Goal: Task Accomplishment & Management: Manage account settings

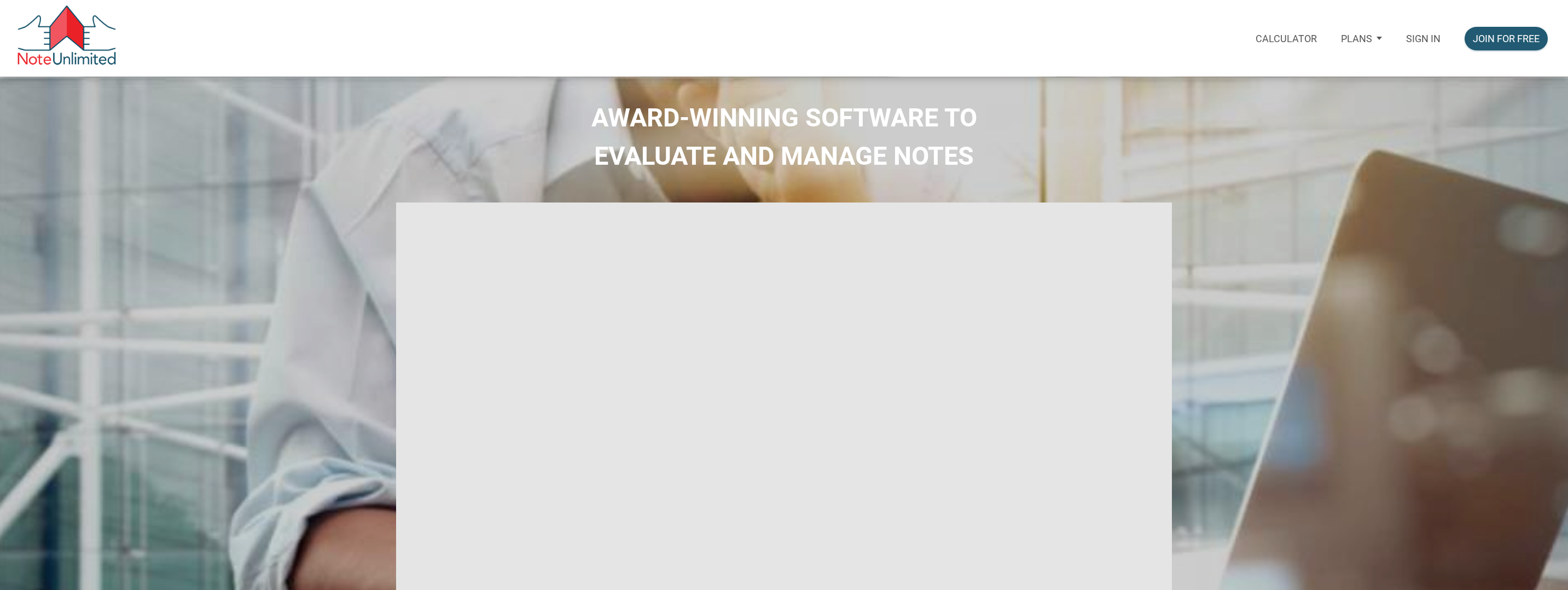
click at [1433, 35] on p "Sign in" at bounding box center [1423, 39] width 35 height 12
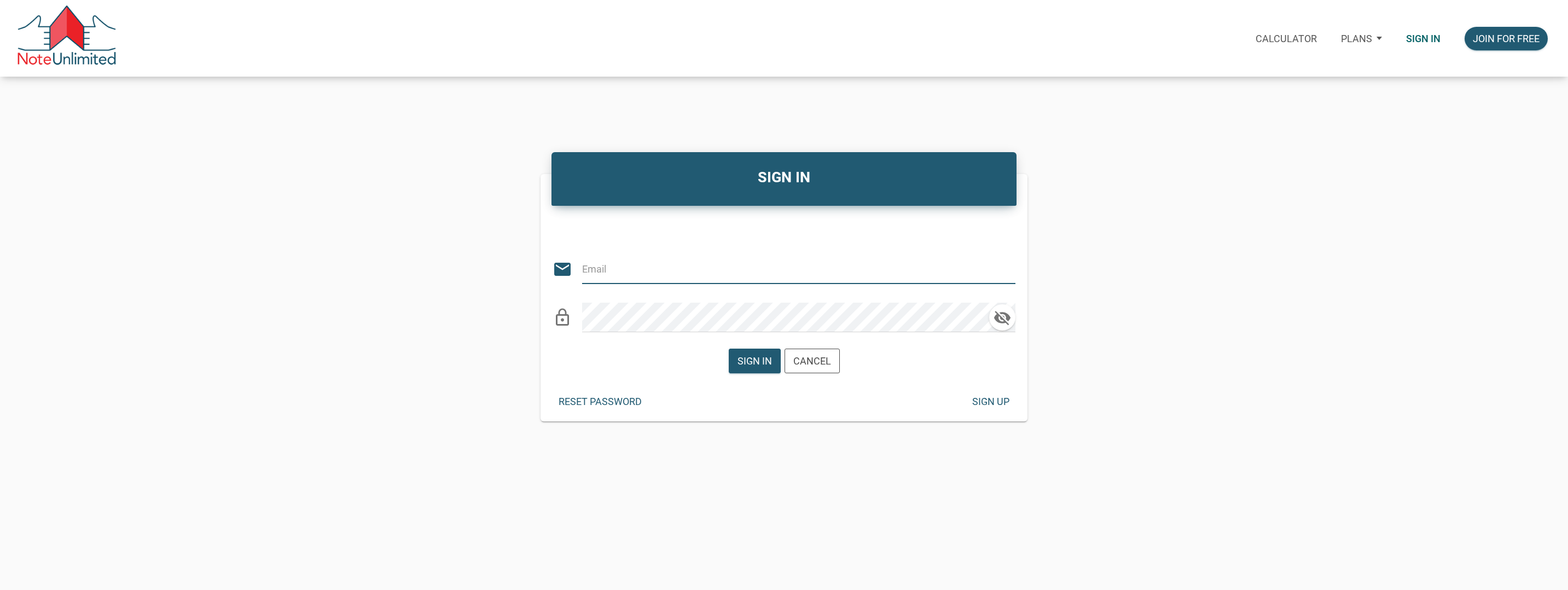
type input "bmtmlyoung@gmail.com"
click at [752, 363] on div "Sign in" at bounding box center [755, 360] width 35 height 15
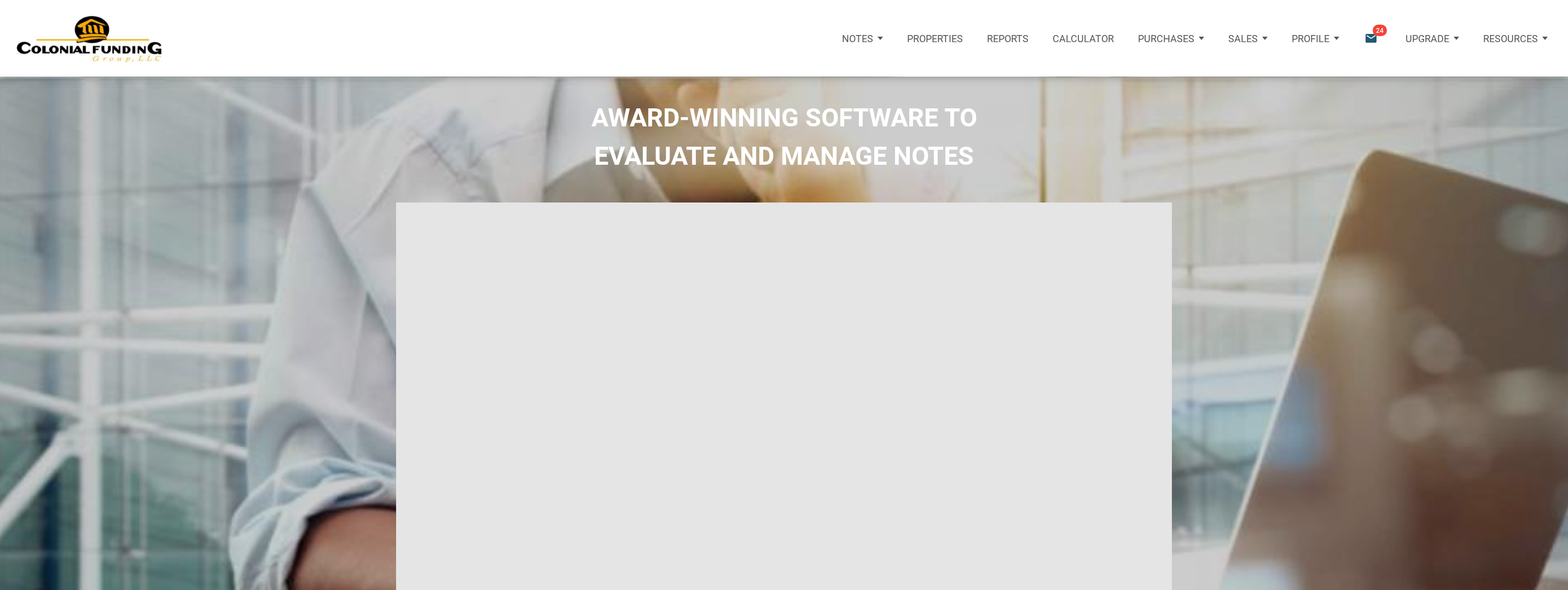
type input "Introduction to new features"
select select
click at [1174, 43] on p "Purchases" at bounding box center [1156, 39] width 56 height 12
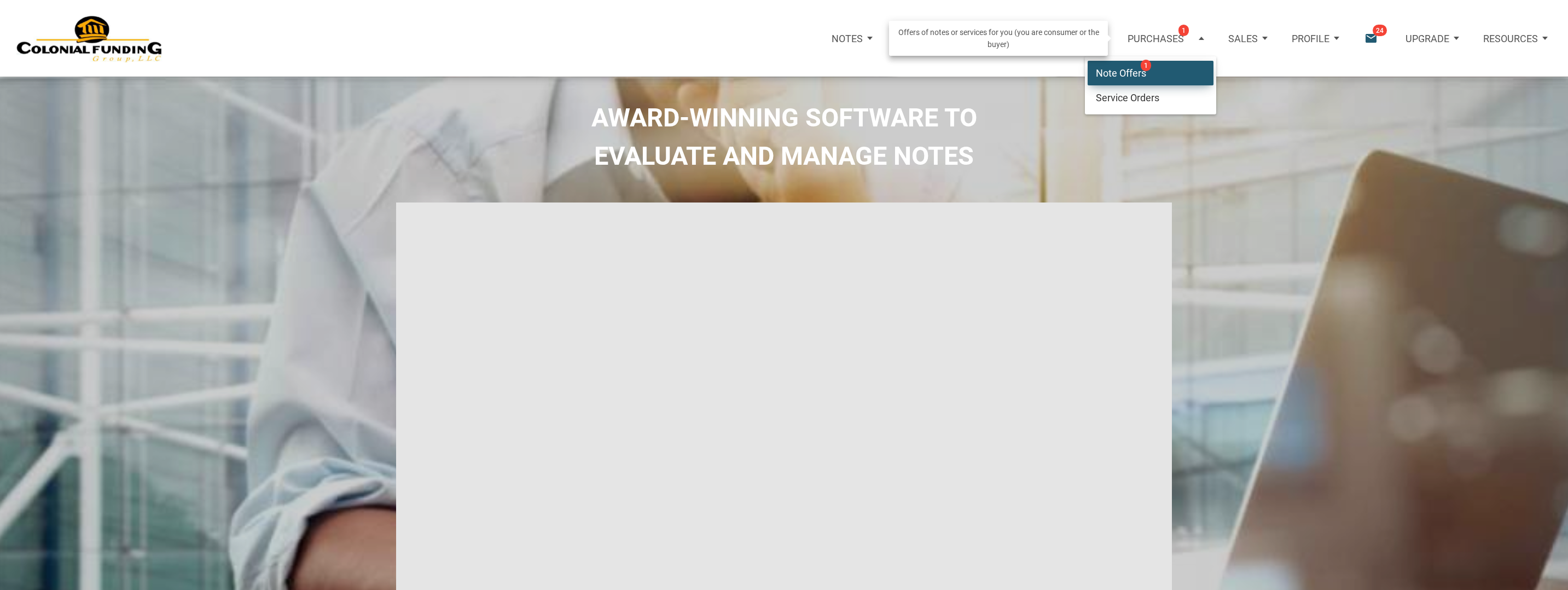
click at [1122, 70] on link "Note Offers 1" at bounding box center [1151, 73] width 126 height 25
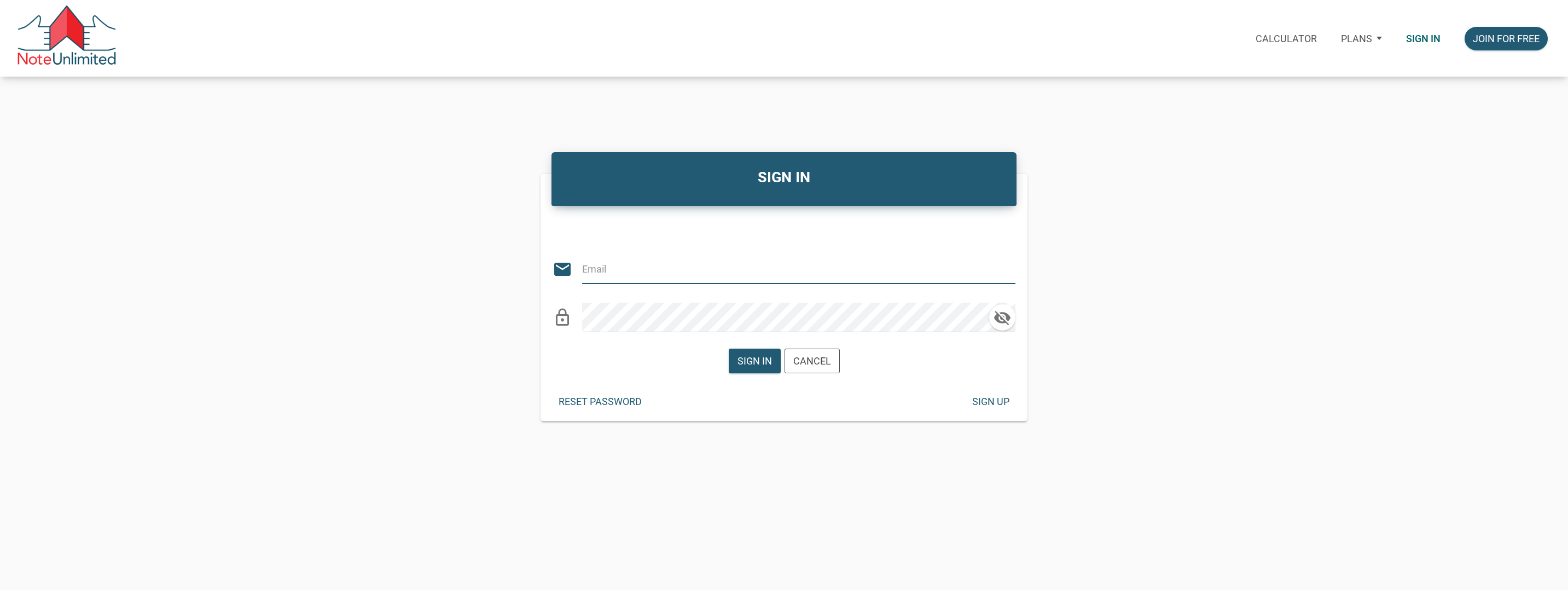
type input "bmtmlyoung@gmail.com"
click at [757, 360] on div "Sign in" at bounding box center [755, 360] width 35 height 15
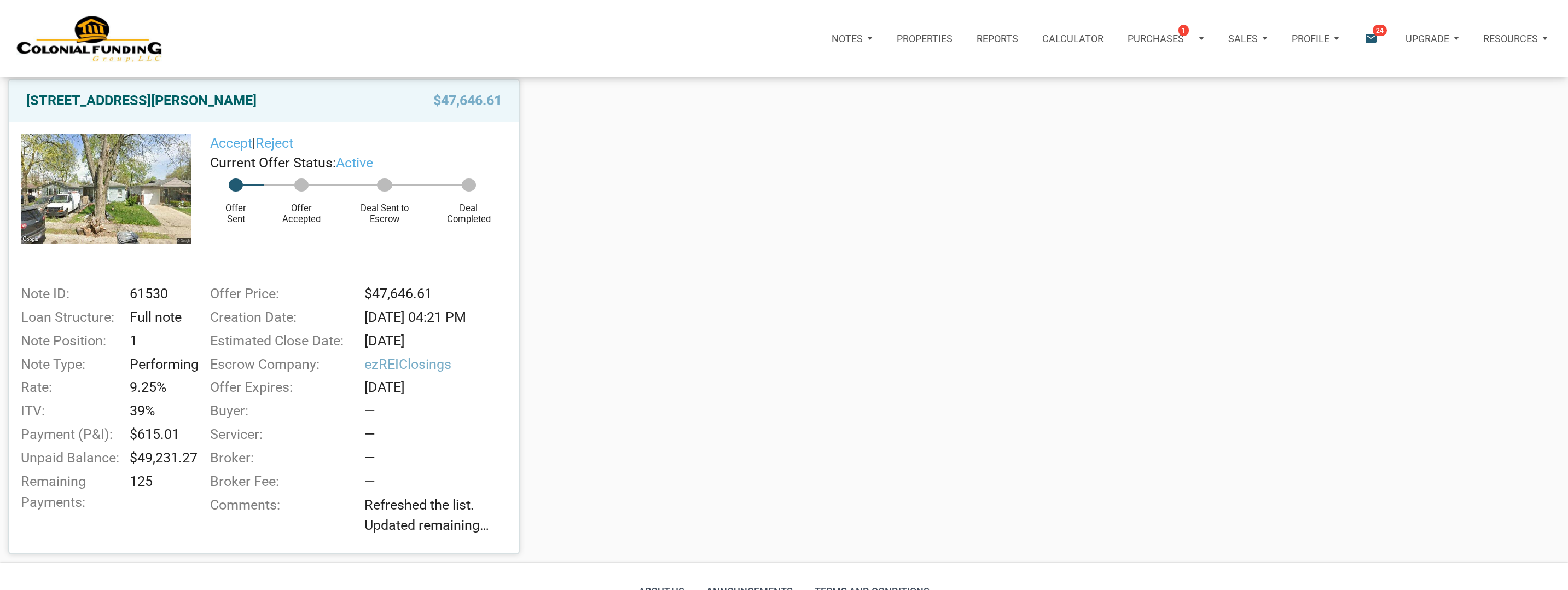
scroll to position [189, 0]
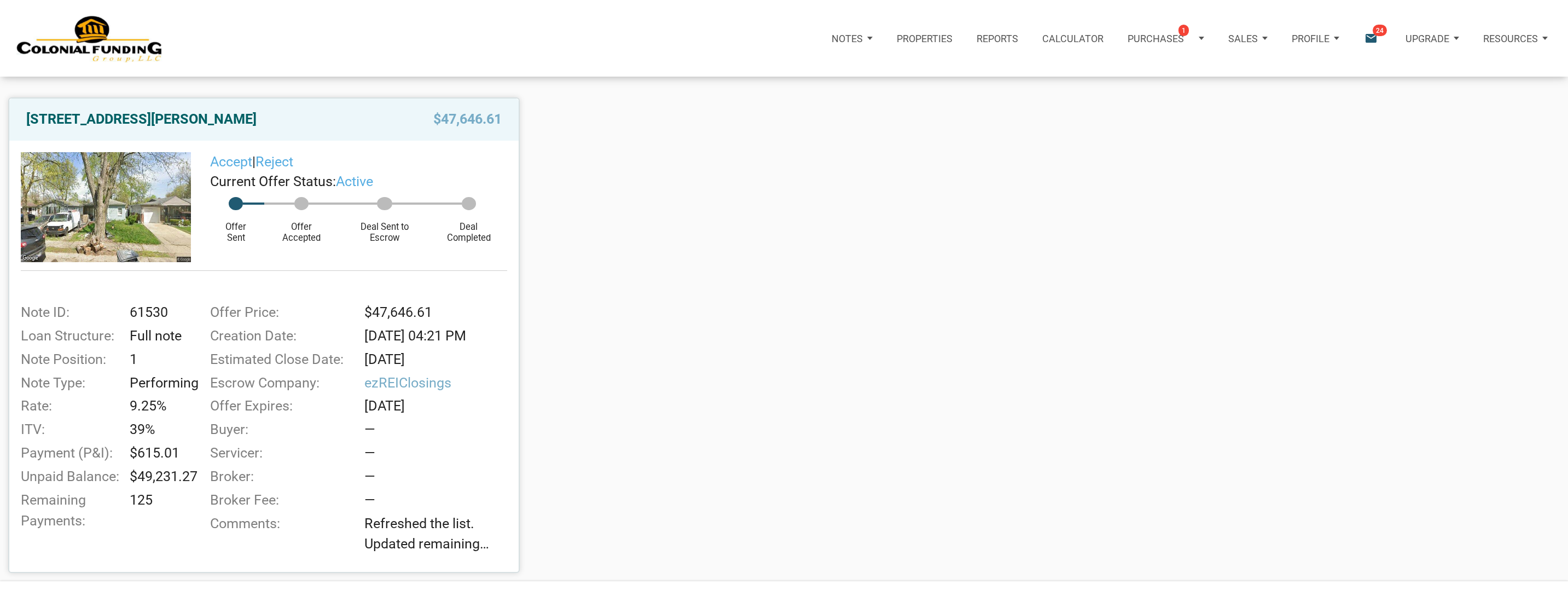
click at [866, 35] on div "Notes" at bounding box center [852, 38] width 65 height 40
click at [794, 70] on link "Dashboard" at bounding box center [819, 73] width 126 height 25
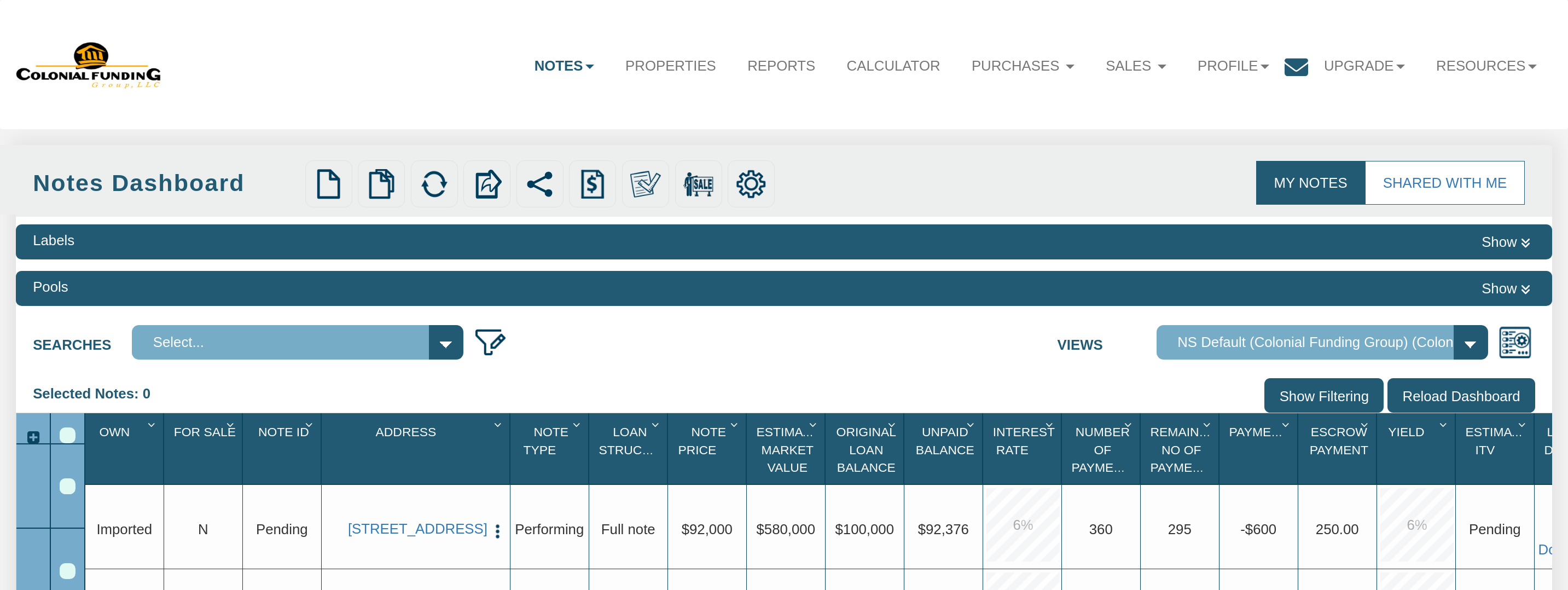
select select "316"
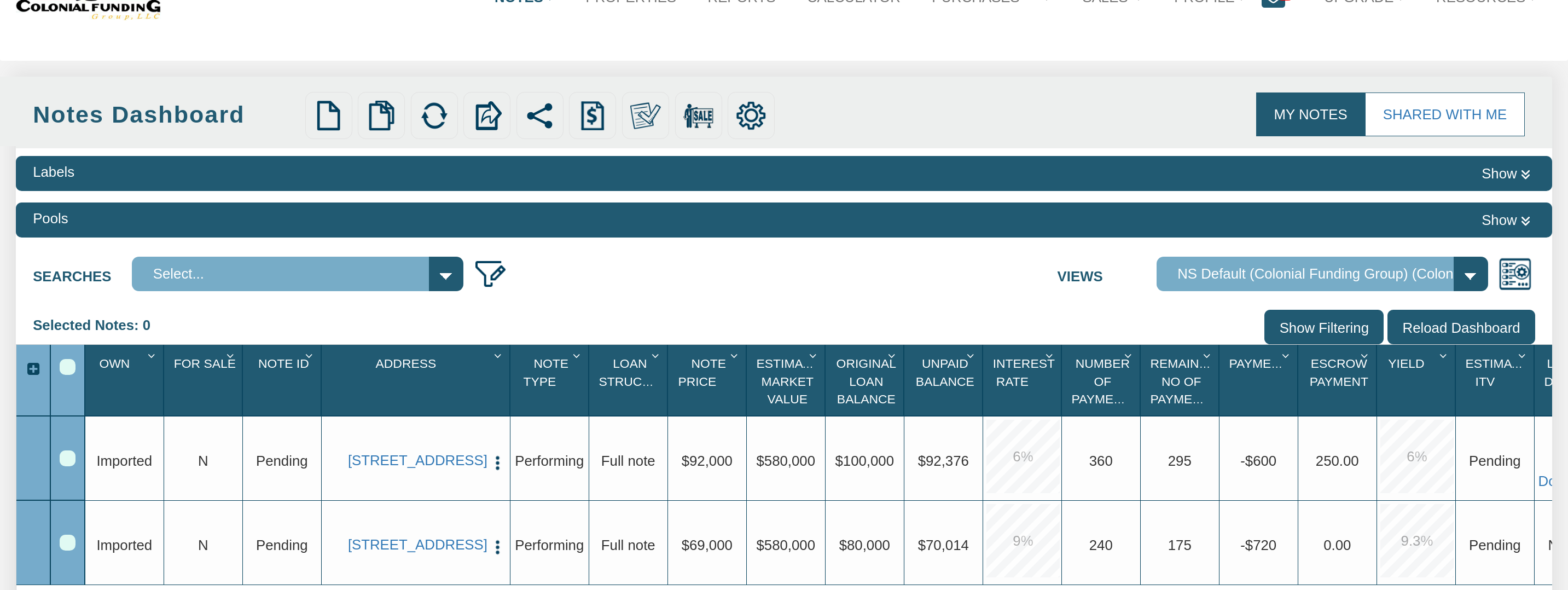
scroll to position [68, 0]
click at [1529, 174] on icon at bounding box center [1526, 175] width 10 height 11
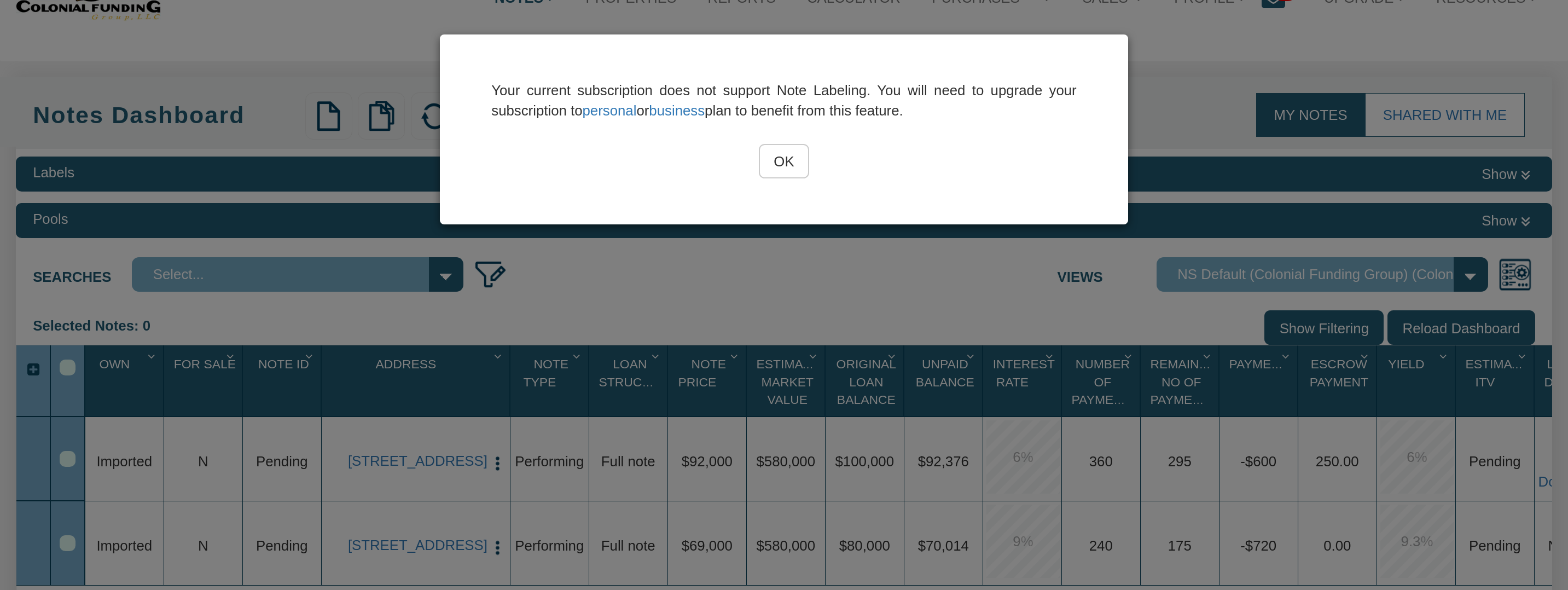
click at [794, 163] on input "OK" at bounding box center [784, 161] width 50 height 35
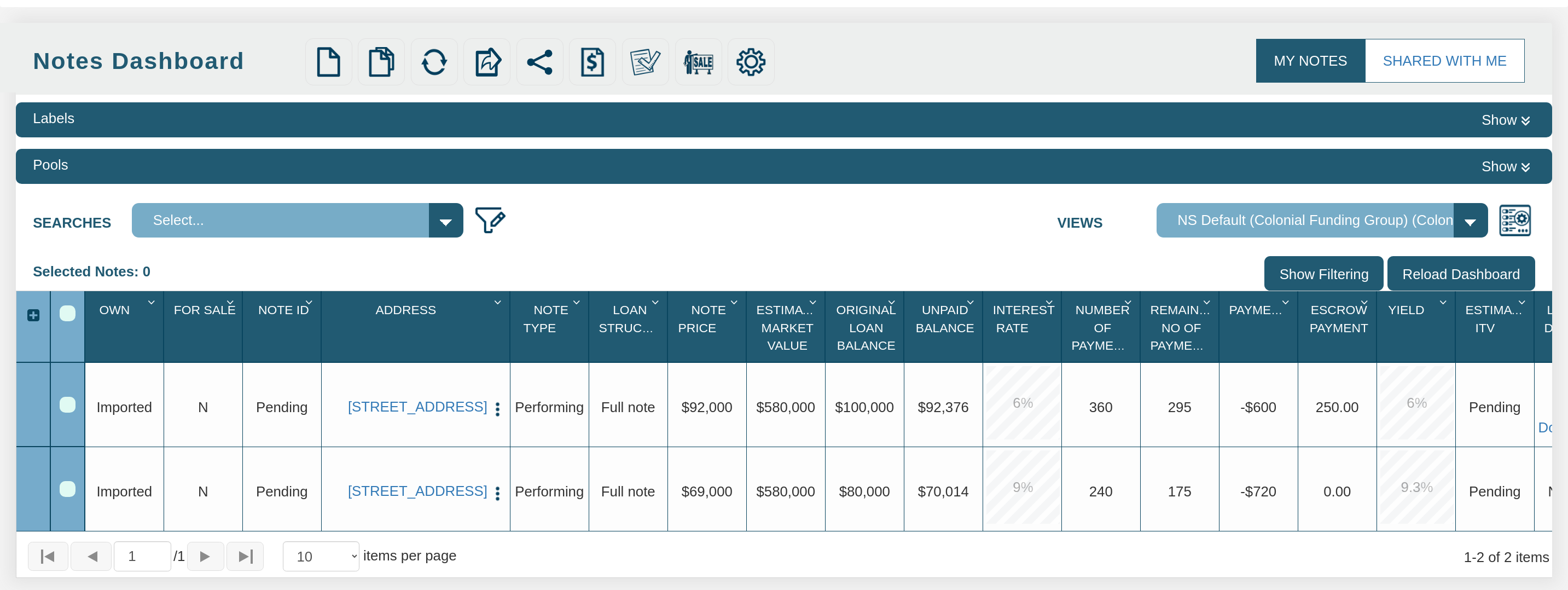
scroll to position [0, 0]
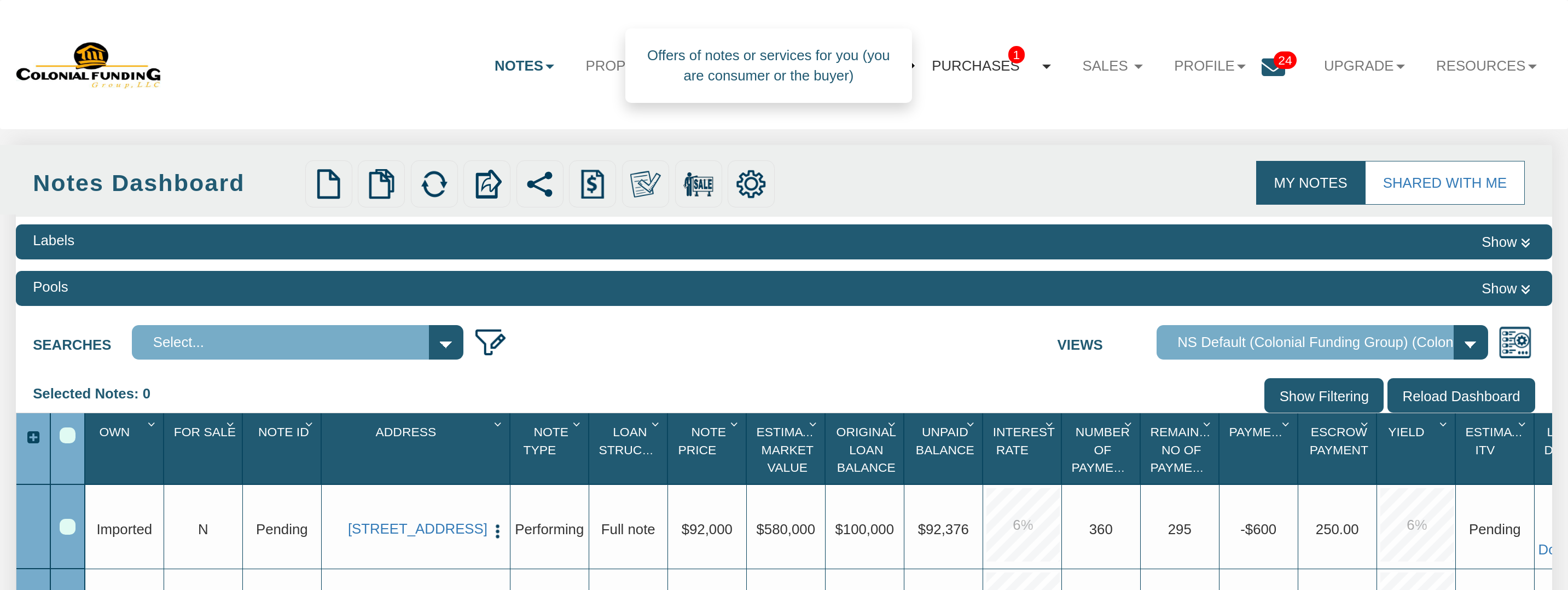
click at [995, 63] on link "Purchases 1" at bounding box center [992, 65] width 150 height 42
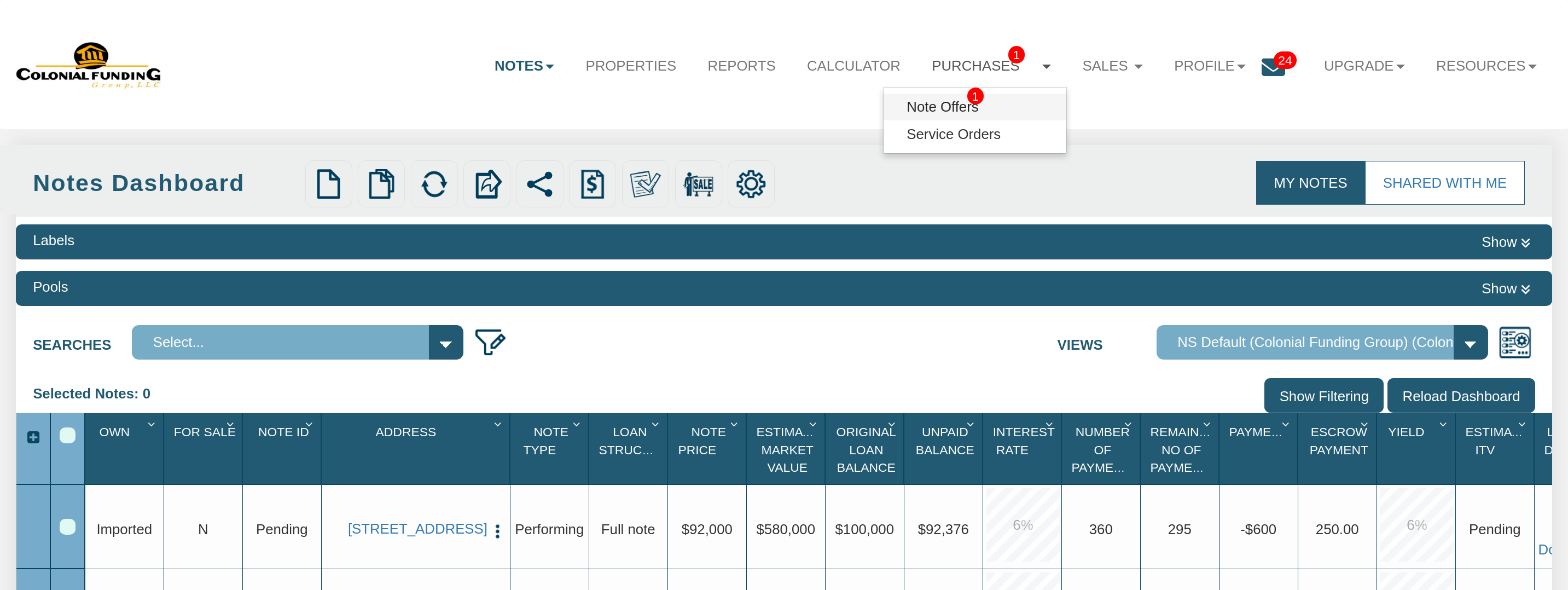
click at [921, 104] on link "Note Offers 1" at bounding box center [974, 106] width 182 height 27
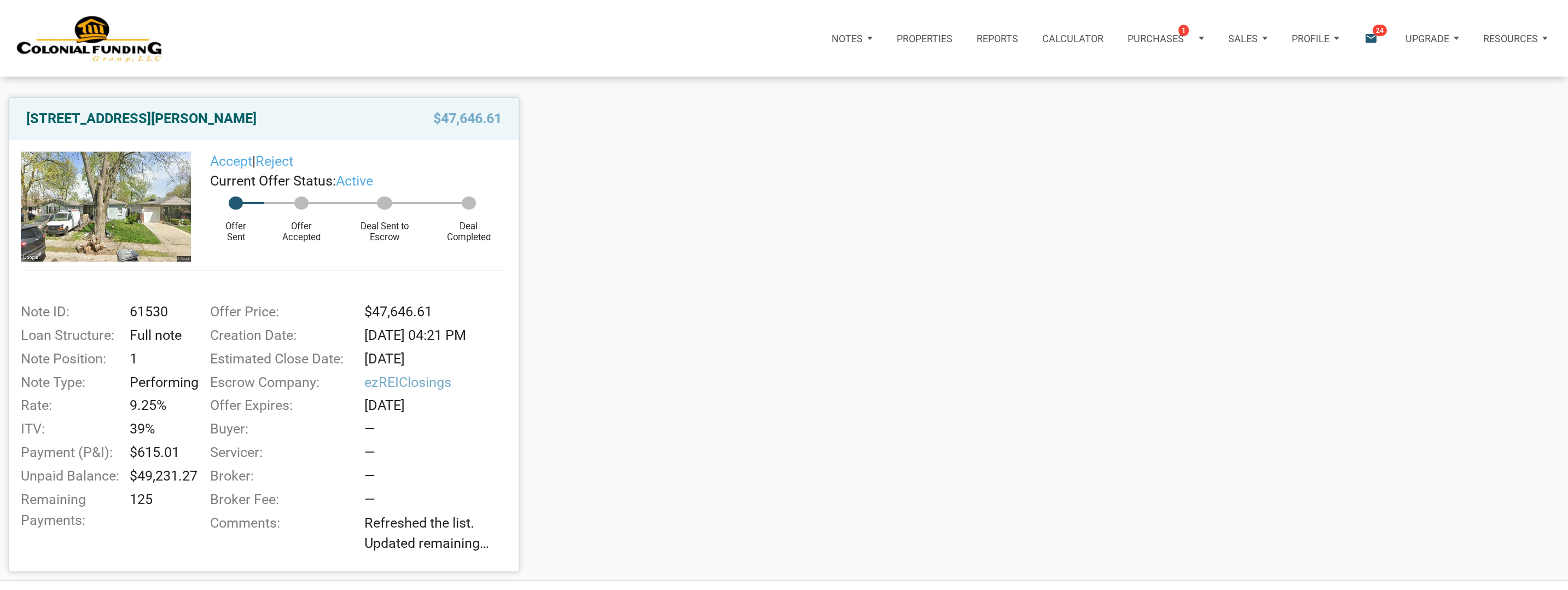
scroll to position [189, 0]
click at [856, 35] on p "Notes" at bounding box center [847, 39] width 31 height 12
click at [800, 74] on link "Dashboard" at bounding box center [819, 73] width 126 height 25
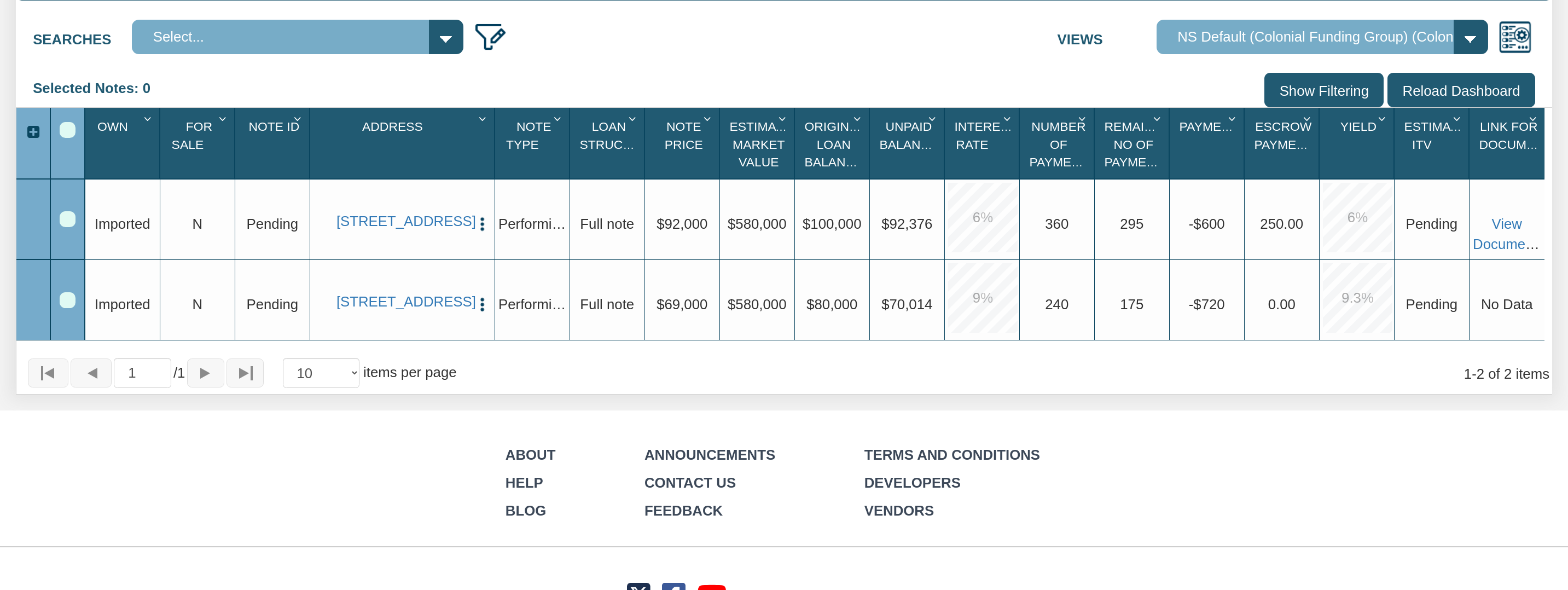
scroll to position [311, 0]
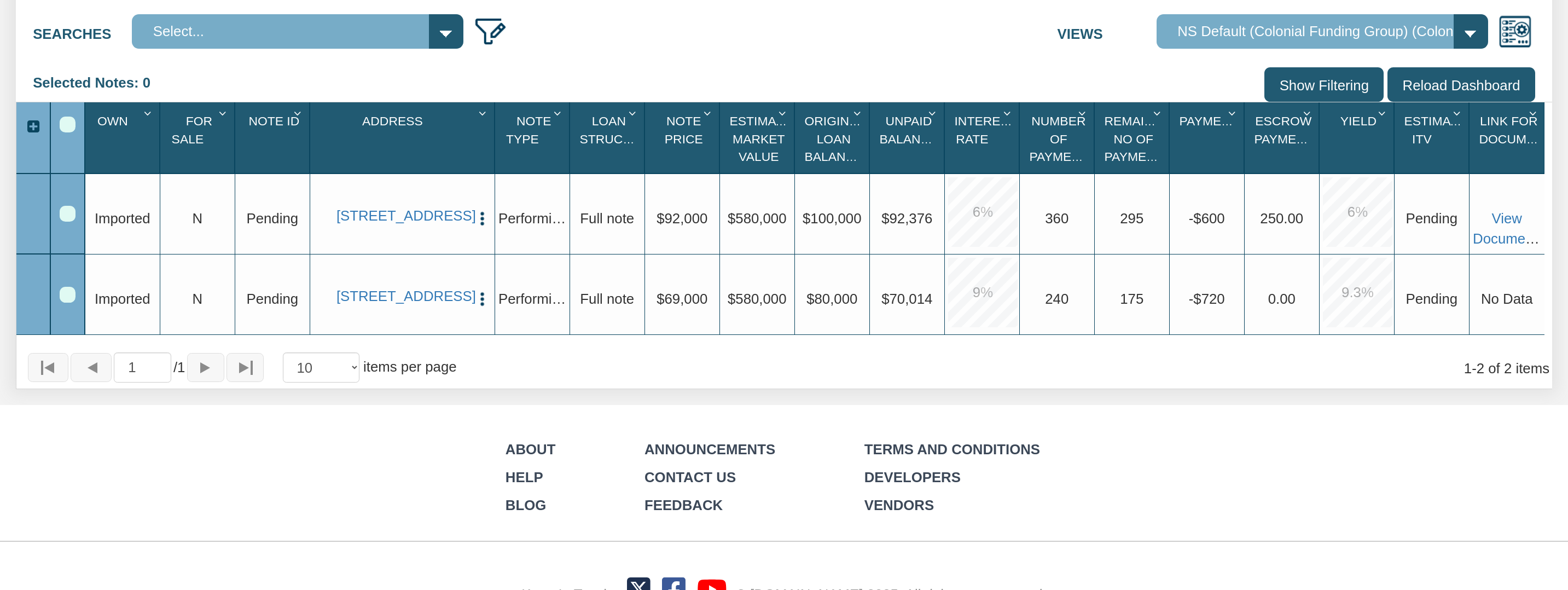
click at [67, 297] on div "Row 2, Row Selection Checkbox" at bounding box center [68, 294] width 16 height 16
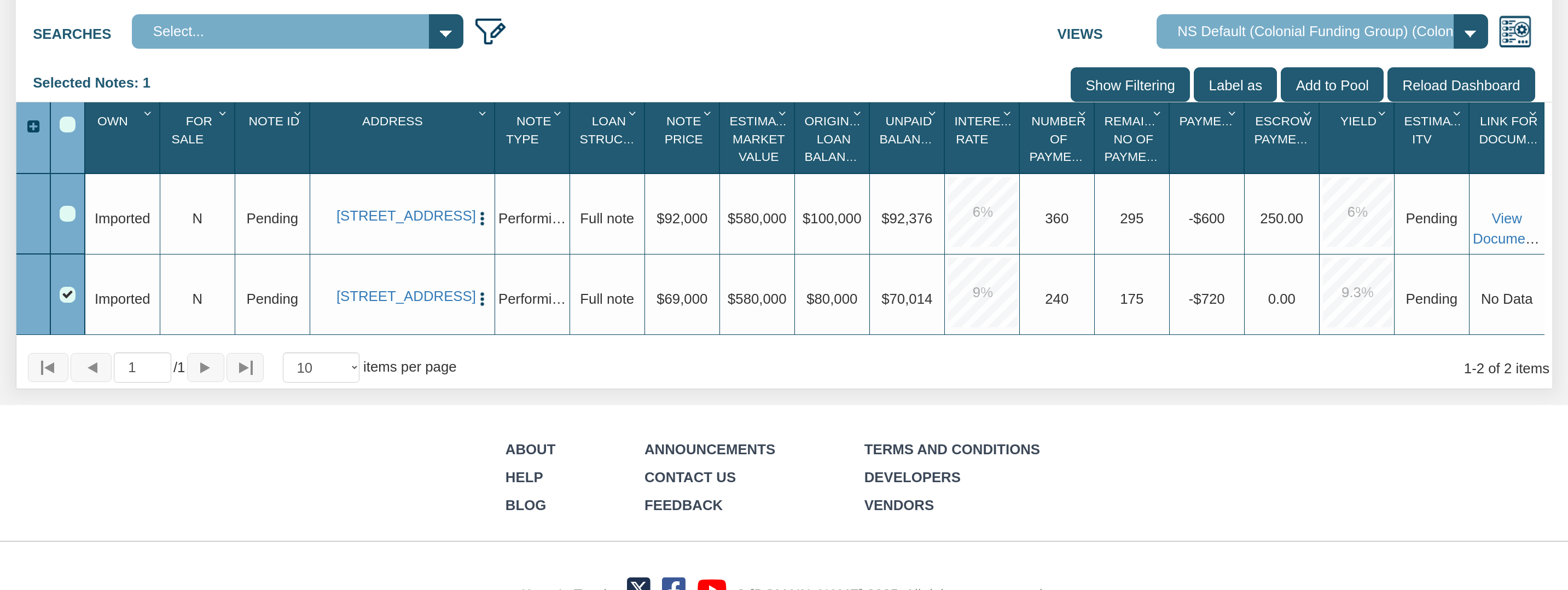
click at [69, 211] on div "Row 1, Row Selection Checkbox" at bounding box center [68, 214] width 16 height 16
click at [386, 210] on link "[STREET_ADDRESS]" at bounding box center [402, 216] width 131 height 17
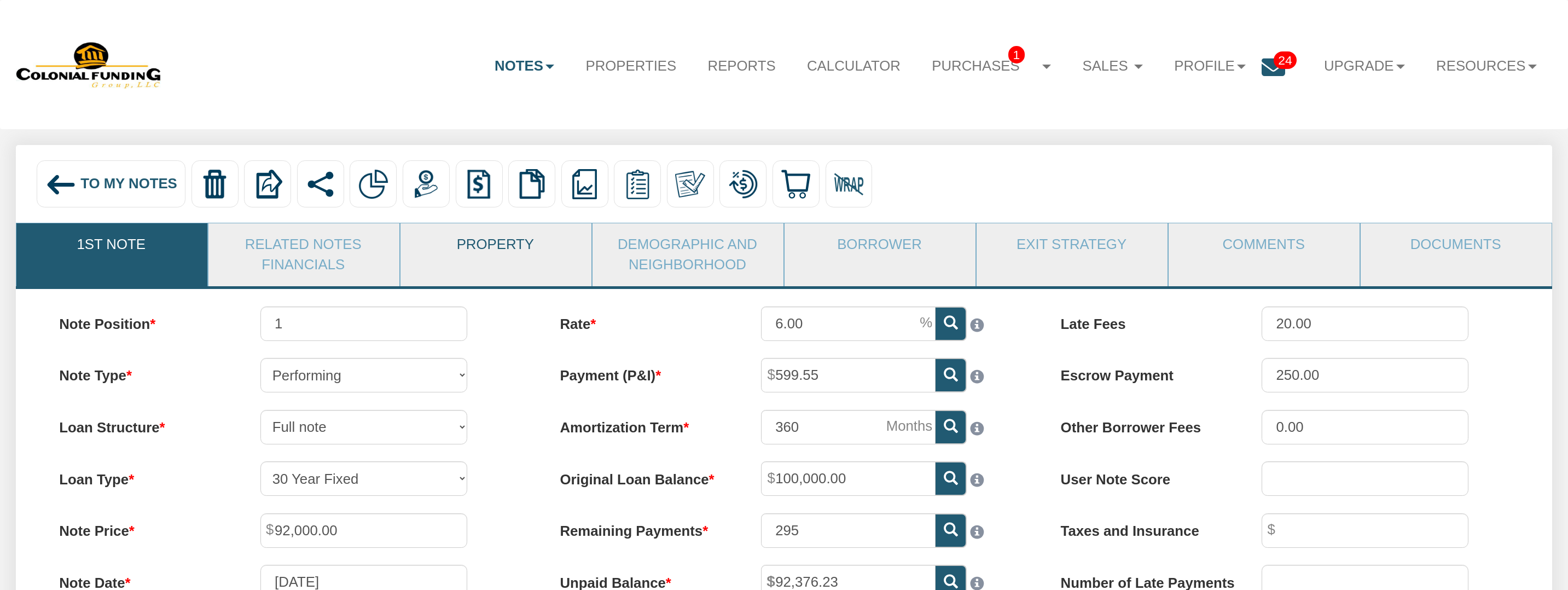
click at [537, 245] on link "Property" at bounding box center [496, 245] width 190 height 43
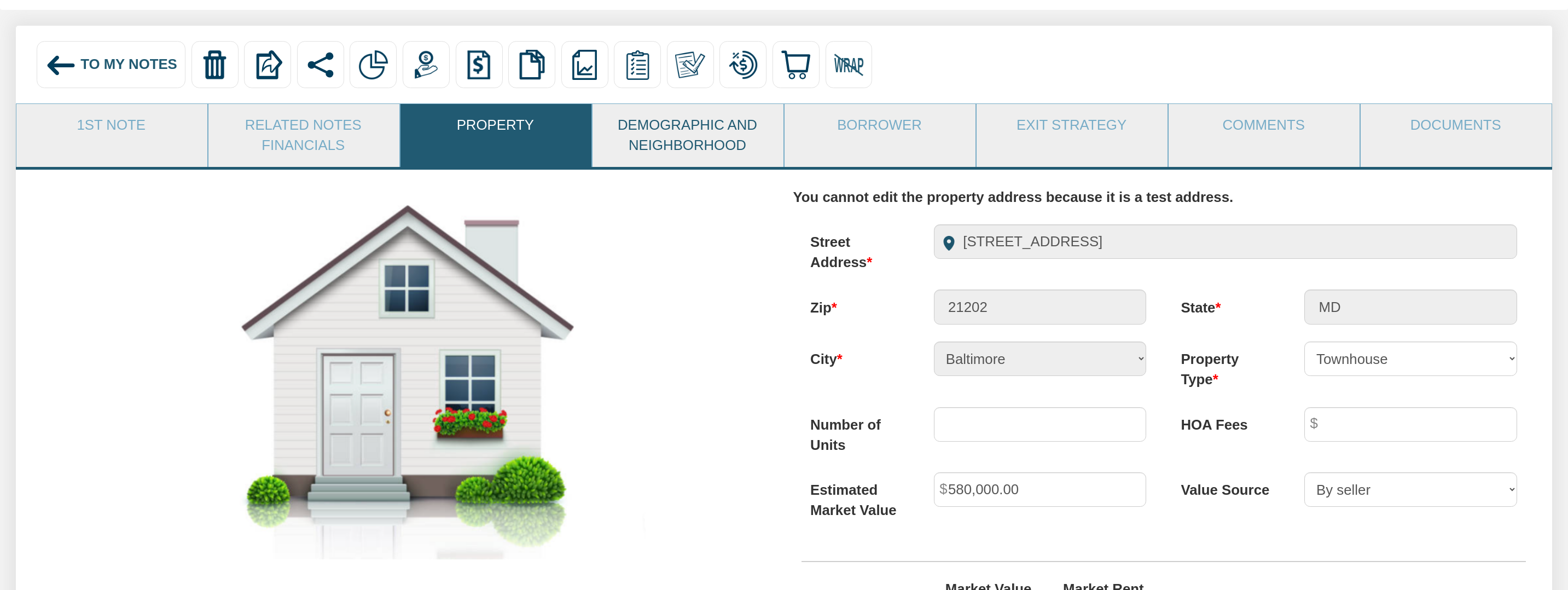
scroll to position [118, 0]
click at [697, 124] on link "Demographic and Neighborhood" at bounding box center [687, 137] width 190 height 63
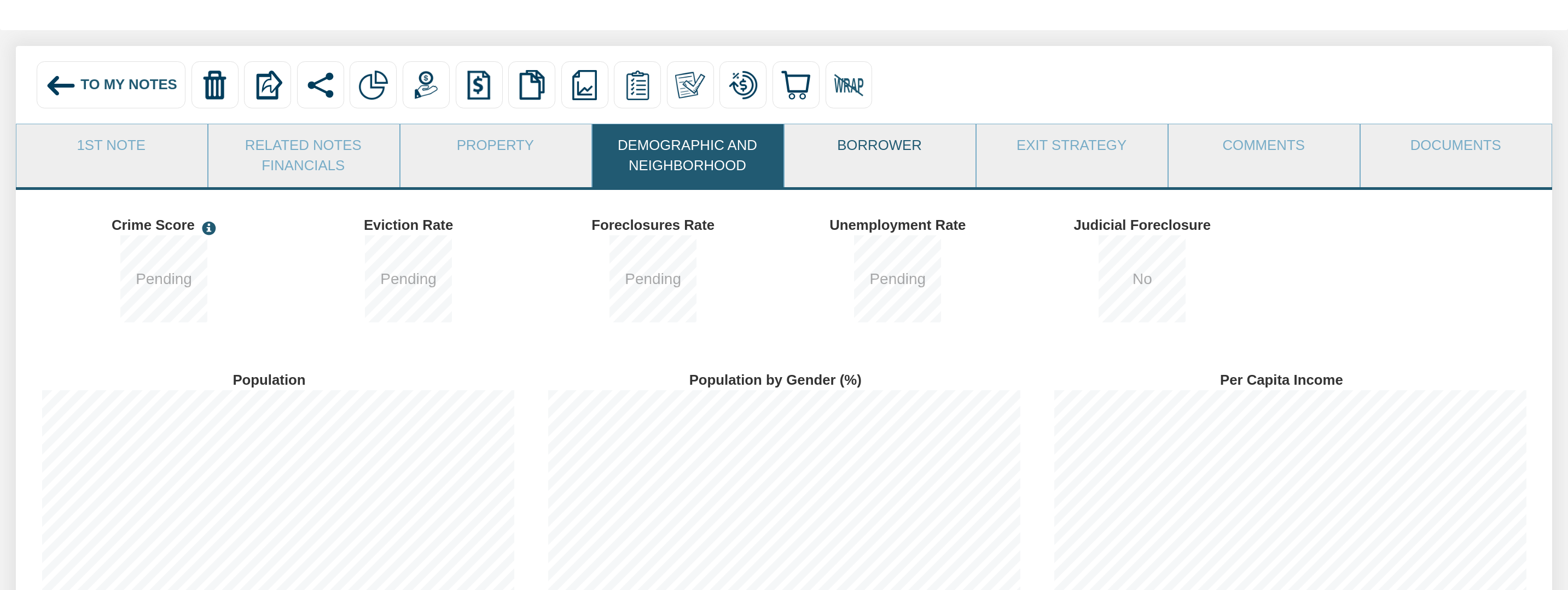
scroll to position [82, 0]
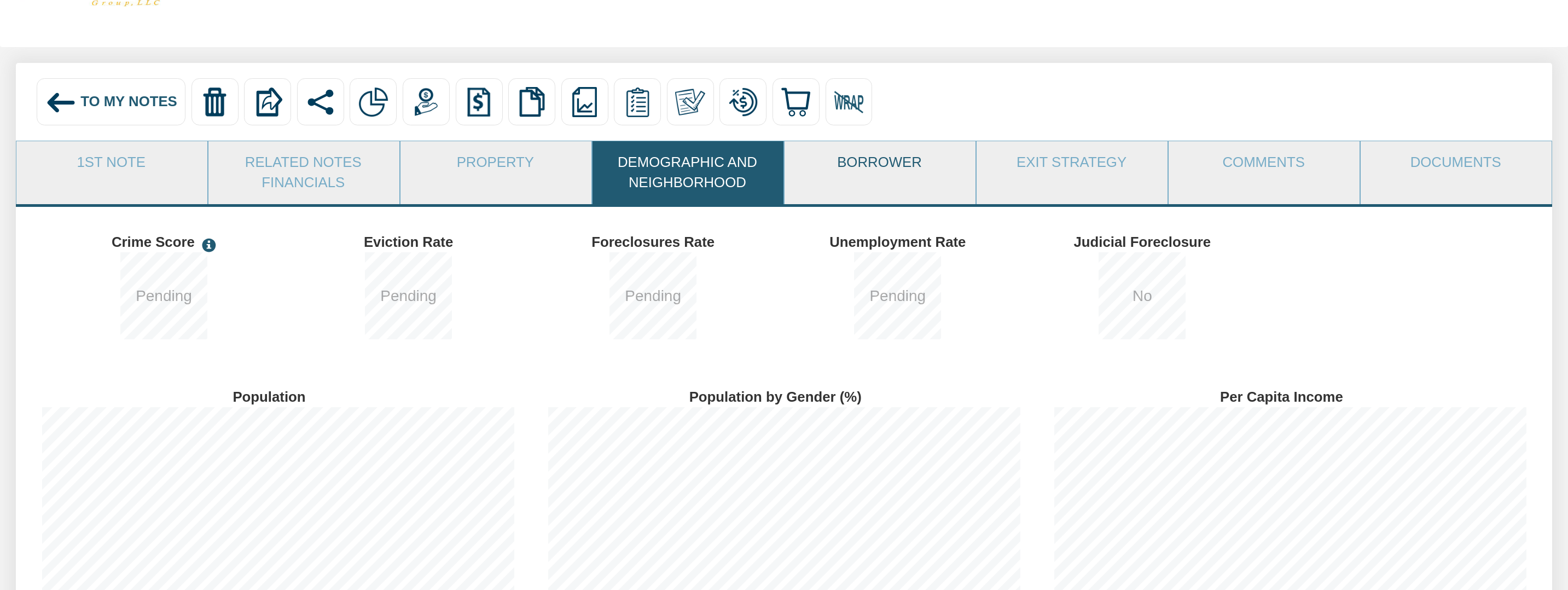
click at [864, 154] on link "Borrower" at bounding box center [879, 163] width 190 height 43
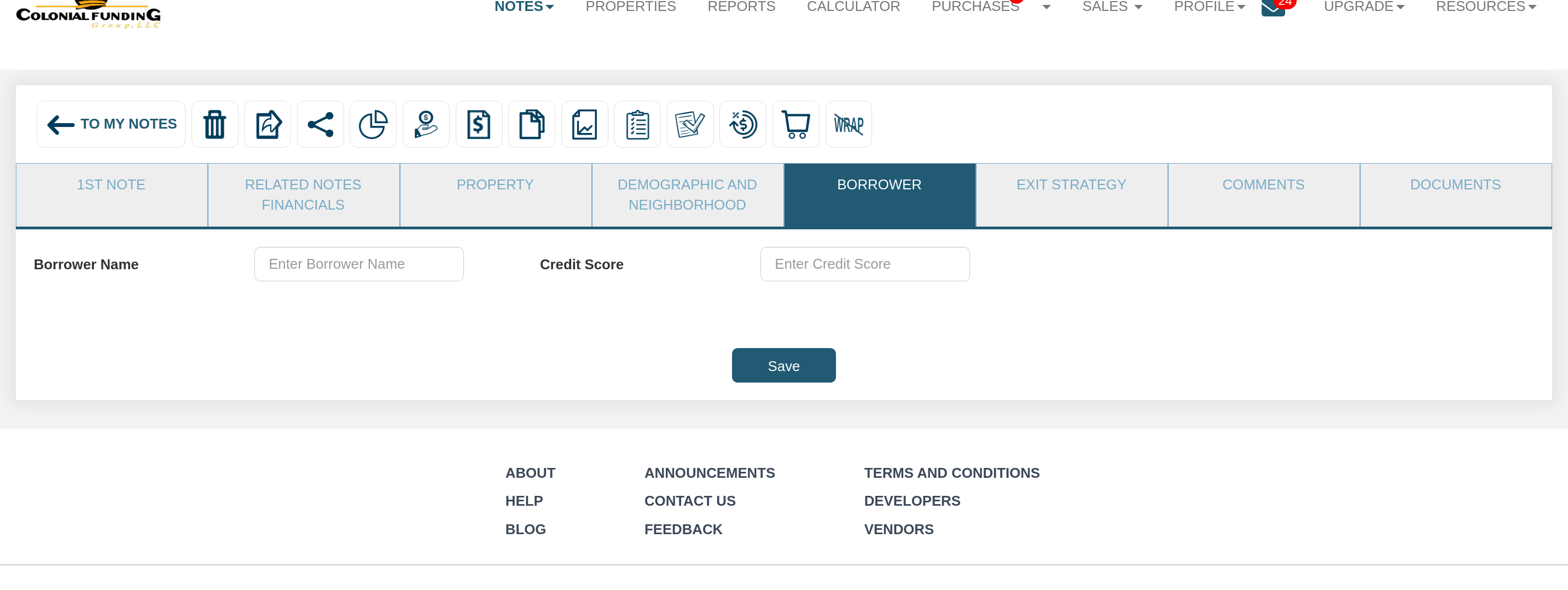
scroll to position [58, 0]
click at [1061, 198] on link "Exit Strategy" at bounding box center [1071, 186] width 190 height 43
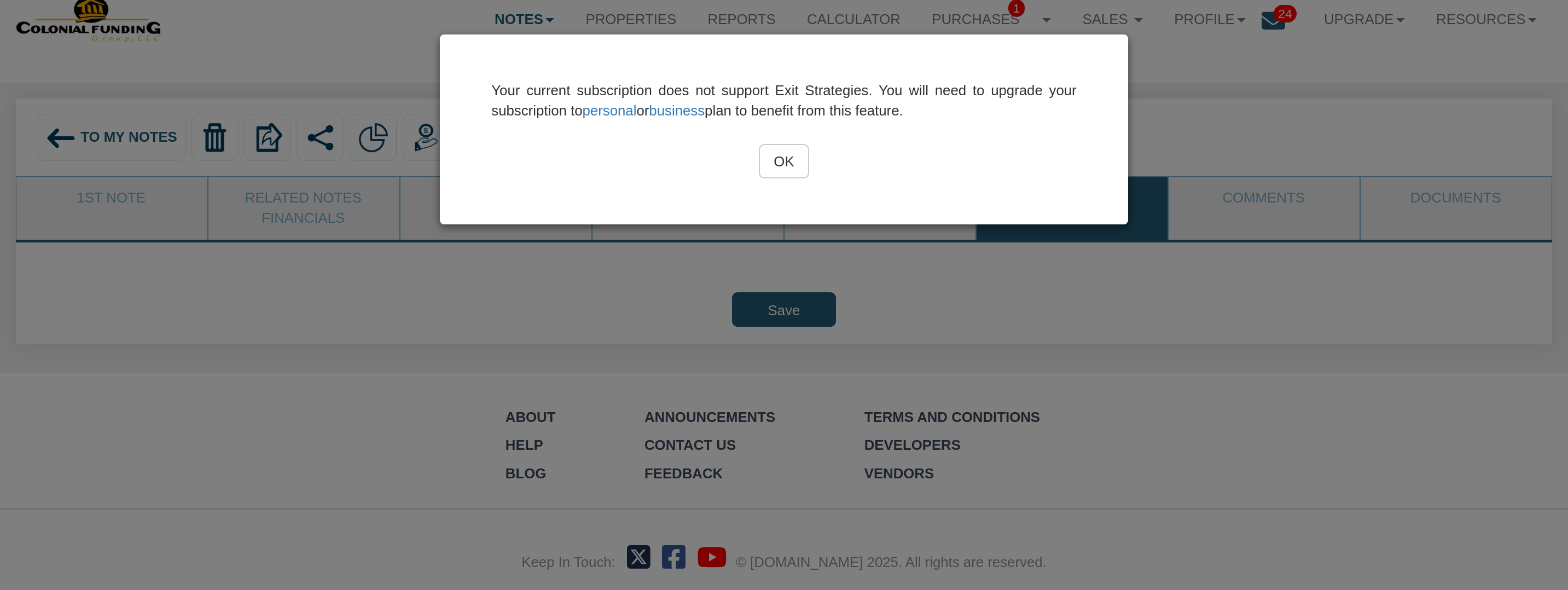
scroll to position [47, 0]
click at [789, 161] on input "OK" at bounding box center [784, 161] width 50 height 35
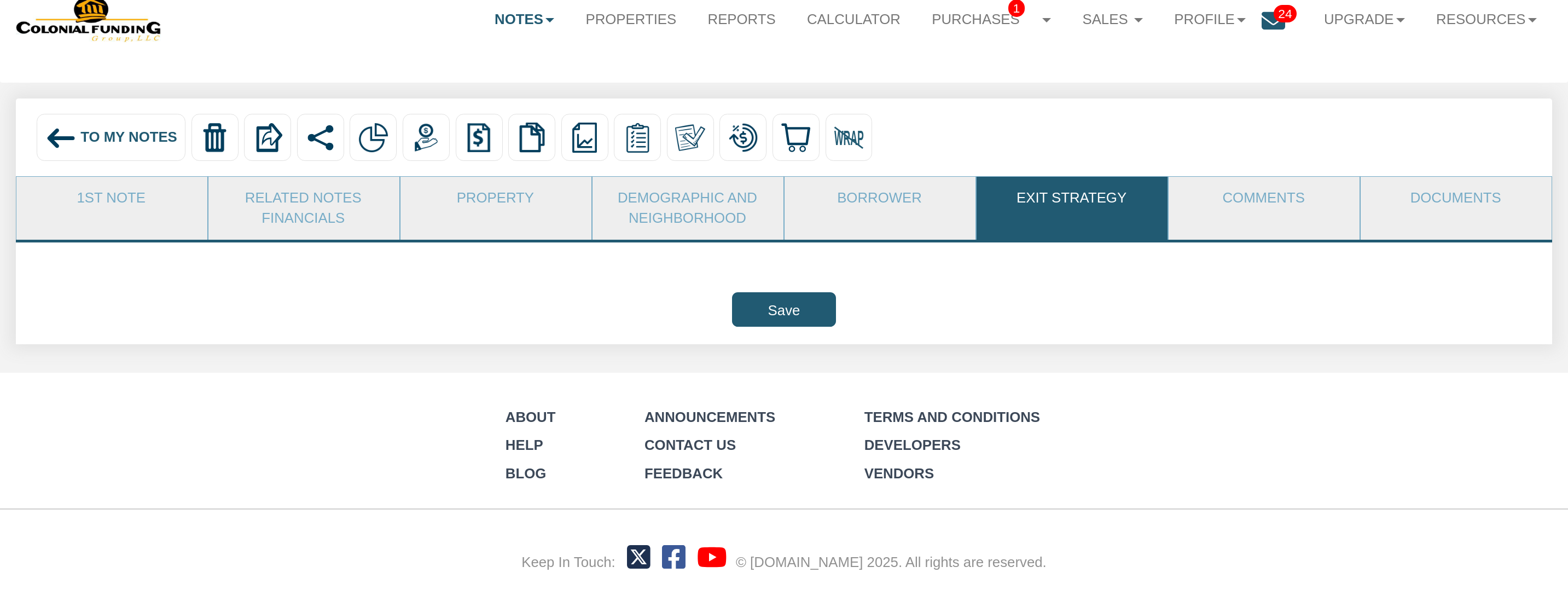
click at [1266, 18] on icon at bounding box center [1273, 20] width 24 height 24
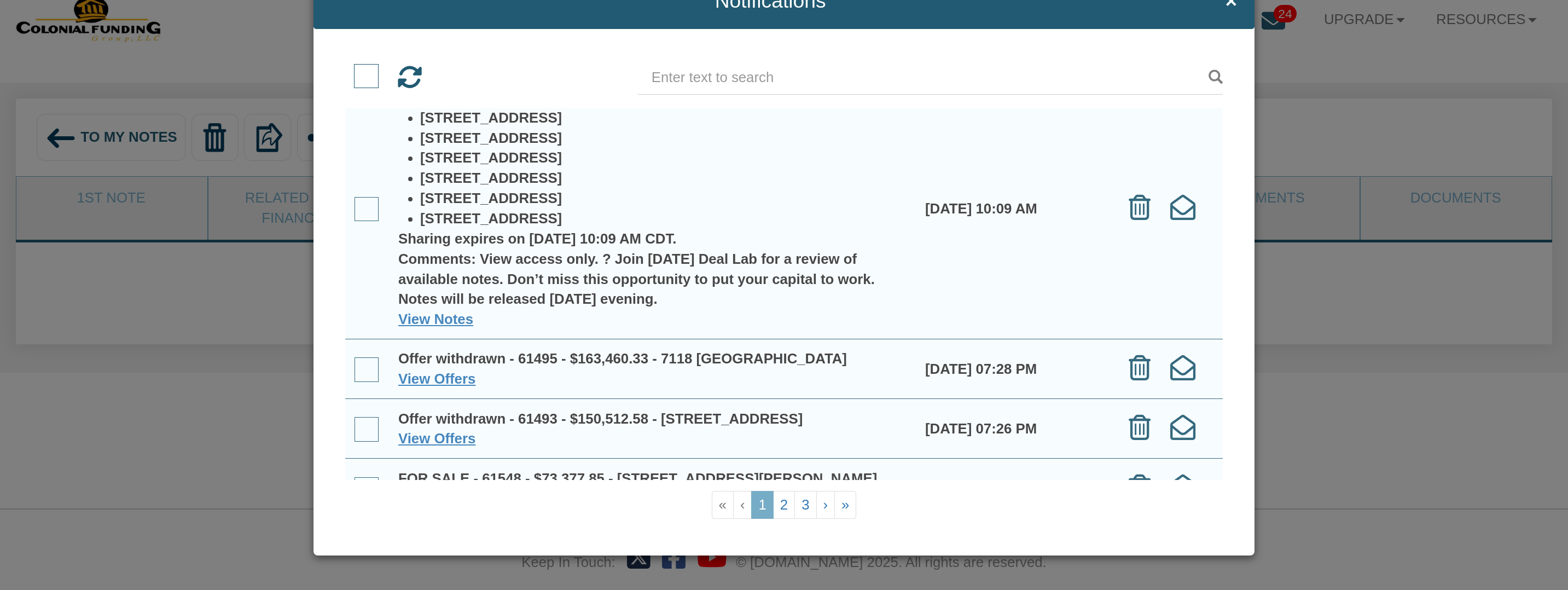
scroll to position [0, 0]
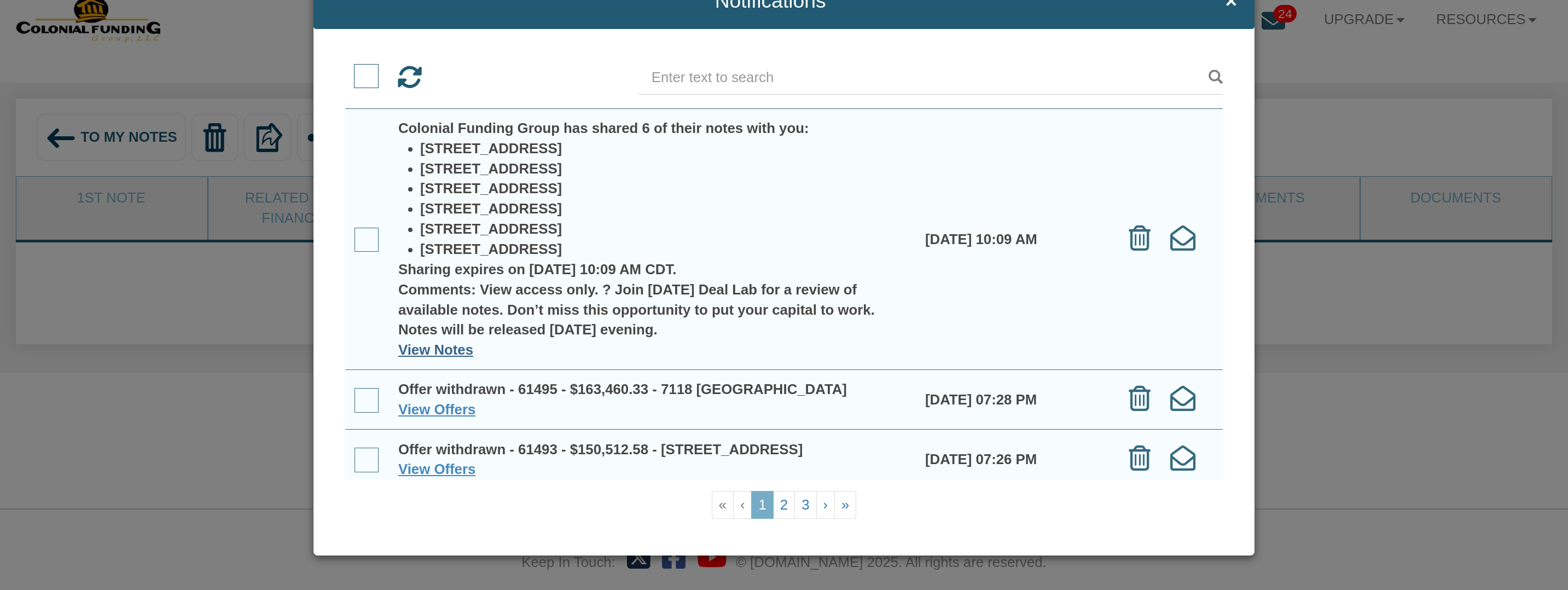
click at [435, 353] on link "View Notes" at bounding box center [436, 349] width 75 height 15
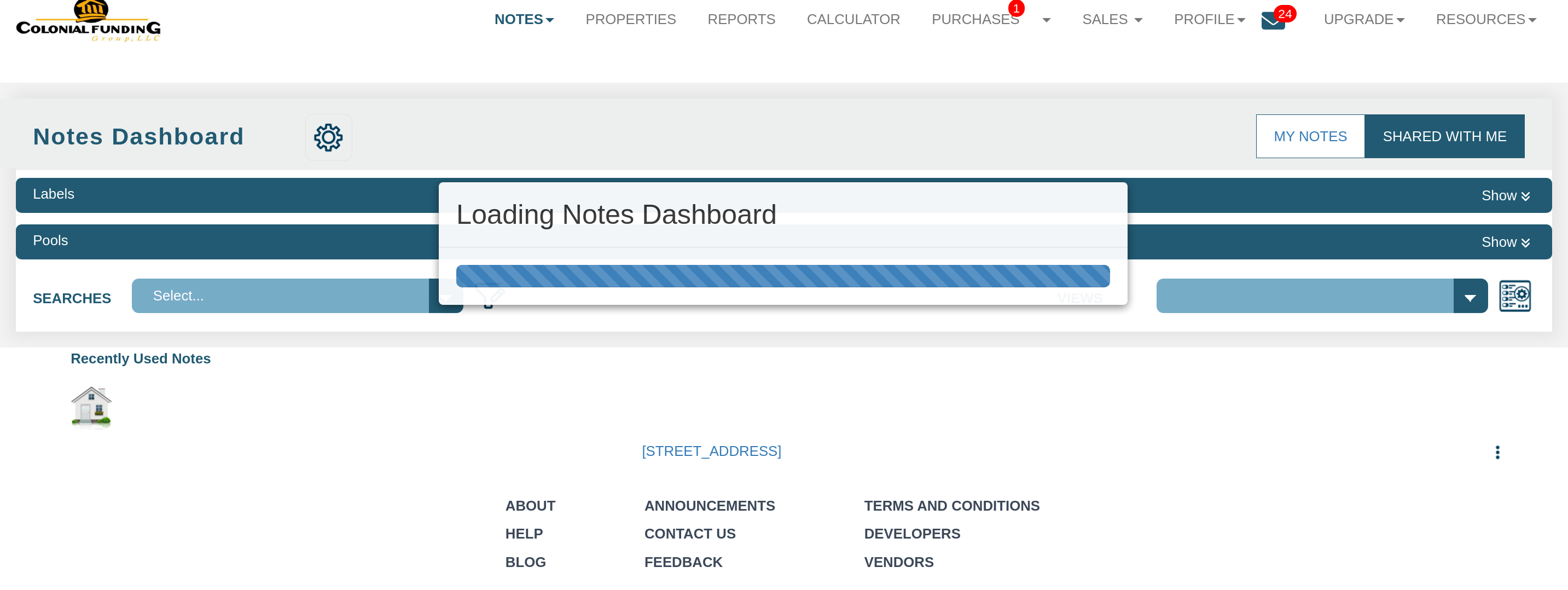
scroll to position [44, 0]
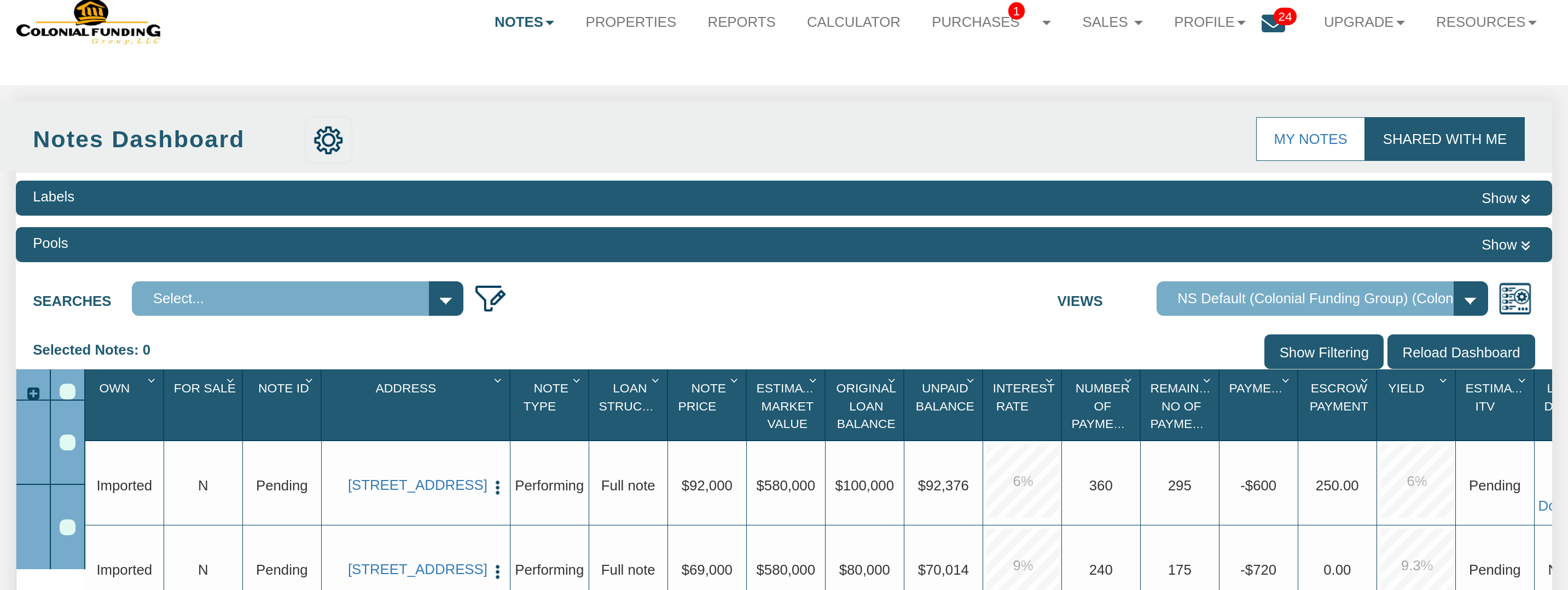
select select "316"
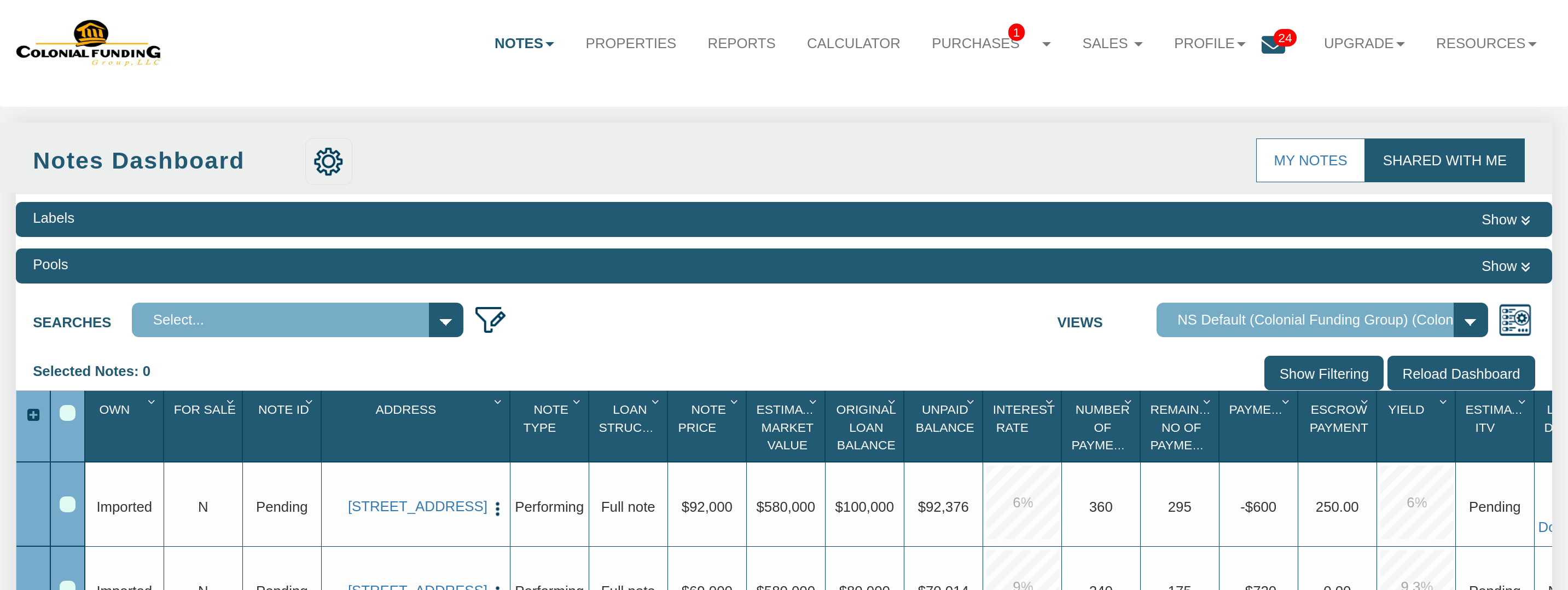
scroll to position [0, 0]
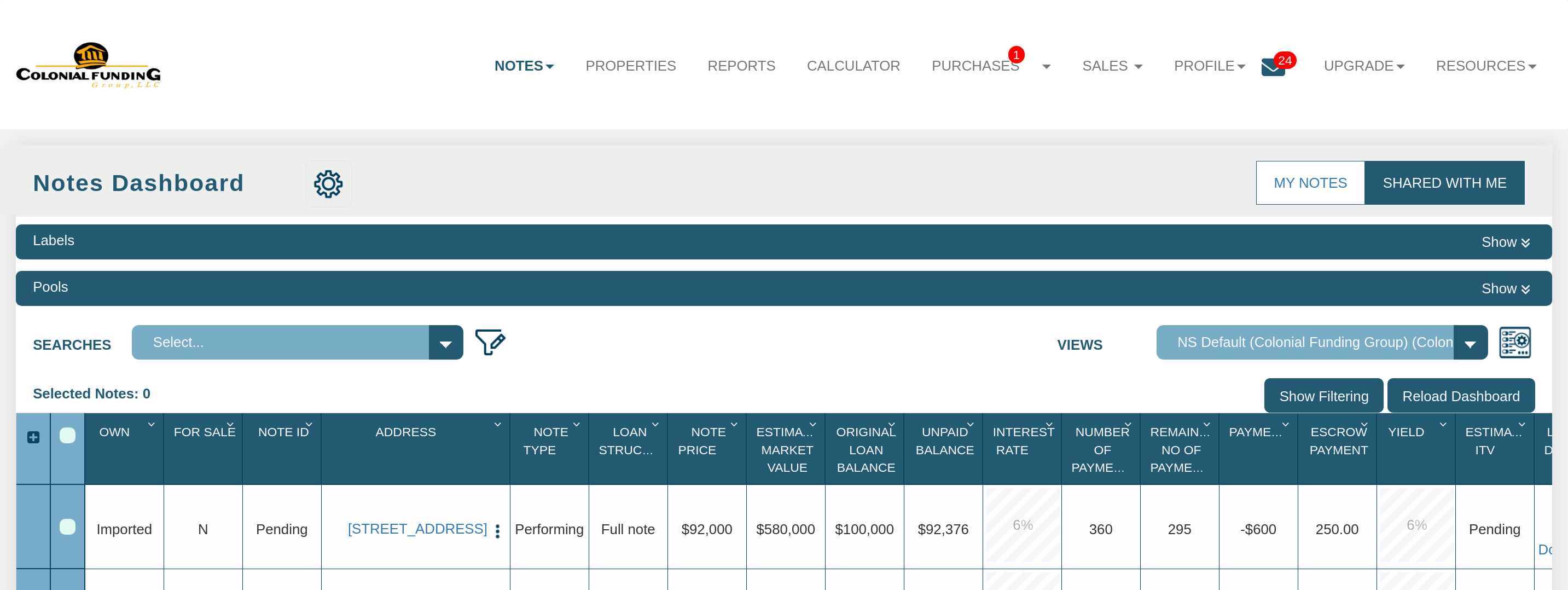
click at [1269, 68] on icon at bounding box center [1273, 67] width 24 height 24
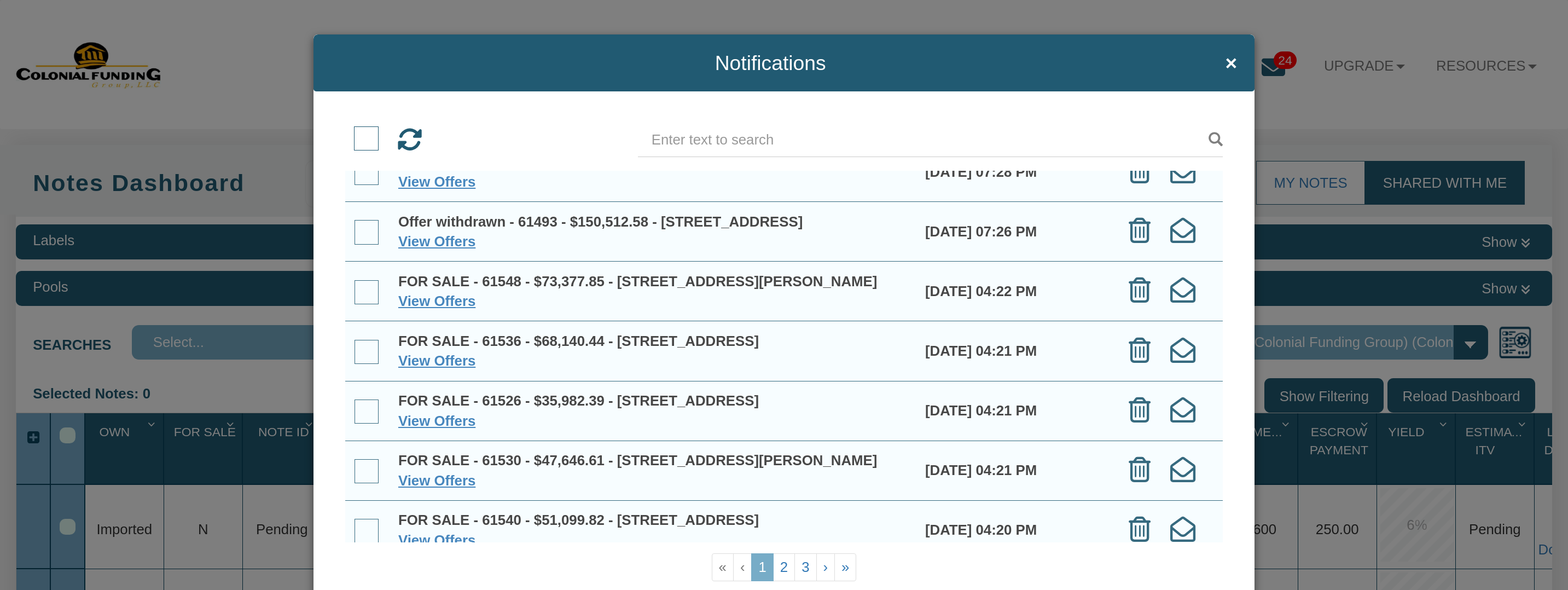
scroll to position [294, 0]
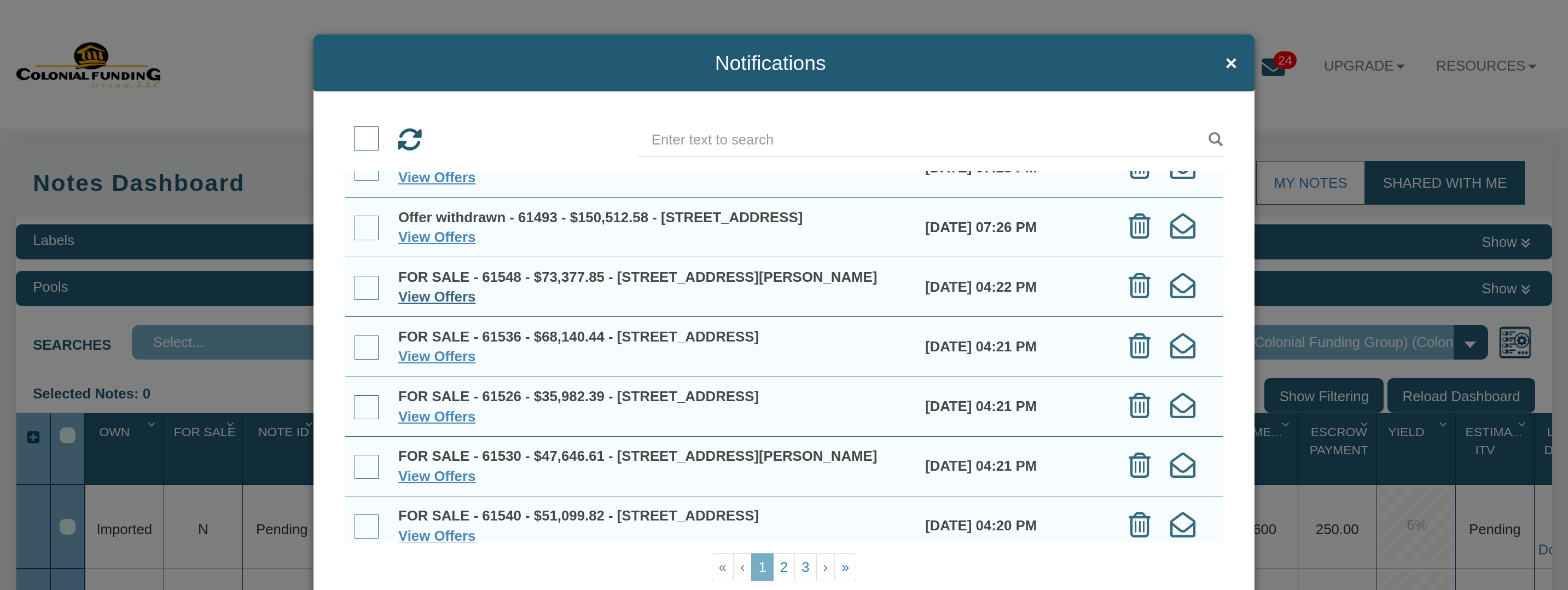
click at [424, 297] on link "View Offers" at bounding box center [437, 296] width 77 height 15
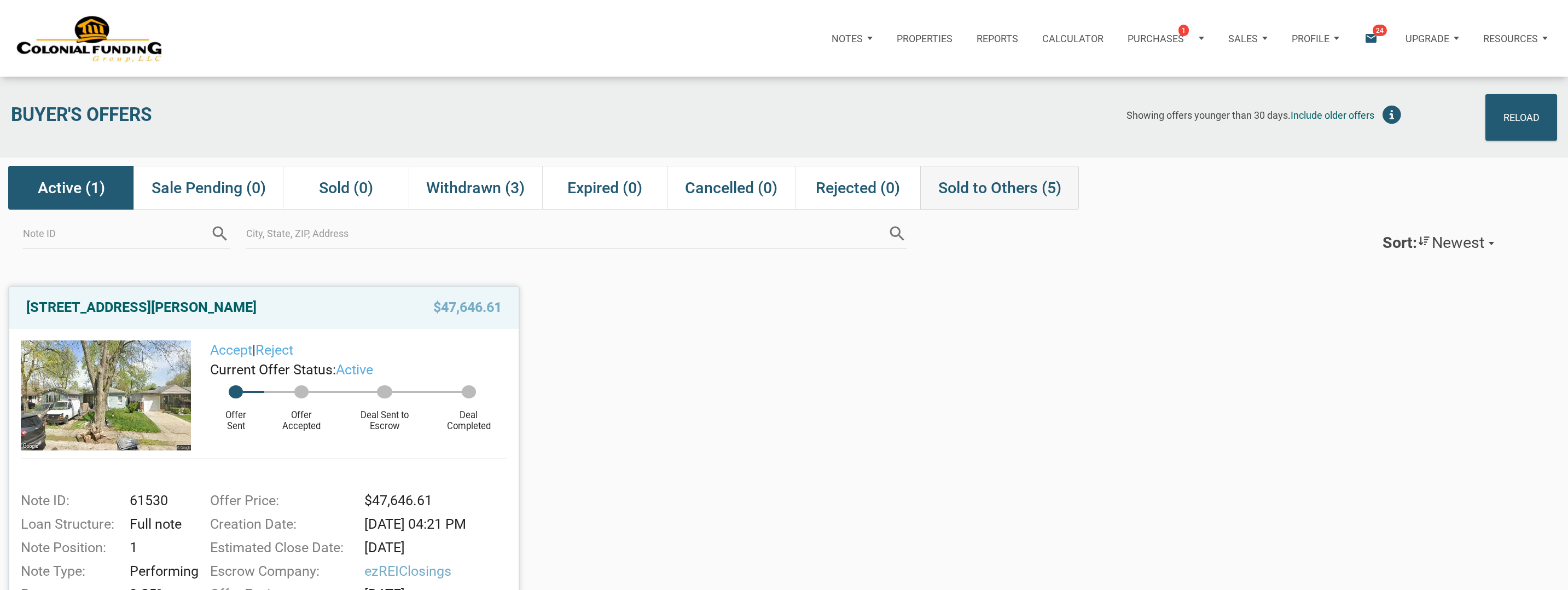
click at [1001, 185] on span "Sold to Others (5)" at bounding box center [1000, 187] width 123 height 19
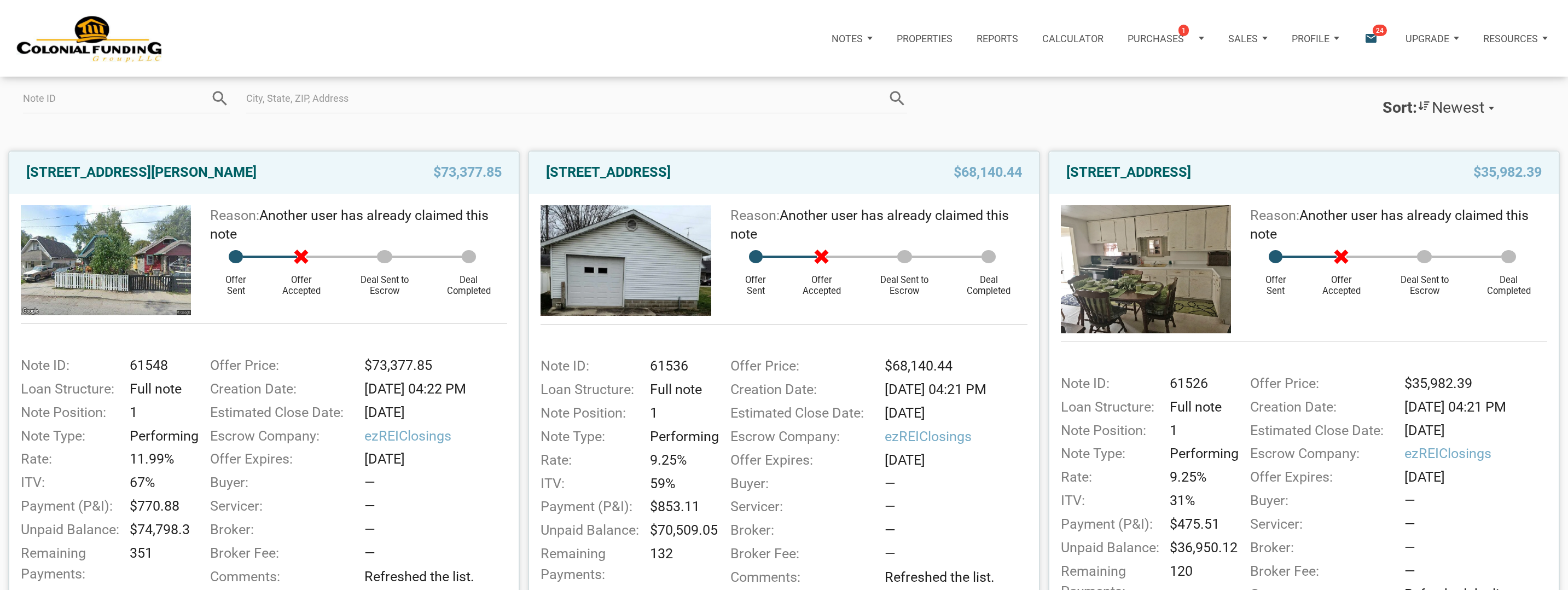
scroll to position [132, 0]
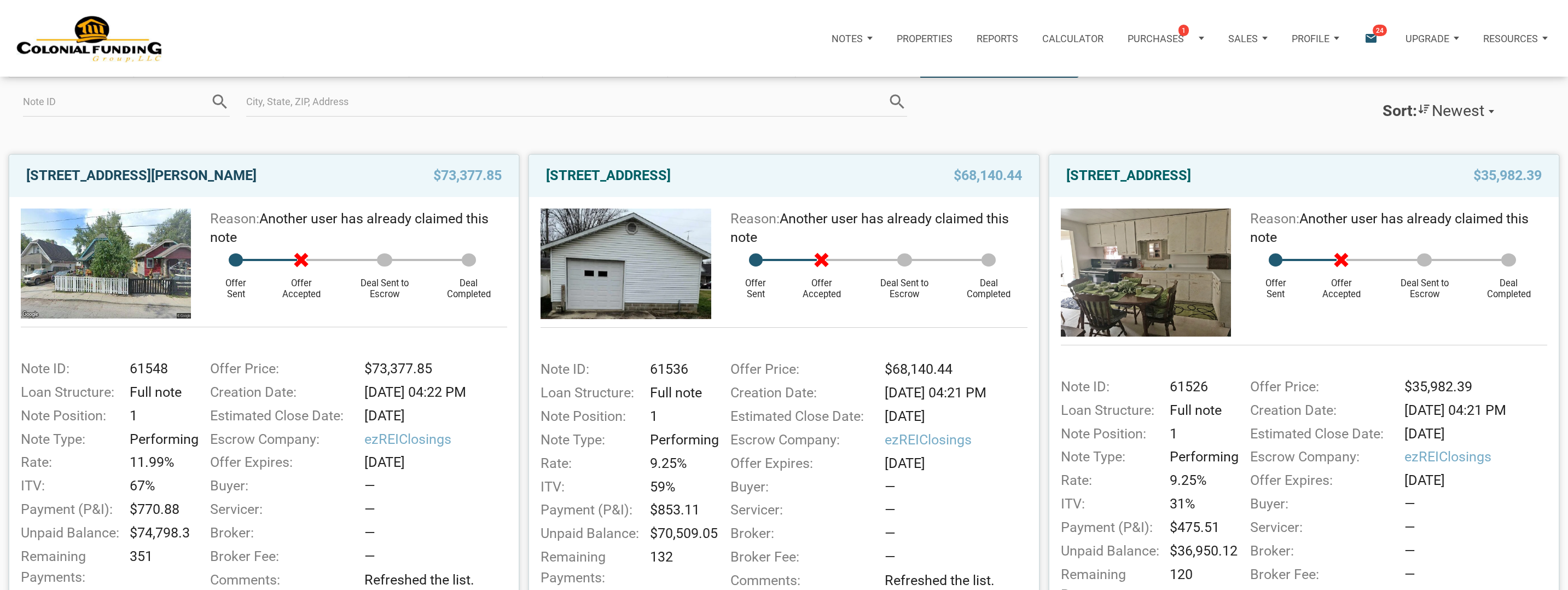
click at [236, 173] on link "[STREET_ADDRESS][PERSON_NAME]" at bounding box center [141, 175] width 230 height 19
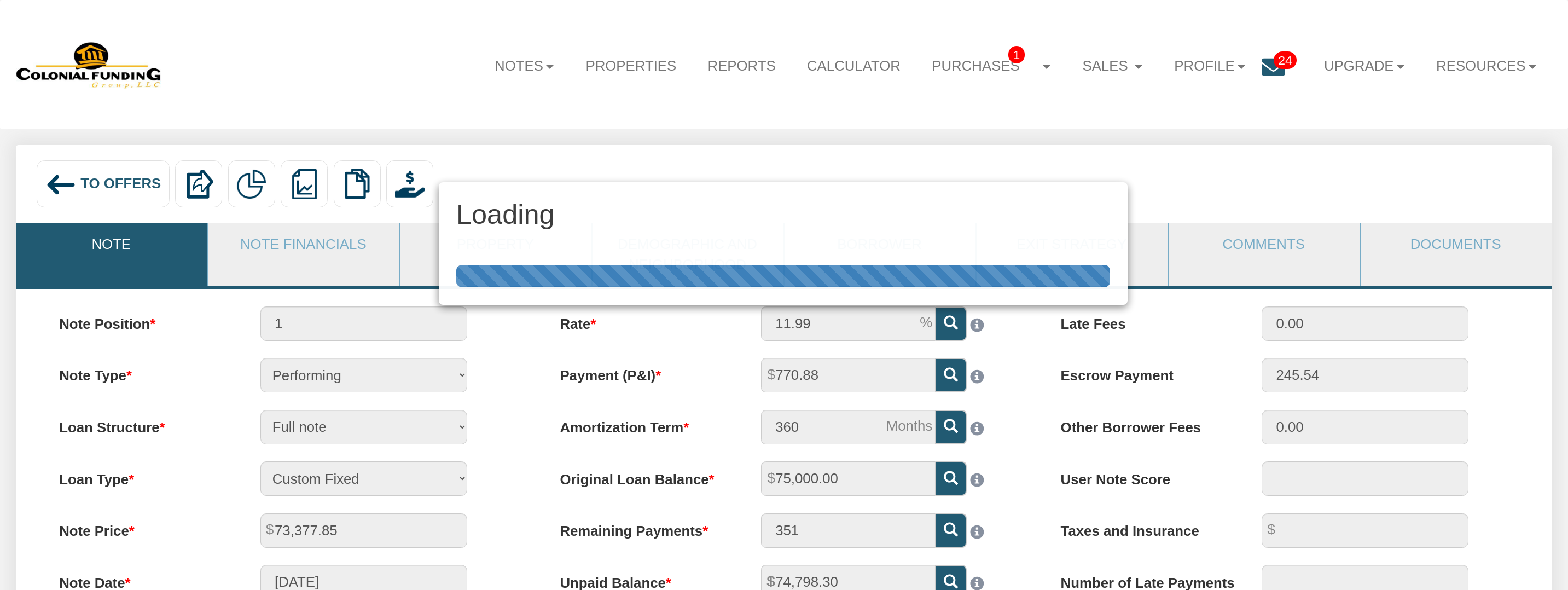
scroll to position [122, 0]
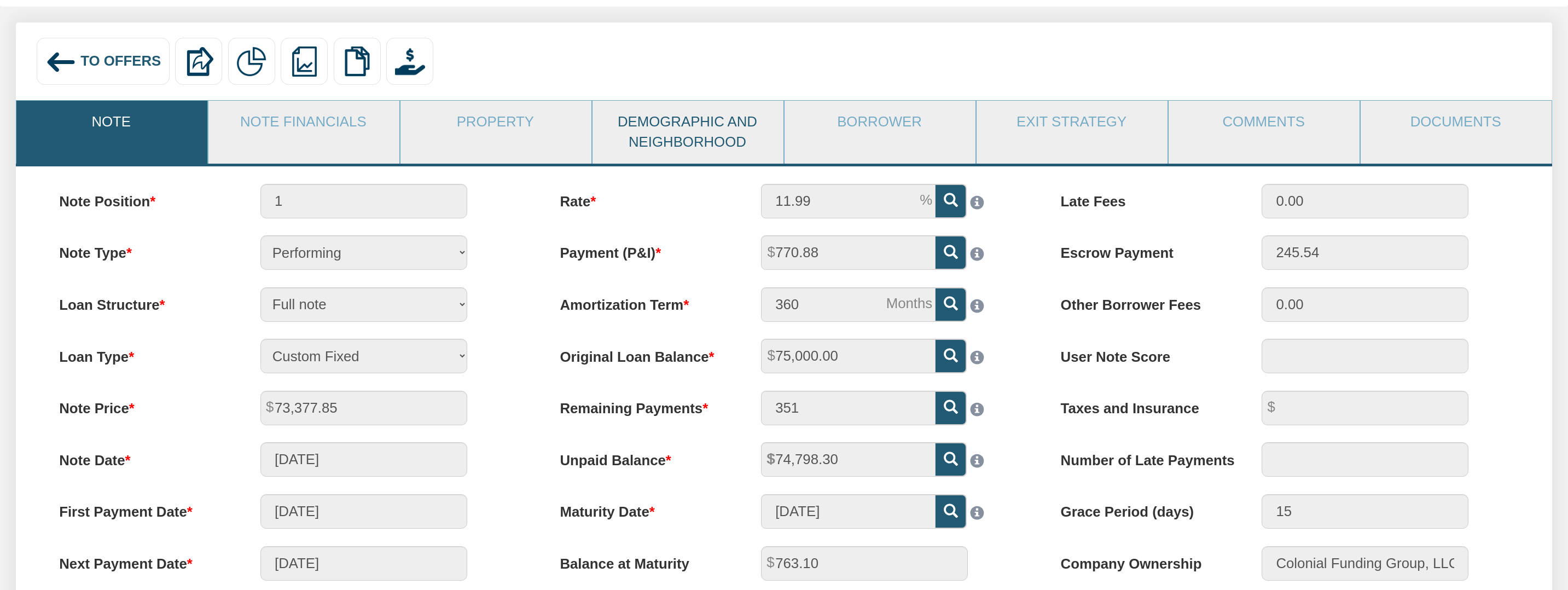
click at [710, 135] on link "Demographic and Neighborhood" at bounding box center [687, 132] width 190 height 63
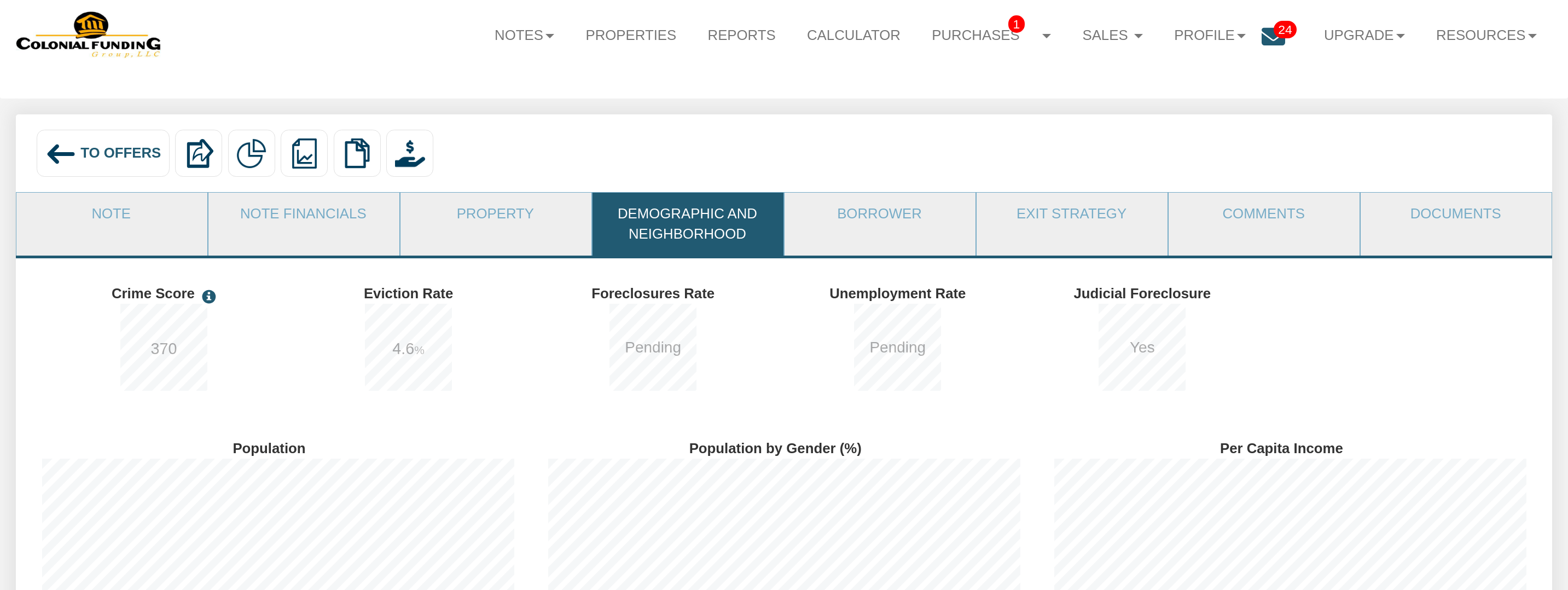
scroll to position [30, 0]
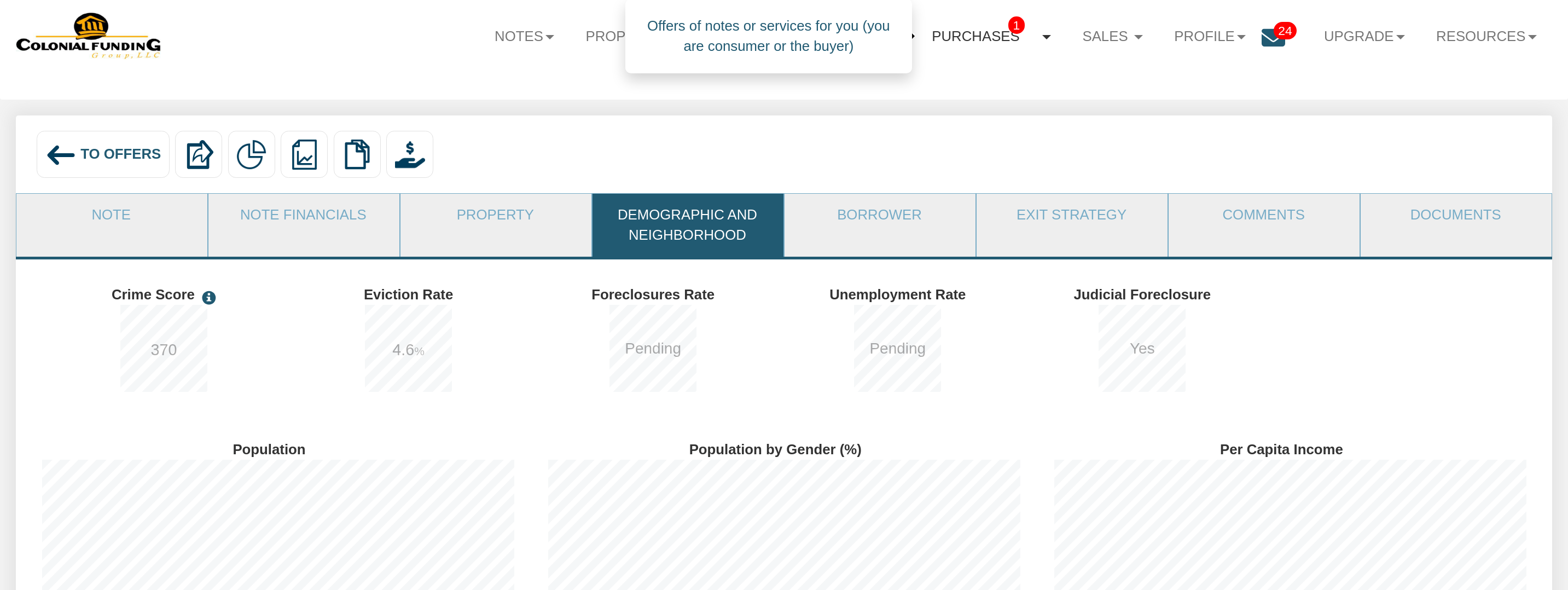
click at [982, 37] on link "Purchases 1" at bounding box center [992, 36] width 150 height 42
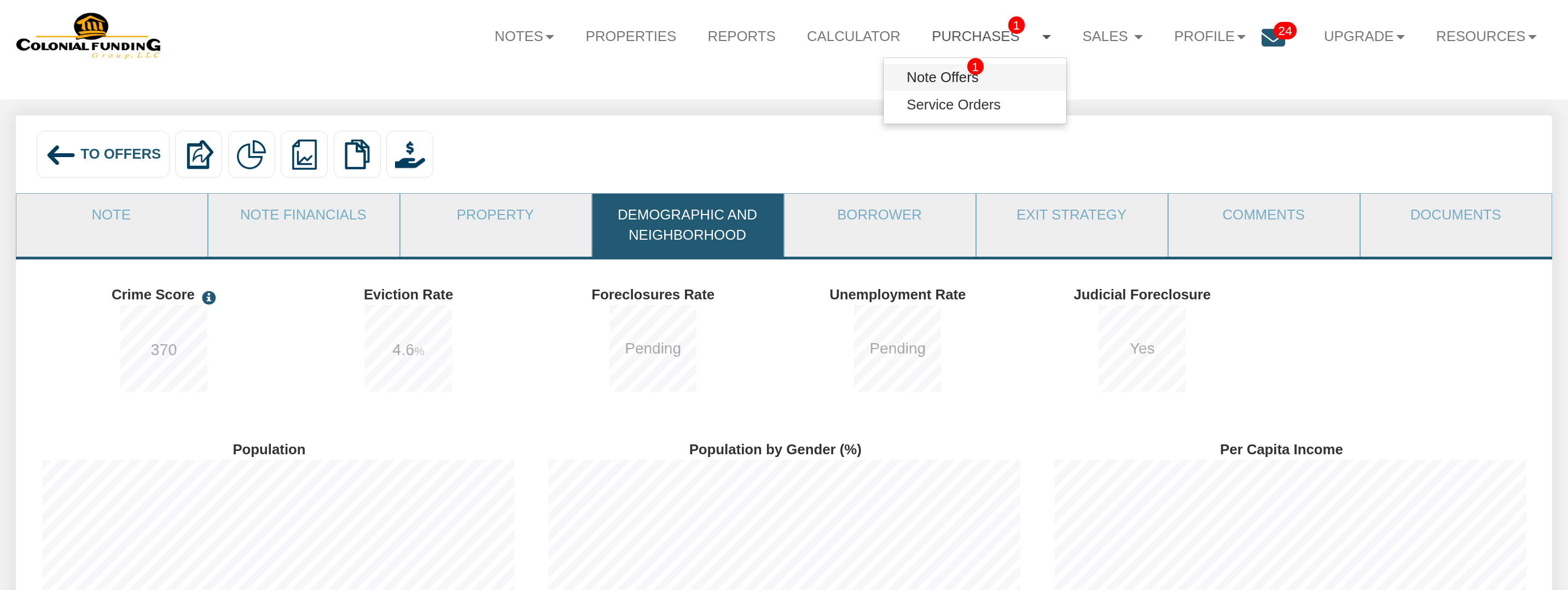
click at [920, 75] on link "Note Offers 1" at bounding box center [974, 77] width 182 height 27
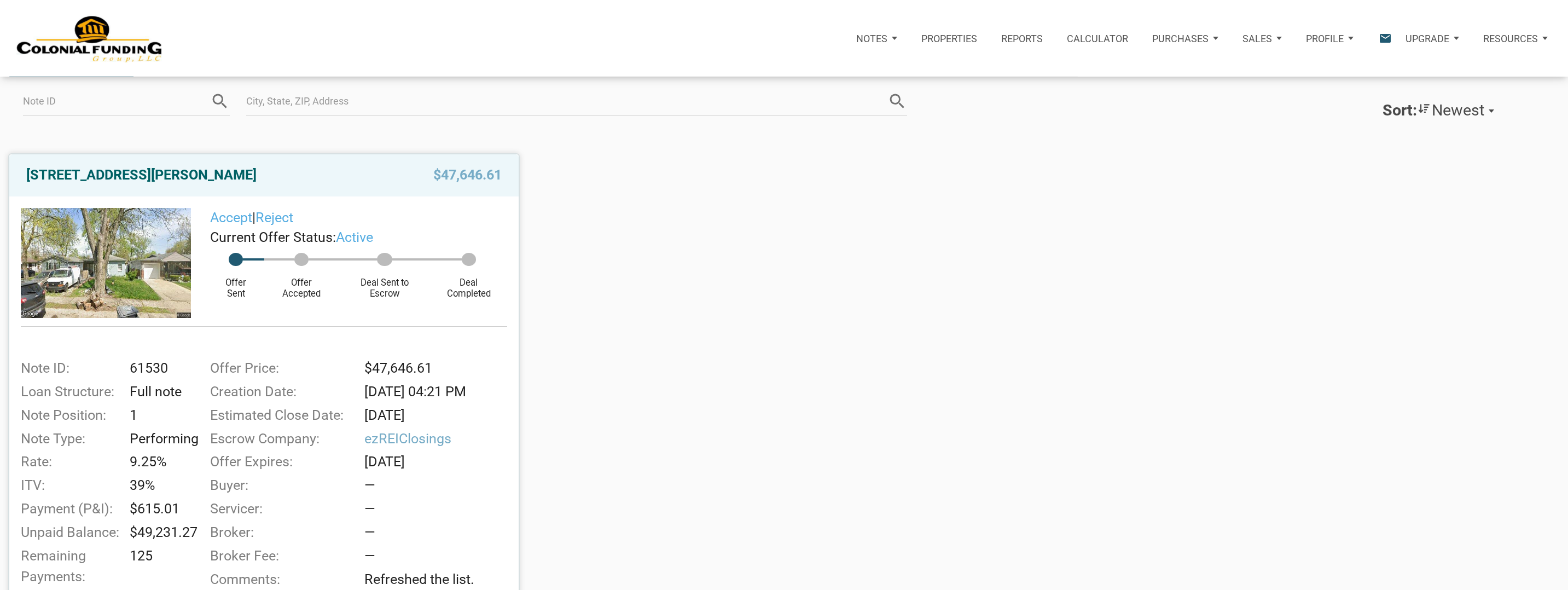
scroll to position [137, 0]
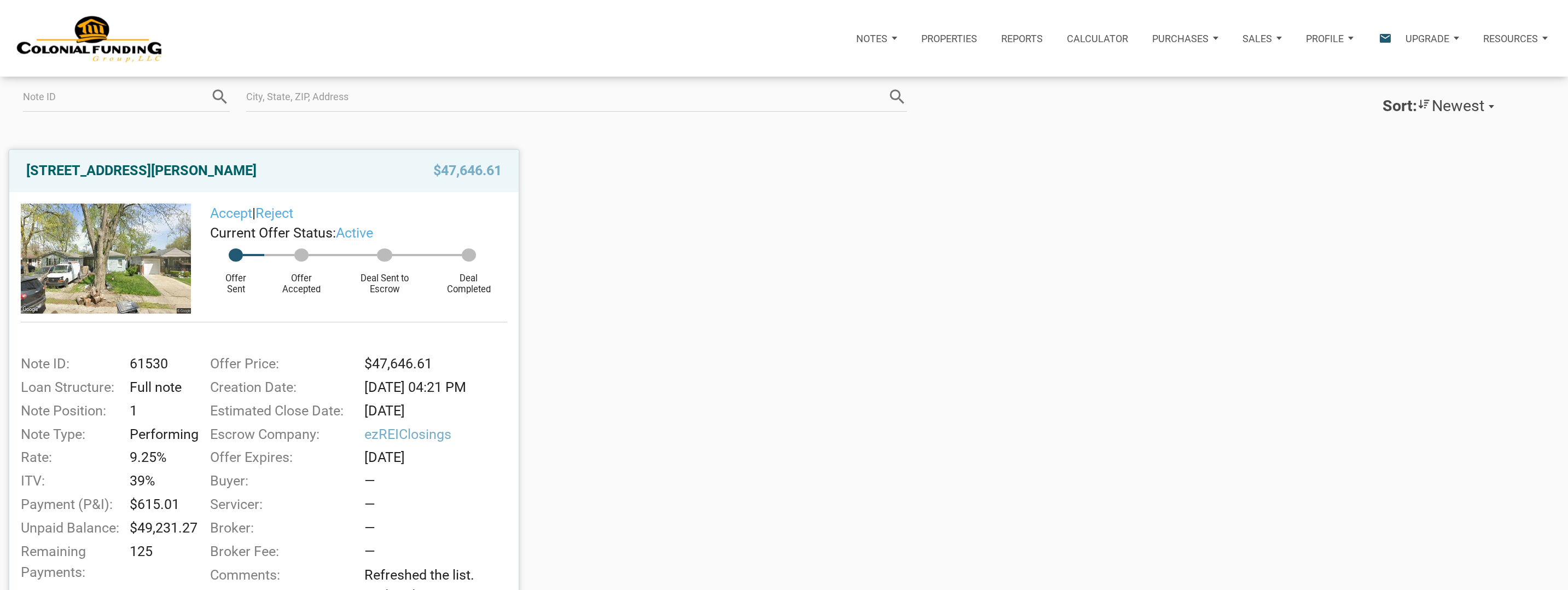
click at [127, 242] on img at bounding box center [106, 258] width 170 height 110
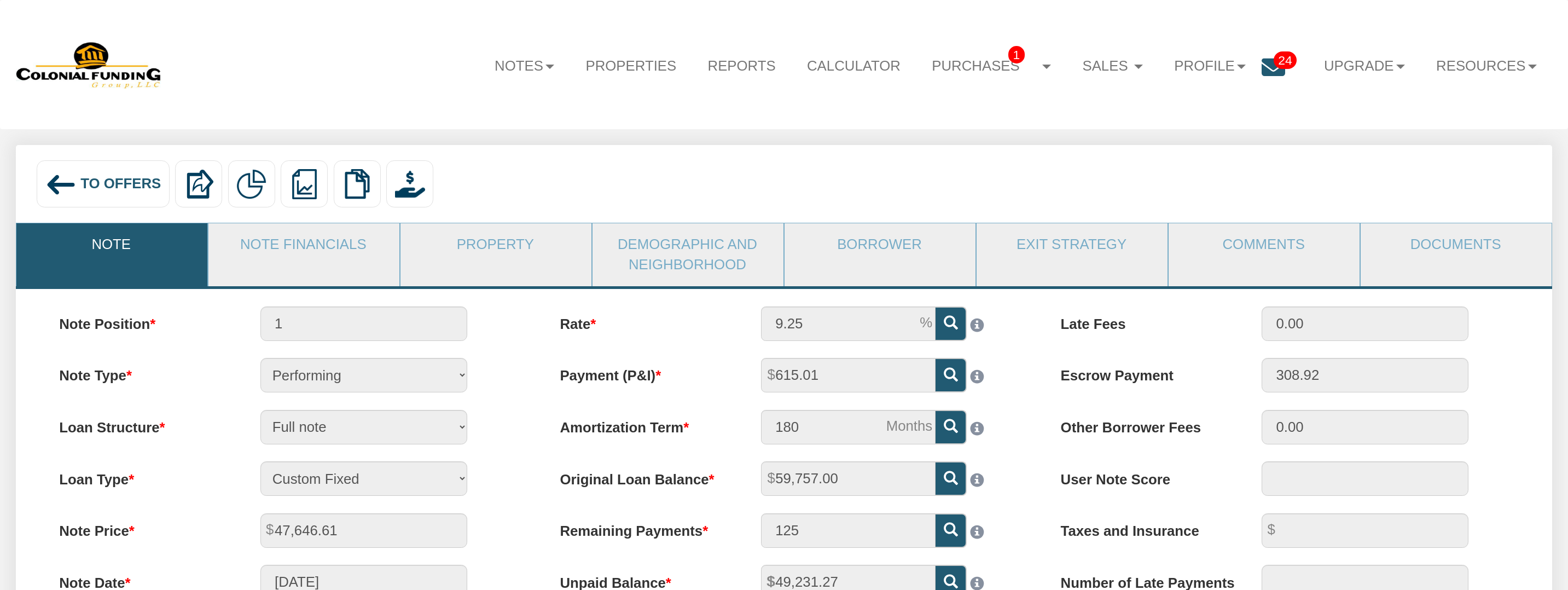
click at [600, 158] on div "To Offers Delete with property Delete only note Redeeming and Non-Redeeming Sum…" at bounding box center [784, 183] width 1537 height 77
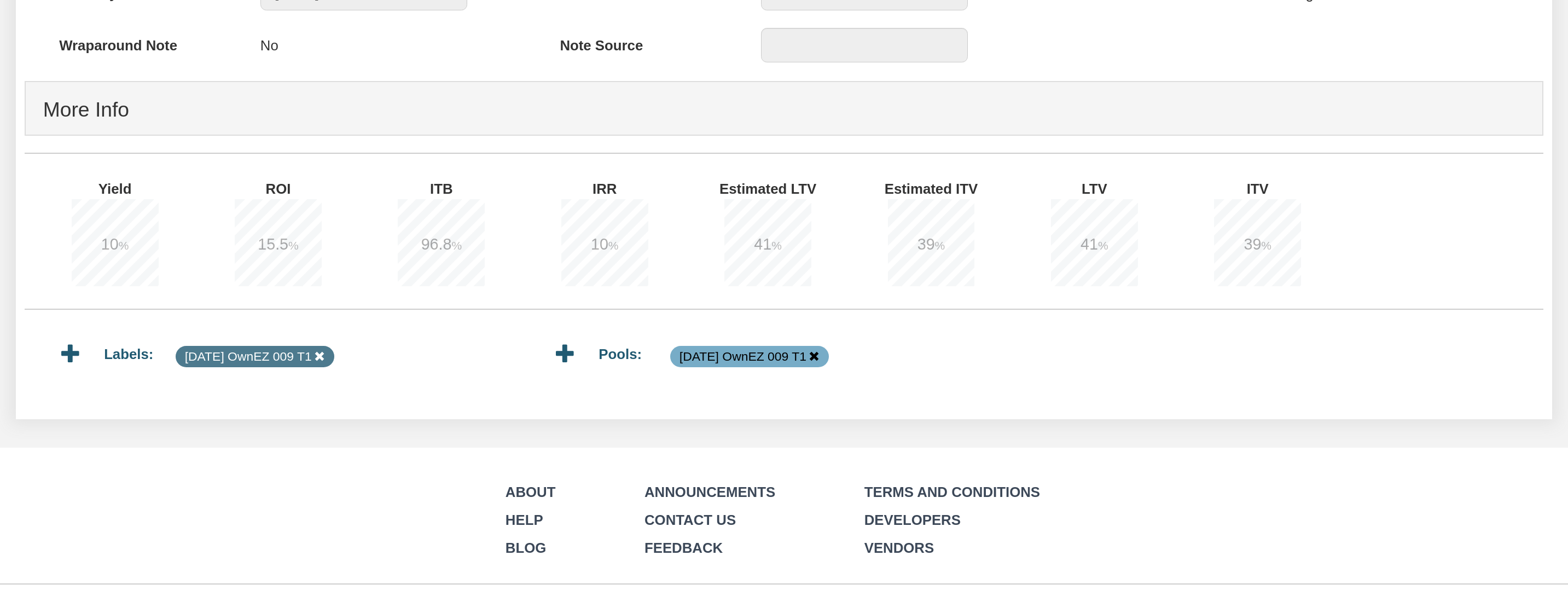
scroll to position [745, 0]
click at [297, 291] on div "15.5 %" at bounding box center [278, 244] width 87 height 92
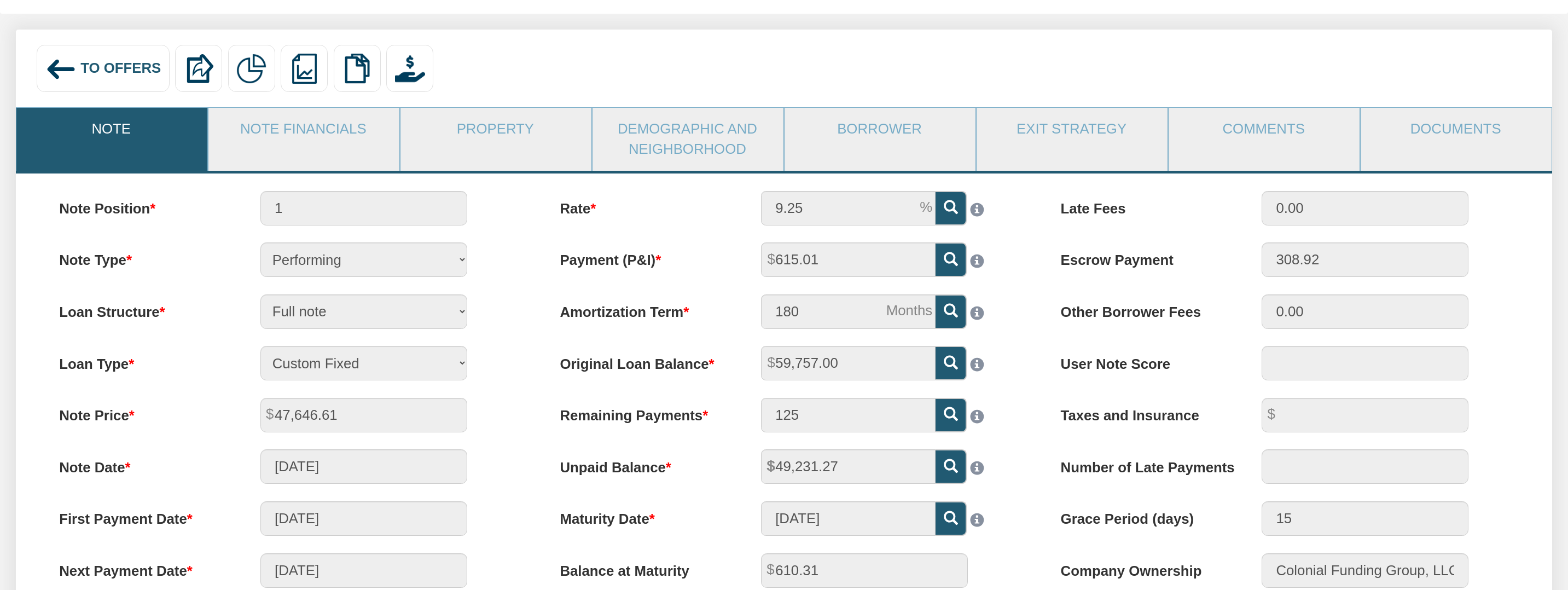
scroll to position [114, 0]
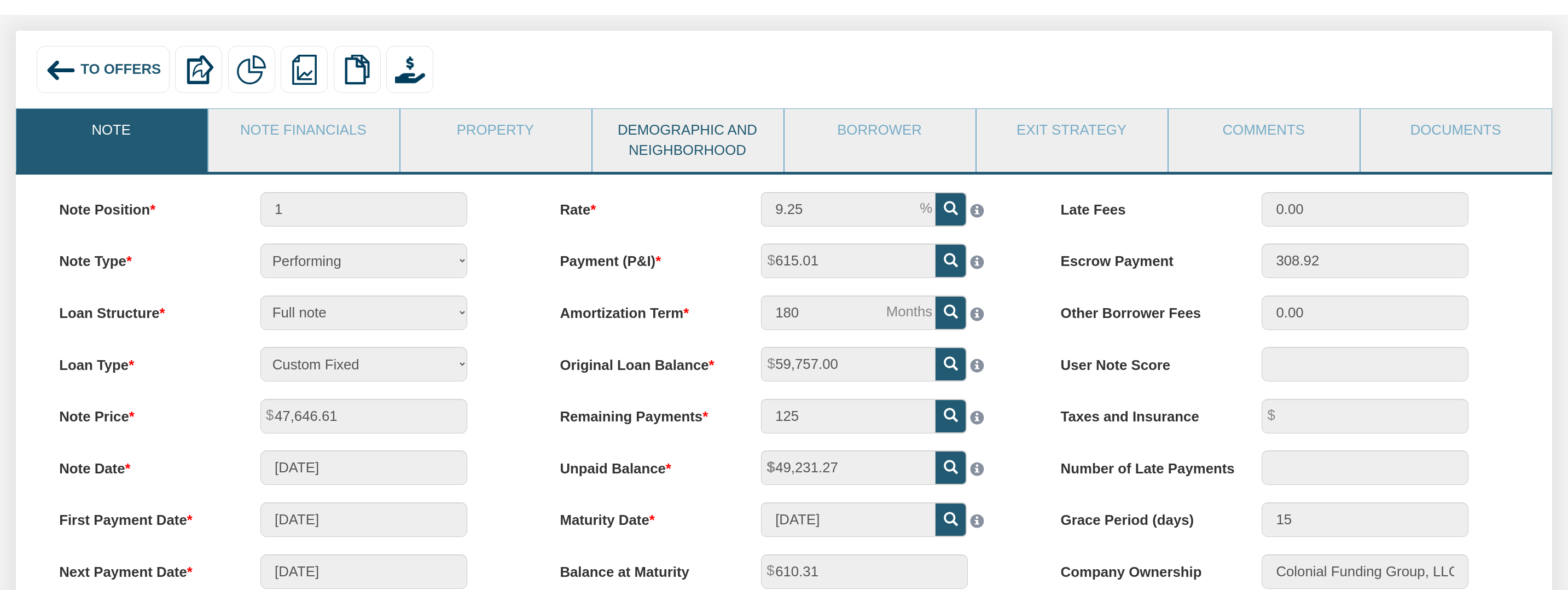
click at [694, 154] on link "Demographic and Neighborhood" at bounding box center [687, 140] width 190 height 63
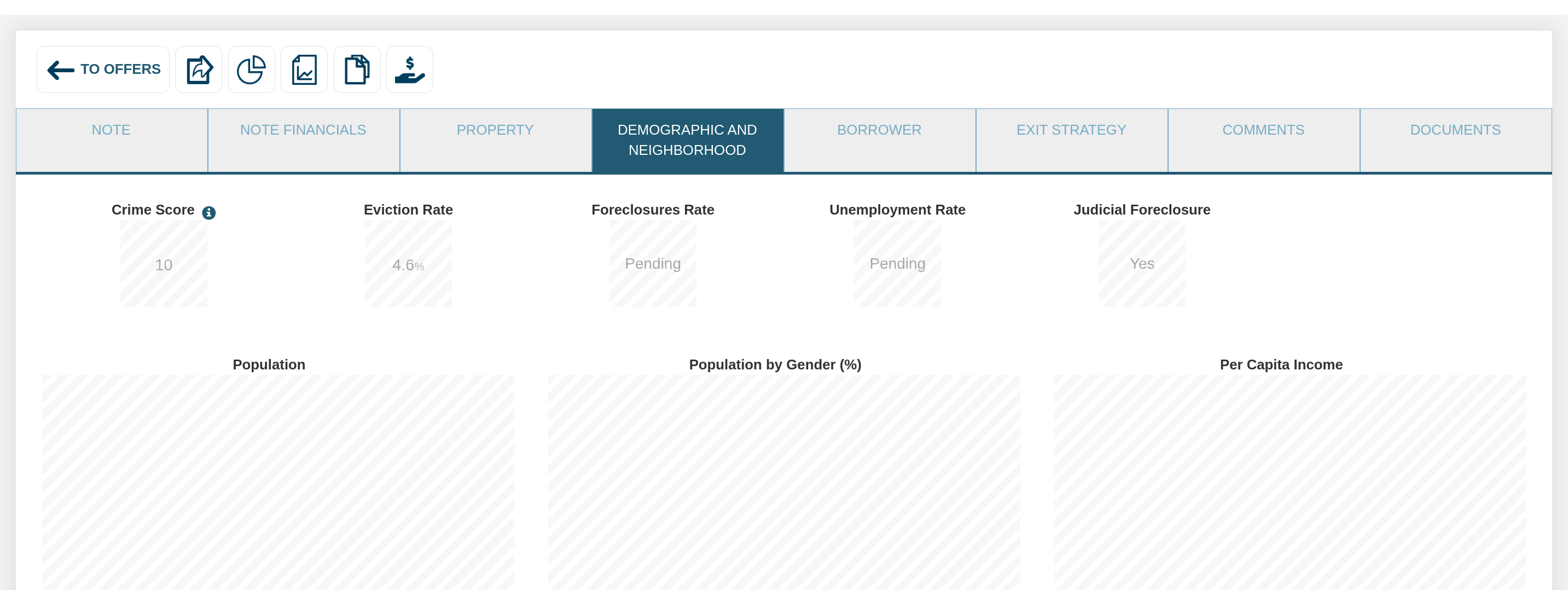
scroll to position [280, 506]
click at [483, 127] on link "Property" at bounding box center [496, 130] width 190 height 43
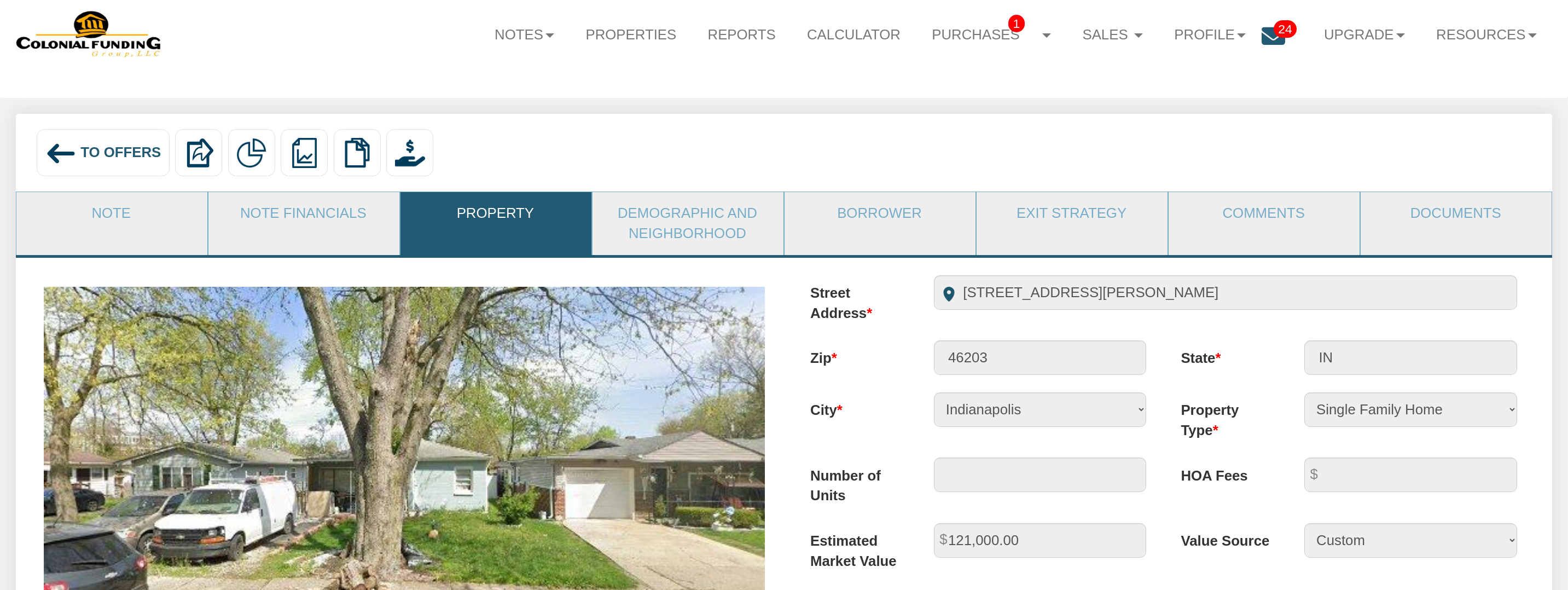
scroll to position [0, 0]
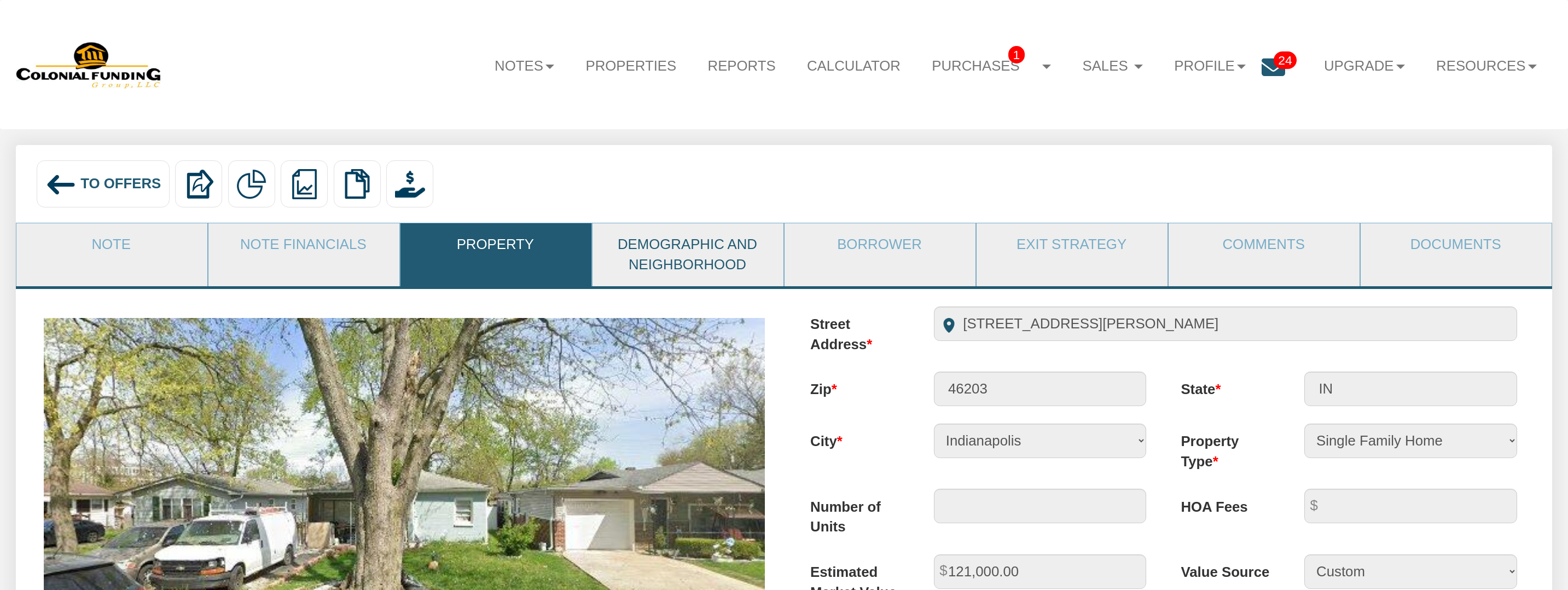
click at [690, 245] on link "Demographic and Neighborhood" at bounding box center [687, 255] width 190 height 63
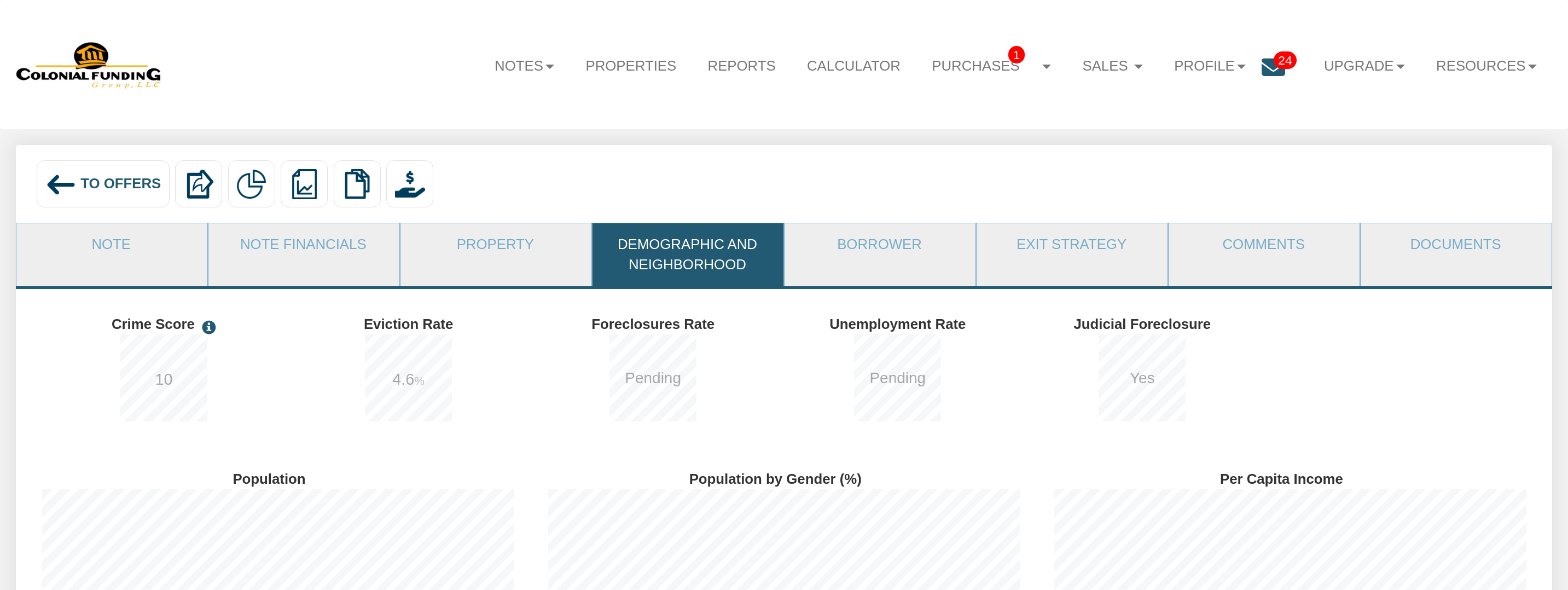
scroll to position [280, 506]
click at [944, 251] on link "Borrower" at bounding box center [879, 245] width 190 height 43
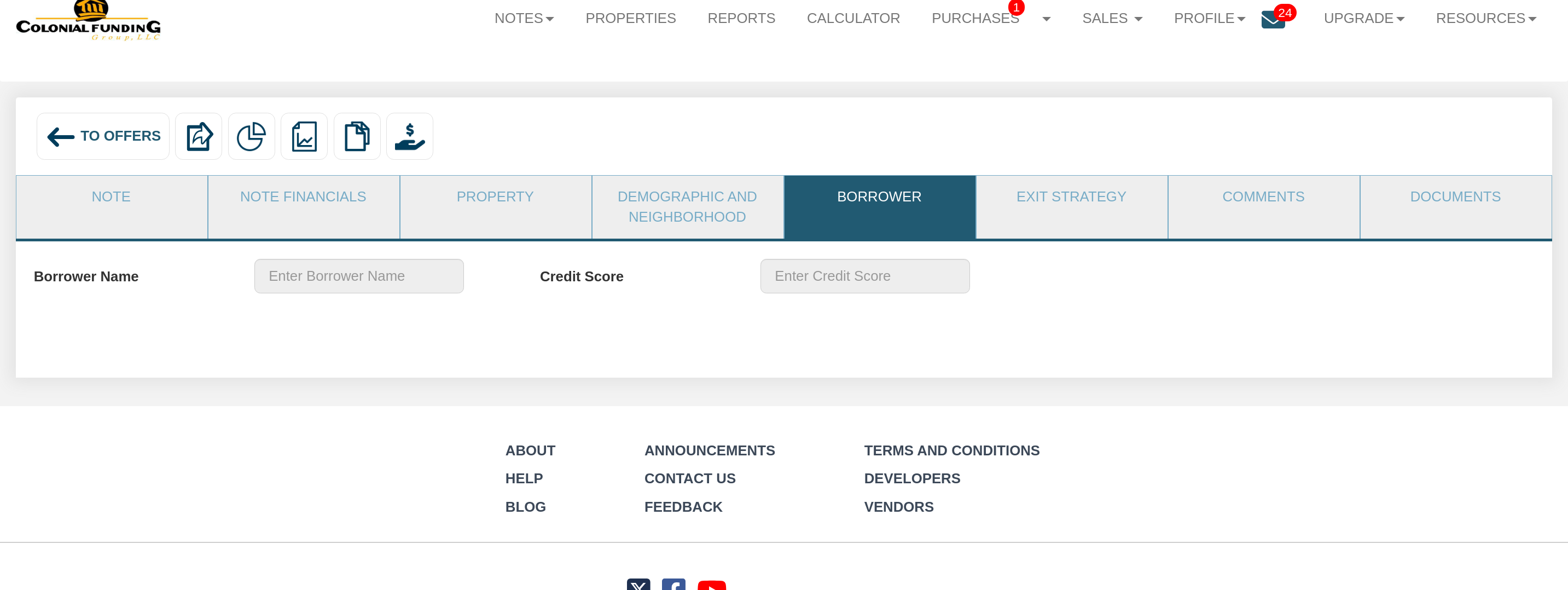
scroll to position [81, 0]
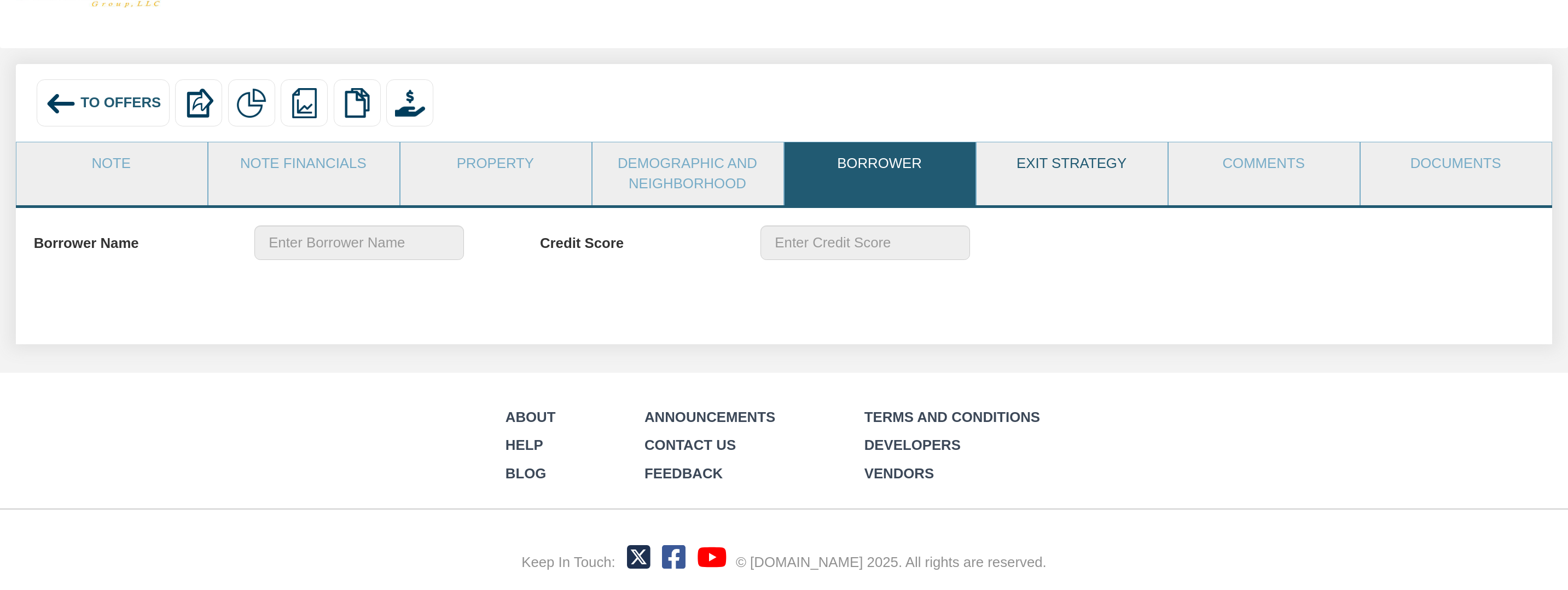
click at [1047, 163] on link "Exit Strategy" at bounding box center [1071, 164] width 190 height 43
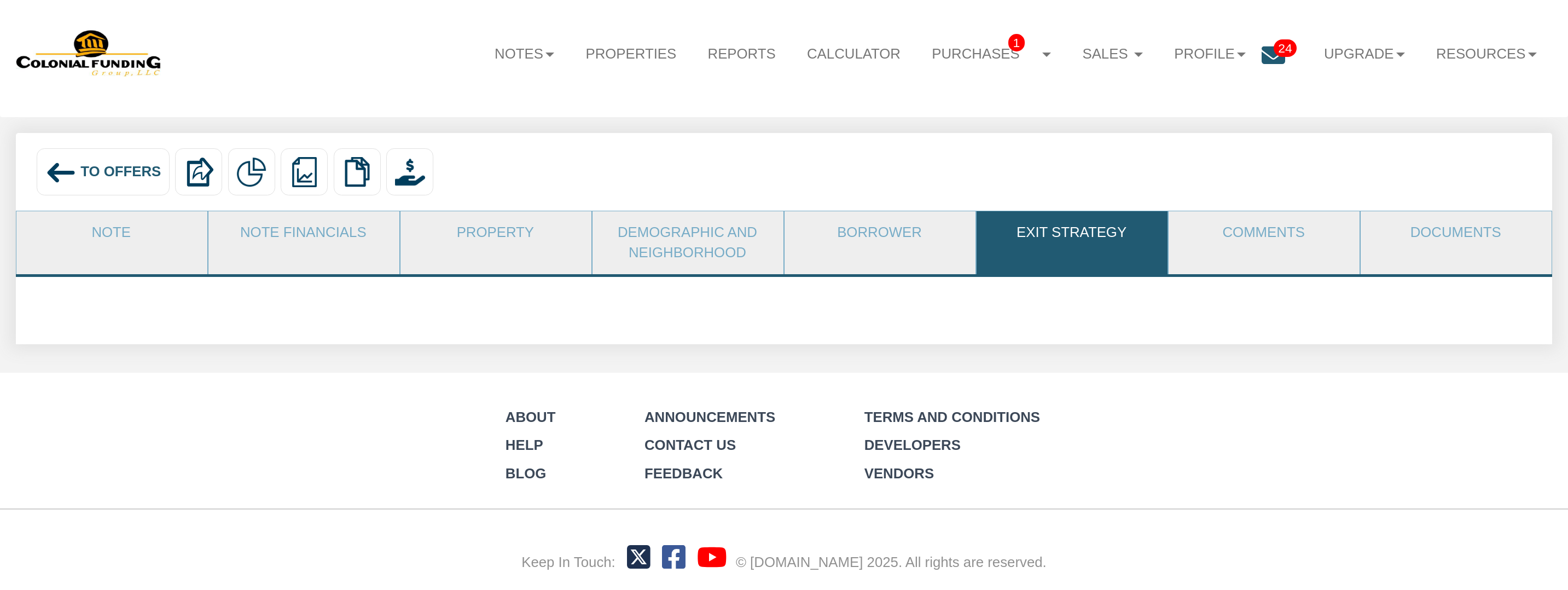
scroll to position [12, 0]
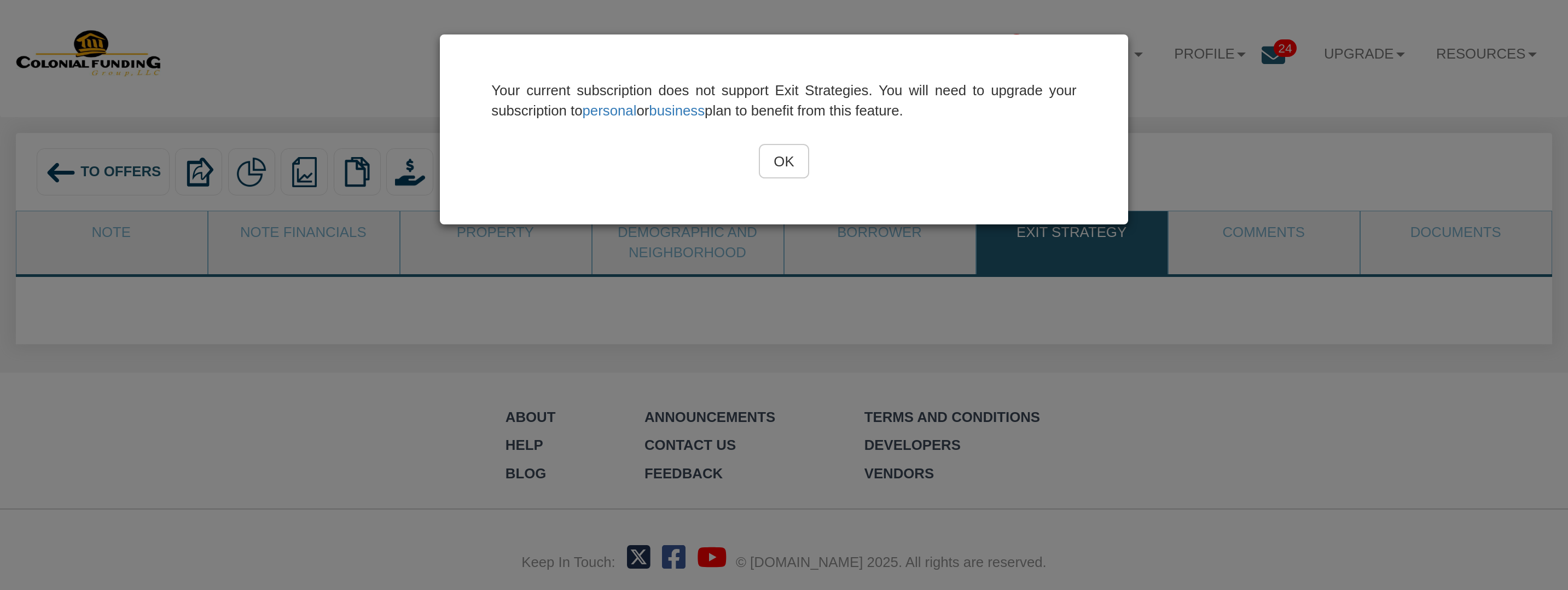
click at [784, 163] on input "OK" at bounding box center [784, 161] width 50 height 35
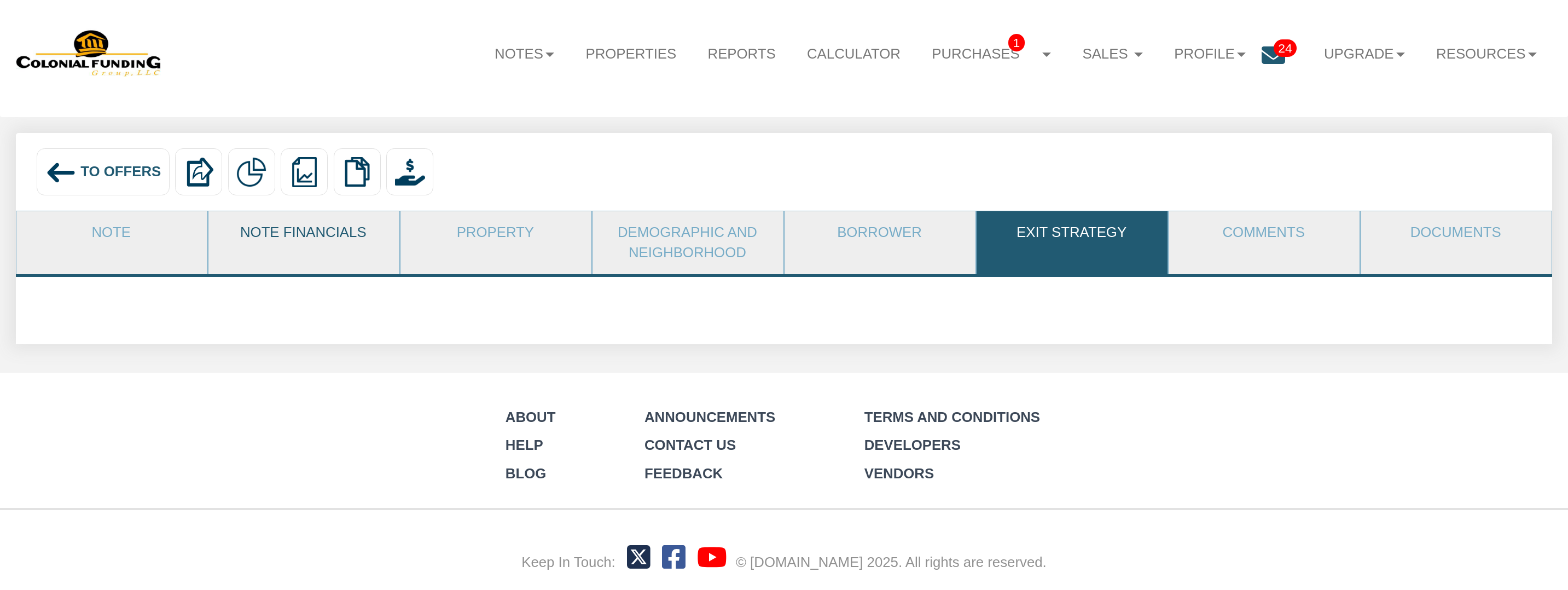
click at [294, 232] on link "Note Financials" at bounding box center [304, 232] width 190 height 43
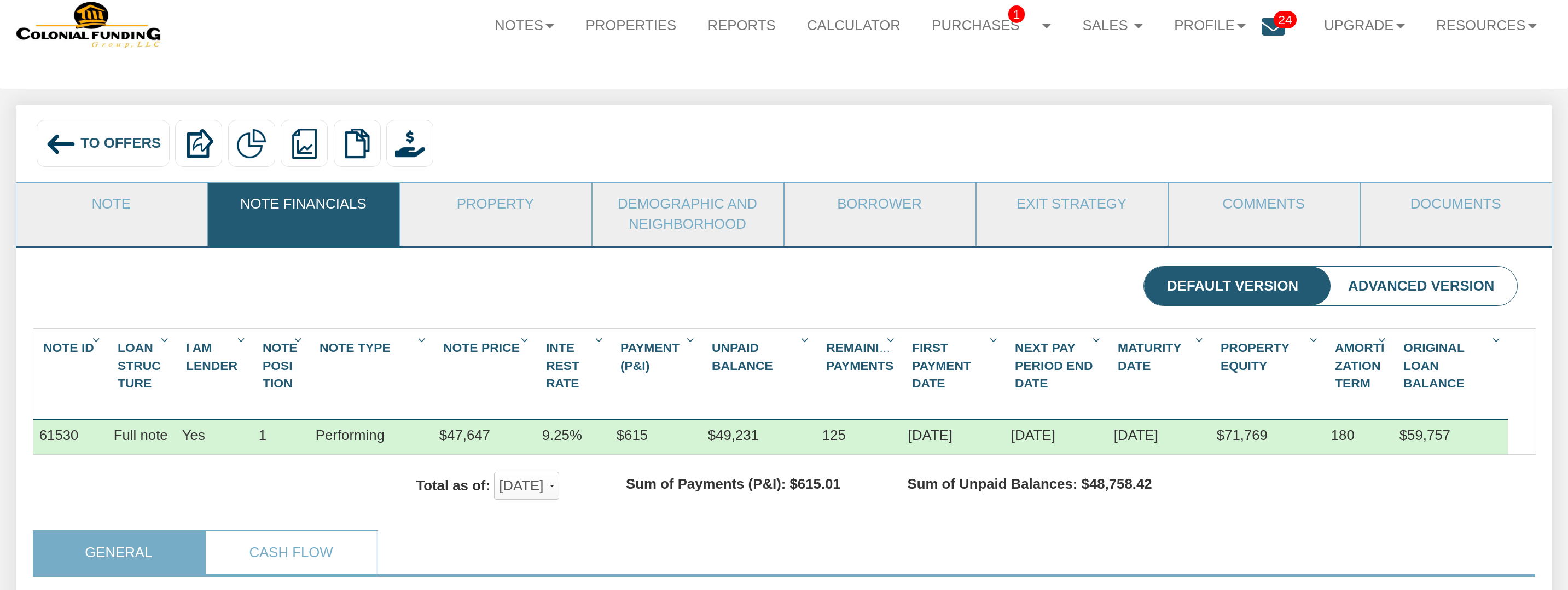
scroll to position [0, 0]
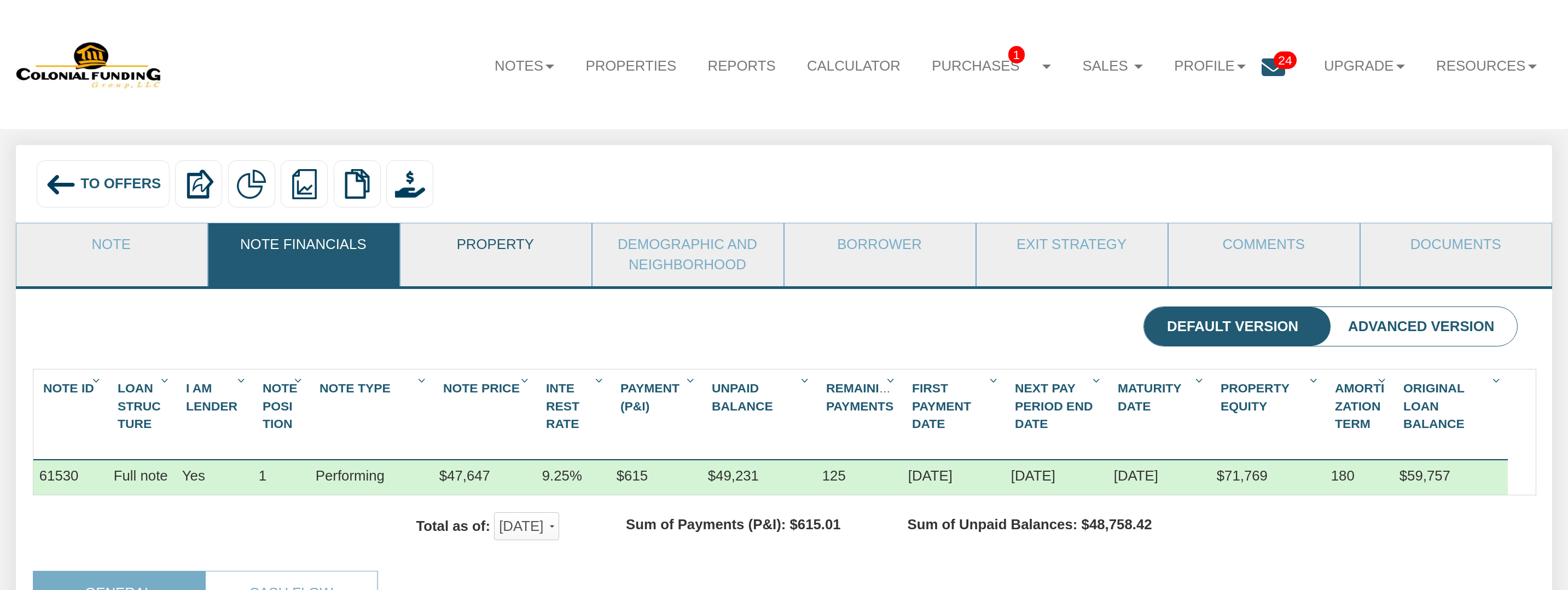
click at [507, 243] on link "Property" at bounding box center [496, 245] width 190 height 43
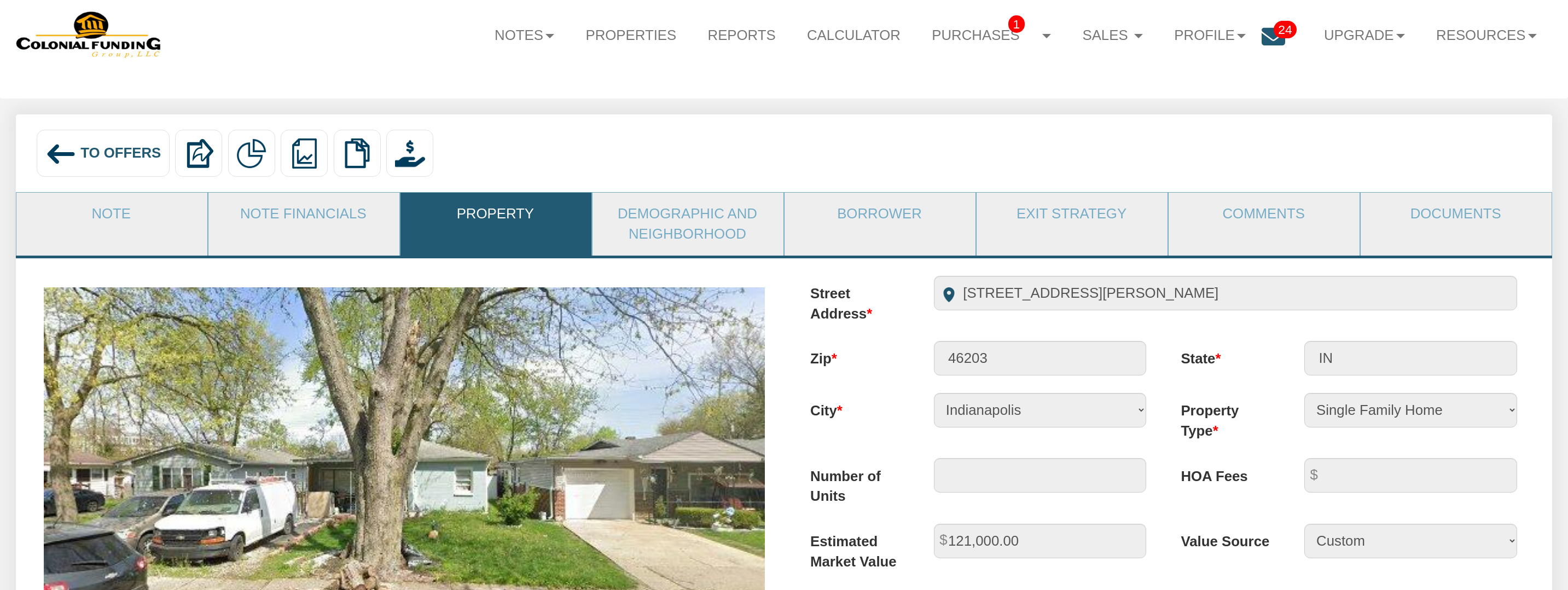
scroll to position [23, 0]
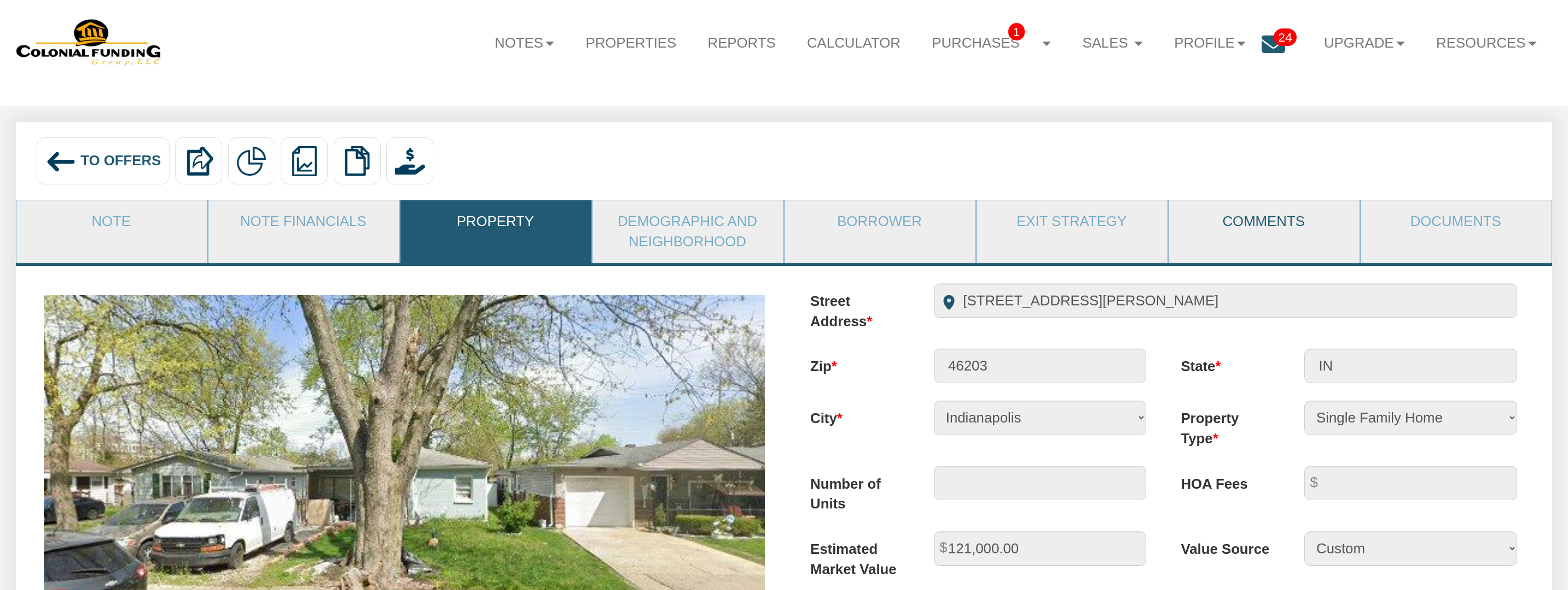
click at [1245, 223] on link "Comments" at bounding box center [1264, 222] width 190 height 43
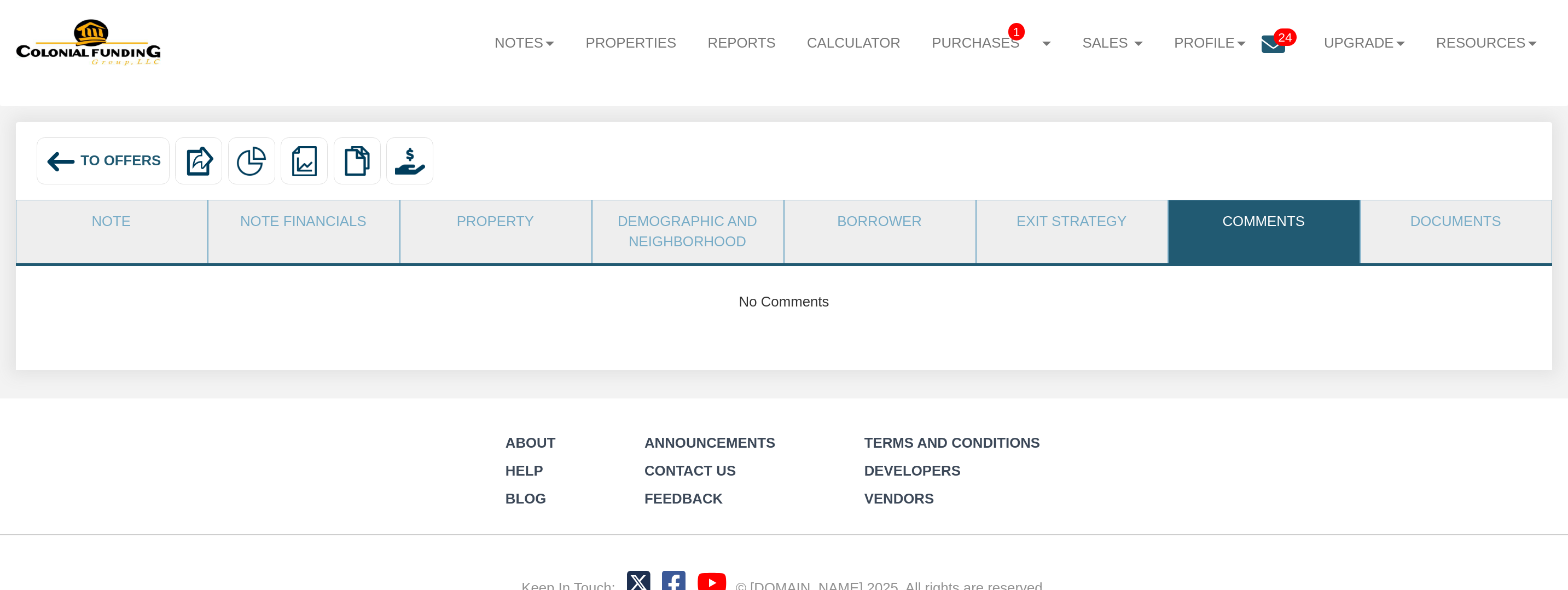
click at [1449, 243] on li "Documents" at bounding box center [1456, 232] width 192 height 64
click at [314, 218] on link "Note Financials" at bounding box center [304, 222] width 190 height 43
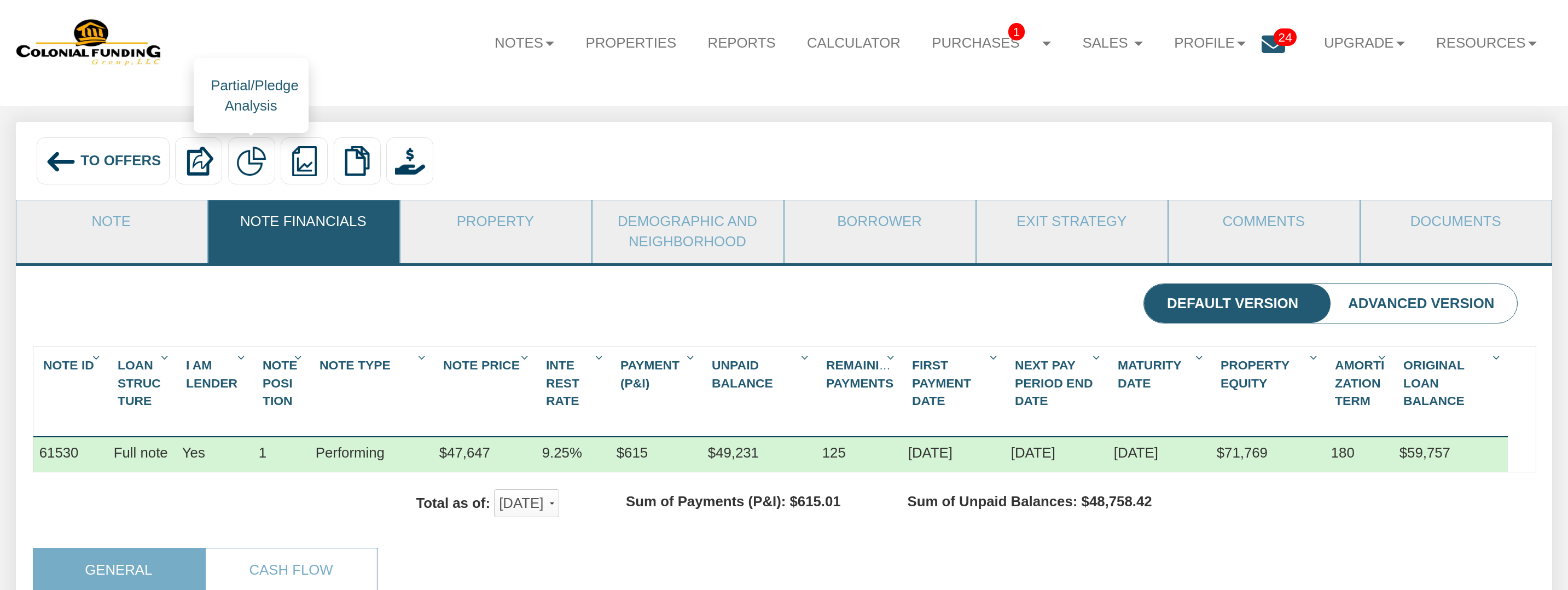
click at [260, 161] on img at bounding box center [251, 161] width 30 height 30
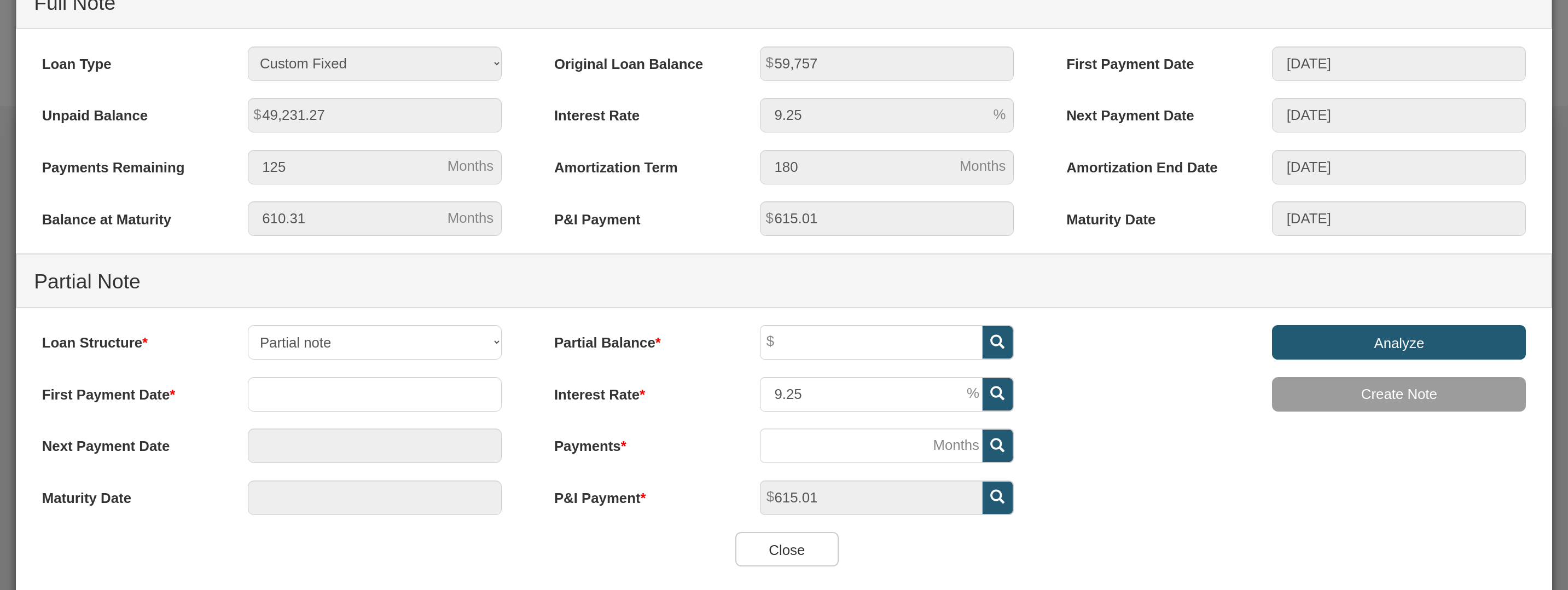
scroll to position [222, 0]
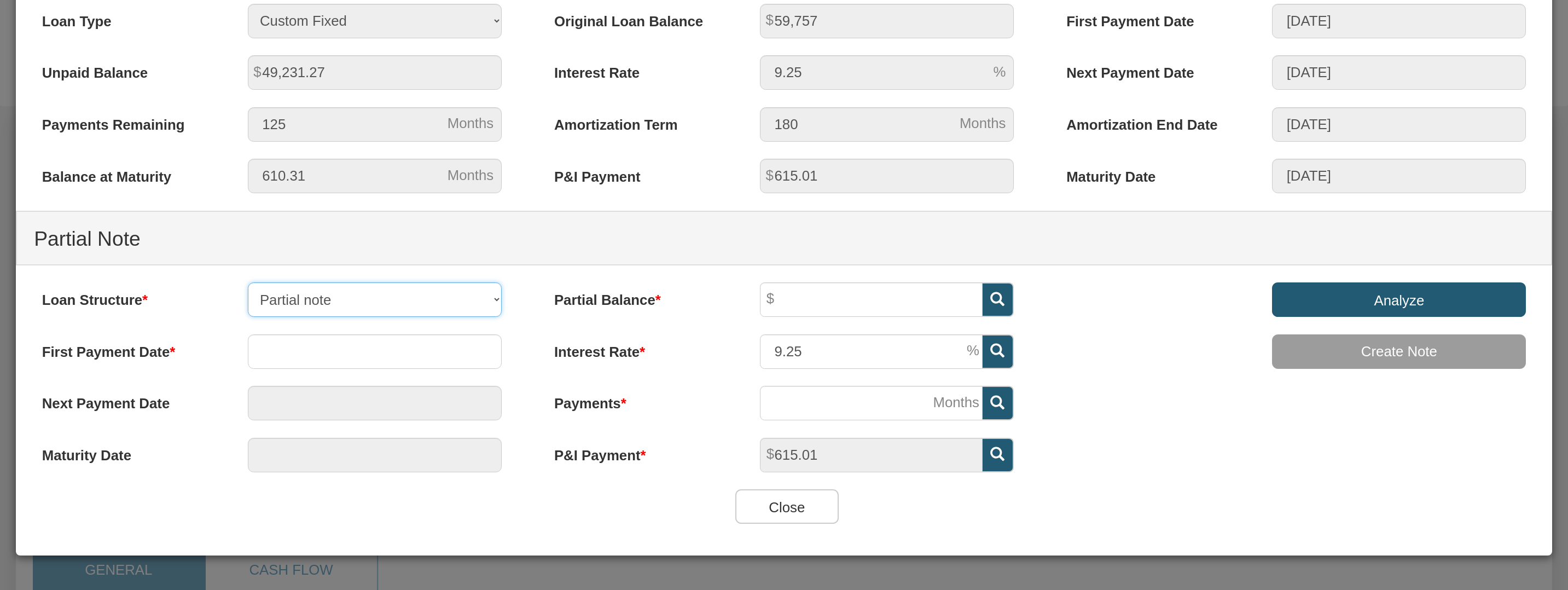
click at [497, 300] on select "Partial note Pledge note Split Payment note" at bounding box center [374, 299] width 254 height 35
click at [248, 282] on select "Partial note Pledge note Split Payment note" at bounding box center [374, 299] width 254 height 35
click at [490, 302] on select "Partial note Pledge note Split Payment note" at bounding box center [374, 299] width 254 height 35
select select "object:4829"
click at [248, 282] on select "Partial note Pledge note Split Payment note" at bounding box center [374, 299] width 254 height 35
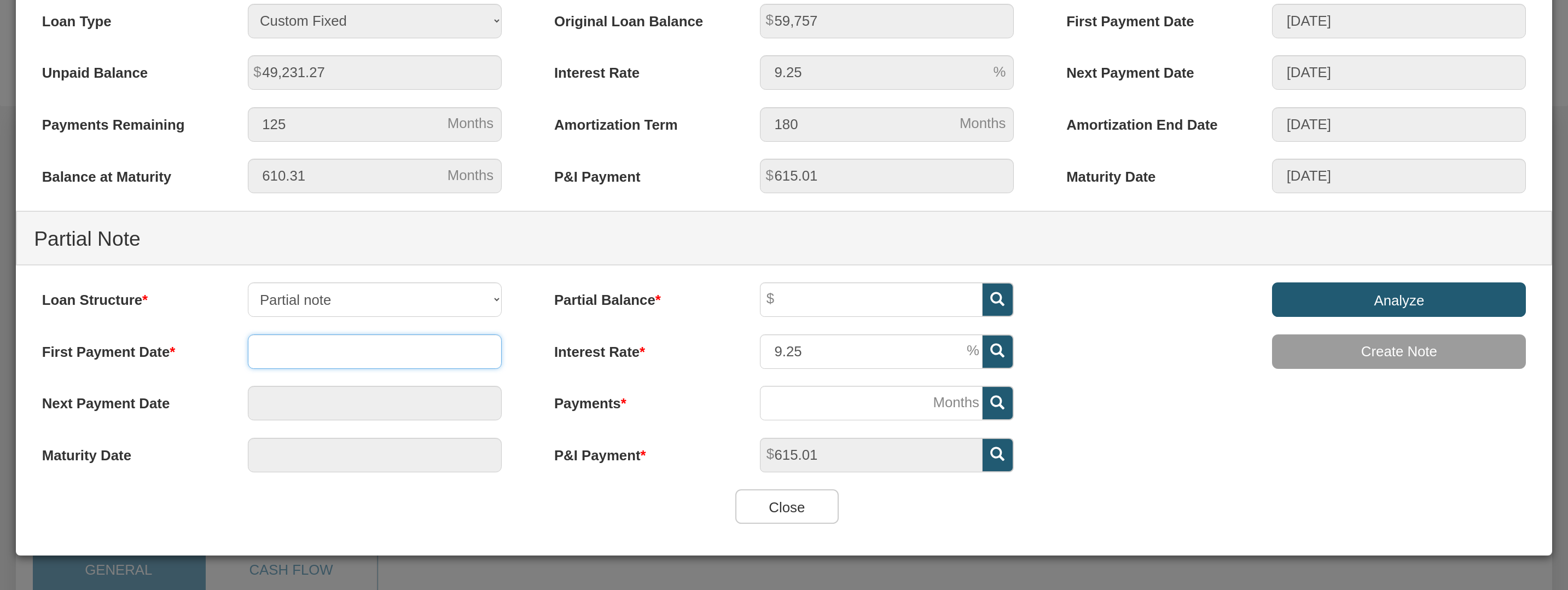
click at [418, 350] on input "text" at bounding box center [374, 352] width 254 height 35
click at [499, 400] on span at bounding box center [495, 398] width 14 height 14
click at [386, 435] on td "1" at bounding box center [385, 432] width 42 height 17
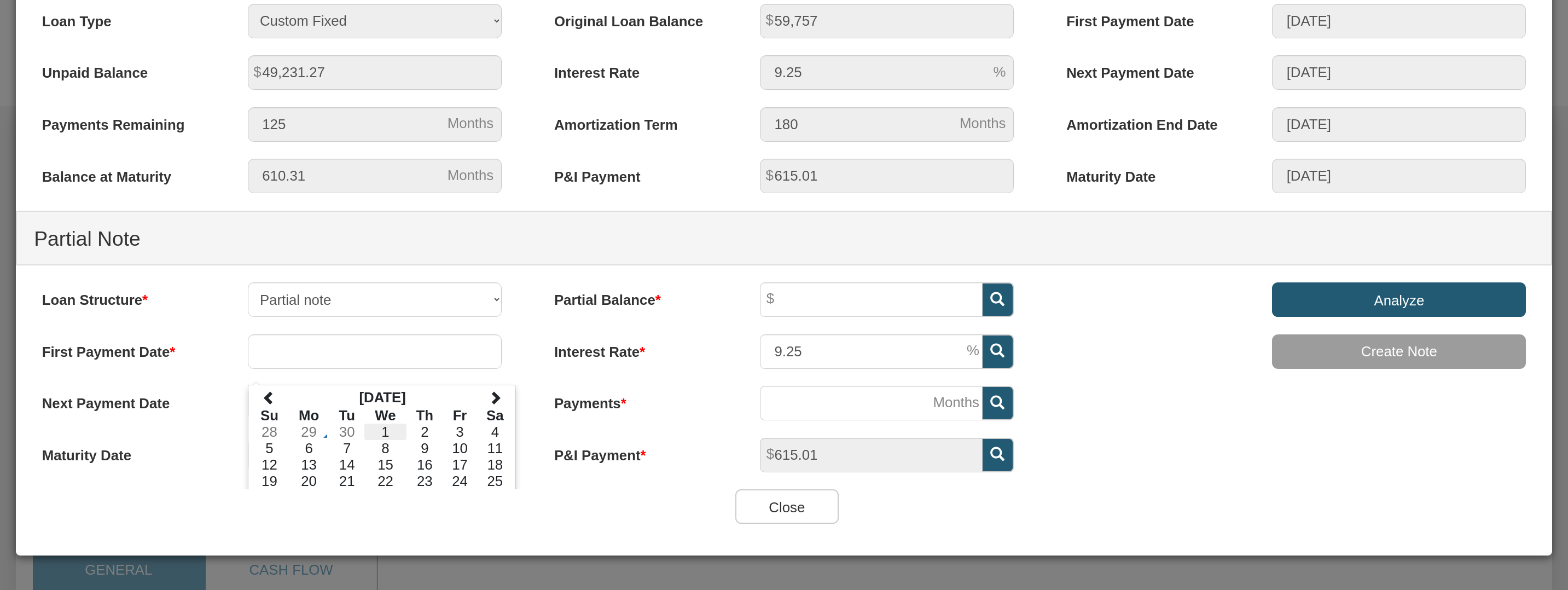
type input "10/01/2025"
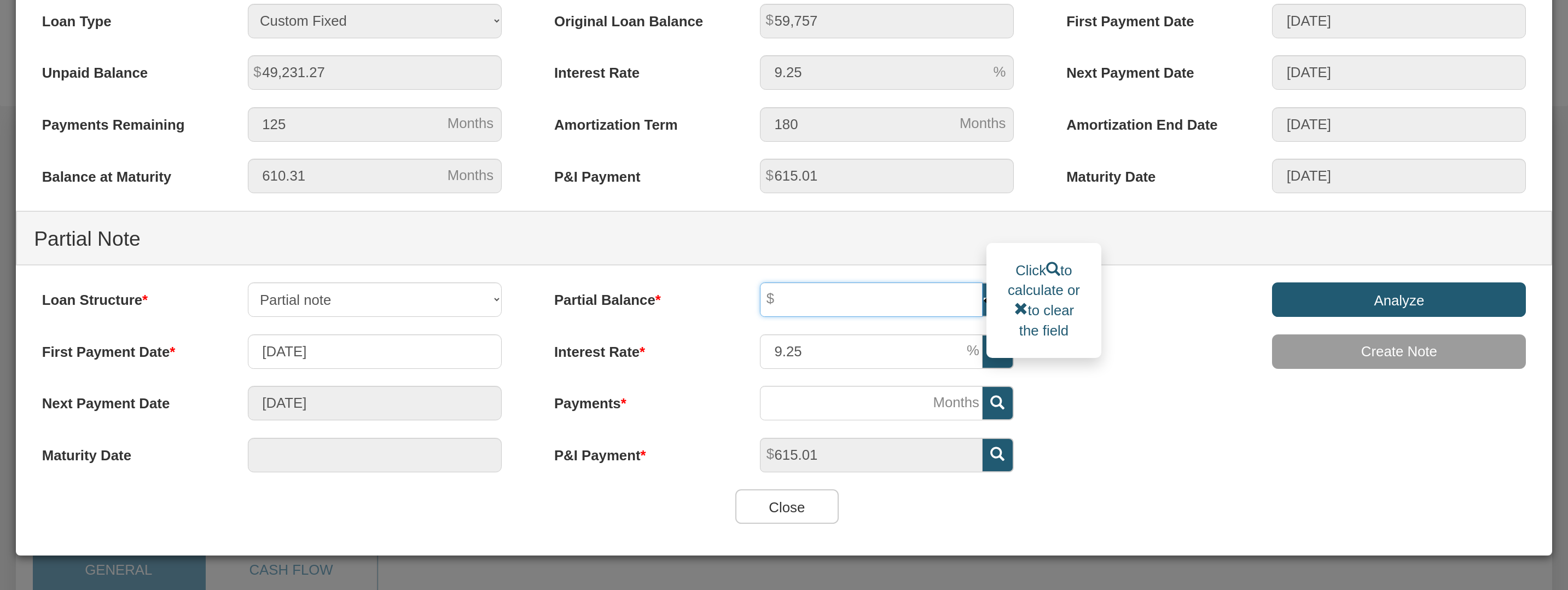
click at [815, 300] on input "text" at bounding box center [871, 299] width 222 height 35
type input "40,000"
click at [838, 350] on input "9.25" at bounding box center [871, 352] width 222 height 35
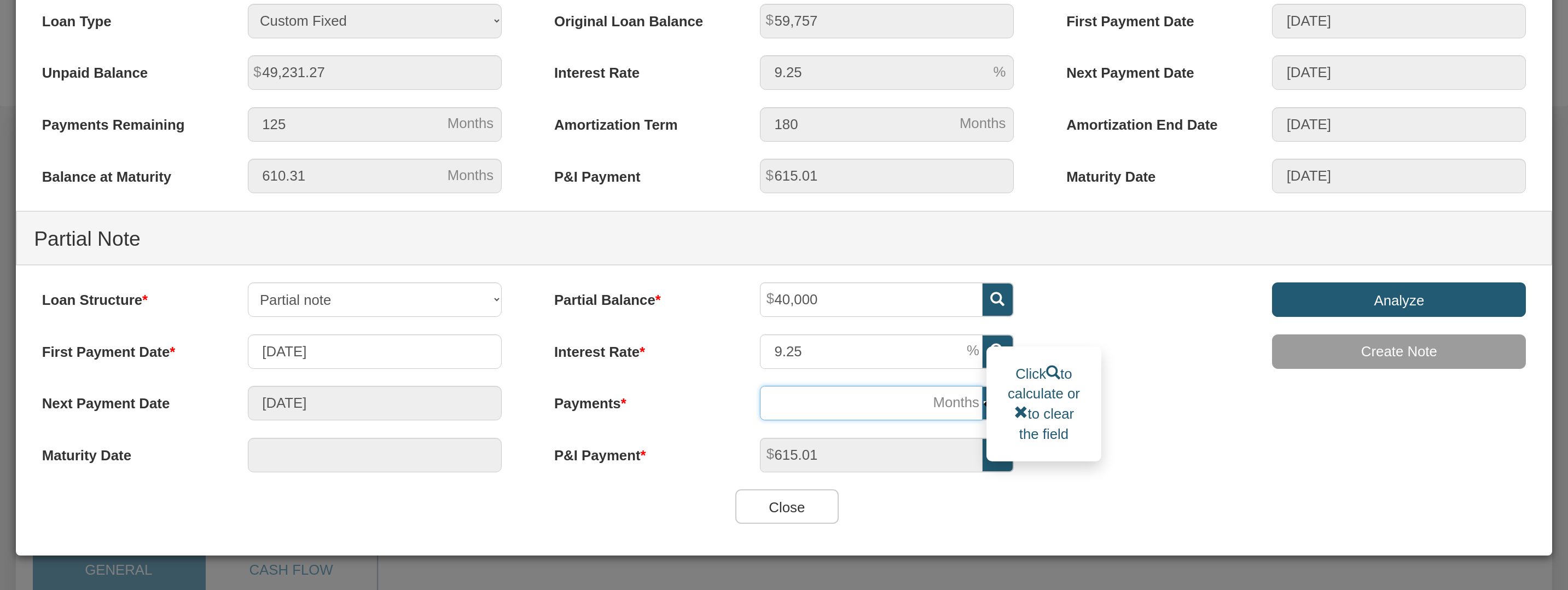
click at [856, 403] on input "number" at bounding box center [871, 403] width 222 height 35
type input "02/01/2026"
type input "50"
type input "11/01/2029"
type input "500"
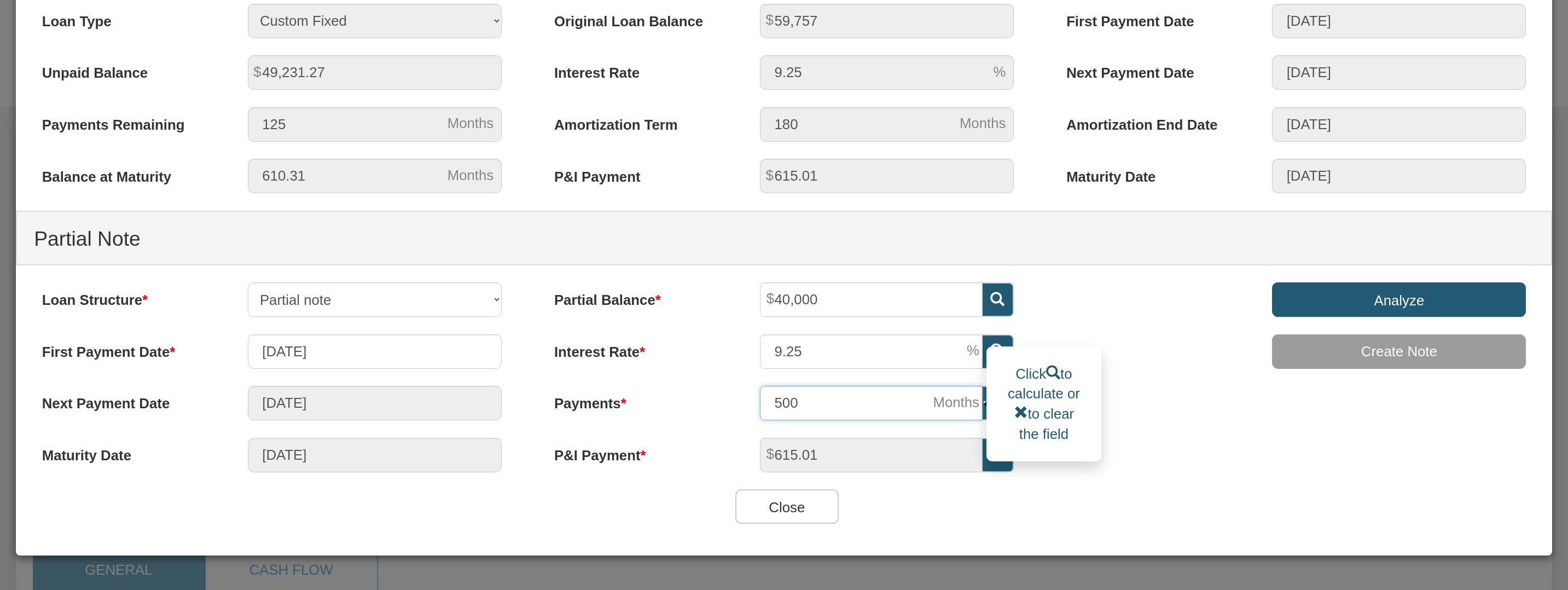
type input "05/01/2067"
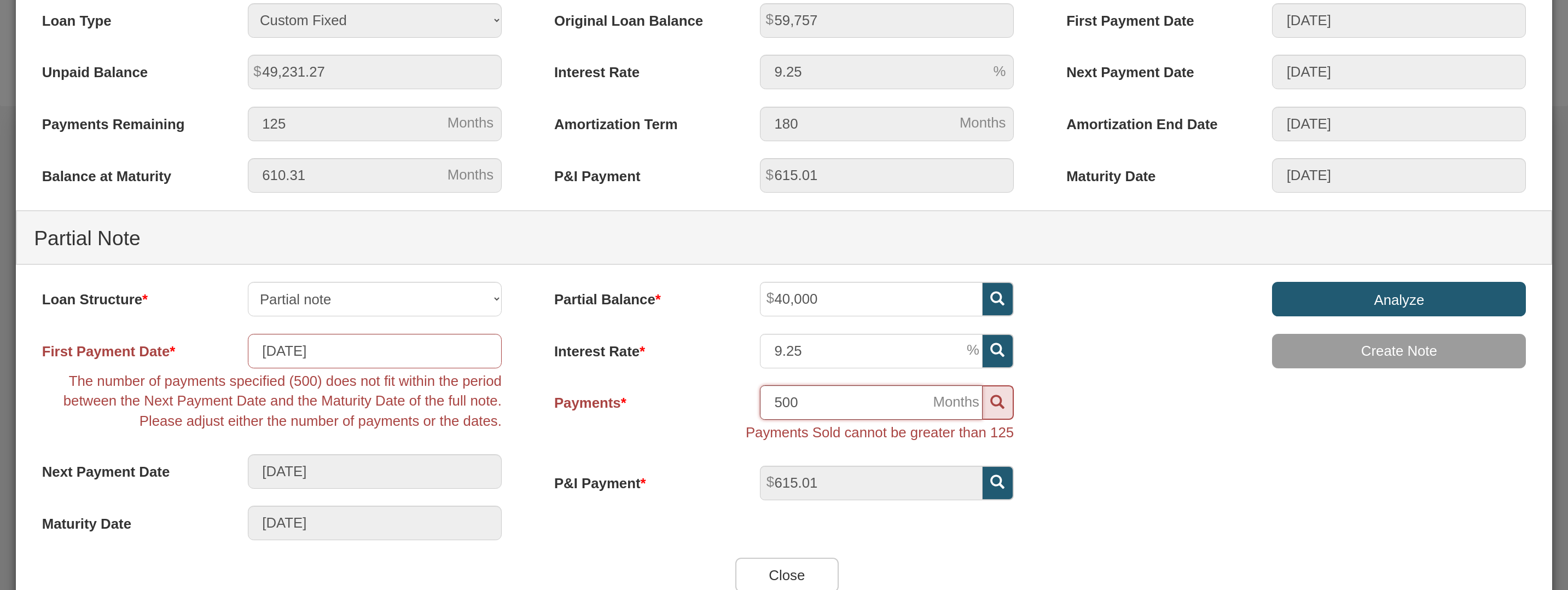
drag, startPoint x: 807, startPoint y: 409, endPoint x: 738, endPoint y: 399, distance: 69.7
click at [738, 399] on div "Payments 500 Payments Sold cannot be greater than 125" at bounding box center [784, 416] width 494 height 63
type input "1"
type input "10/01/2025"
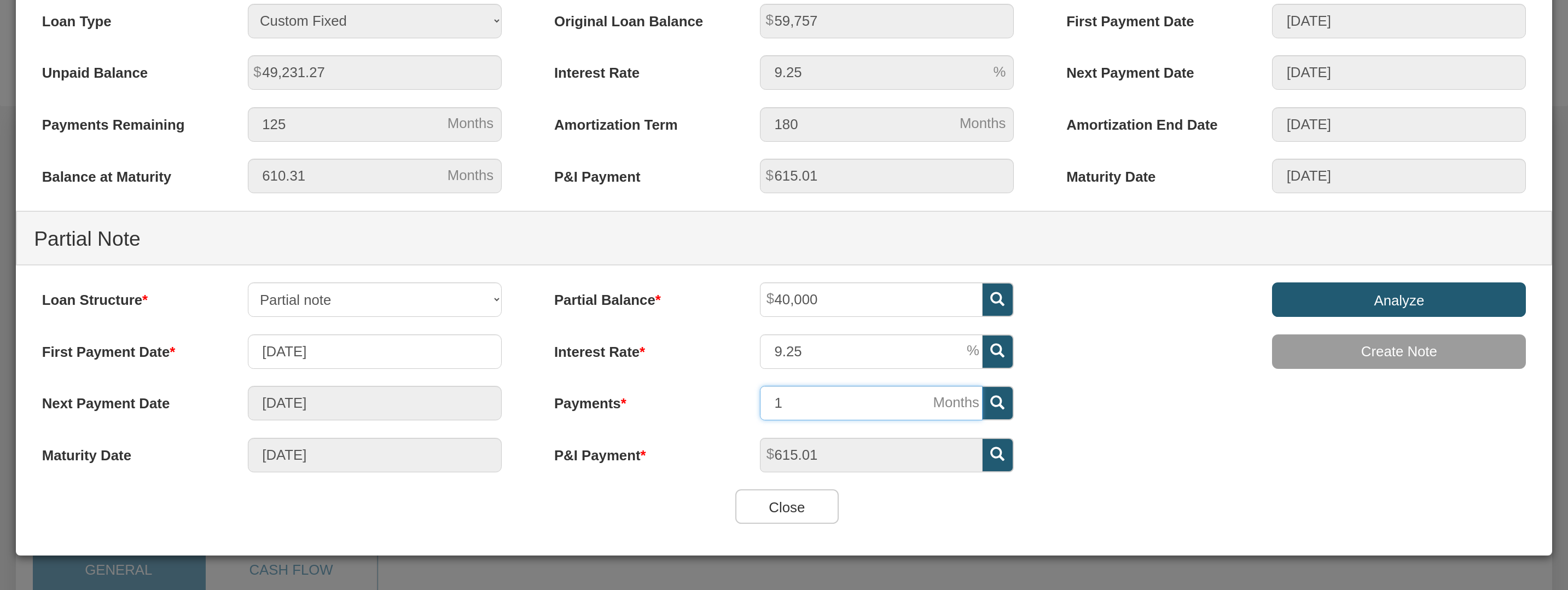
type input "10"
type input "07/01/2026"
type input "100"
type input "01/01/2034"
type input "100"
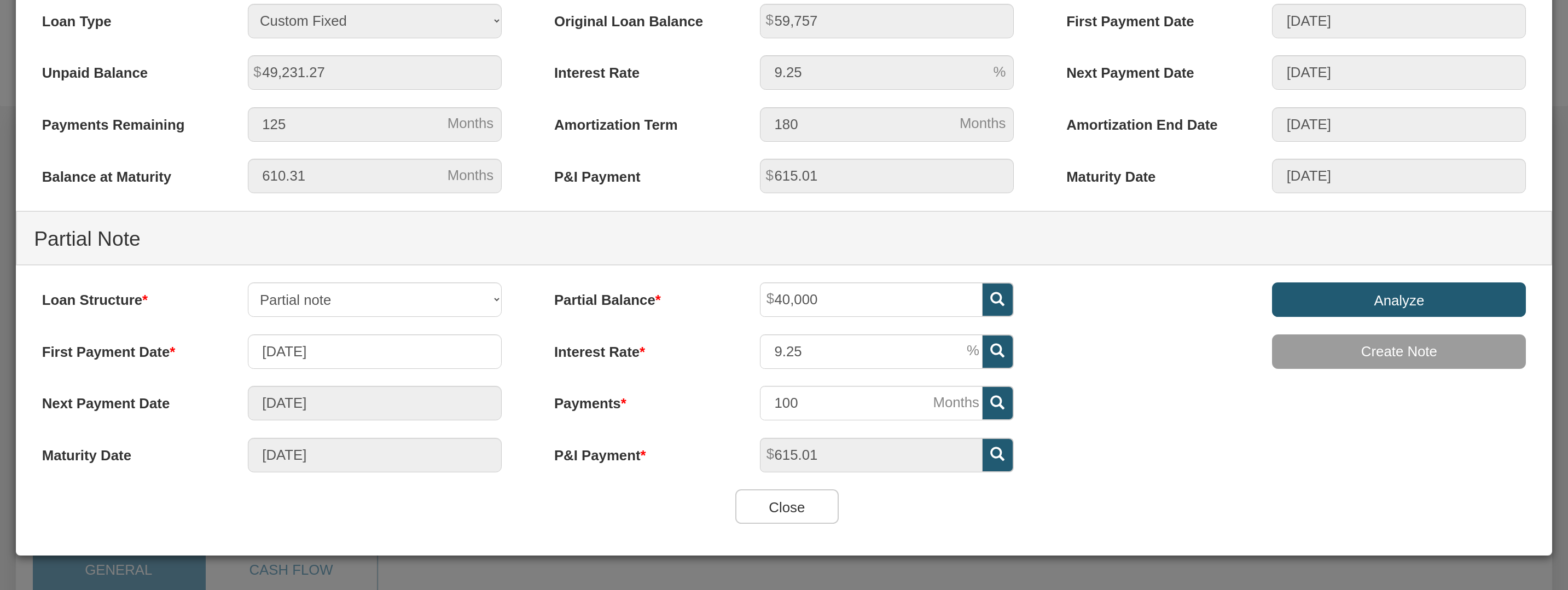
click at [1077, 374] on div "Analyze Create Note" at bounding box center [1296, 334] width 512 height 104
click at [1321, 300] on input "Analyze" at bounding box center [1399, 299] width 254 height 35
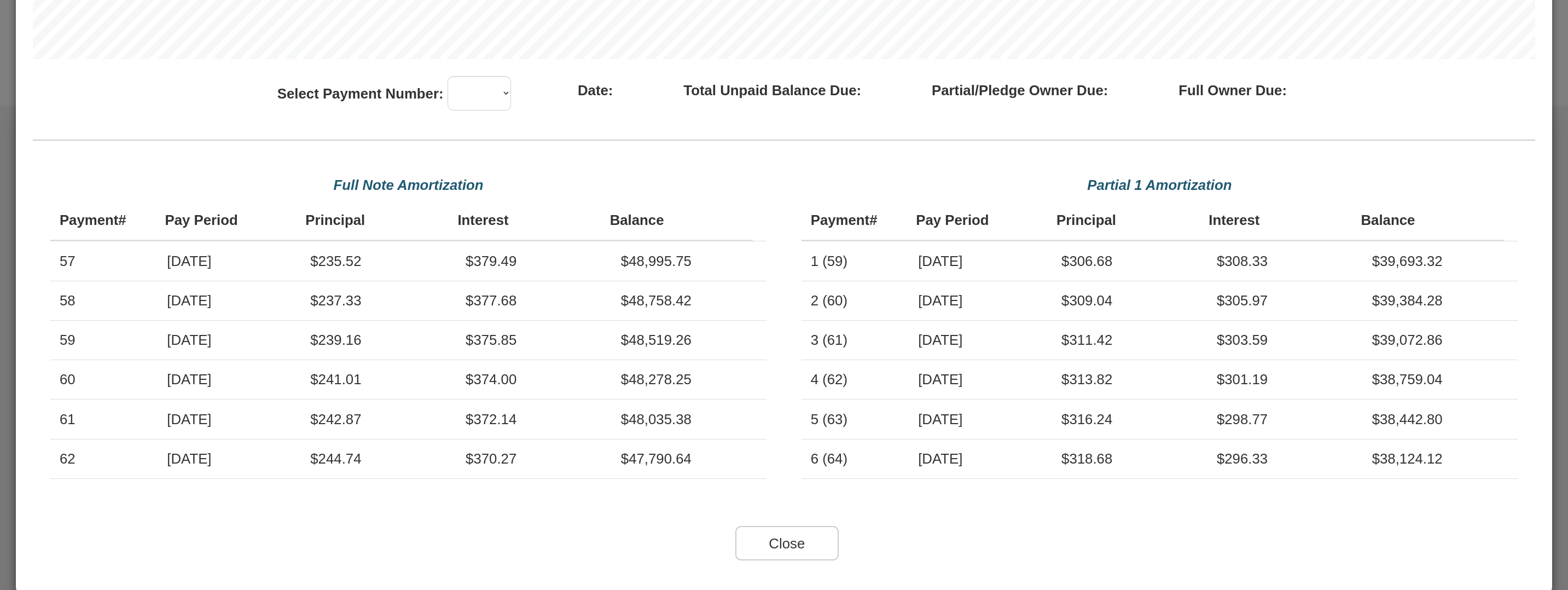
scroll to position [1534, 0]
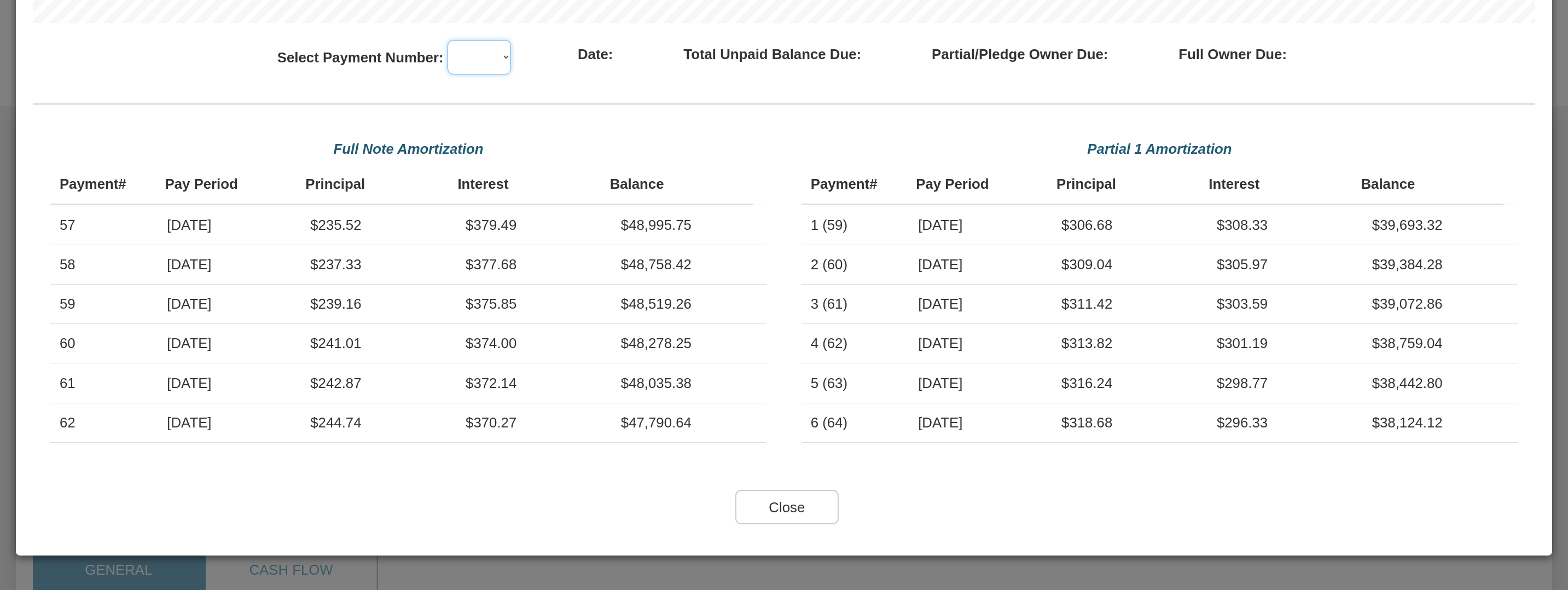
click at [487, 53] on select "57 58 59 60 61 62 63 64 65 66 67 68 69 70 71 72 73 74 75 76 77 78 79 80 81 82 8…" at bounding box center [479, 58] width 63 height 35
select select "number:60"
click at [448, 40] on select "57 58 59 60 61 62 63 64 65 66 67 68 69 70 71 72 73 74 75 76 77 78 79 80 81 82 8…" at bounding box center [479, 58] width 63 height 35
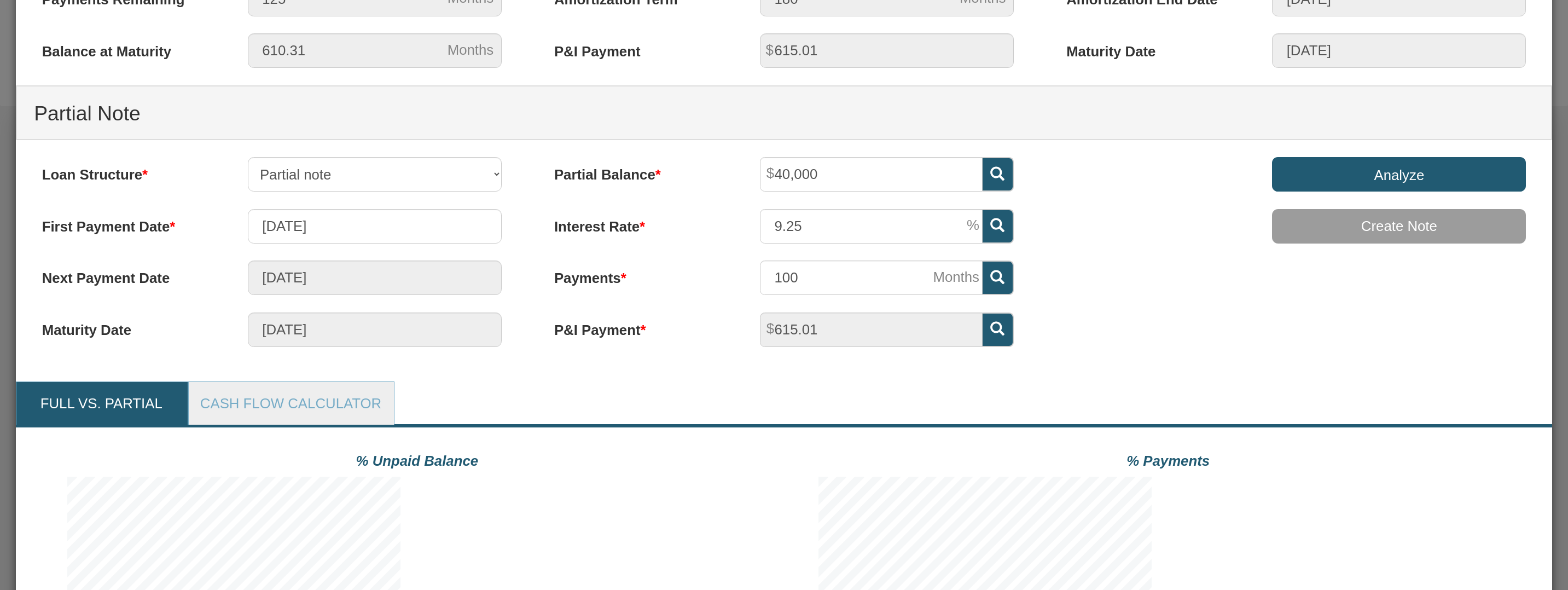
scroll to position [327, 0]
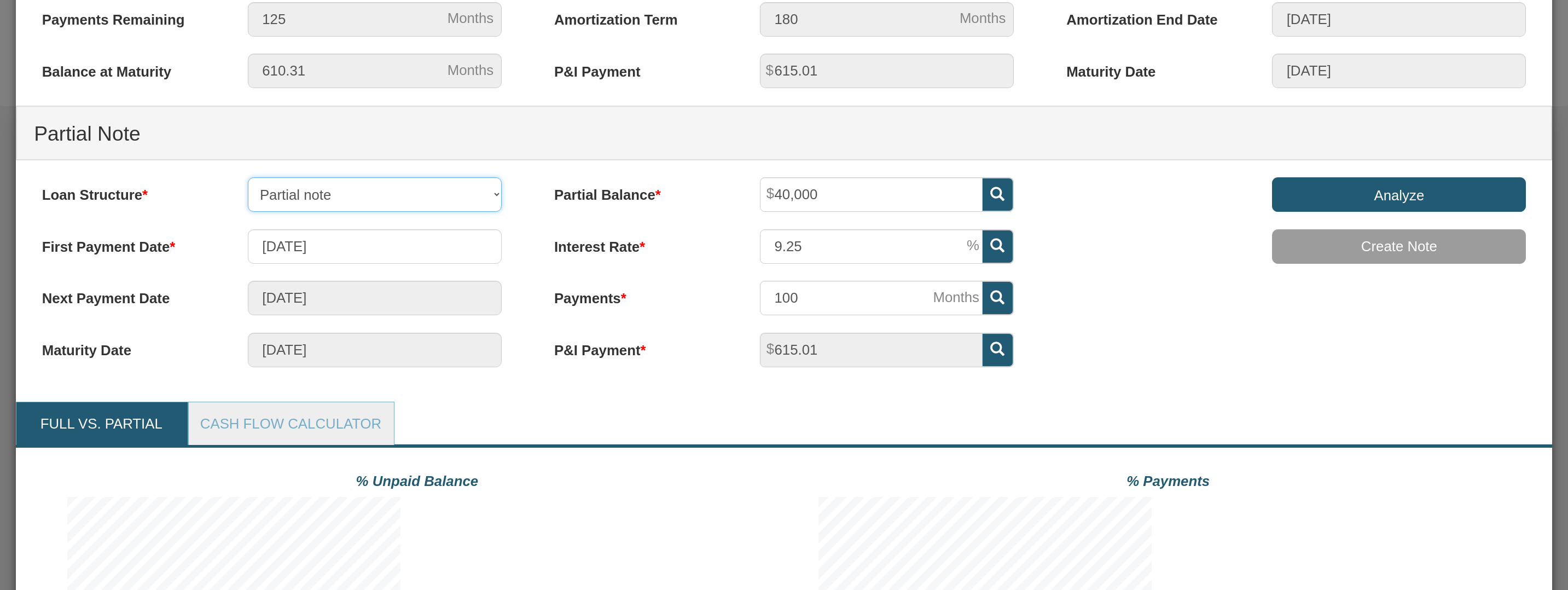
click at [498, 197] on select "Partial note Pledge note Split Payment note" at bounding box center [374, 194] width 254 height 35
select select "object:4830"
click at [248, 212] on select "Partial note Pledge note Split Payment note" at bounding box center [374, 194] width 254 height 35
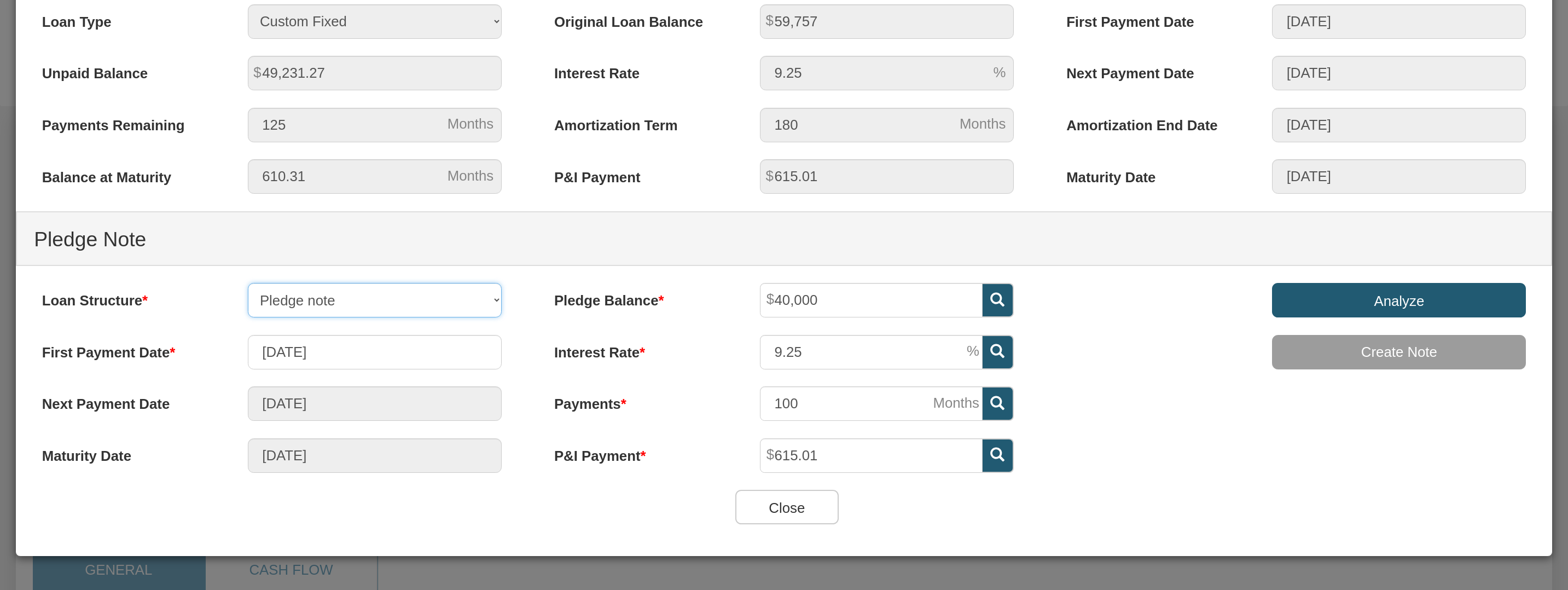
scroll to position [222, 0]
click at [1343, 296] on input "Analyze" at bounding box center [1399, 299] width 254 height 35
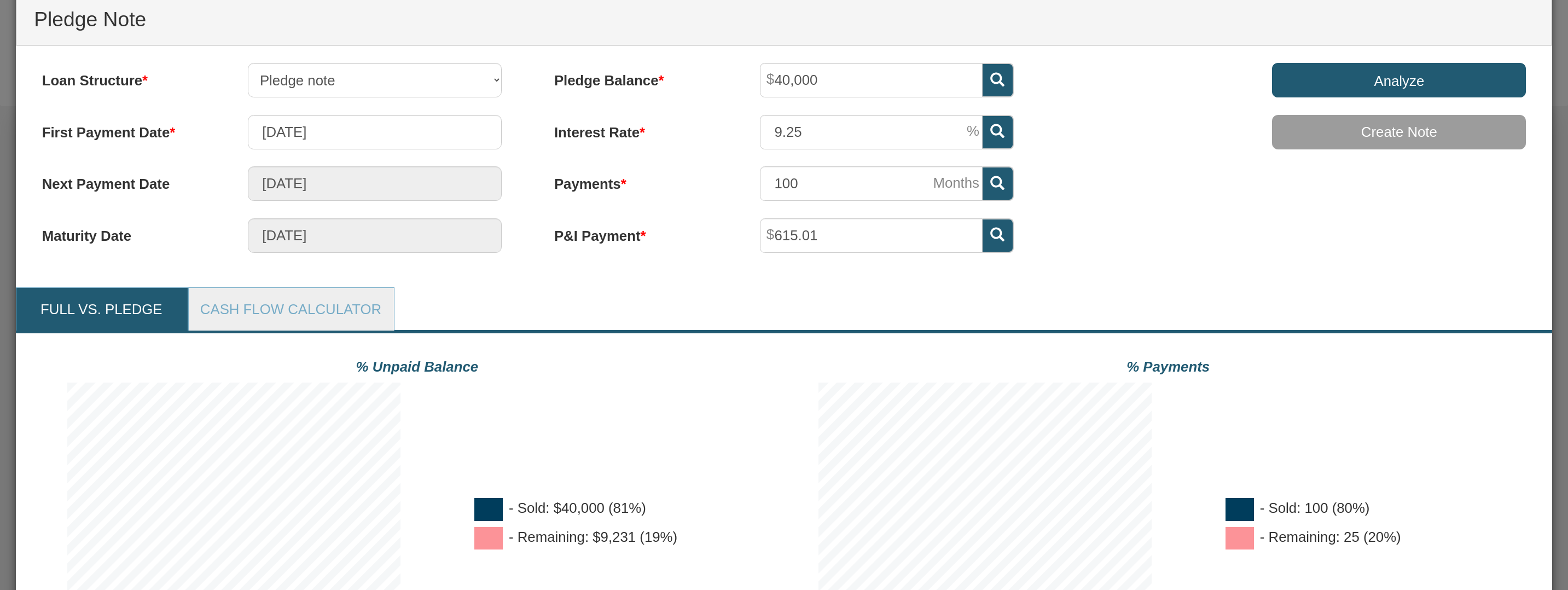
scroll to position [437, 0]
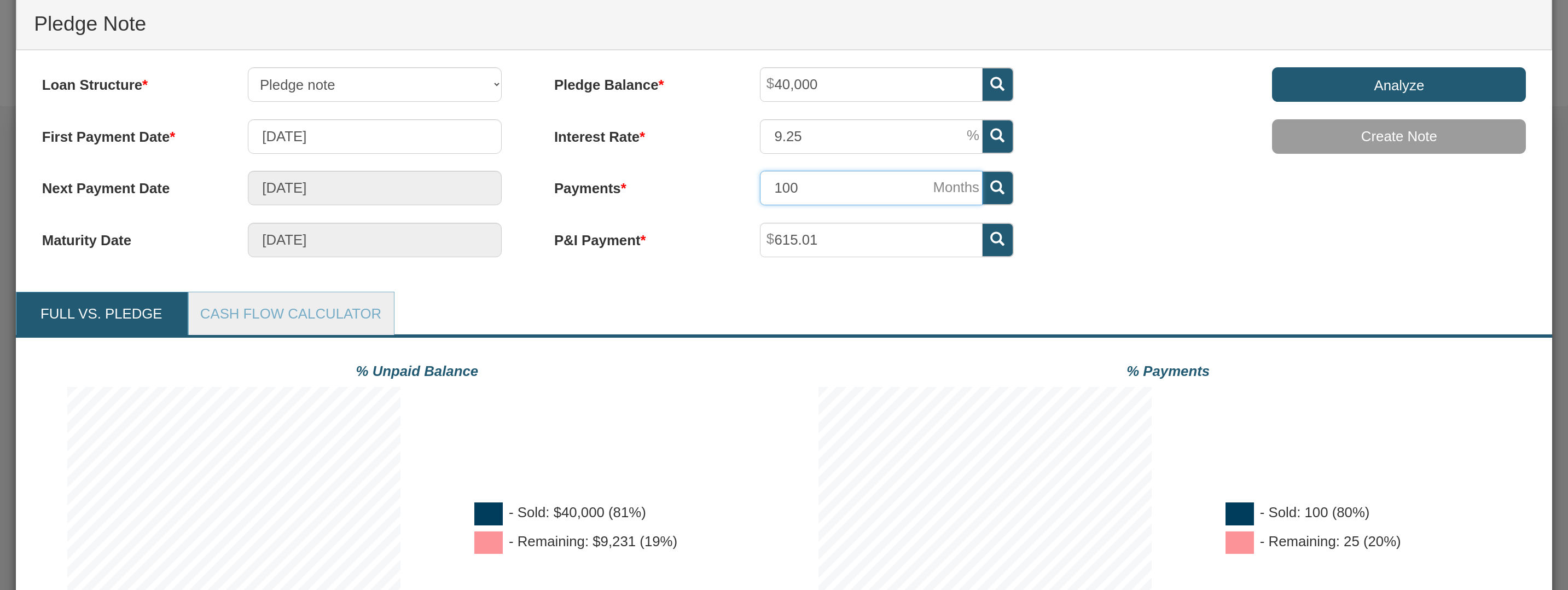
drag, startPoint x: 805, startPoint y: 186, endPoint x: 753, endPoint y: 183, distance: 52.1
click at [753, 183] on div "100" at bounding box center [887, 188] width 289 height 35
type input "80"
type input "05/01/2032"
type input "80"
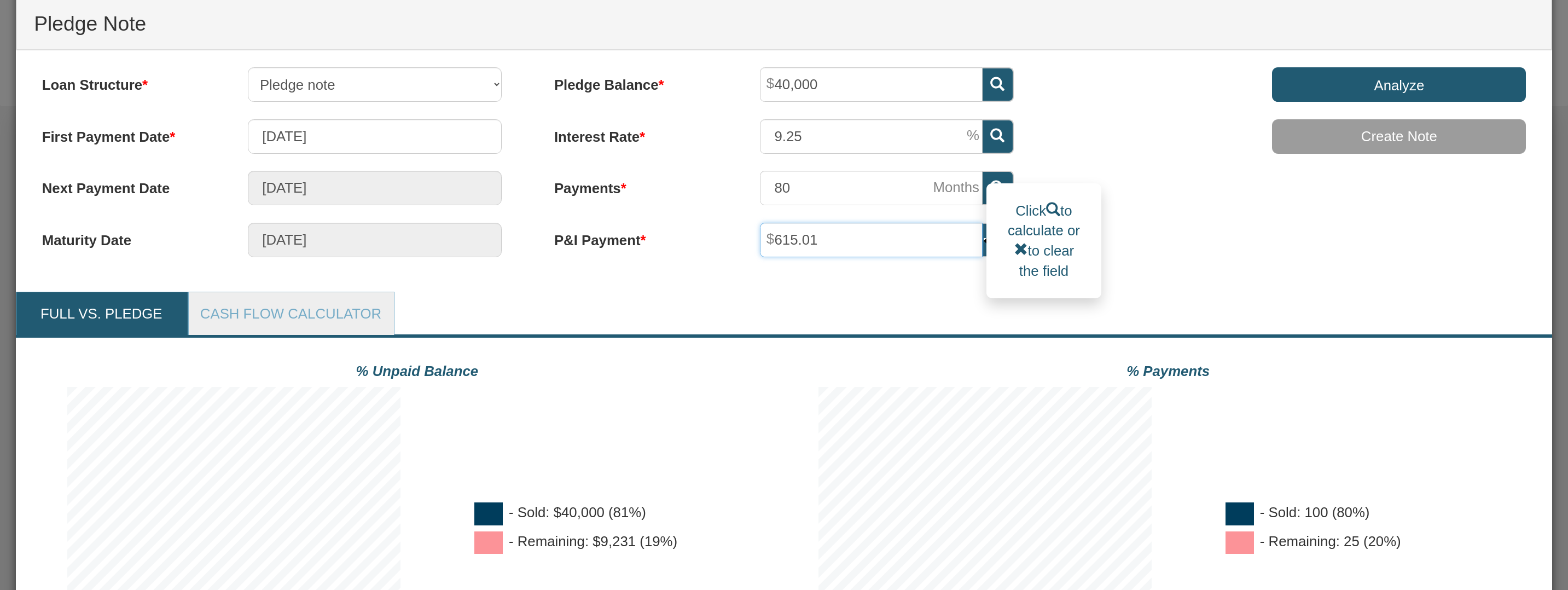
click at [942, 247] on input "615.01" at bounding box center [871, 240] width 222 height 35
click at [1325, 81] on input "Analyze" at bounding box center [1399, 85] width 254 height 35
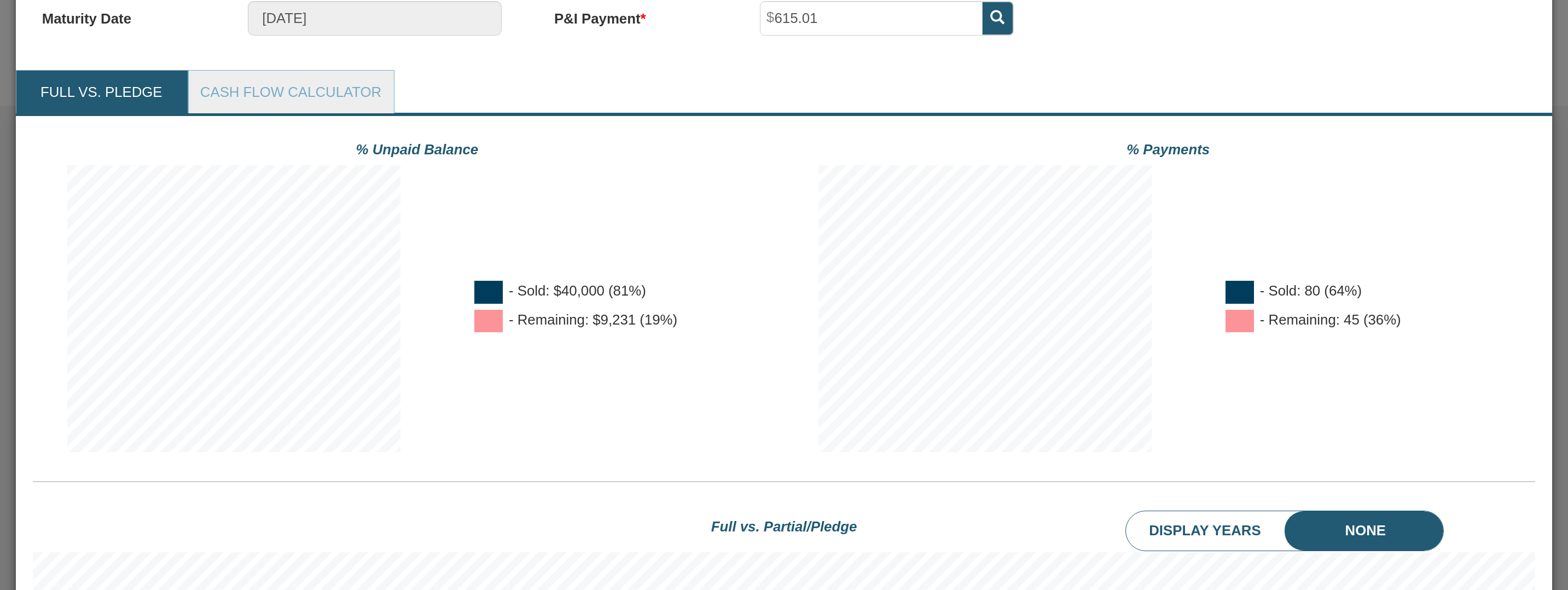
scroll to position [656, 0]
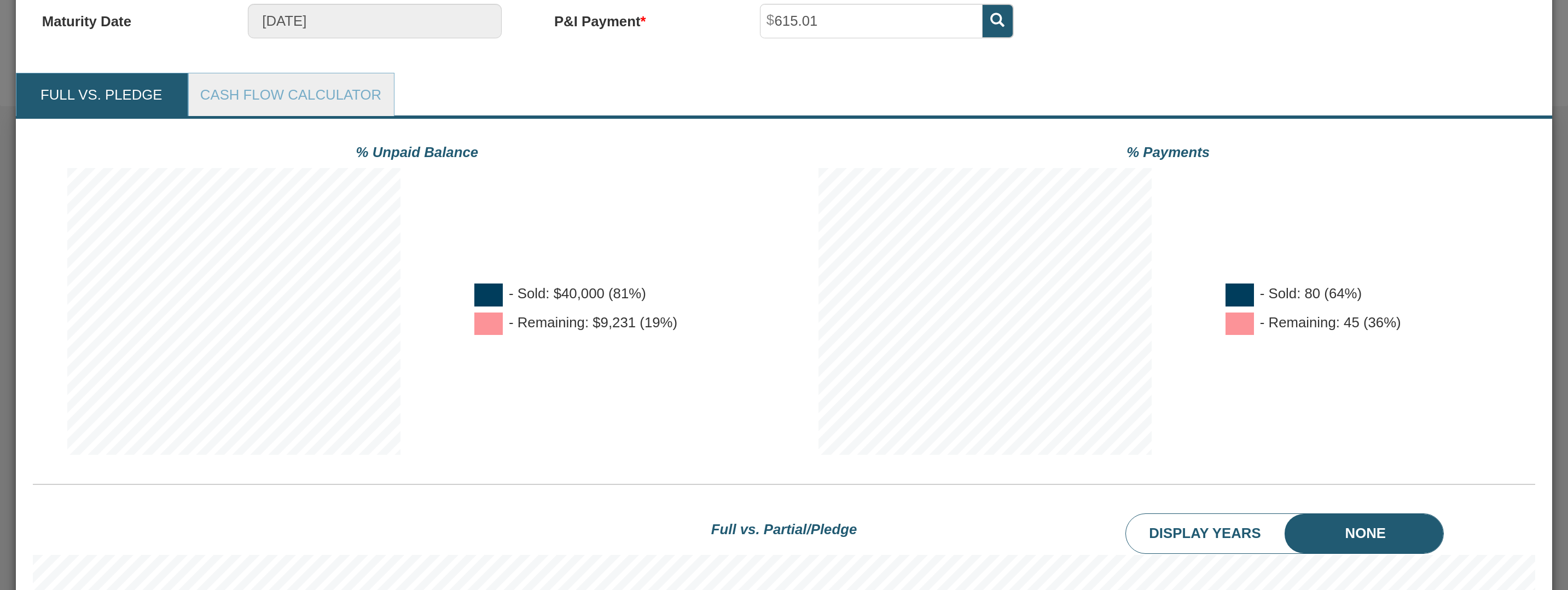
click at [880, 165] on div "% Payments" at bounding box center [1169, 152] width 734 height 32
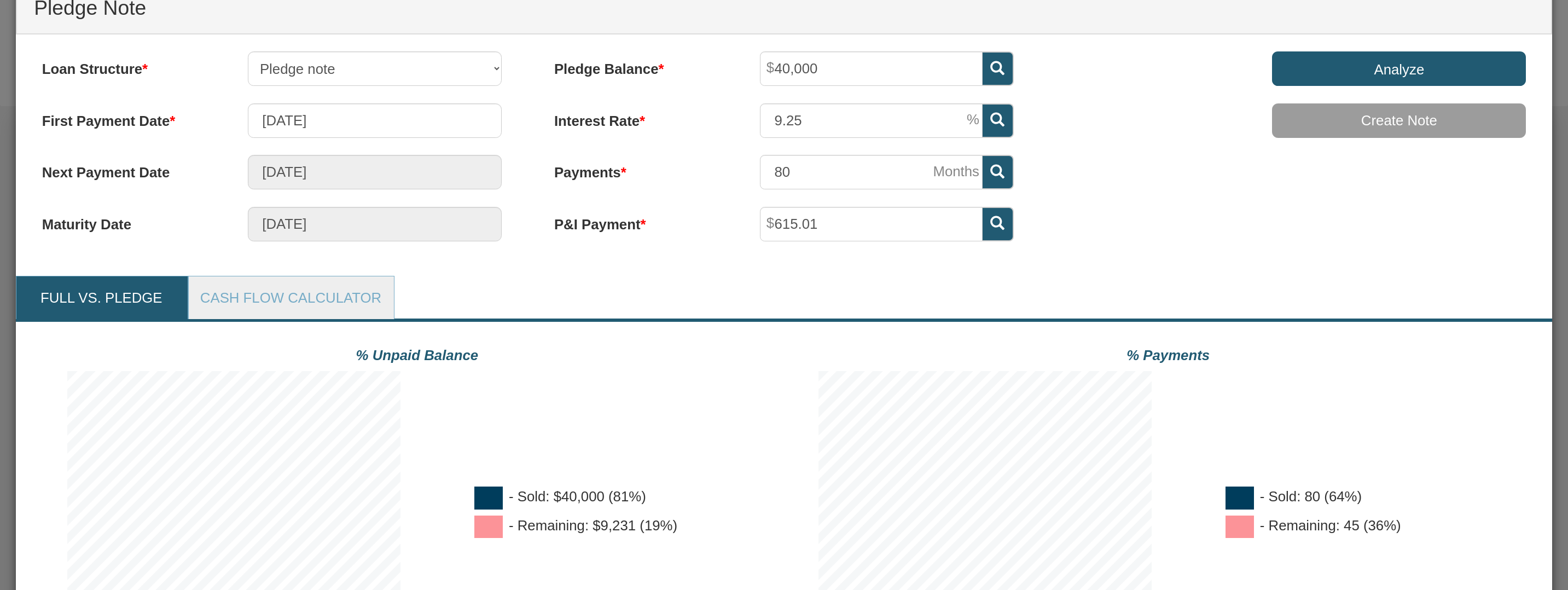
scroll to position [451, 0]
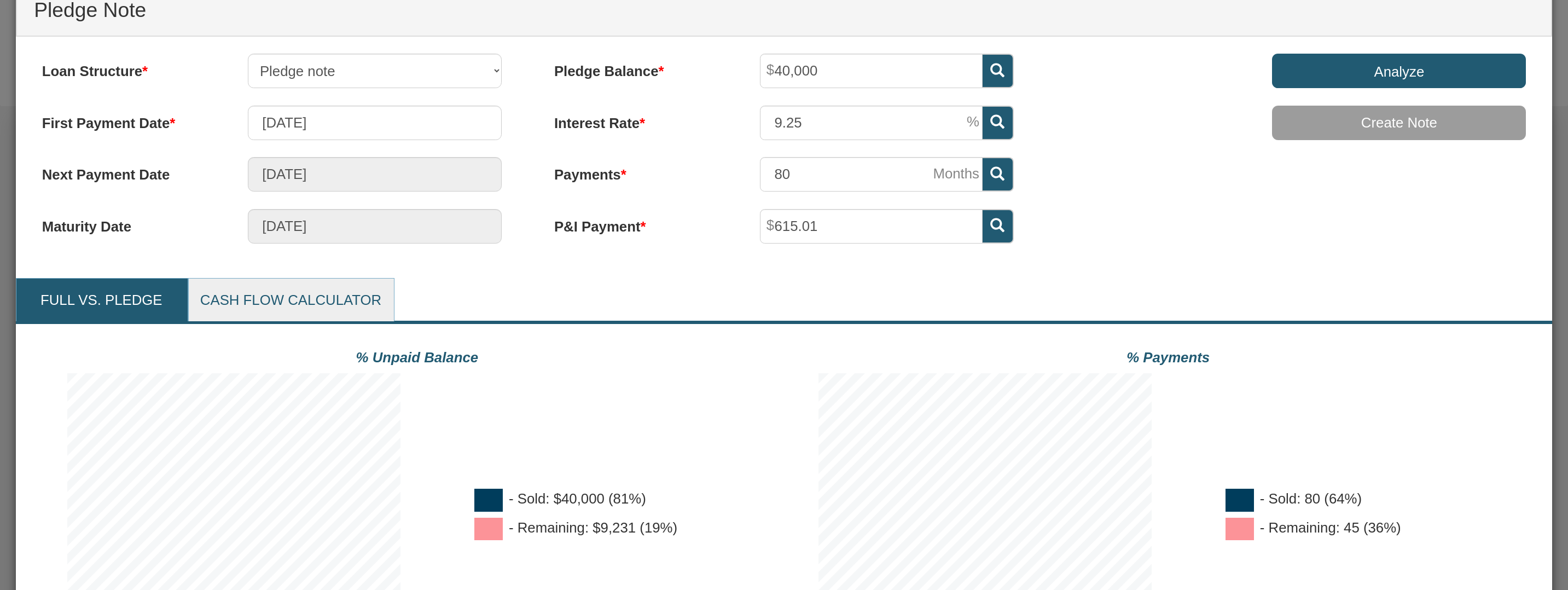
click at [311, 304] on link "Cash Flow Calculator" at bounding box center [291, 300] width 204 height 43
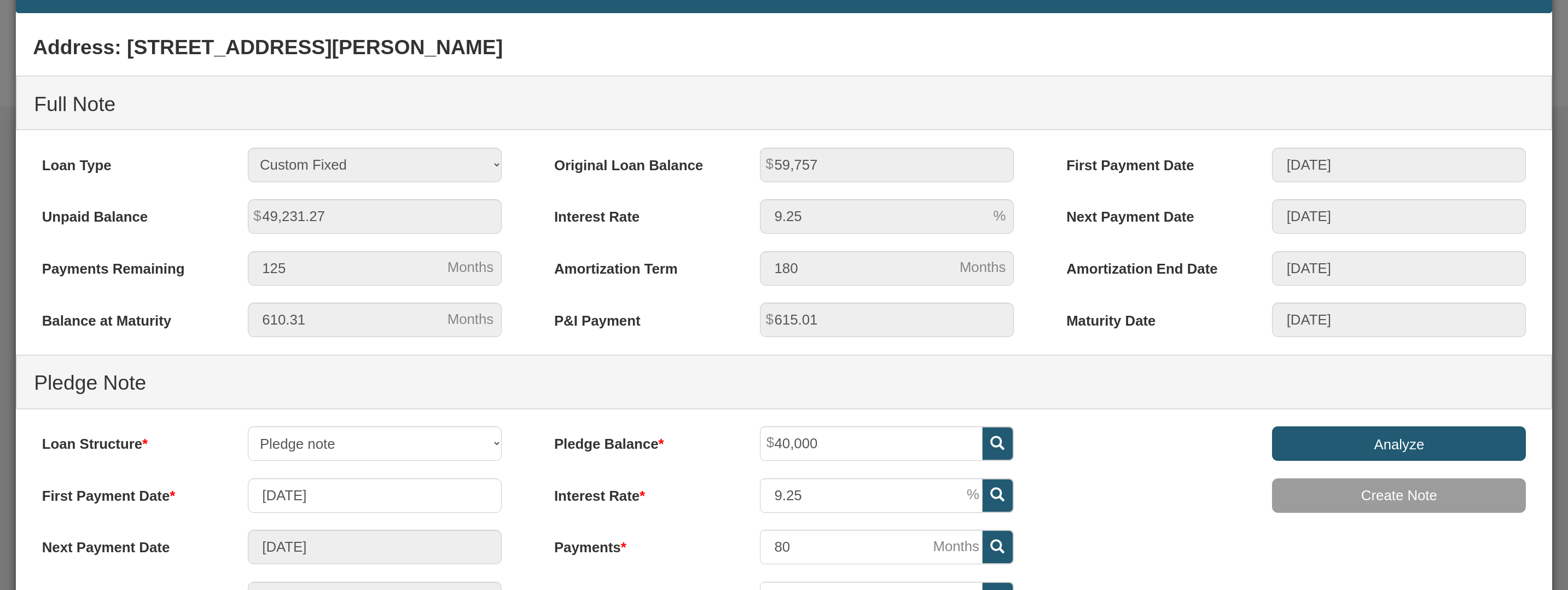
scroll to position [0, 0]
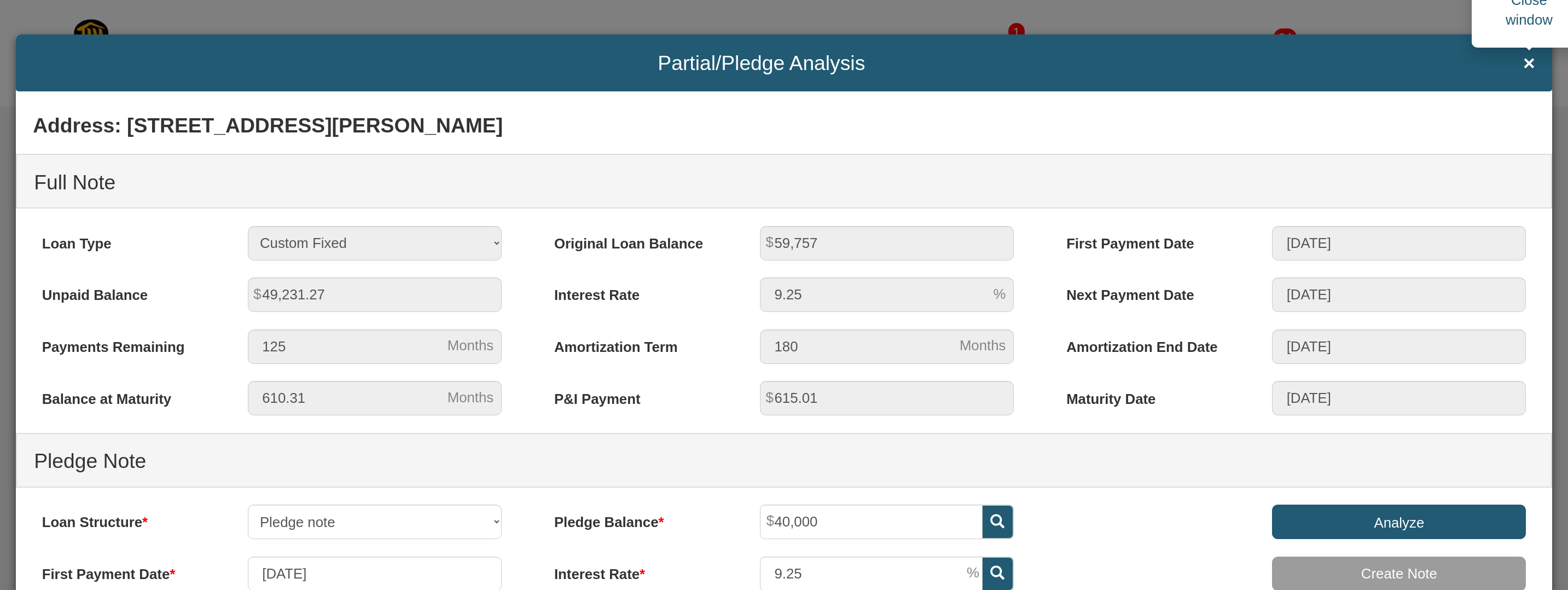
click at [1527, 65] on span "×" at bounding box center [1529, 63] width 12 height 22
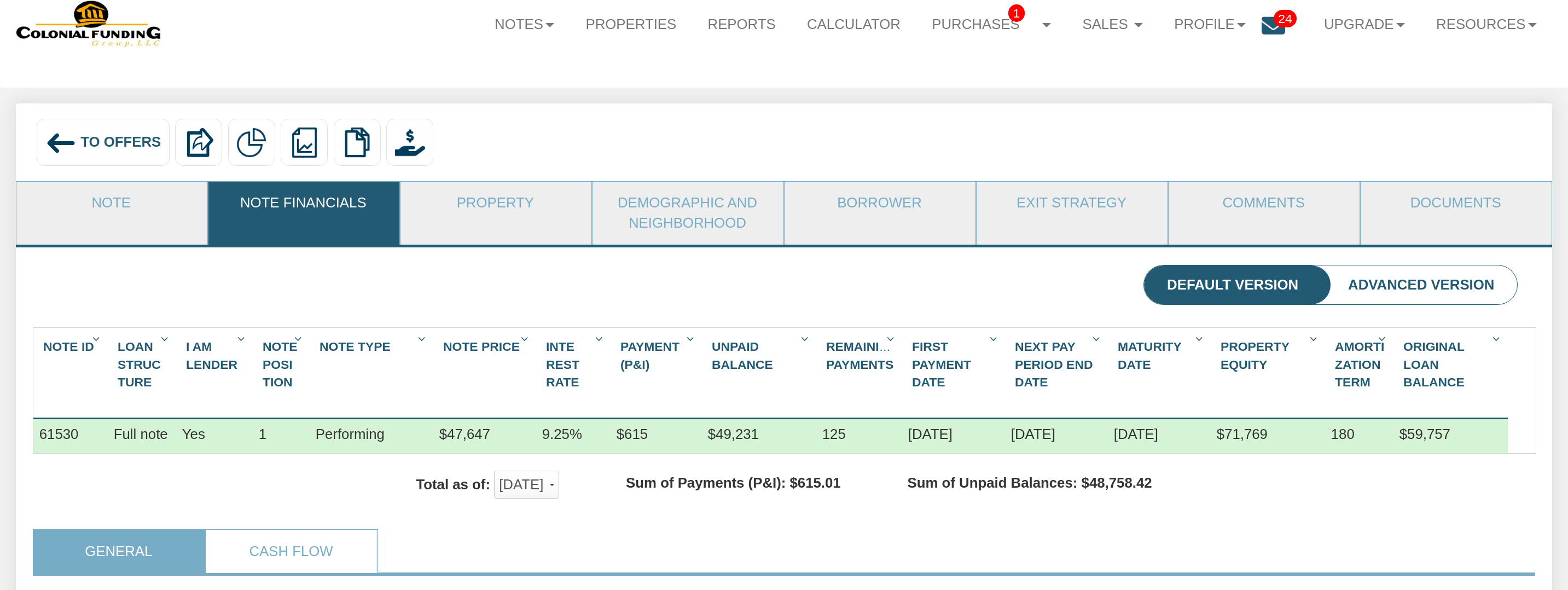
scroll to position [41, 0]
click at [507, 204] on link "Property" at bounding box center [496, 204] width 190 height 43
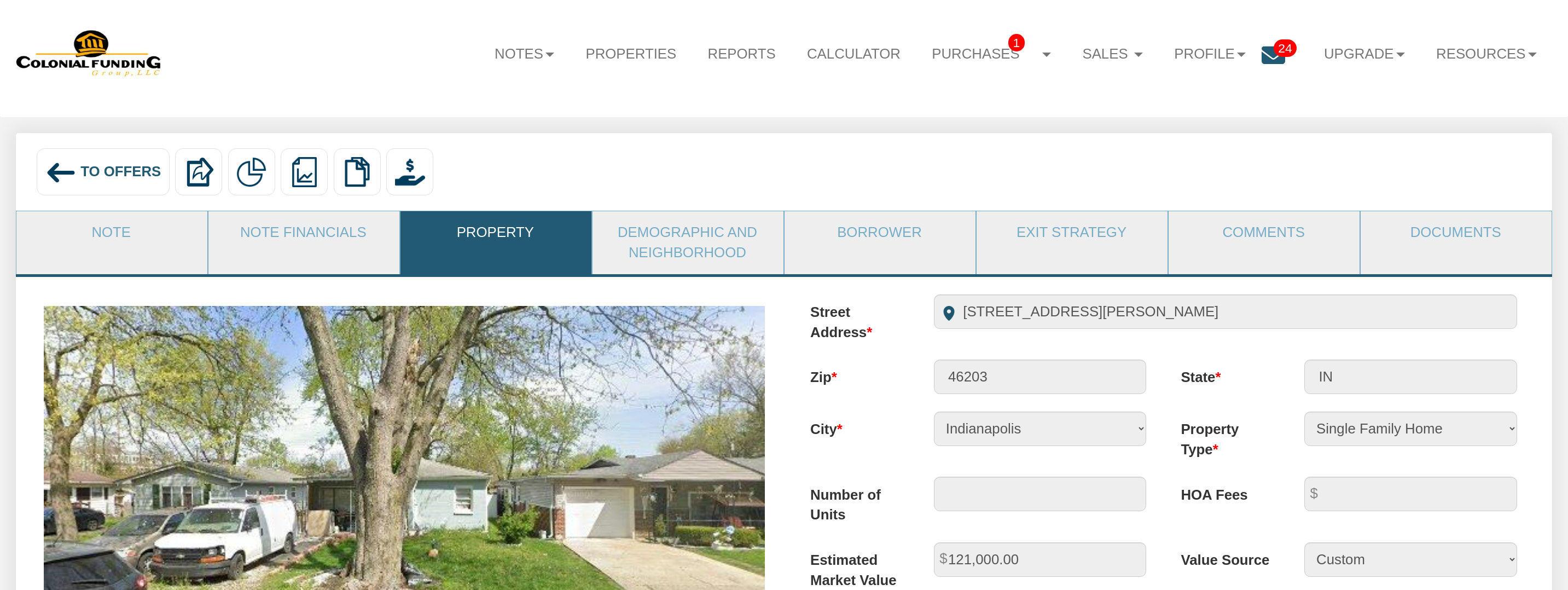
scroll to position [0, 0]
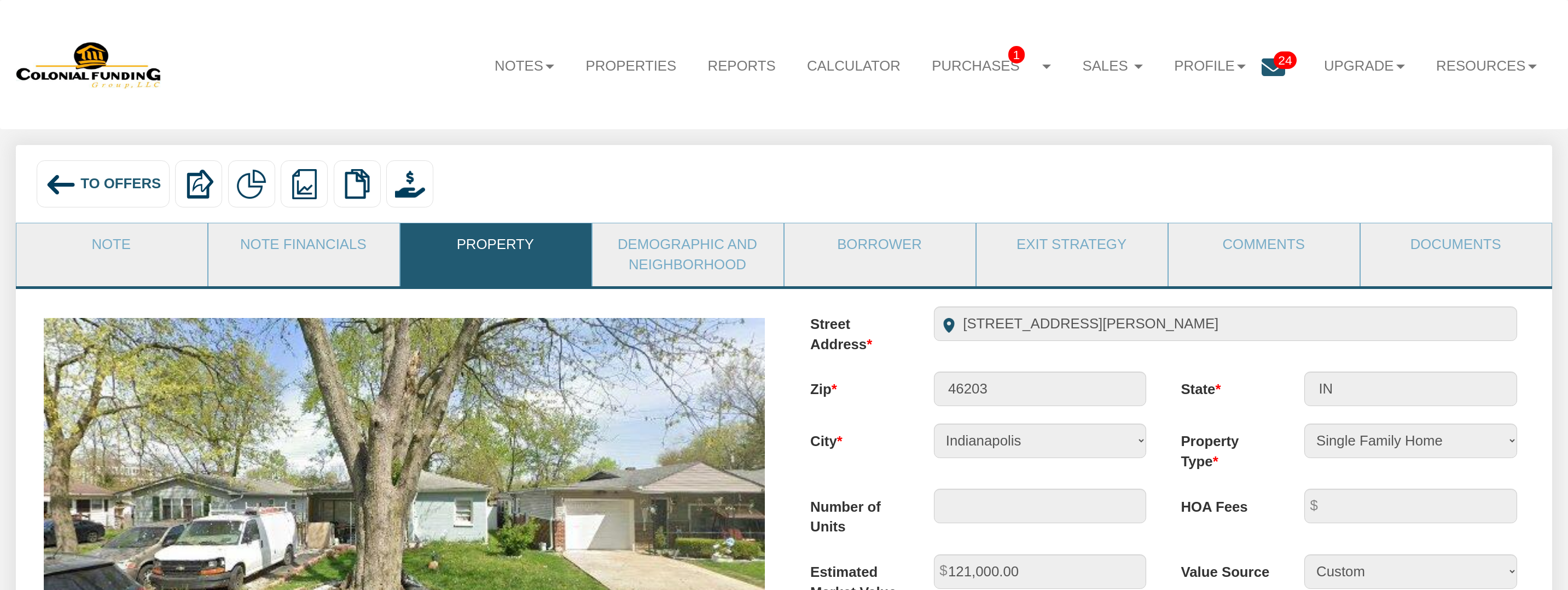
click at [1261, 72] on icon at bounding box center [1273, 67] width 24 height 24
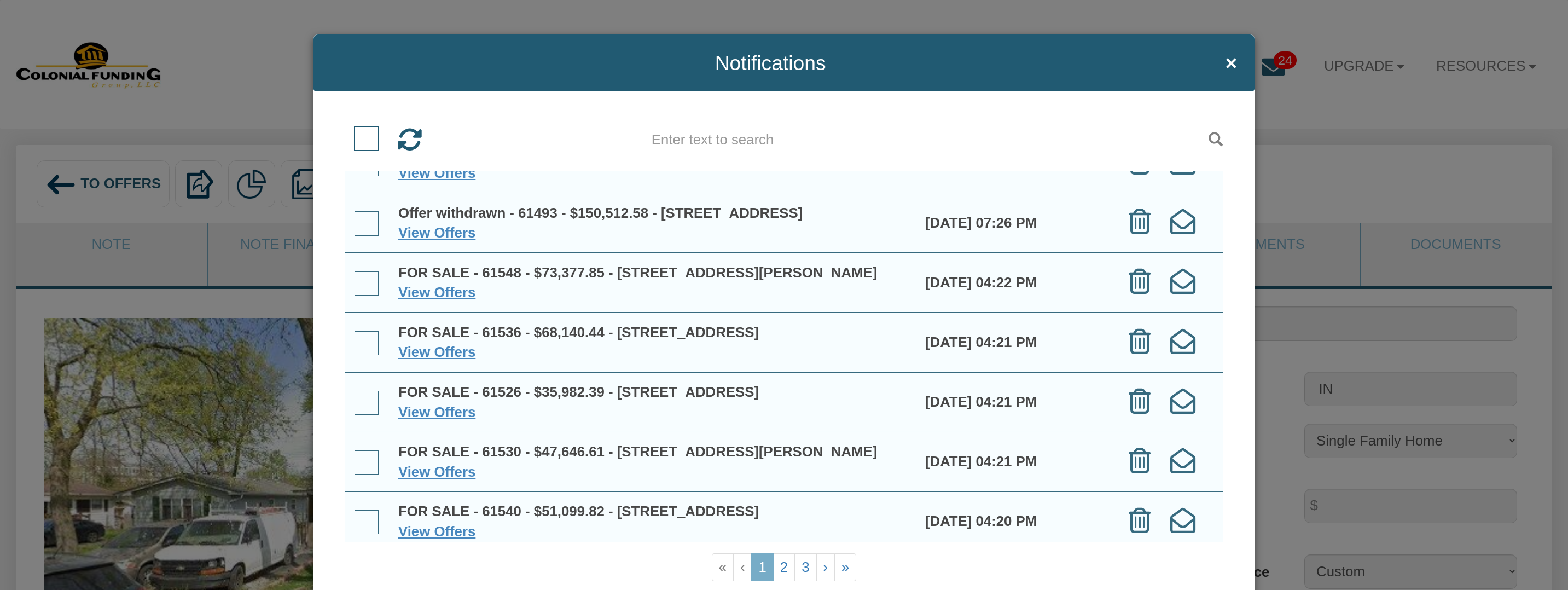
scroll to position [301, 0]
click at [442, 358] on link "View Offers" at bounding box center [437, 349] width 77 height 15
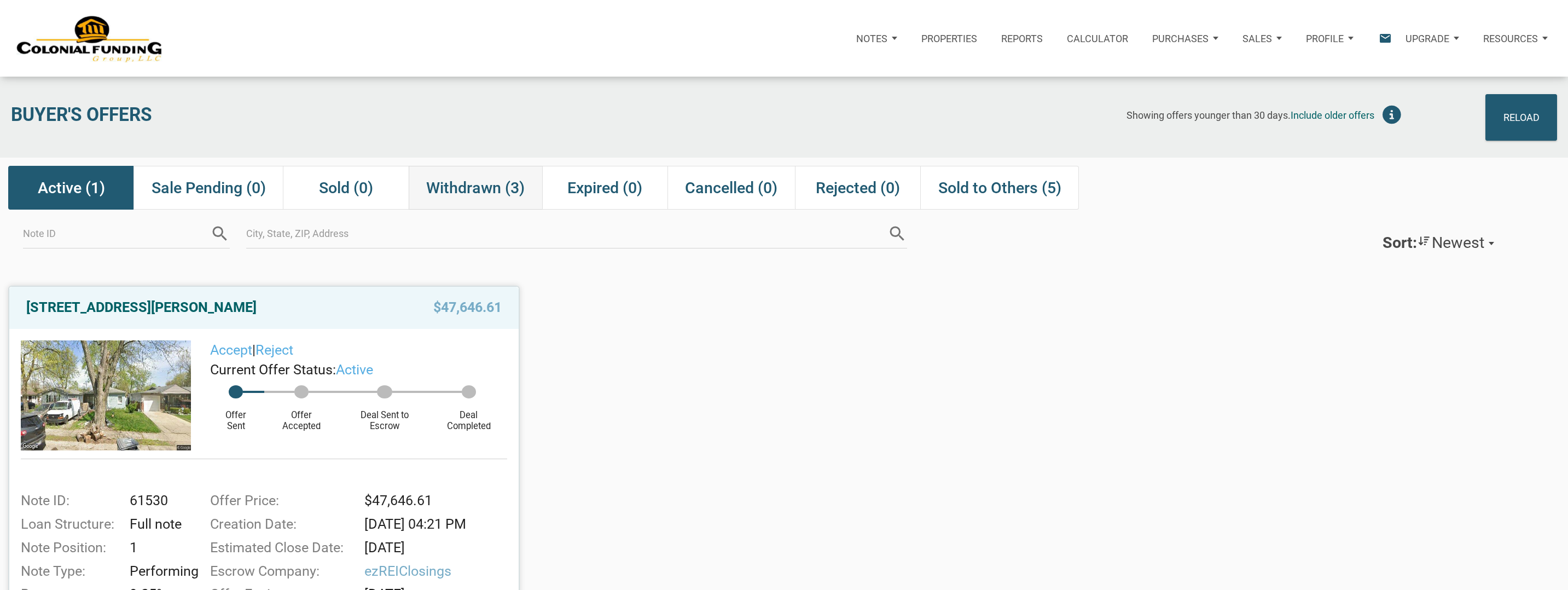
click at [494, 191] on span "Withdrawn (3)" at bounding box center [475, 187] width 99 height 19
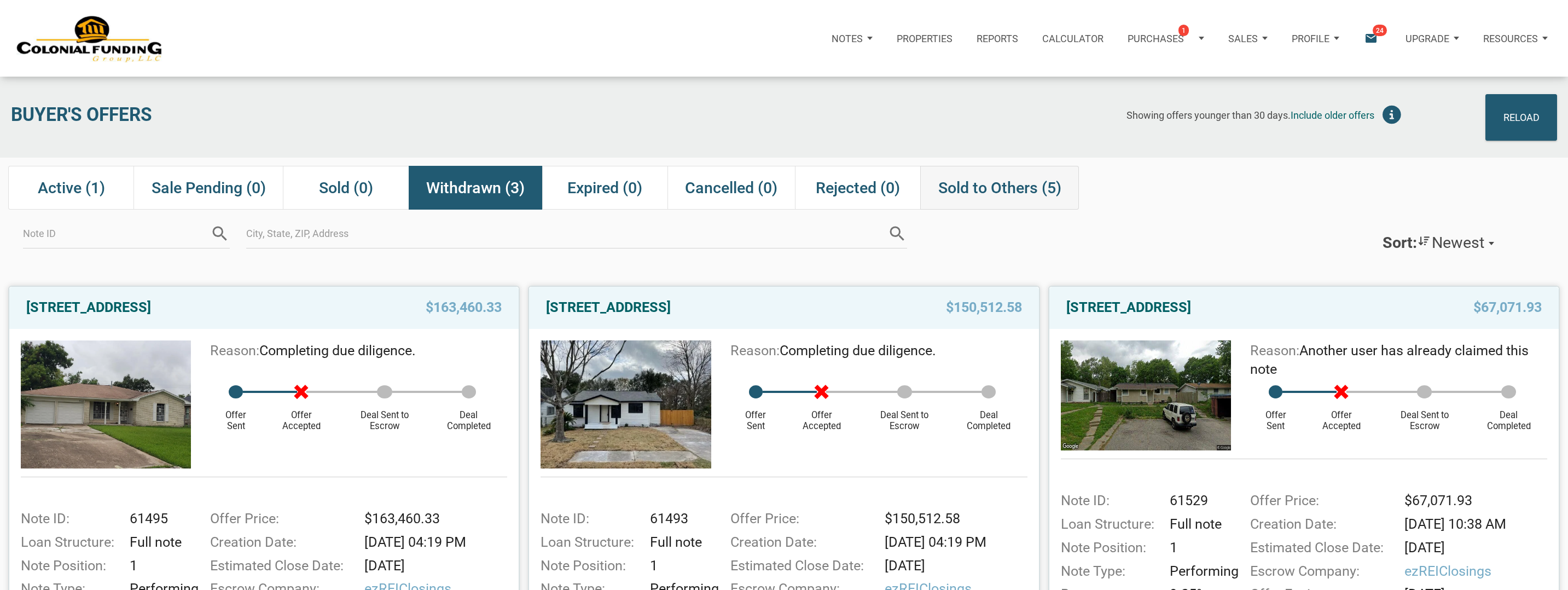
click at [979, 186] on span "Sold to Others (5)" at bounding box center [1000, 187] width 123 height 19
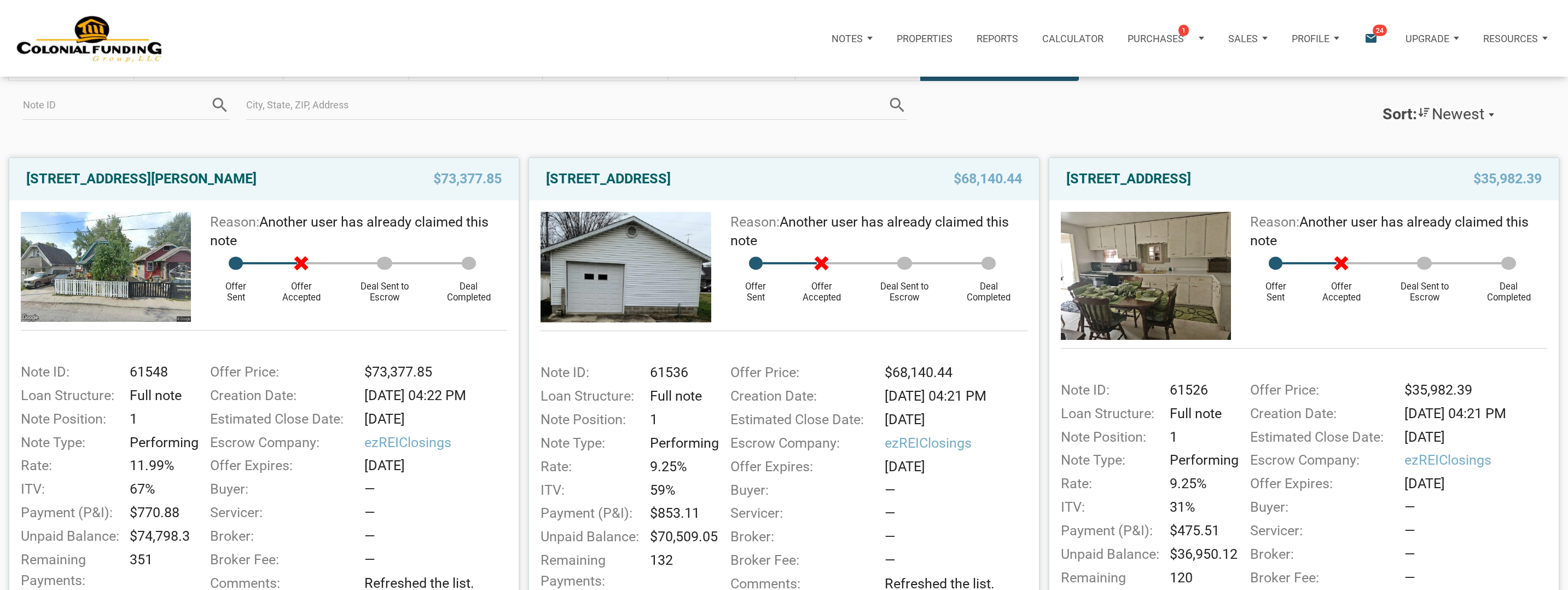
scroll to position [131, 0]
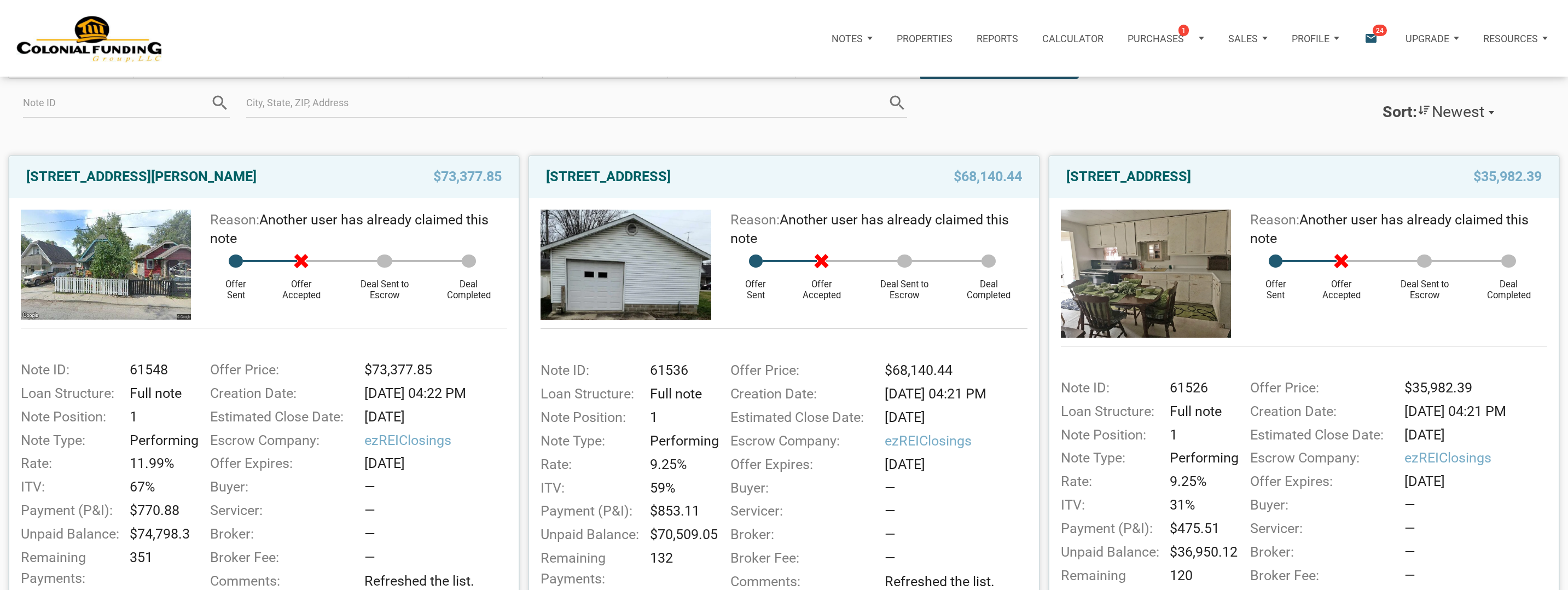
click at [632, 284] on img at bounding box center [625, 265] width 170 height 111
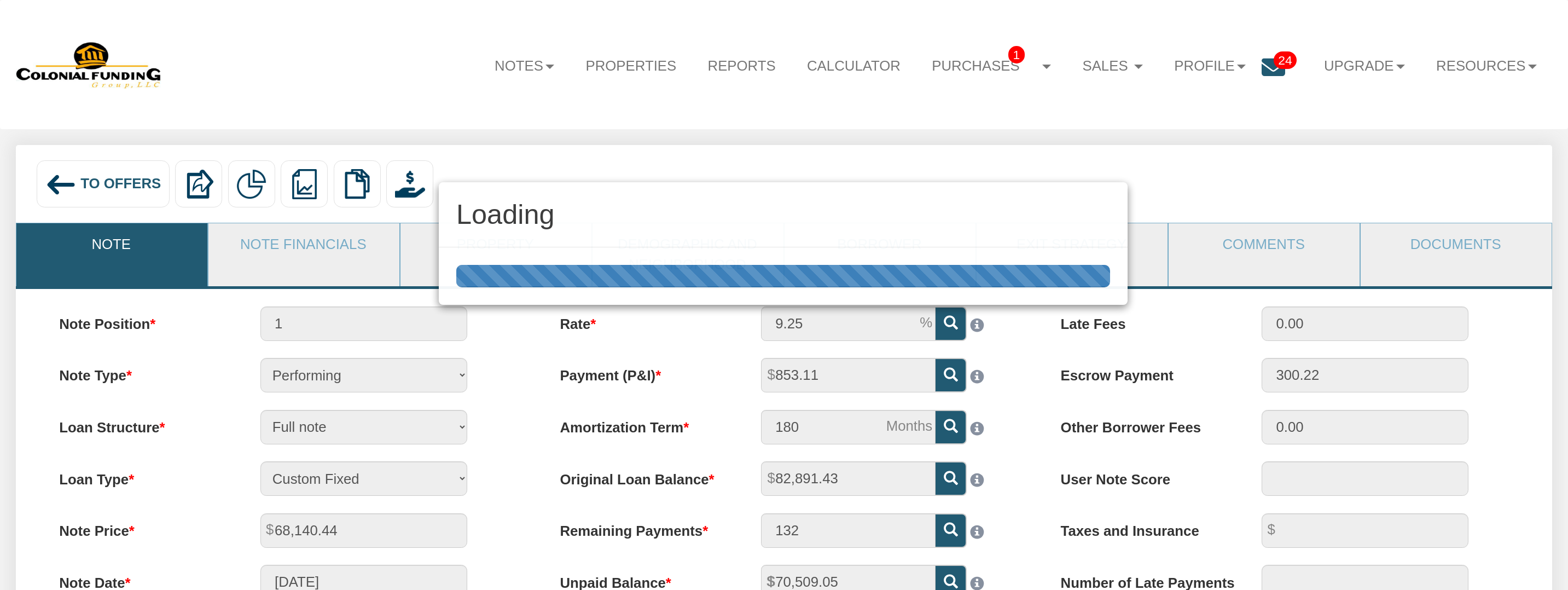
click at [498, 248] on div at bounding box center [783, 276] width 689 height 58
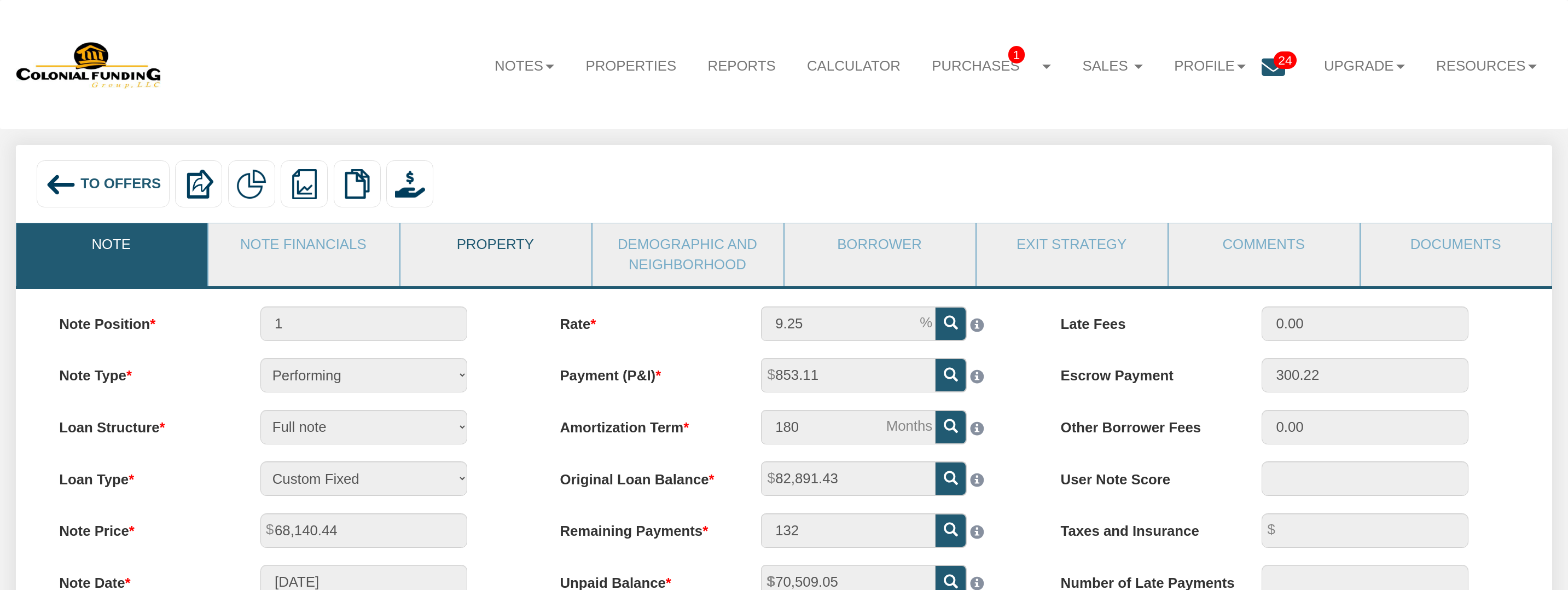
click at [411, 246] on link "Property" at bounding box center [496, 245] width 190 height 43
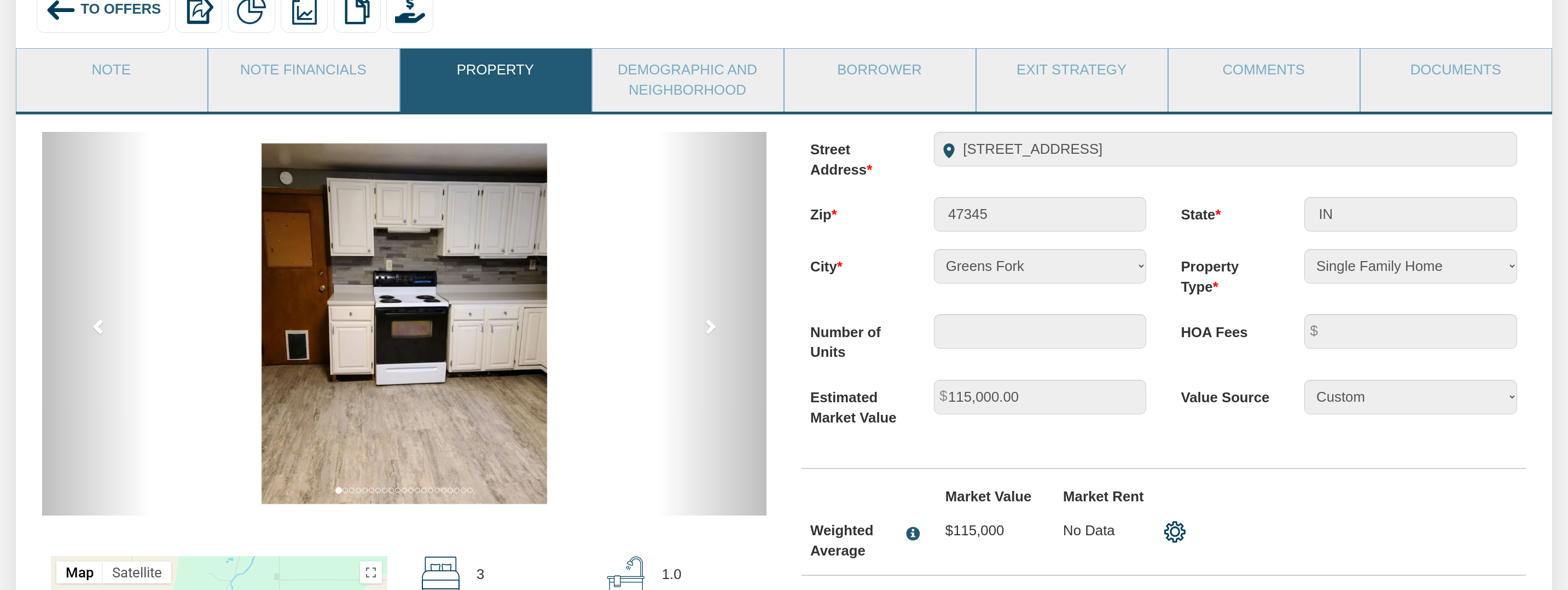
scroll to position [191, 0]
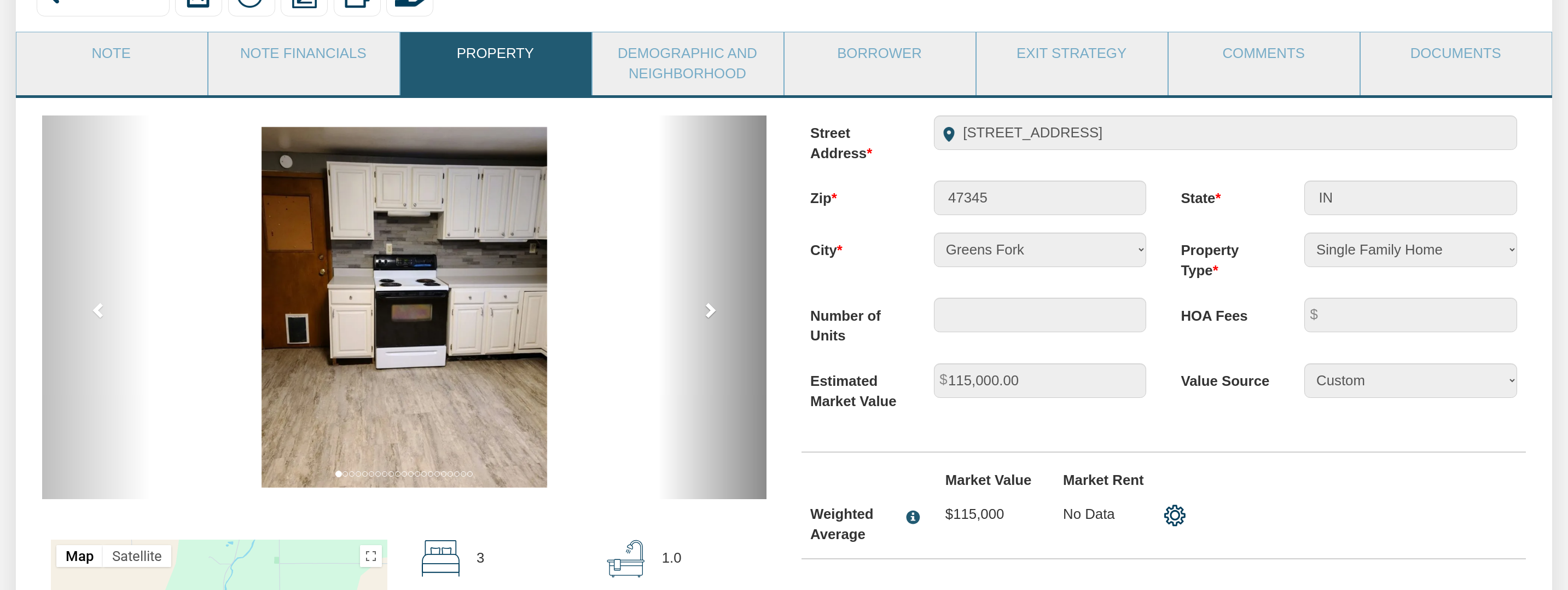
click at [713, 308] on span at bounding box center [710, 309] width 17 height 17
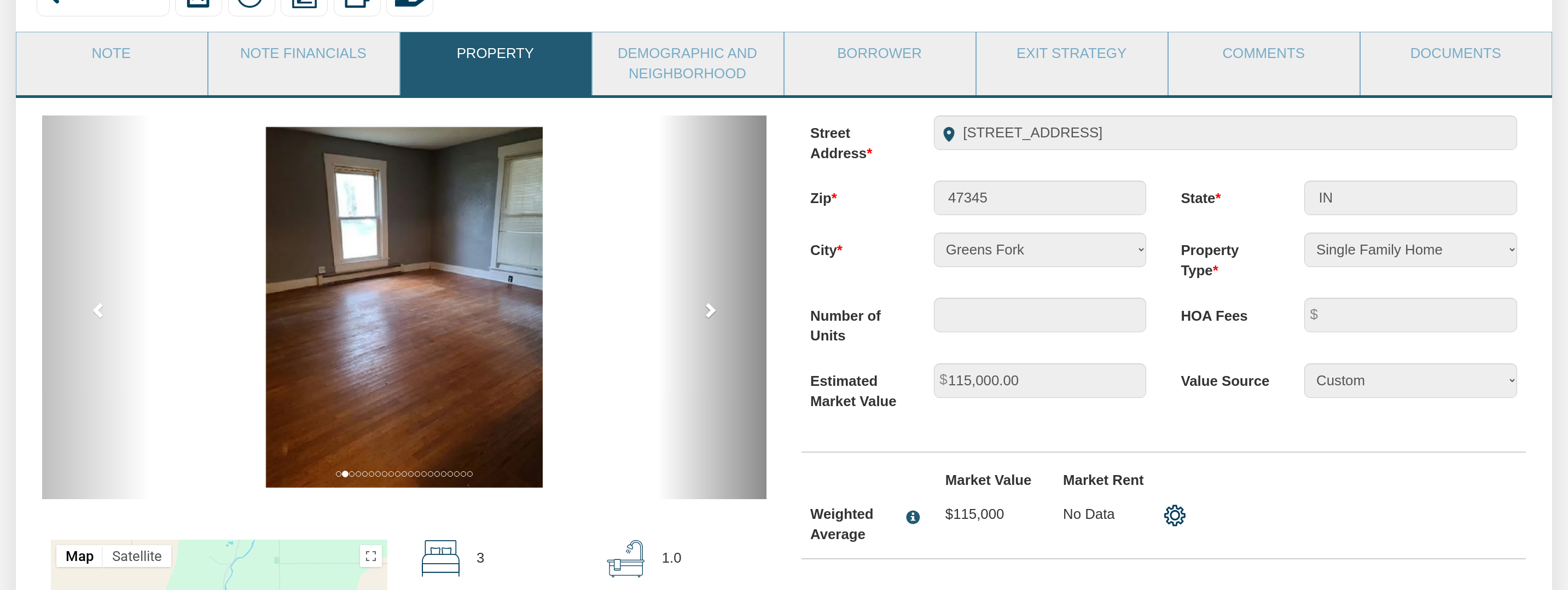
click at [713, 308] on span at bounding box center [710, 309] width 17 height 17
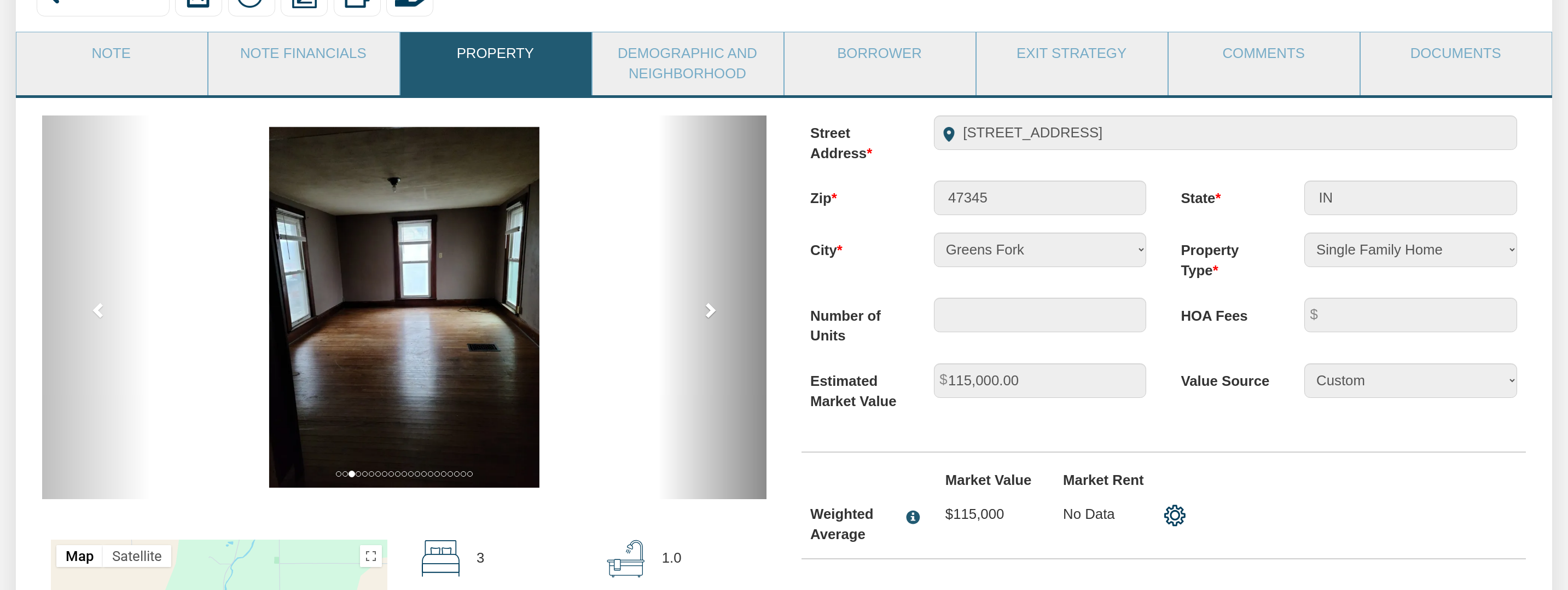
click at [713, 308] on span at bounding box center [710, 309] width 17 height 17
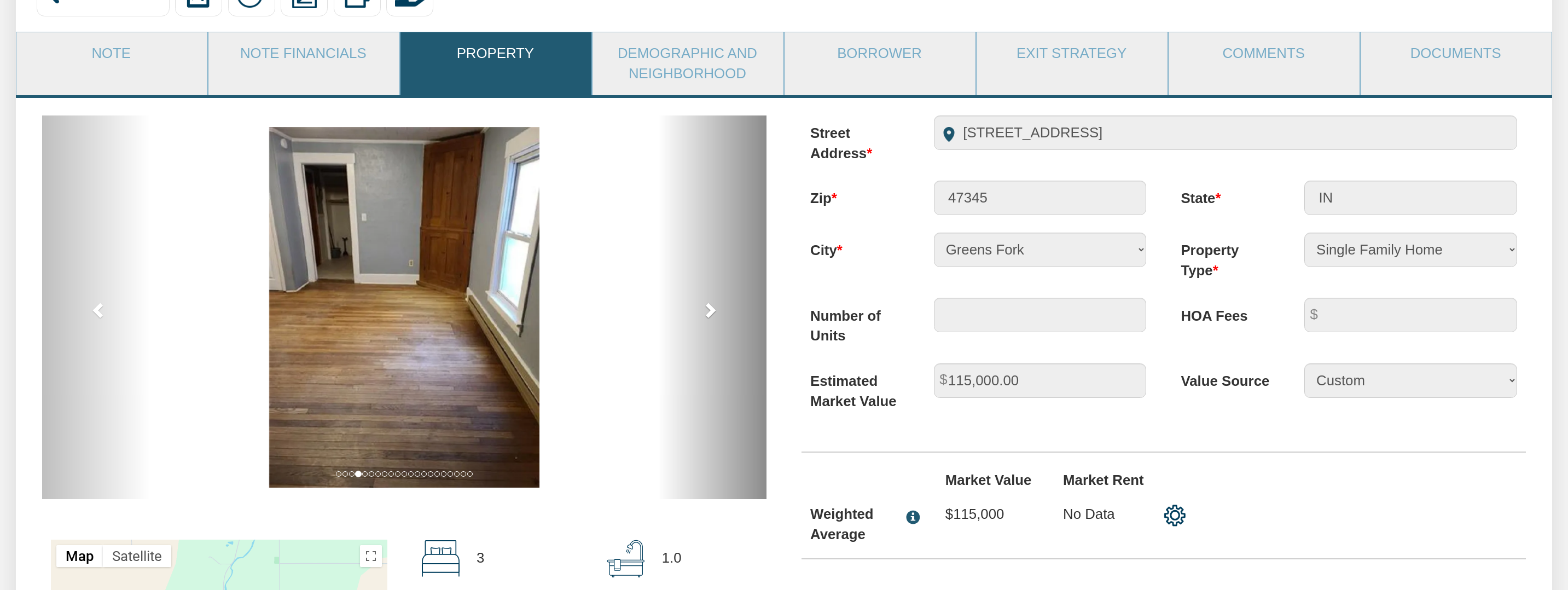
click at [713, 308] on span at bounding box center [710, 309] width 17 height 17
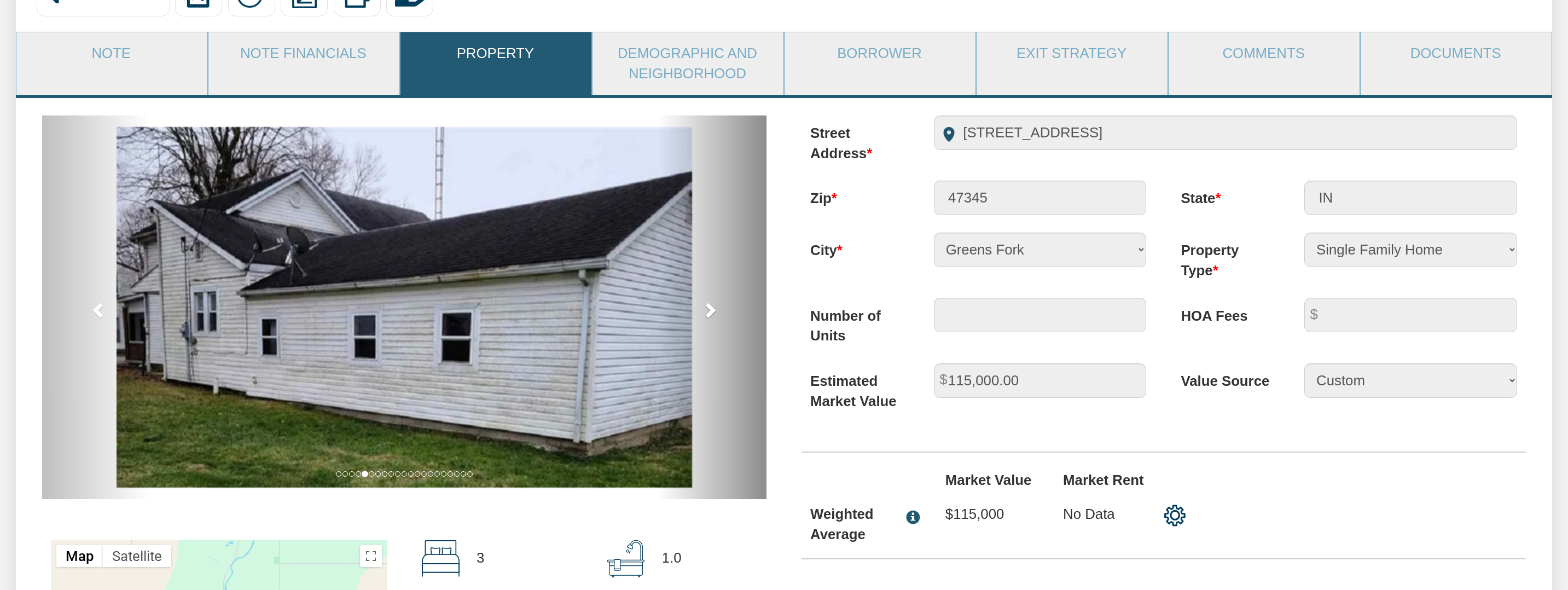
click at [713, 308] on span at bounding box center [710, 309] width 17 height 17
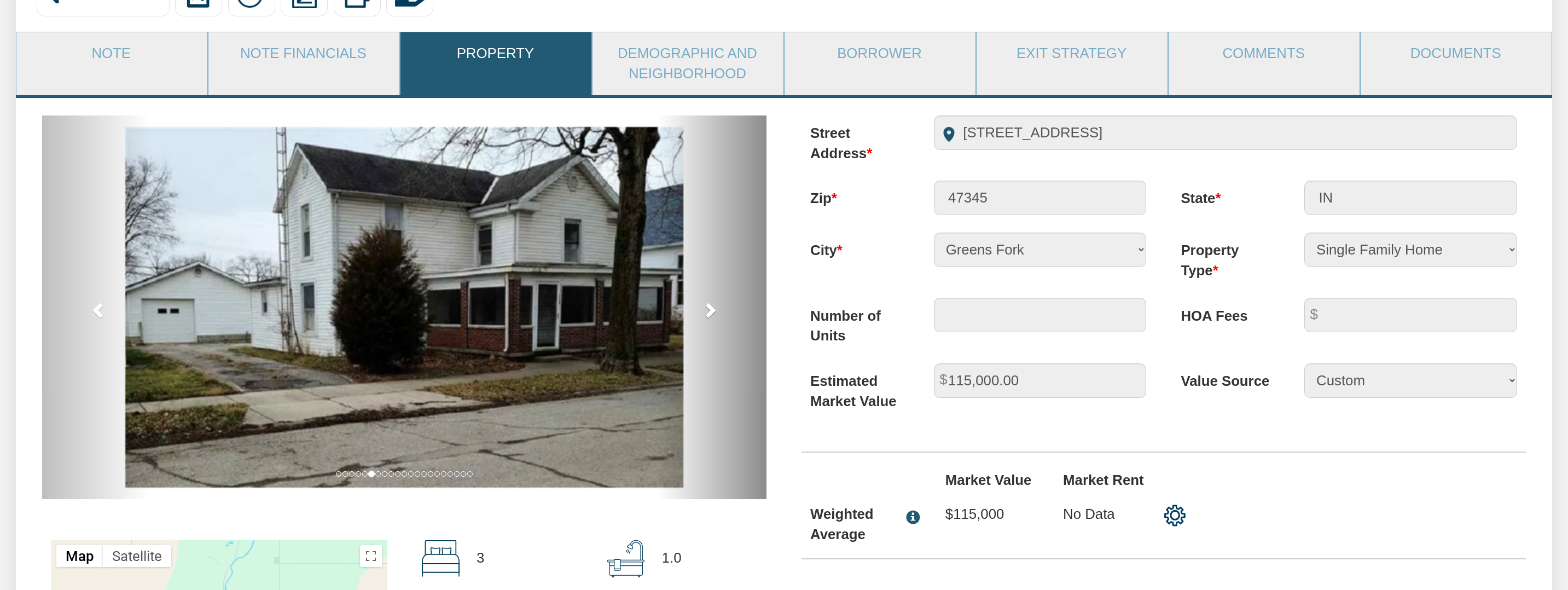
click at [713, 308] on span at bounding box center [710, 309] width 17 height 17
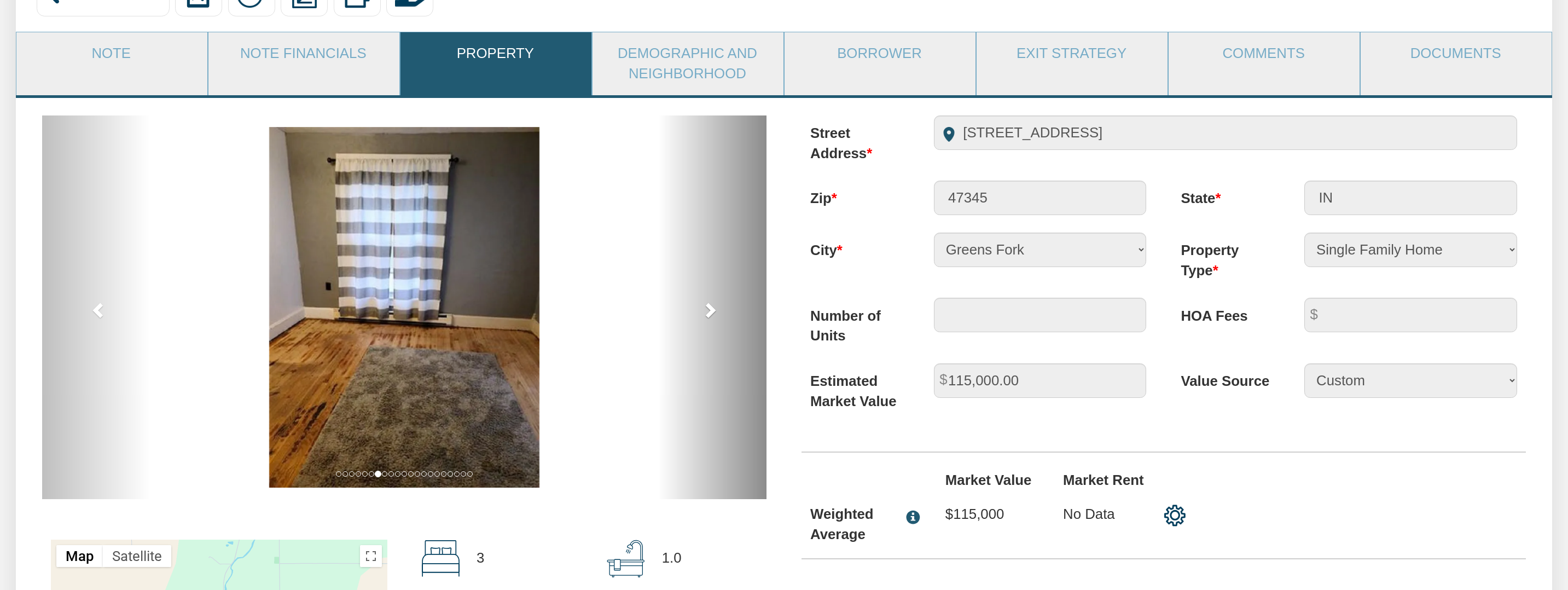
click at [713, 308] on span at bounding box center [710, 309] width 17 height 17
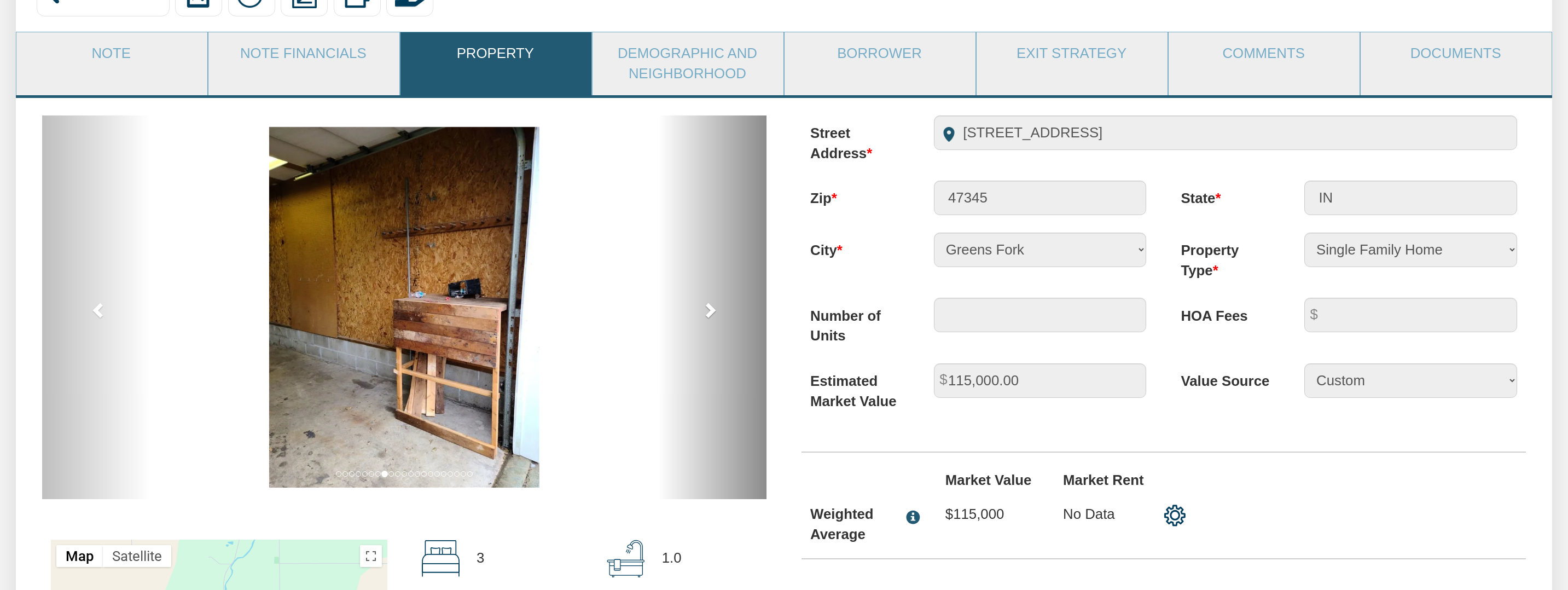
click at [713, 308] on span at bounding box center [710, 309] width 17 height 17
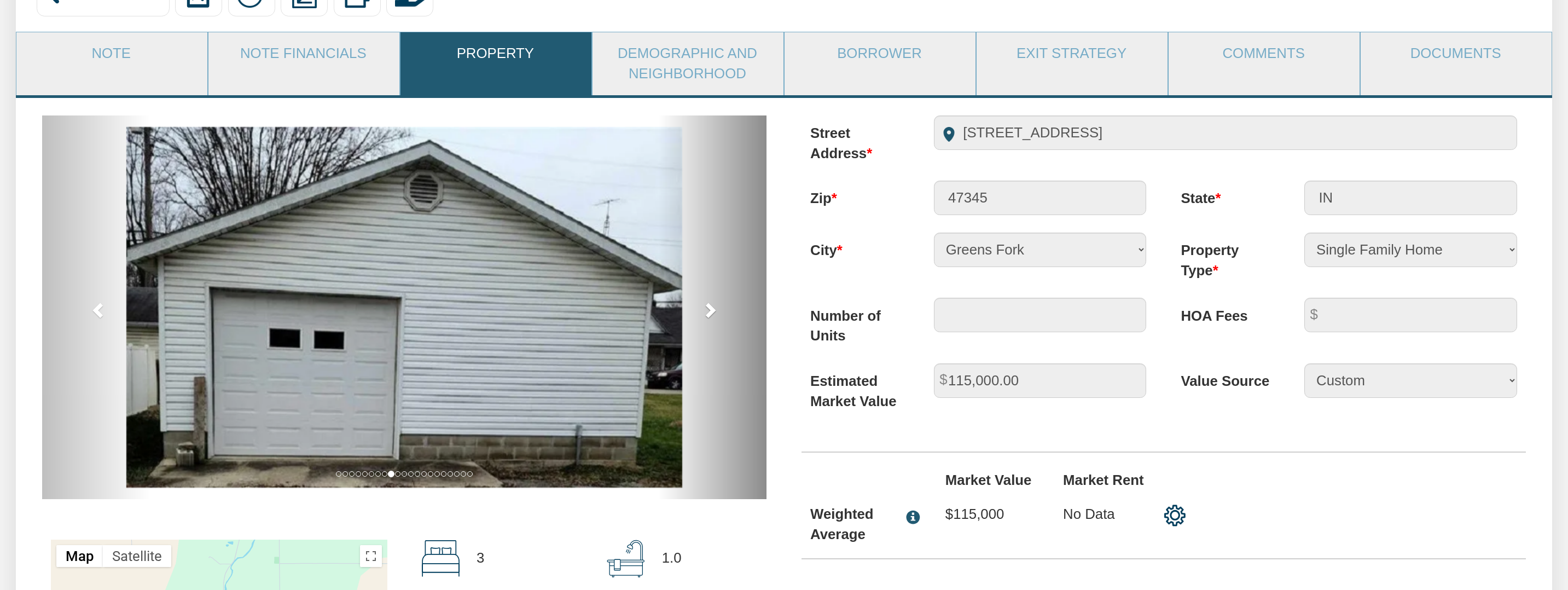
click at [713, 308] on span at bounding box center [710, 309] width 17 height 17
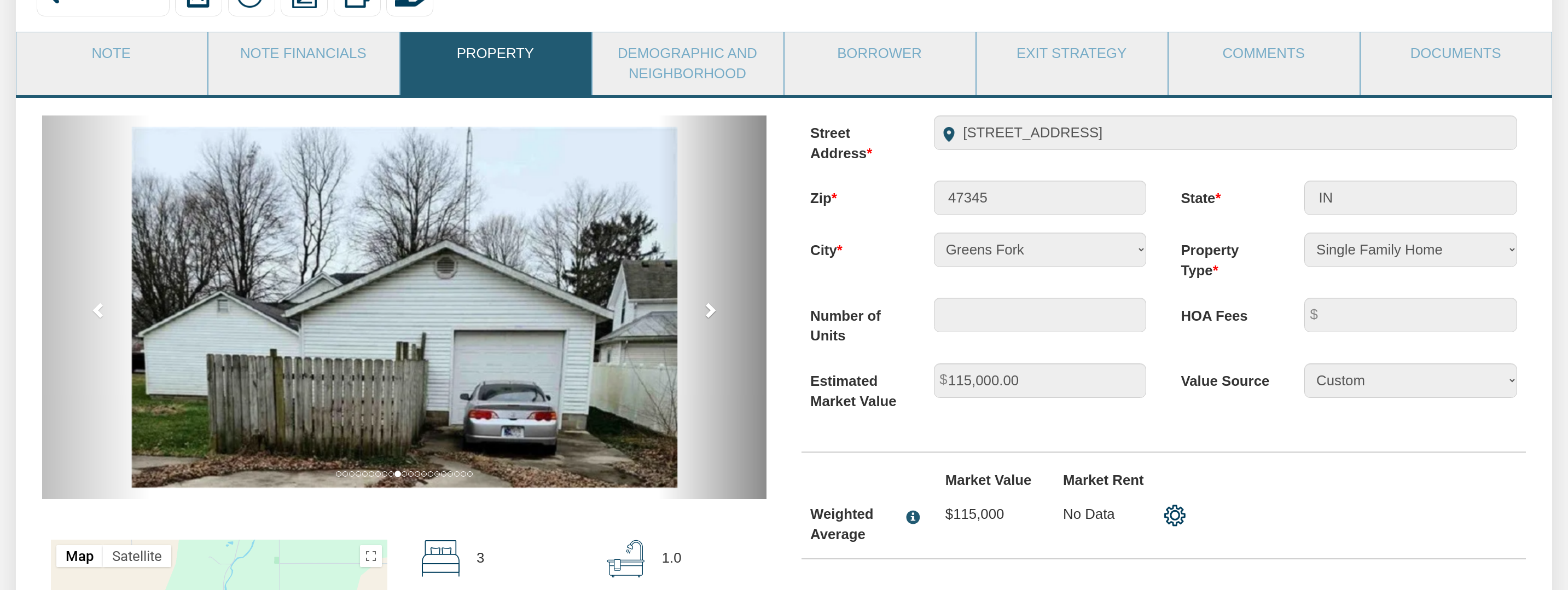
click at [713, 308] on span at bounding box center [710, 309] width 17 height 17
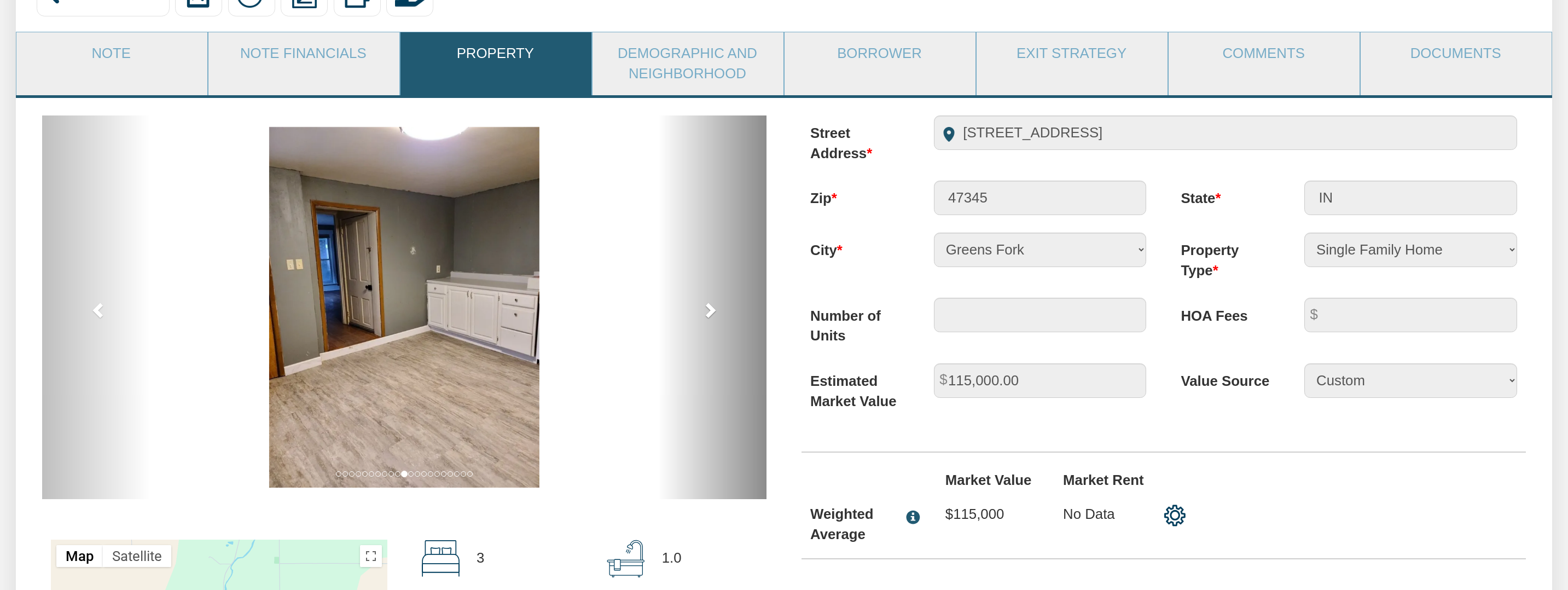
click at [713, 308] on span at bounding box center [710, 309] width 17 height 17
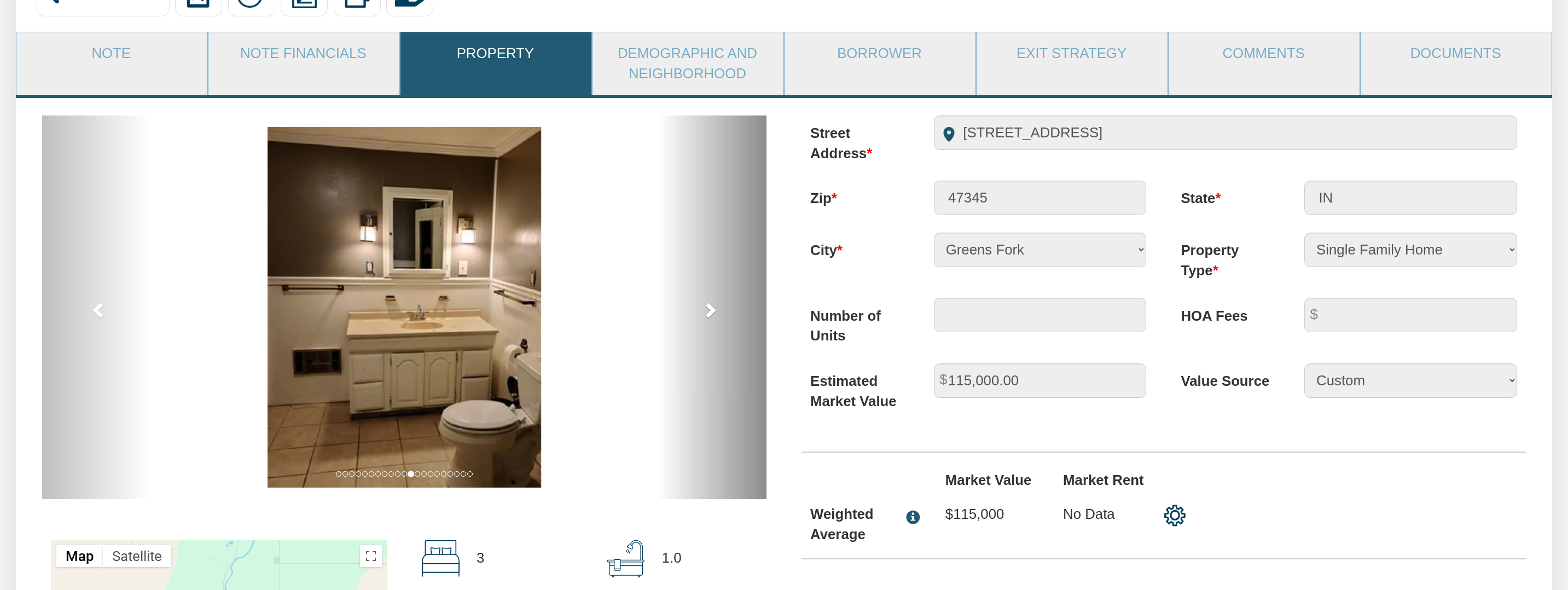
click at [713, 308] on span at bounding box center [710, 309] width 17 height 17
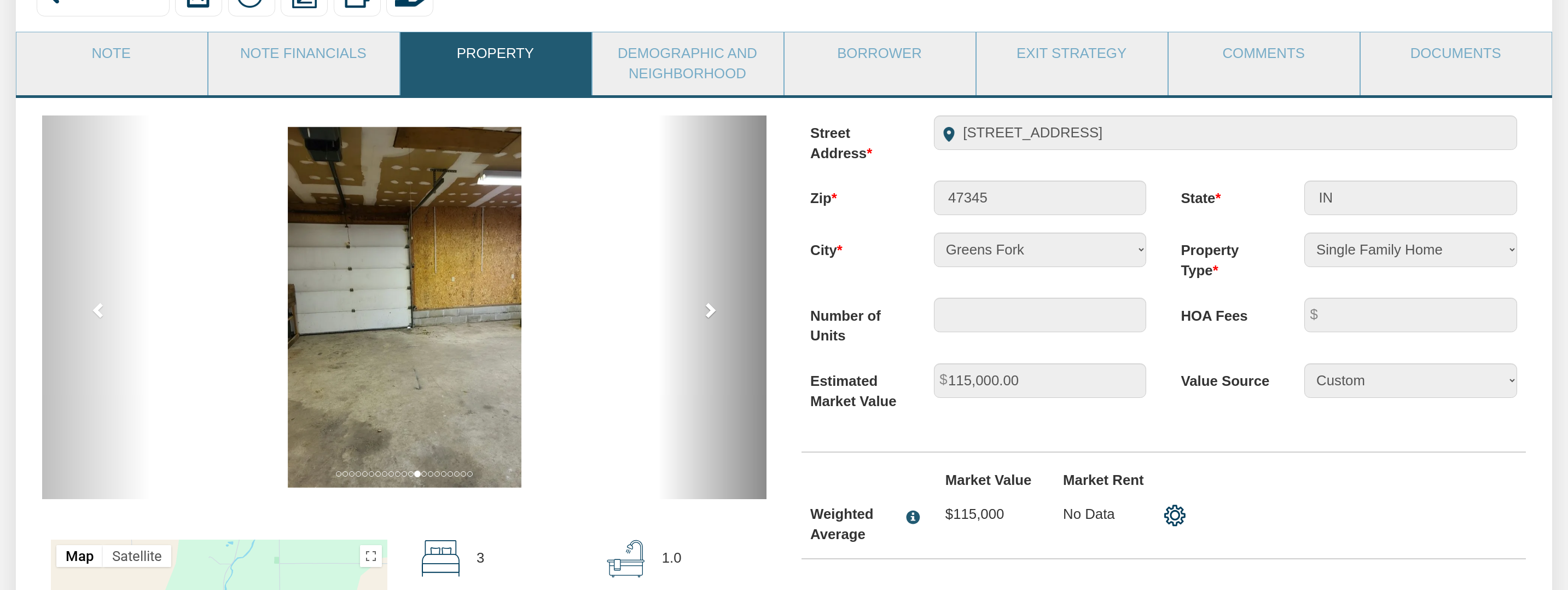
click at [713, 308] on span at bounding box center [710, 309] width 17 height 17
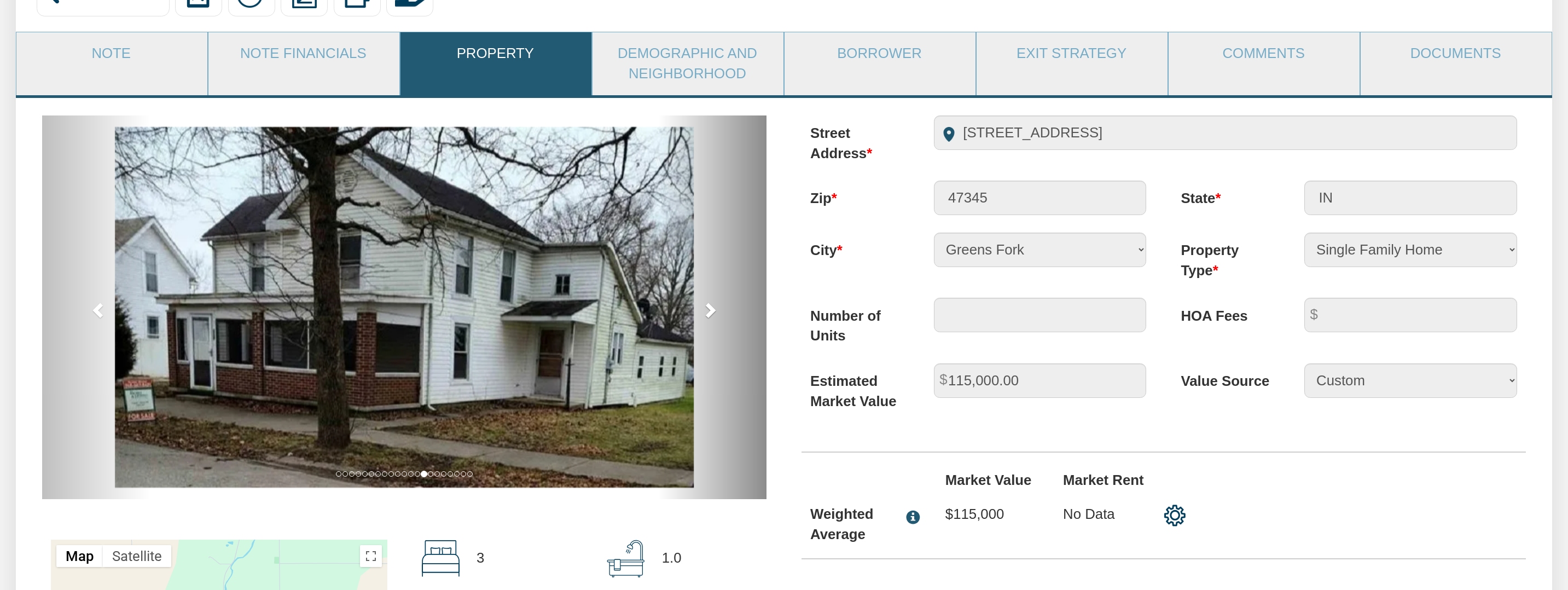
click at [713, 308] on span at bounding box center [710, 309] width 17 height 17
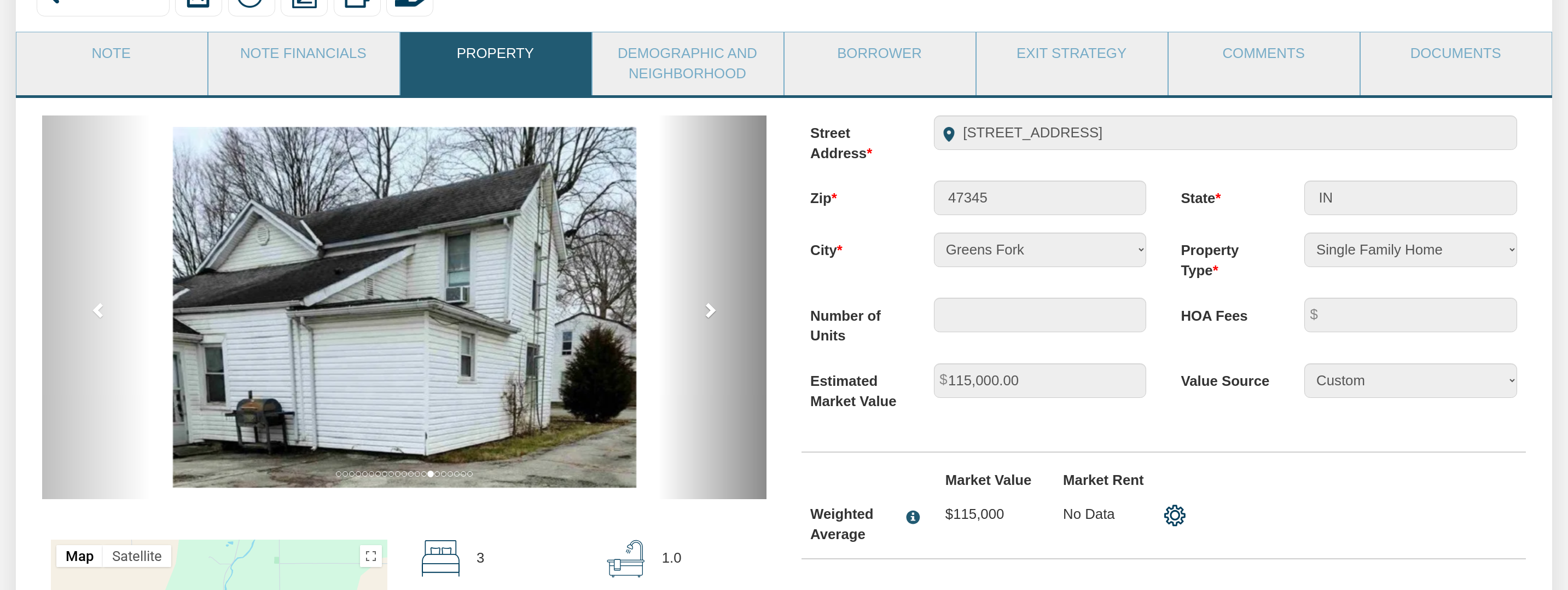
click at [713, 308] on span at bounding box center [710, 309] width 17 height 17
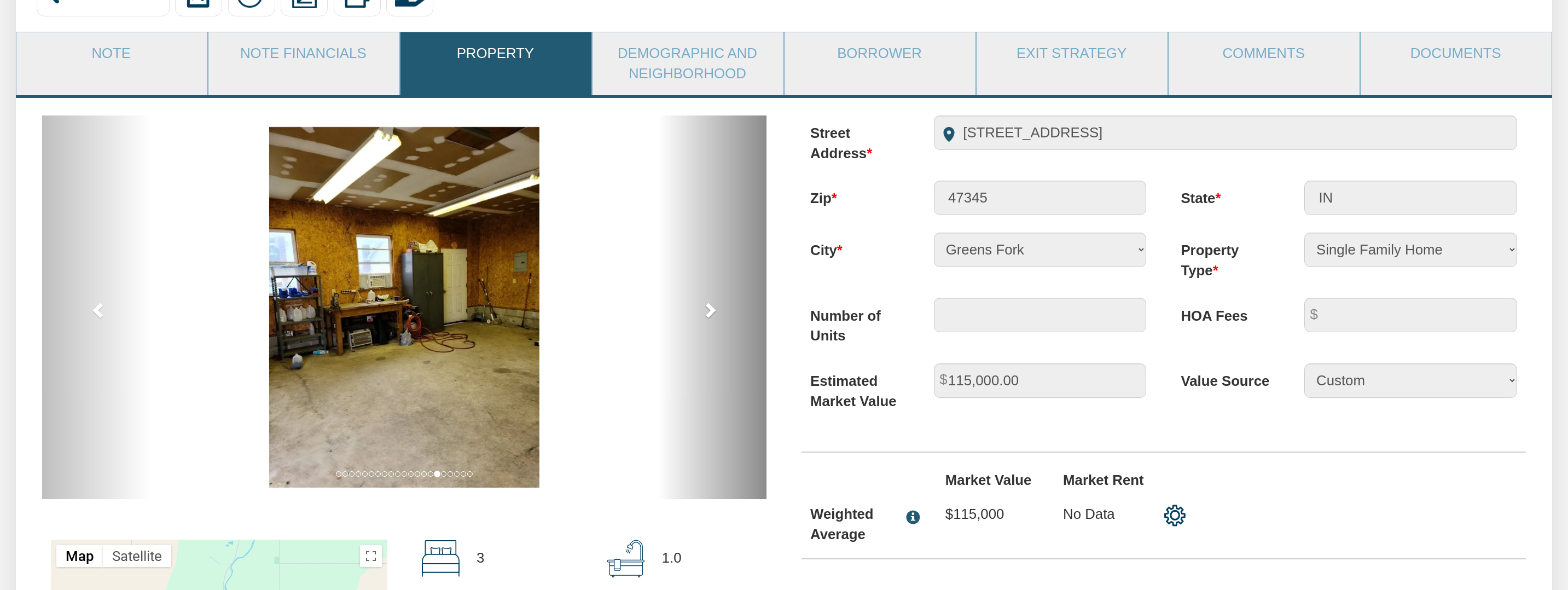
click at [713, 308] on span at bounding box center [710, 309] width 17 height 17
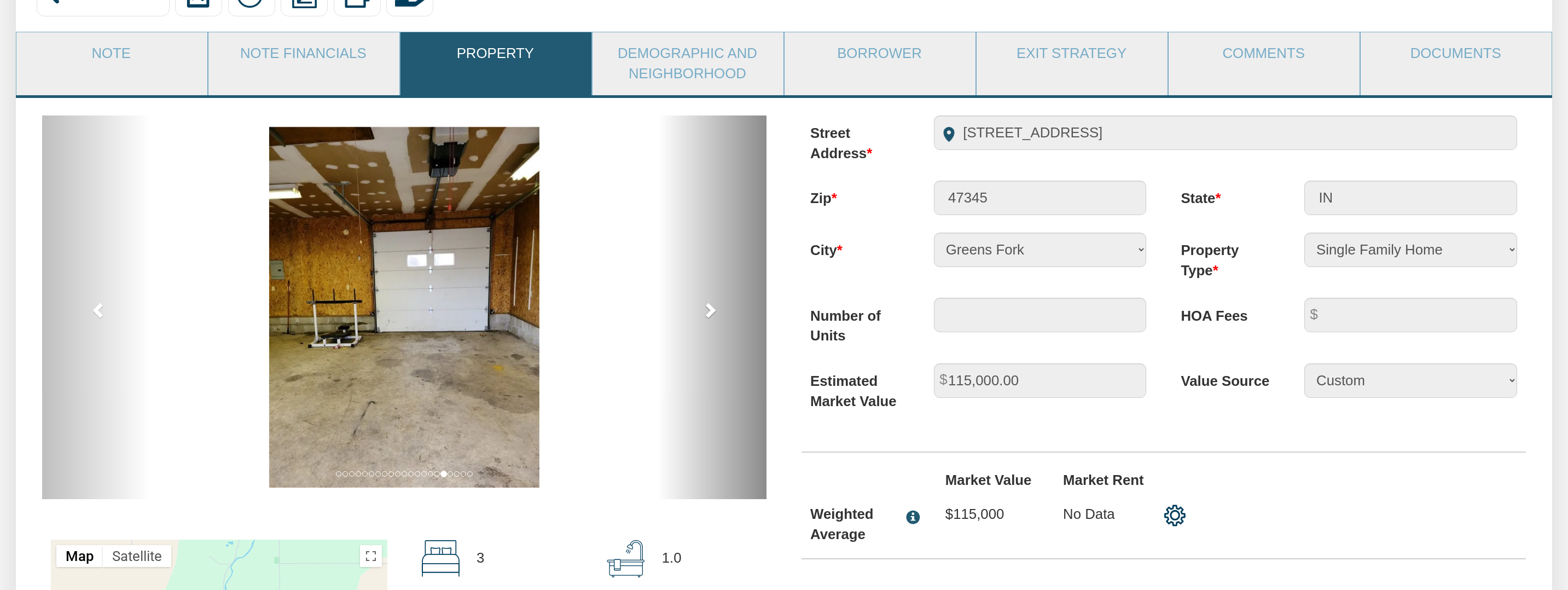
click at [713, 308] on span at bounding box center [710, 309] width 17 height 17
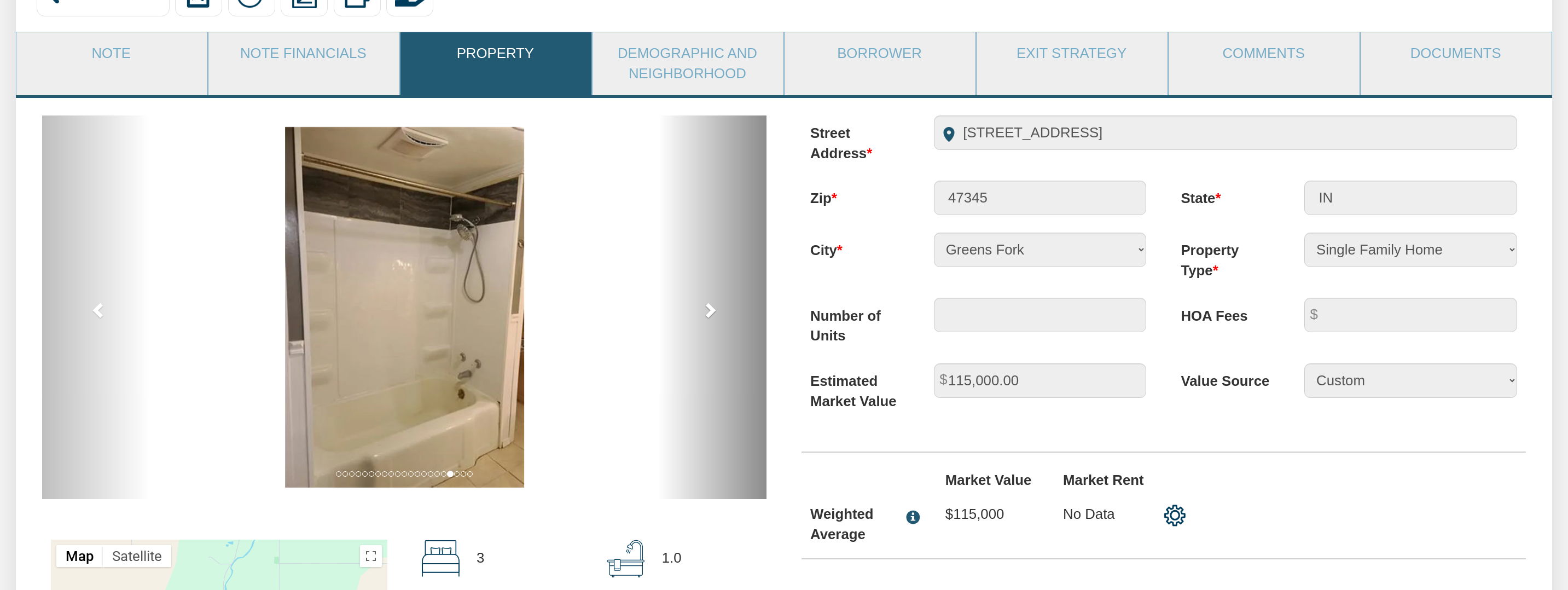
click at [713, 308] on span at bounding box center [710, 309] width 17 height 17
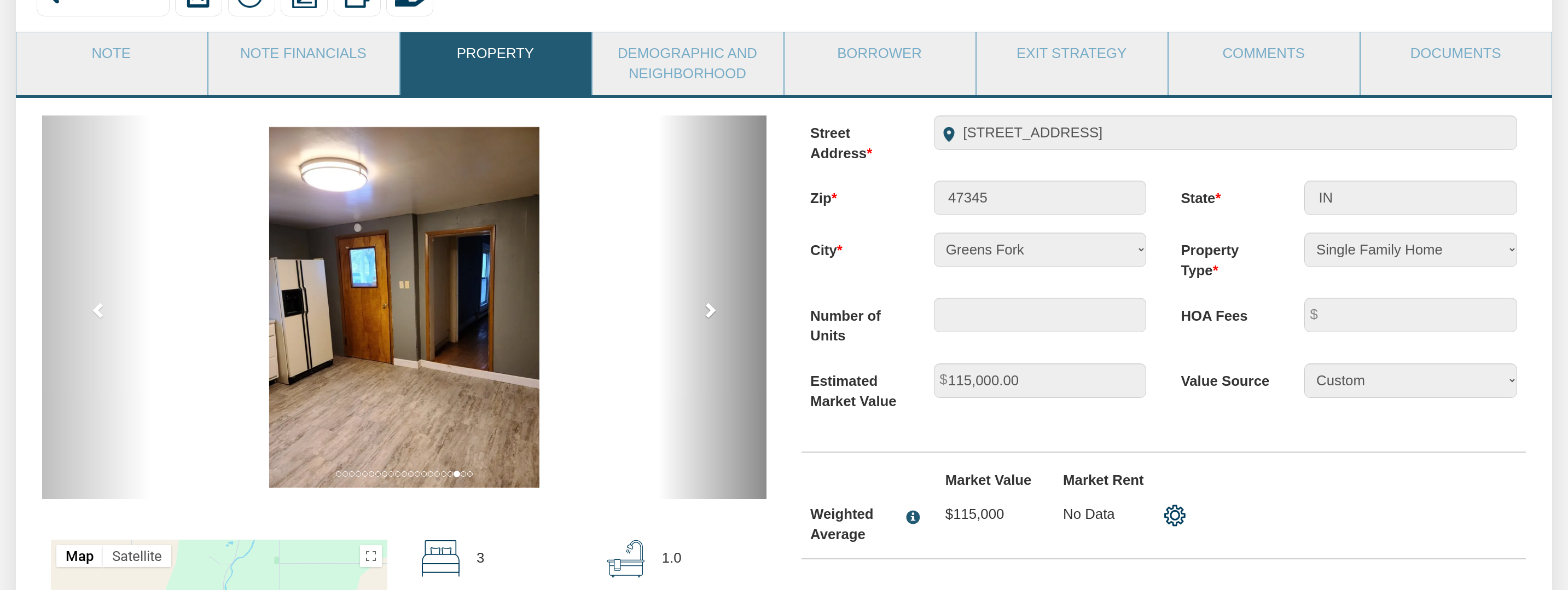
click at [713, 308] on span at bounding box center [710, 309] width 17 height 17
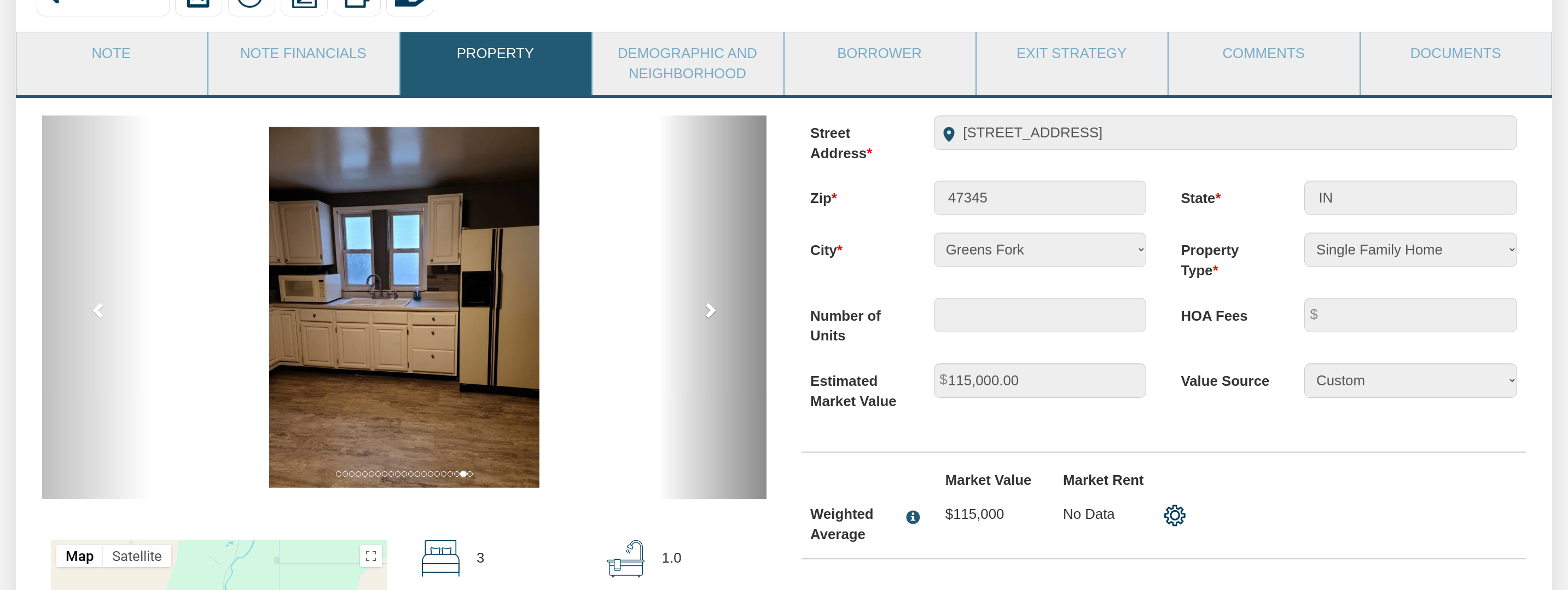
click at [713, 308] on span at bounding box center [710, 309] width 17 height 17
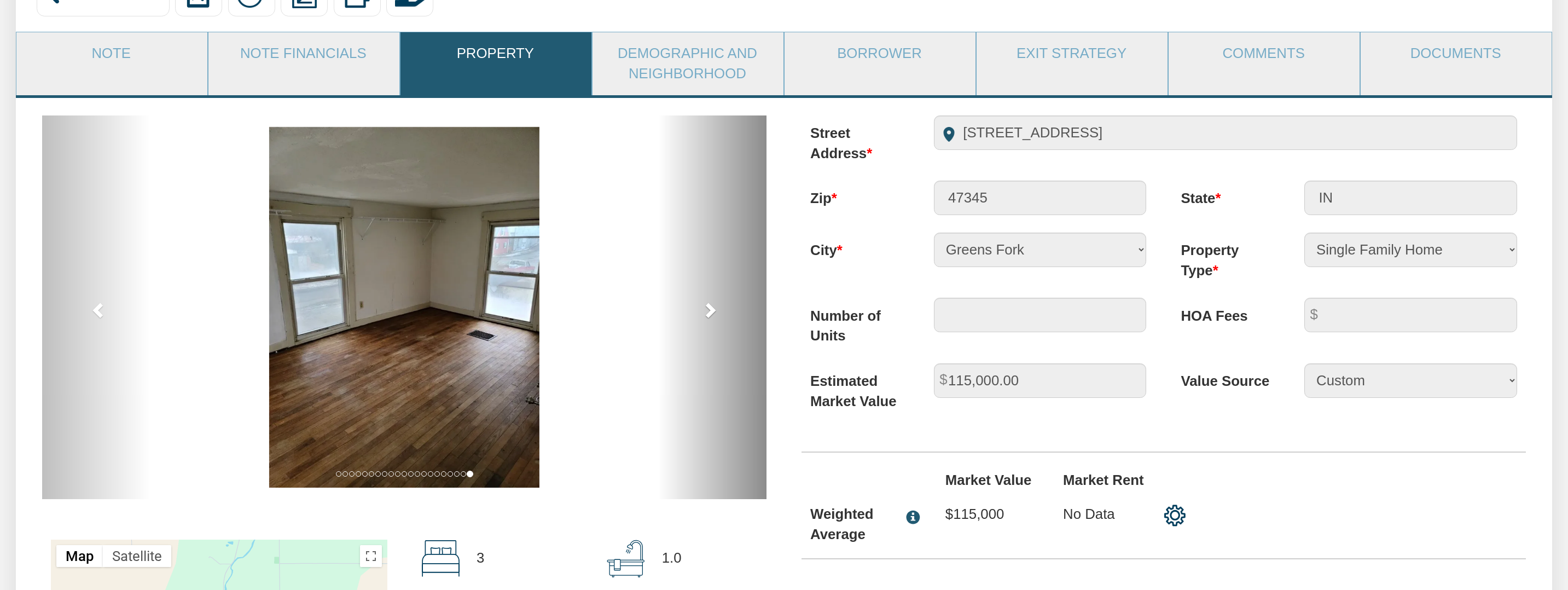
click at [713, 308] on span at bounding box center [710, 309] width 17 height 17
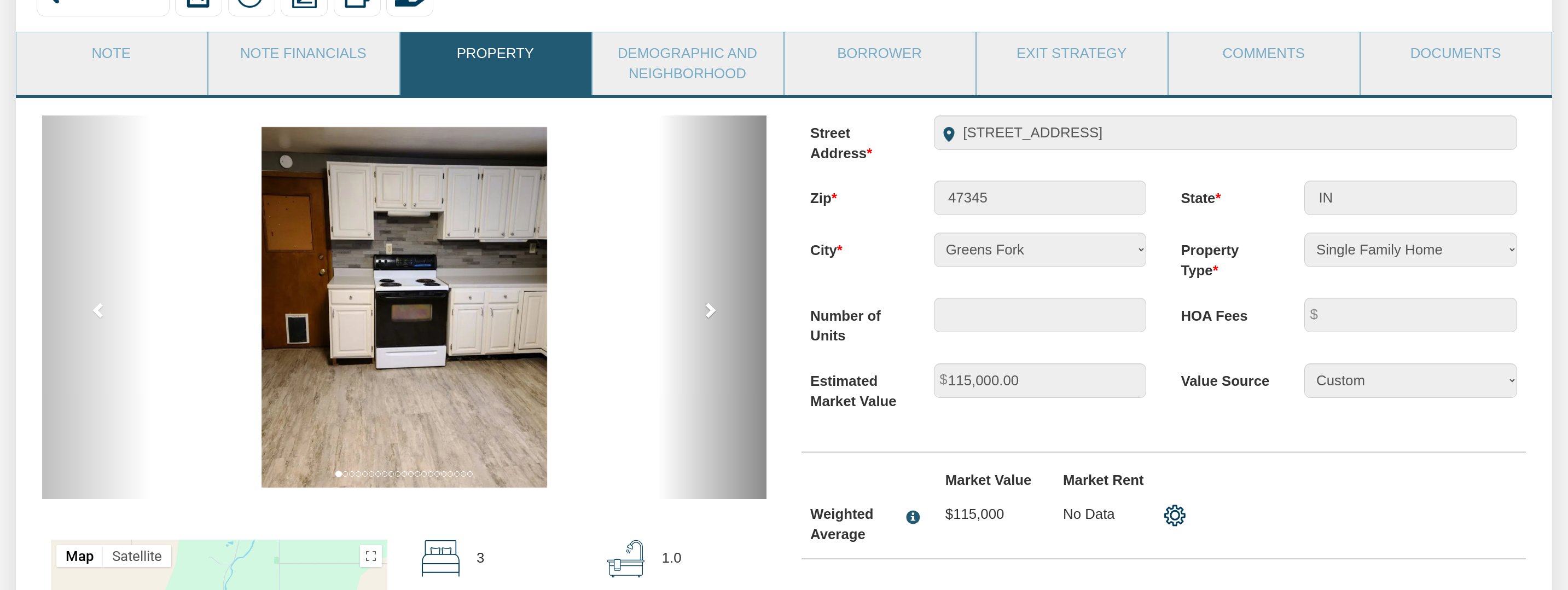
click at [713, 308] on span at bounding box center [710, 309] width 17 height 17
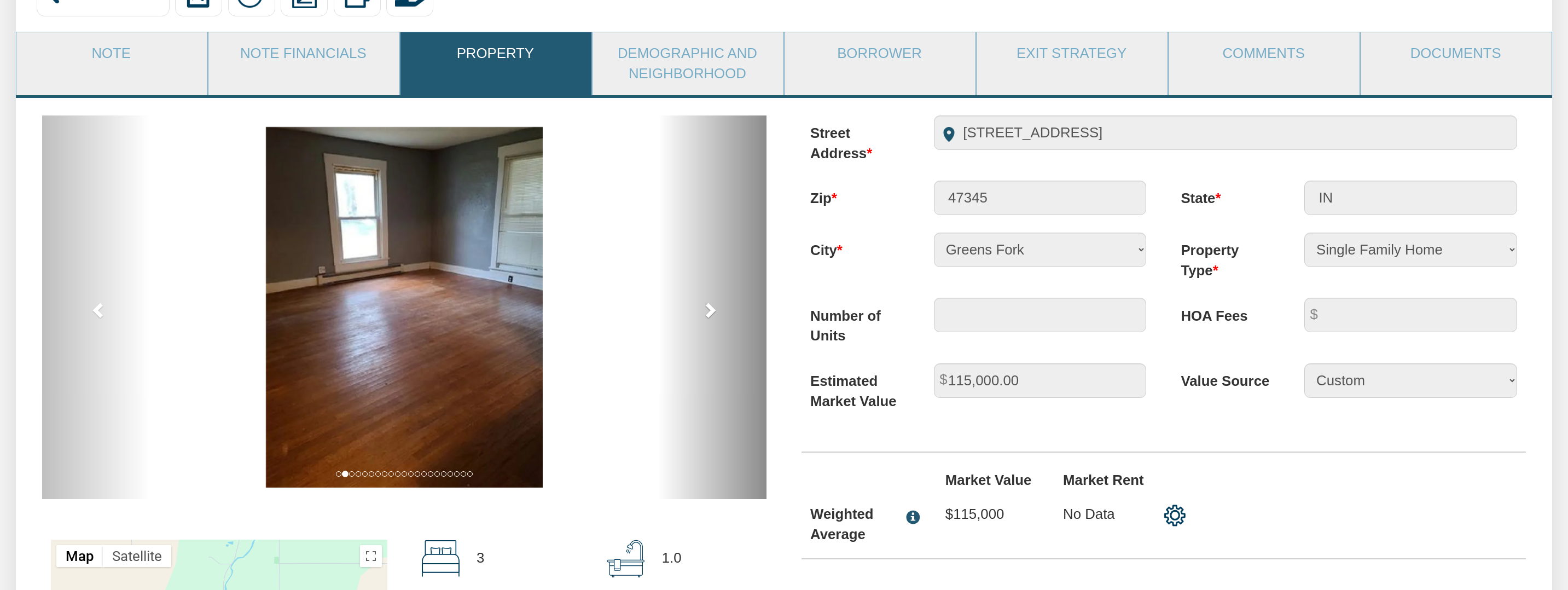
click at [713, 308] on span at bounding box center [710, 309] width 17 height 17
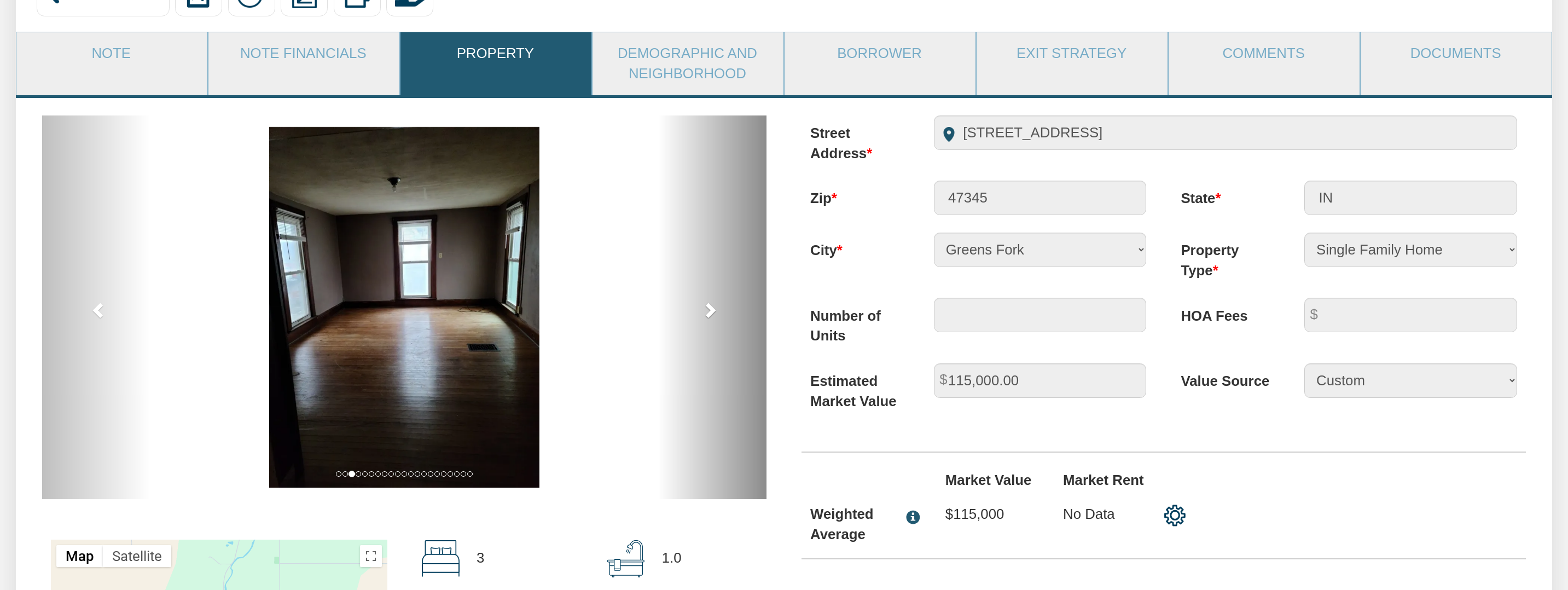
click at [713, 308] on span at bounding box center [710, 309] width 17 height 17
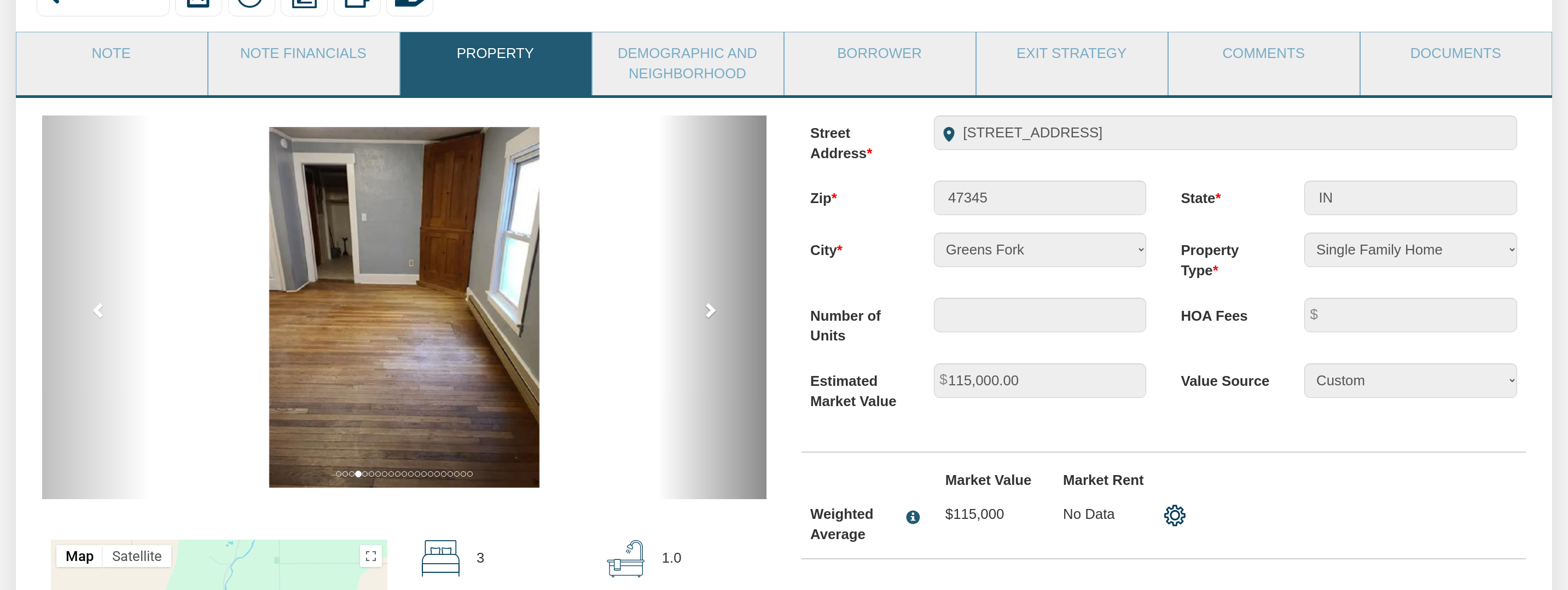
click at [713, 308] on span at bounding box center [710, 309] width 17 height 17
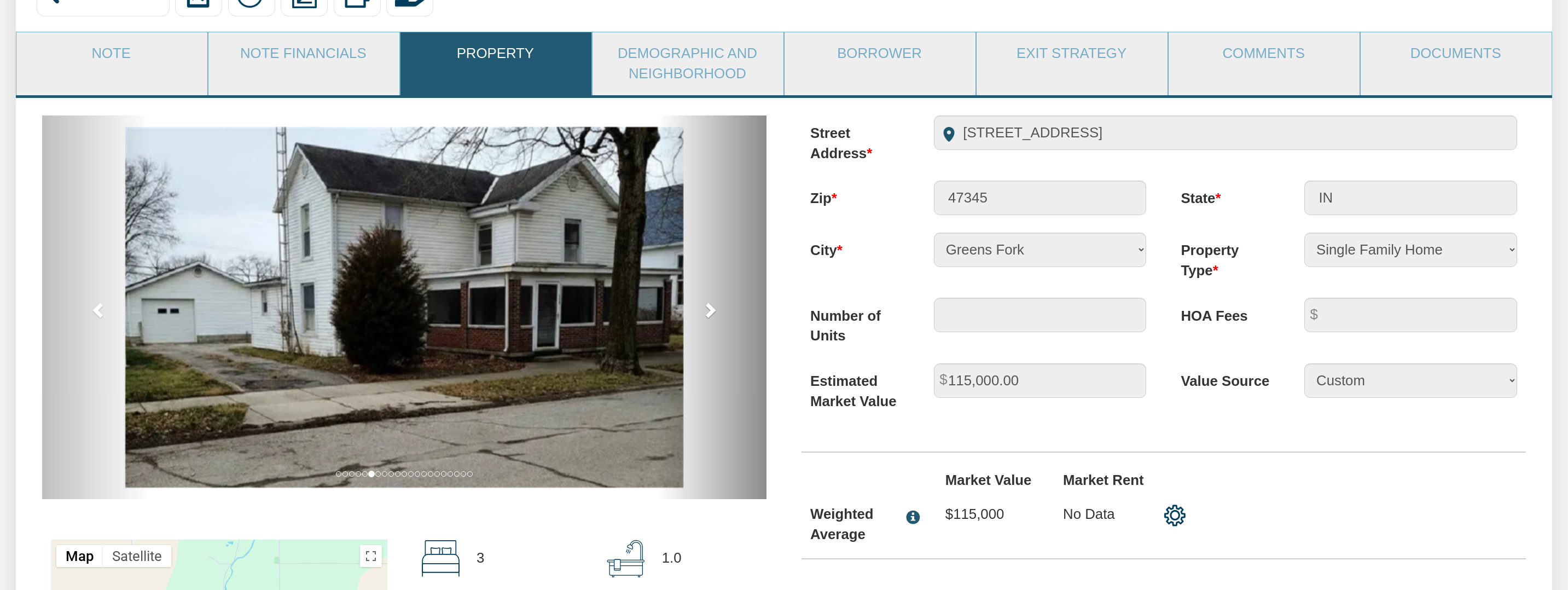
click at [713, 308] on span at bounding box center [710, 309] width 17 height 17
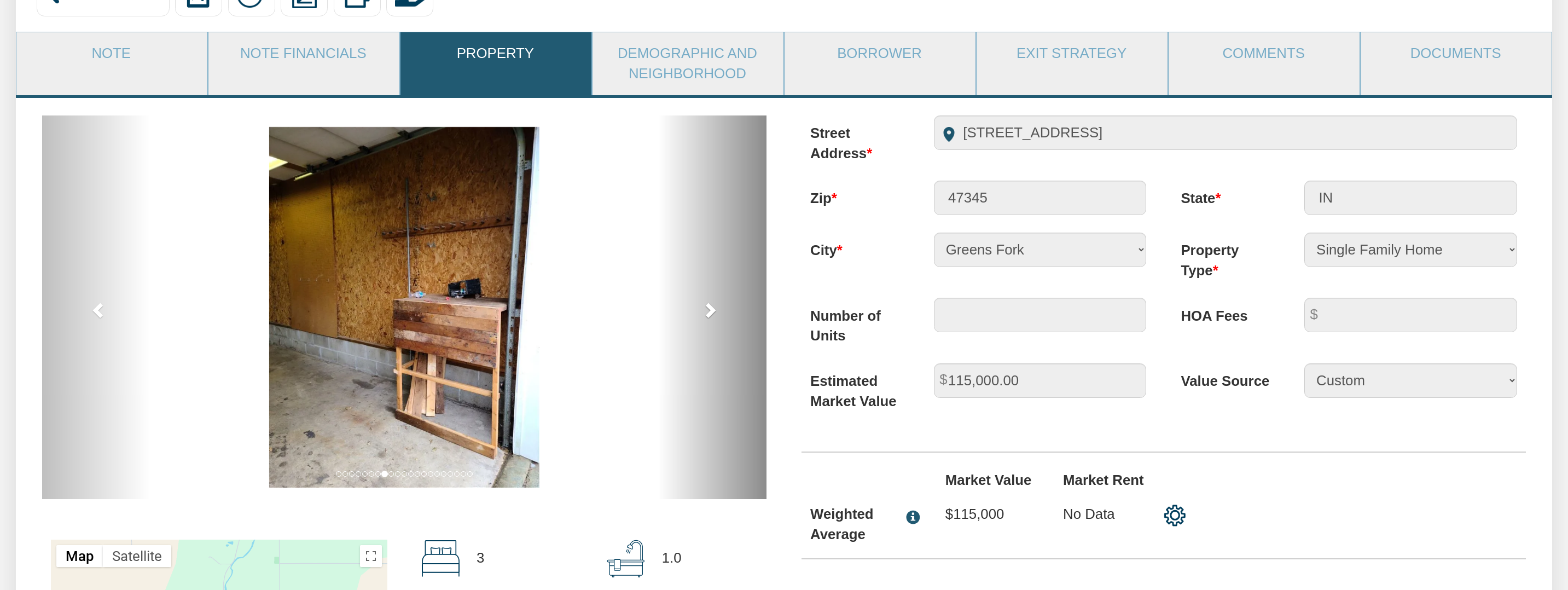
scroll to position [0, 0]
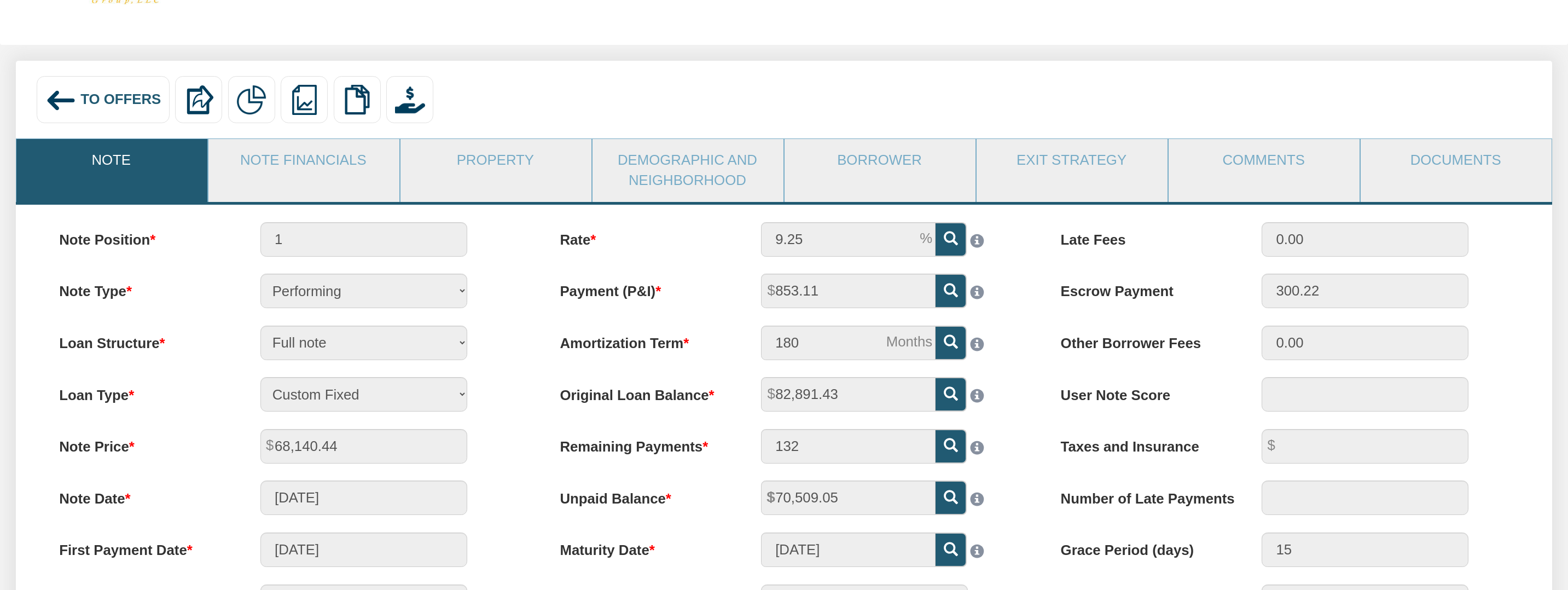
scroll to position [71, 0]
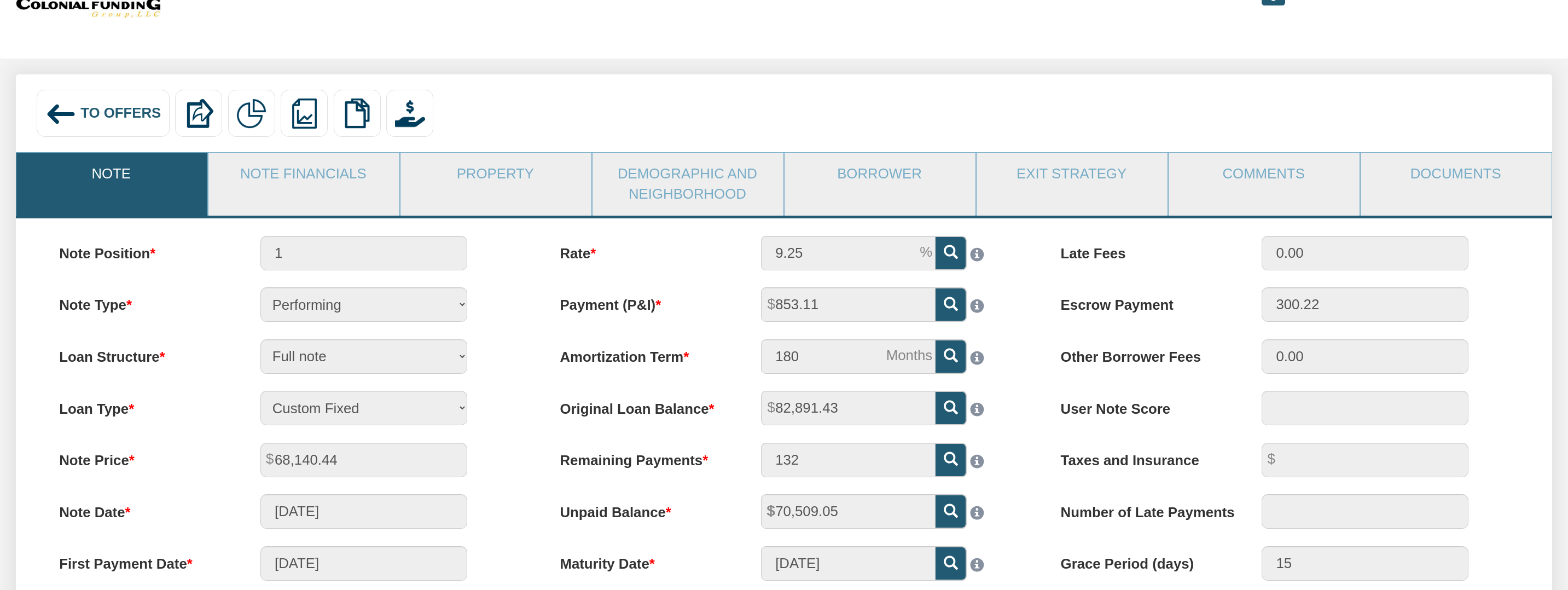
click at [81, 114] on span "To Offers" at bounding box center [121, 112] width 81 height 15
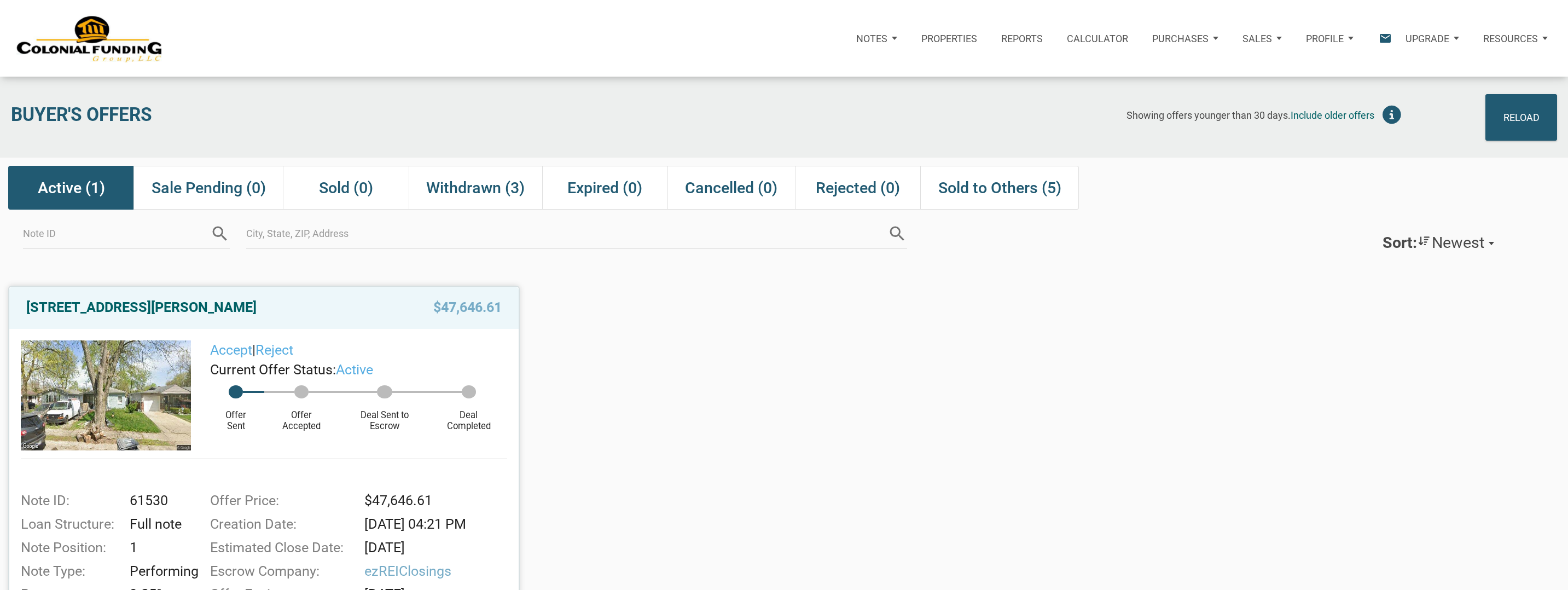
click at [1333, 40] on p "Profile" at bounding box center [1325, 39] width 37 height 12
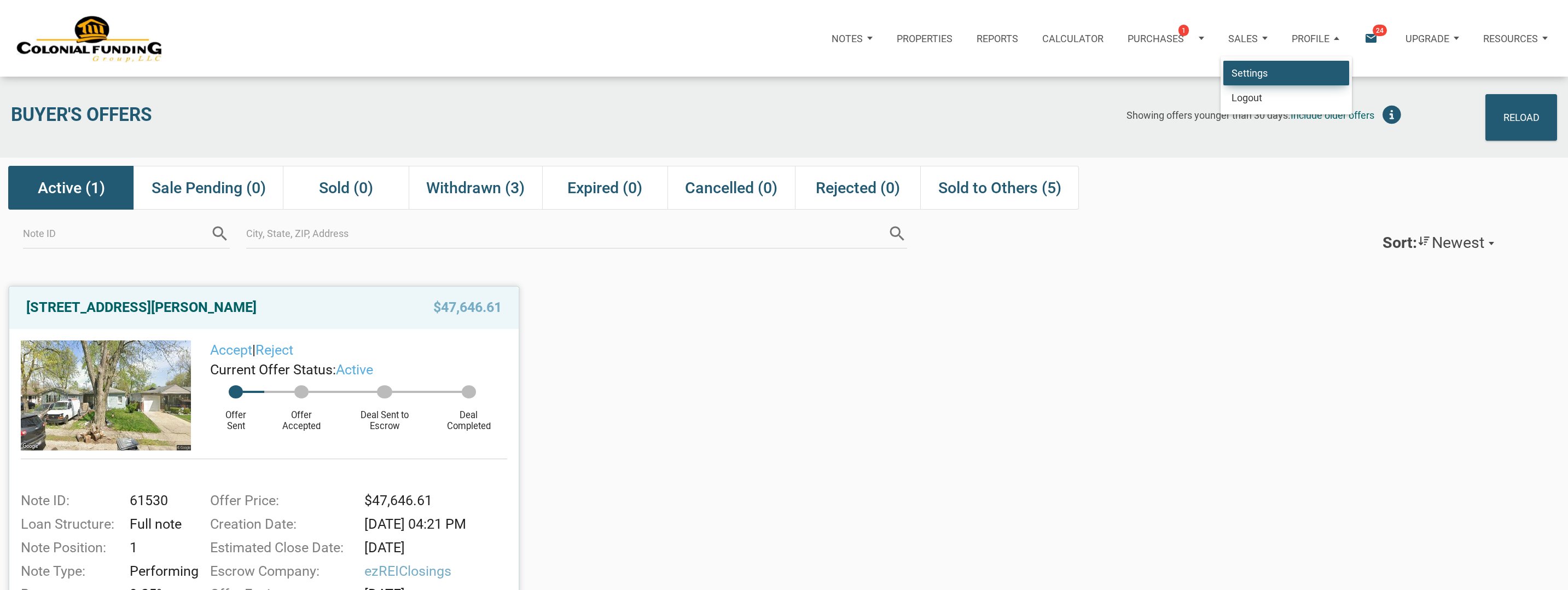
click at [1290, 72] on link "Settings" at bounding box center [1286, 73] width 126 height 25
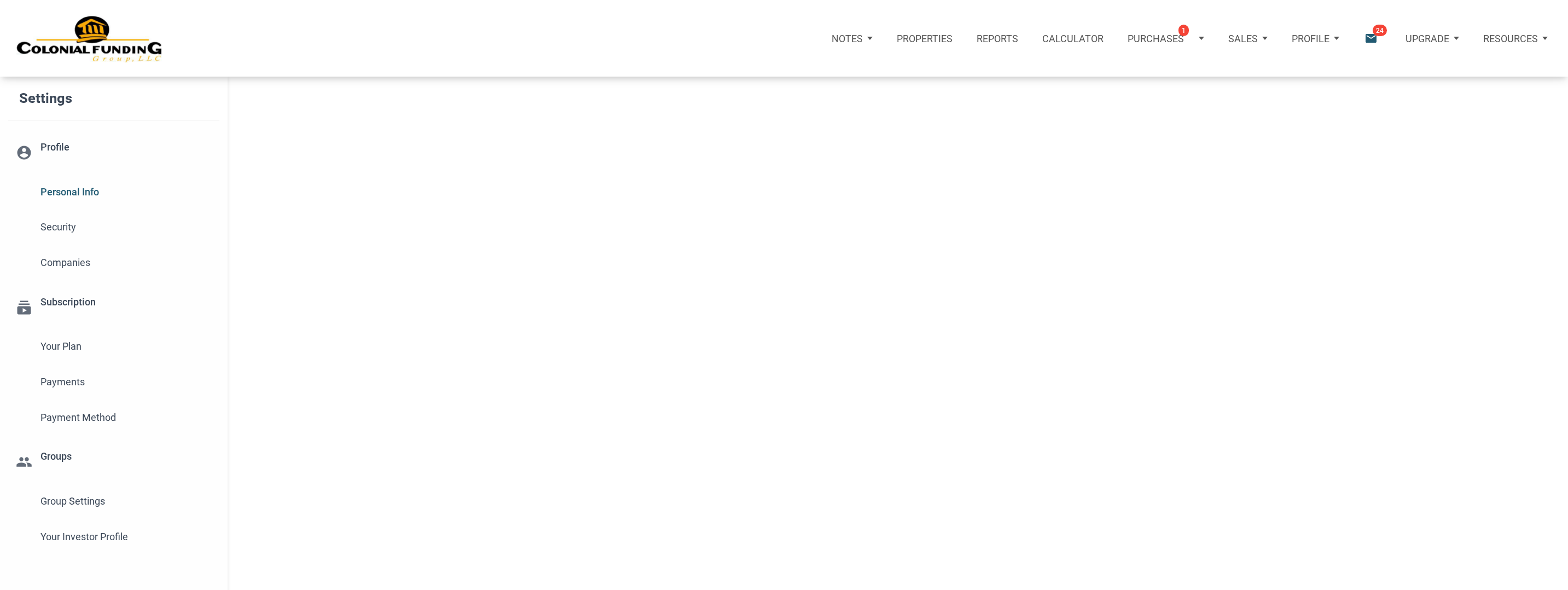
select select
type input "BENSON"
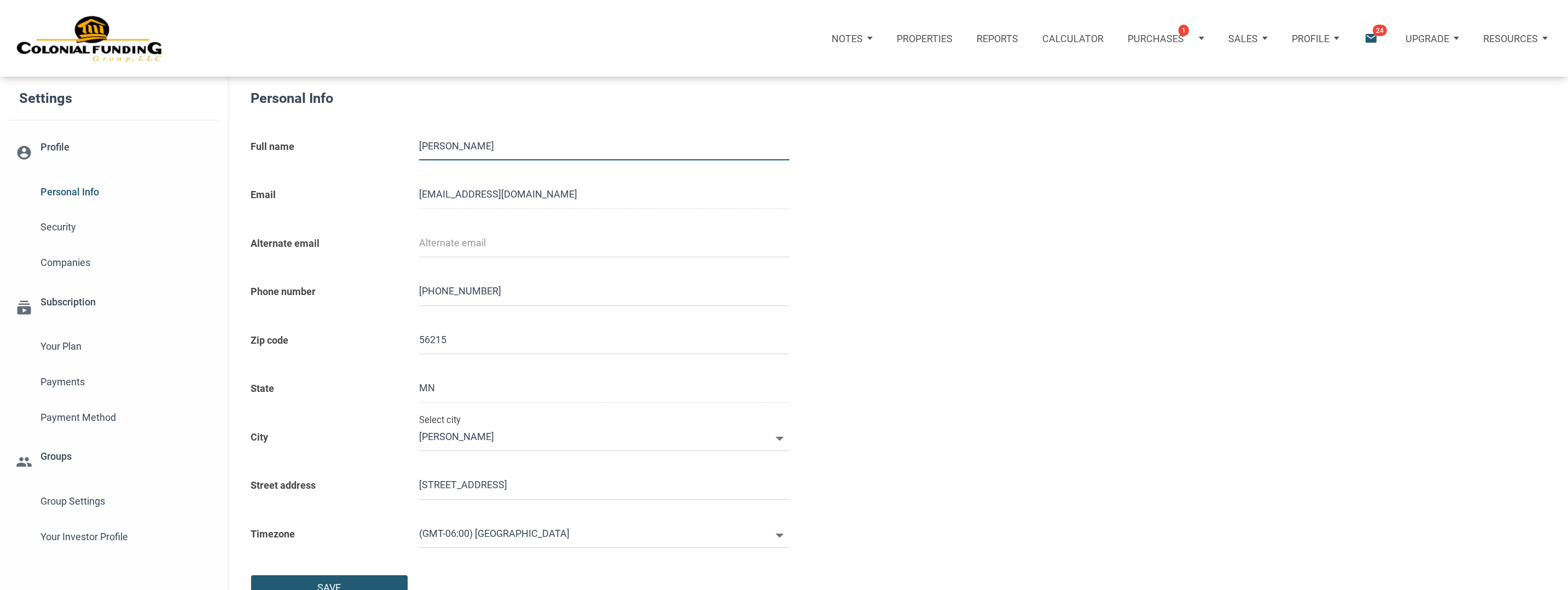
select select
click at [72, 237] on div "Security" at bounding box center [126, 227] width 186 height 35
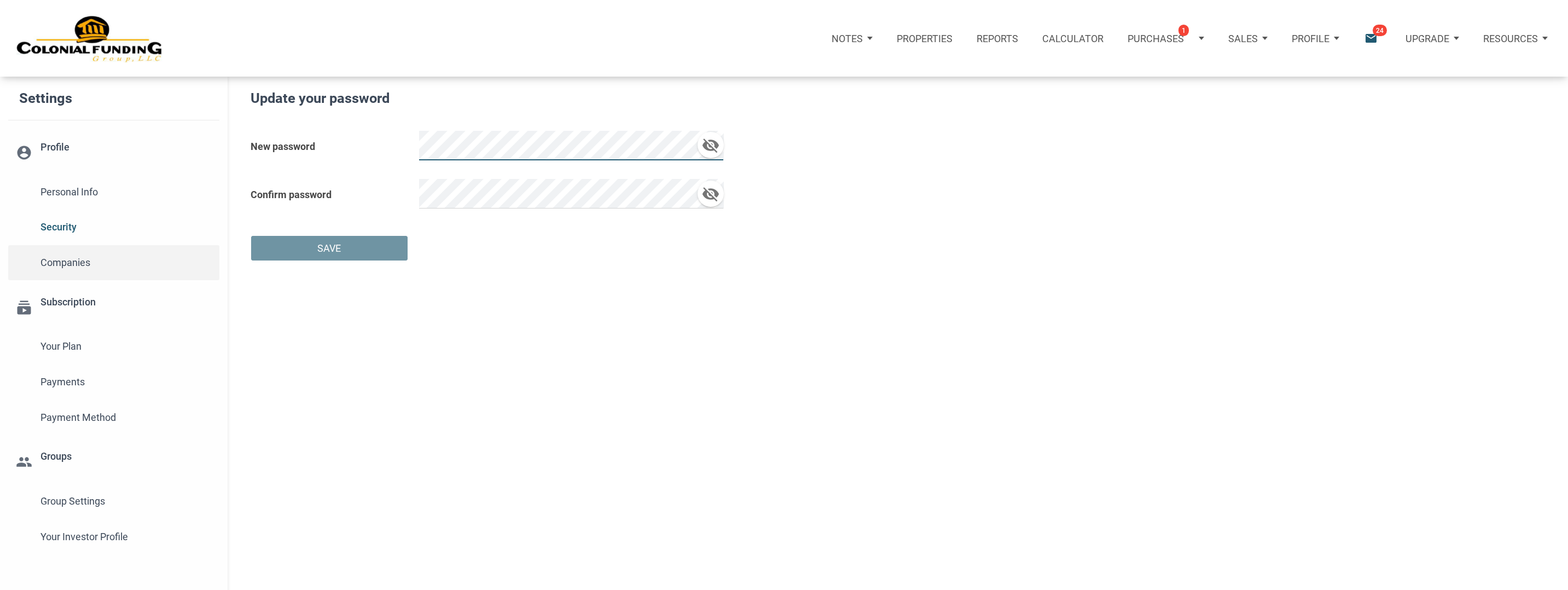
click at [79, 271] on span "Companies" at bounding box center [125, 262] width 171 height 19
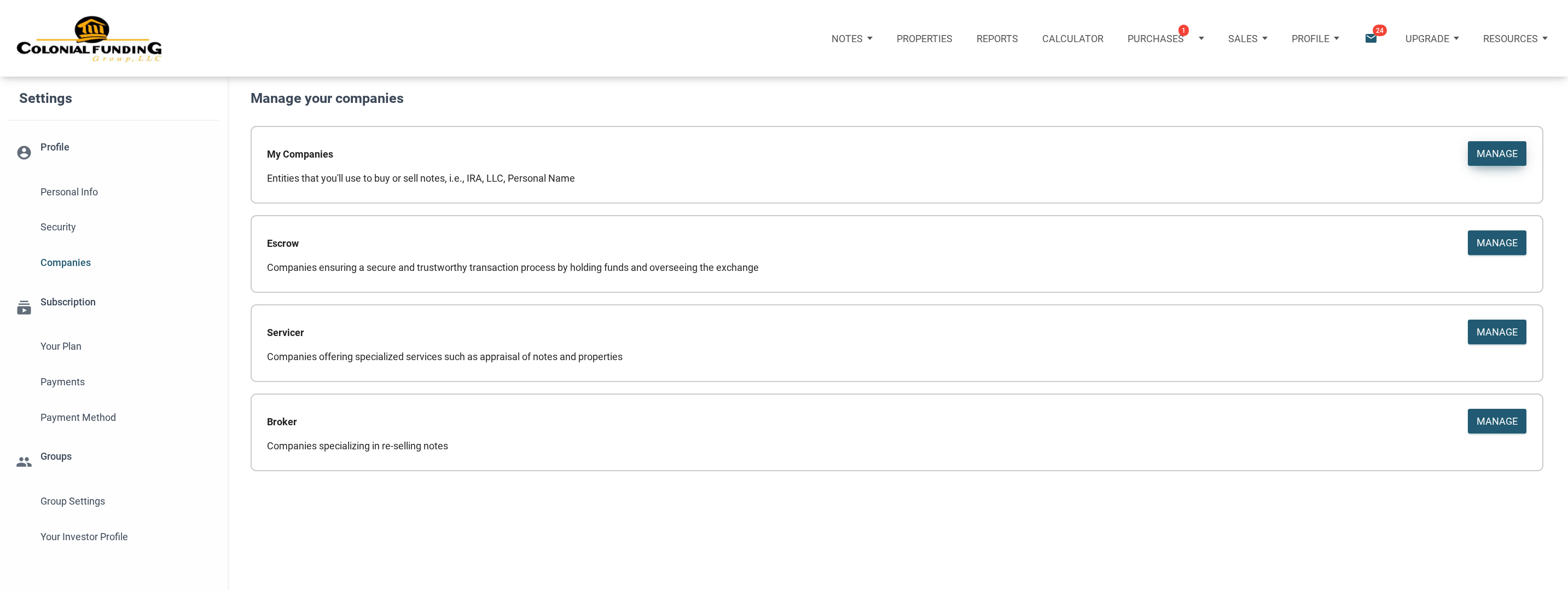
click at [1483, 156] on div "Manage" at bounding box center [1497, 153] width 41 height 15
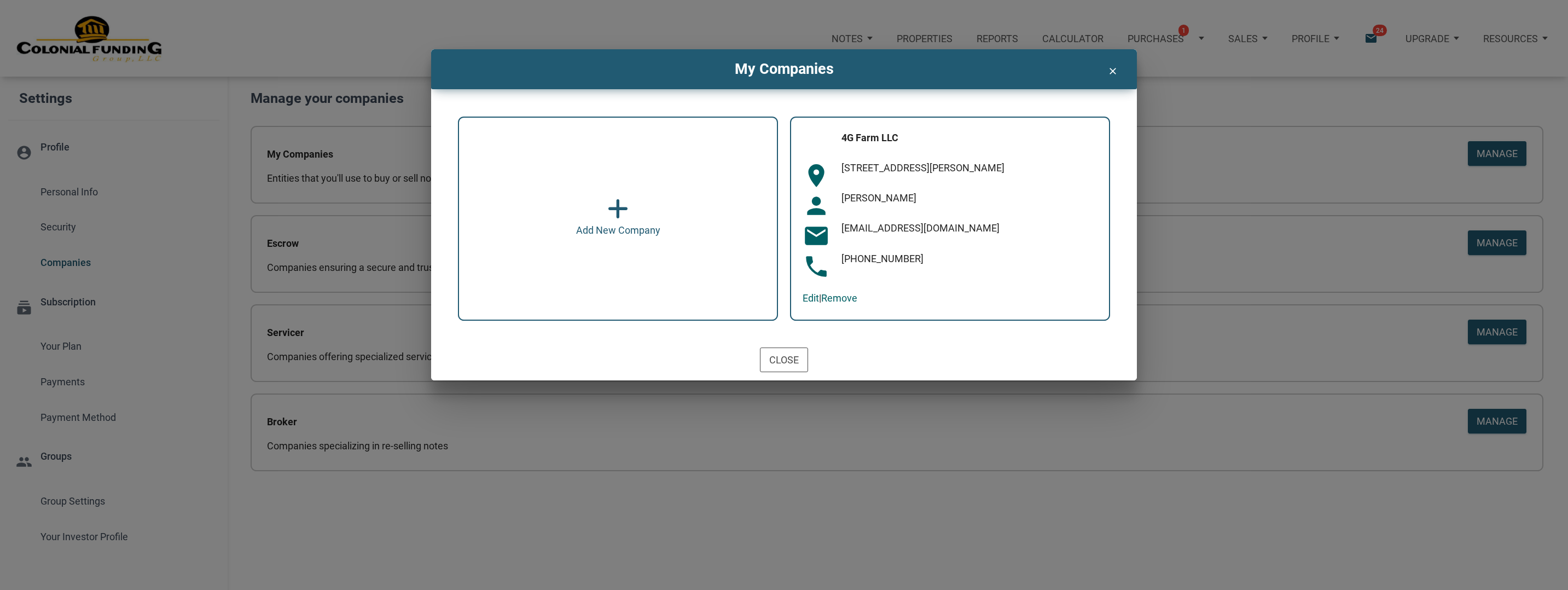
click at [616, 209] on icon at bounding box center [618, 209] width 20 height 24
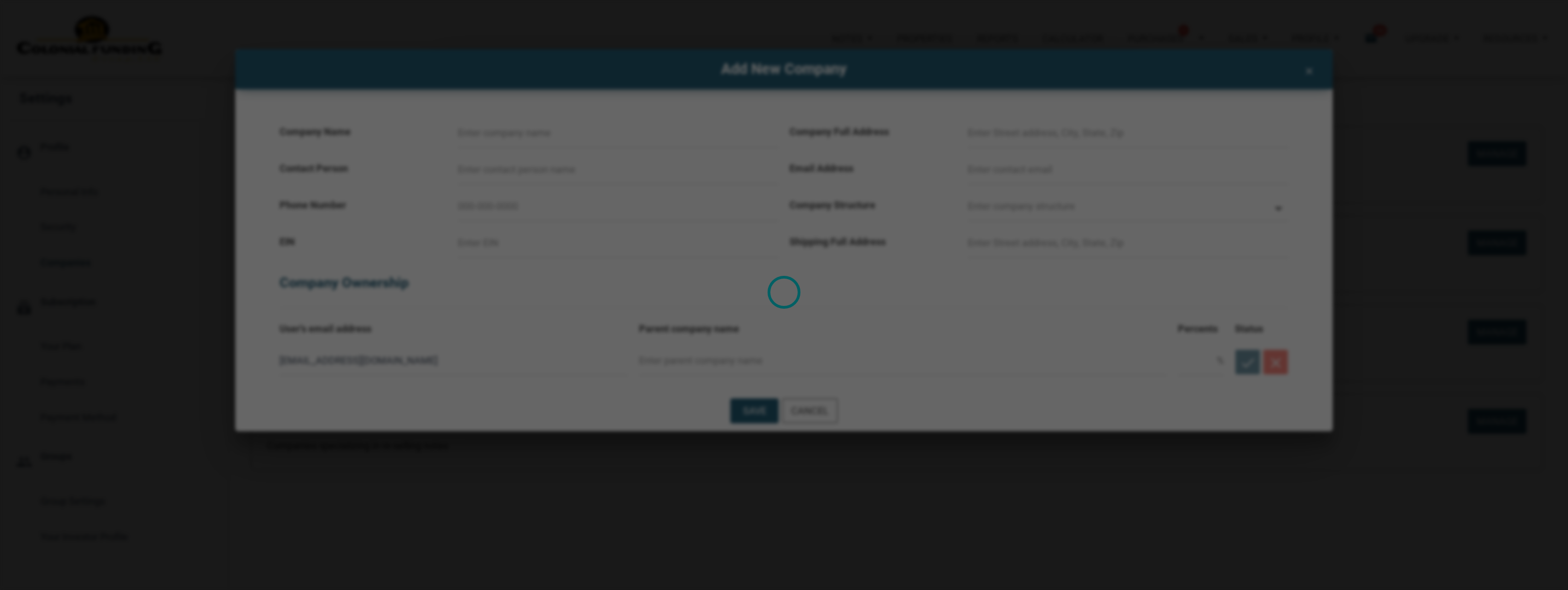
select select
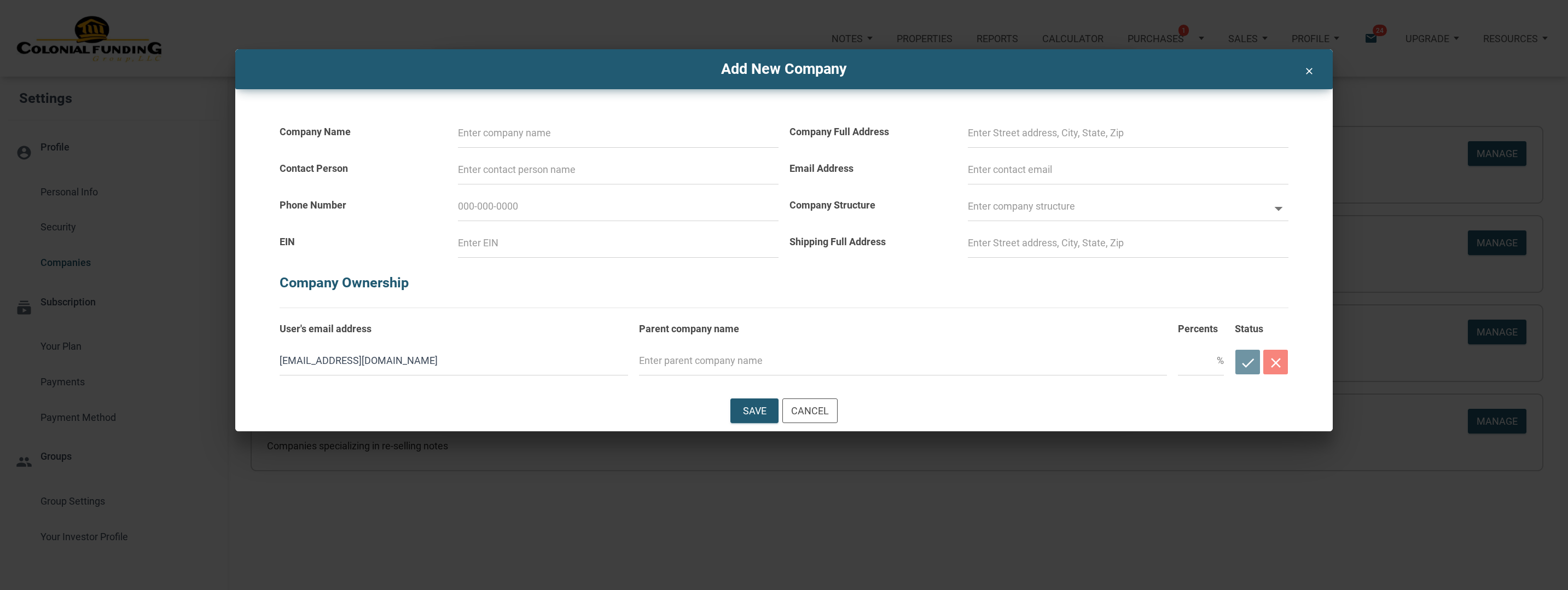
click at [548, 145] on input at bounding box center [618, 132] width 321 height 30
type input "H"
select select
type input "HO"
select select
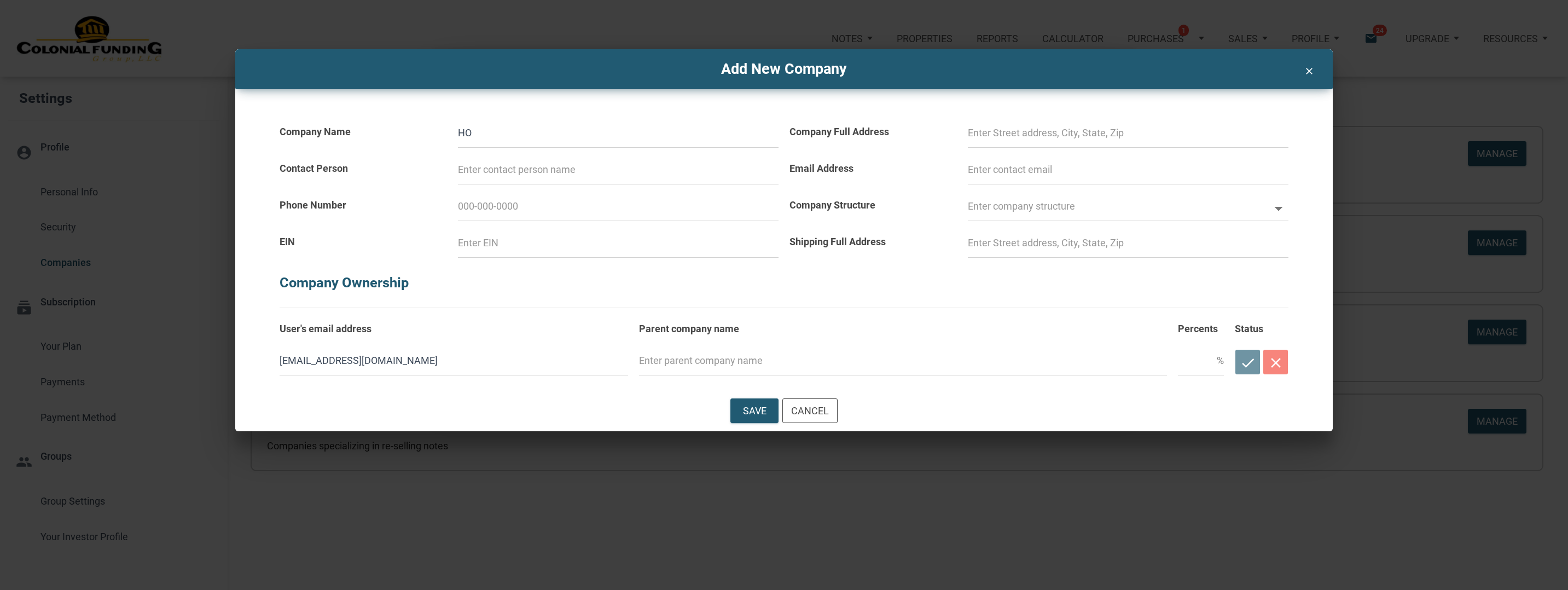
type input "HOr"
select select
type input "HOri"
select select
type input "HOriz"
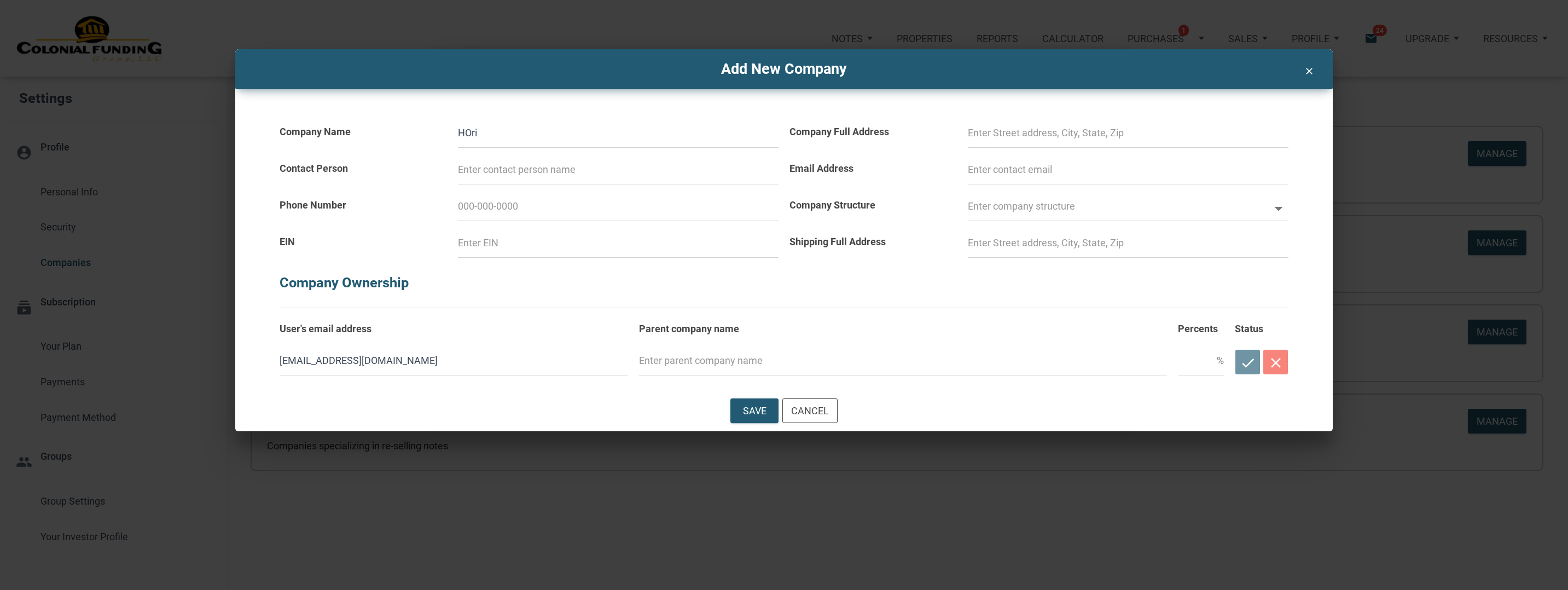
select select
type input "HOrizo"
select select
type input "HOrizon"
select select
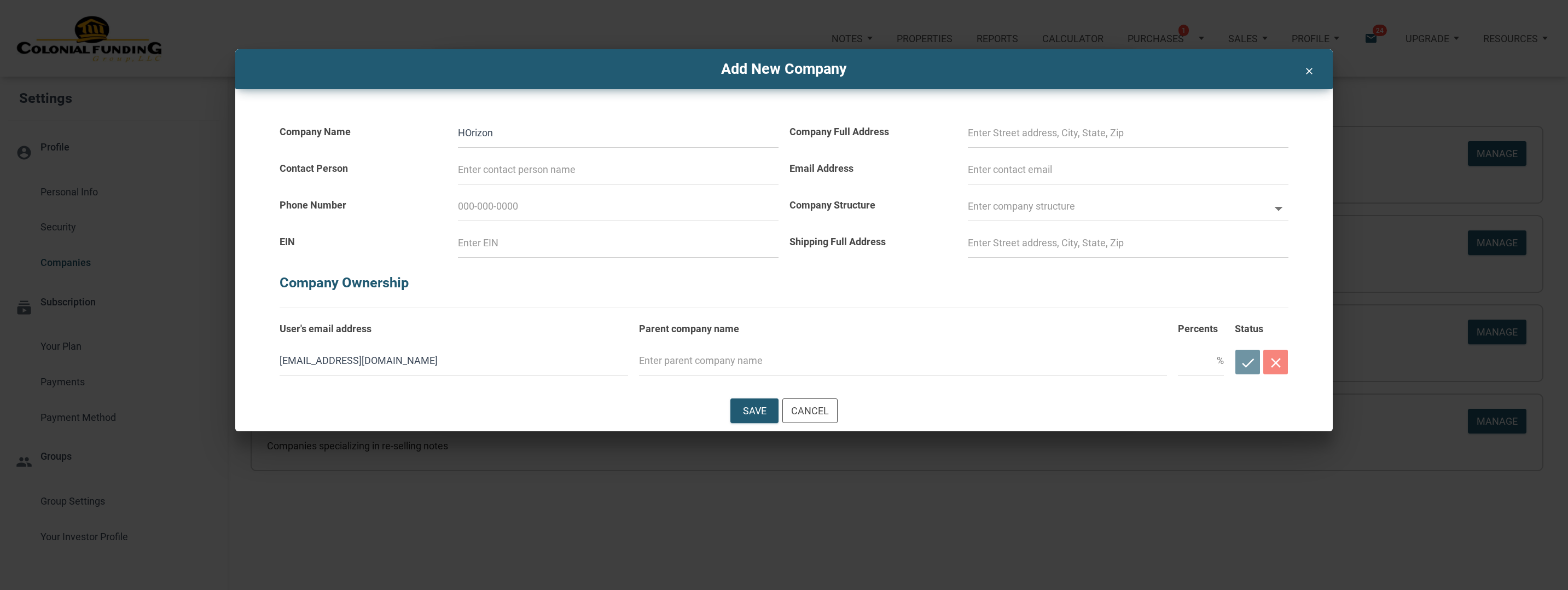
type input "HOrizo"
select select
type input "HOriz"
select select
type input "HOri"
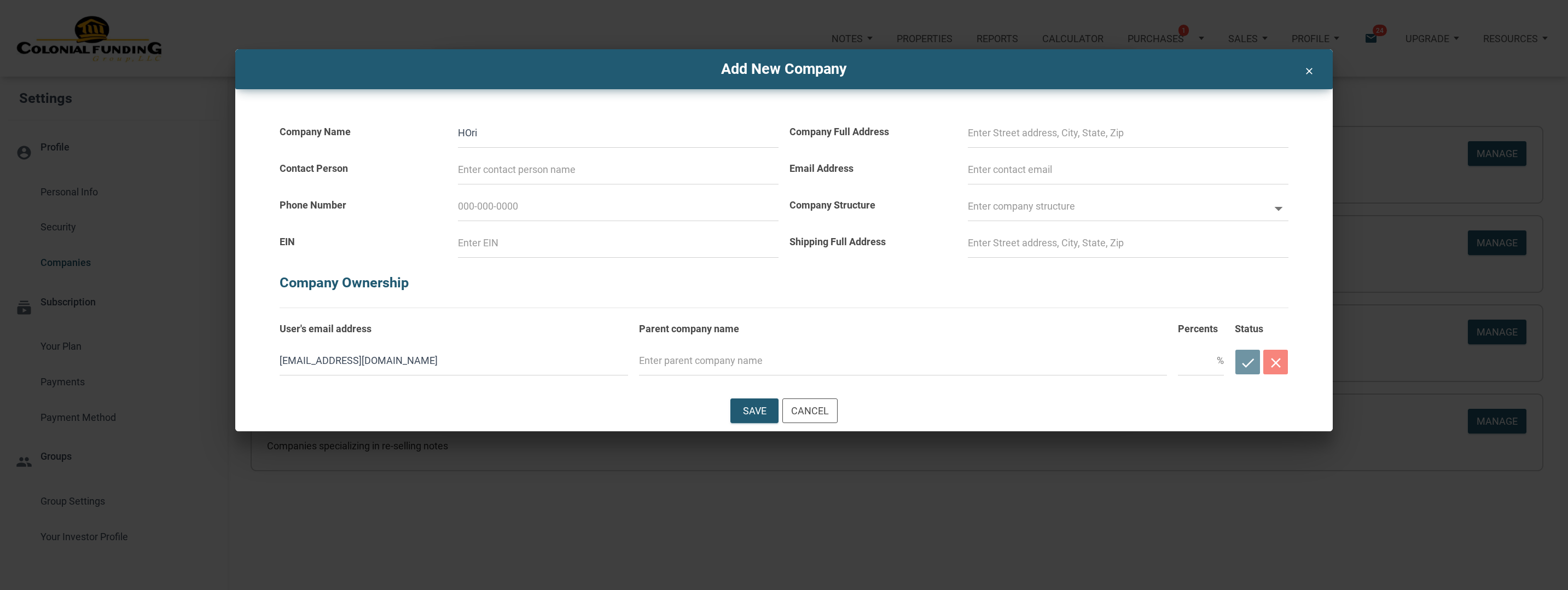
select select
type input "HOr"
select select
type input "HO"
select select
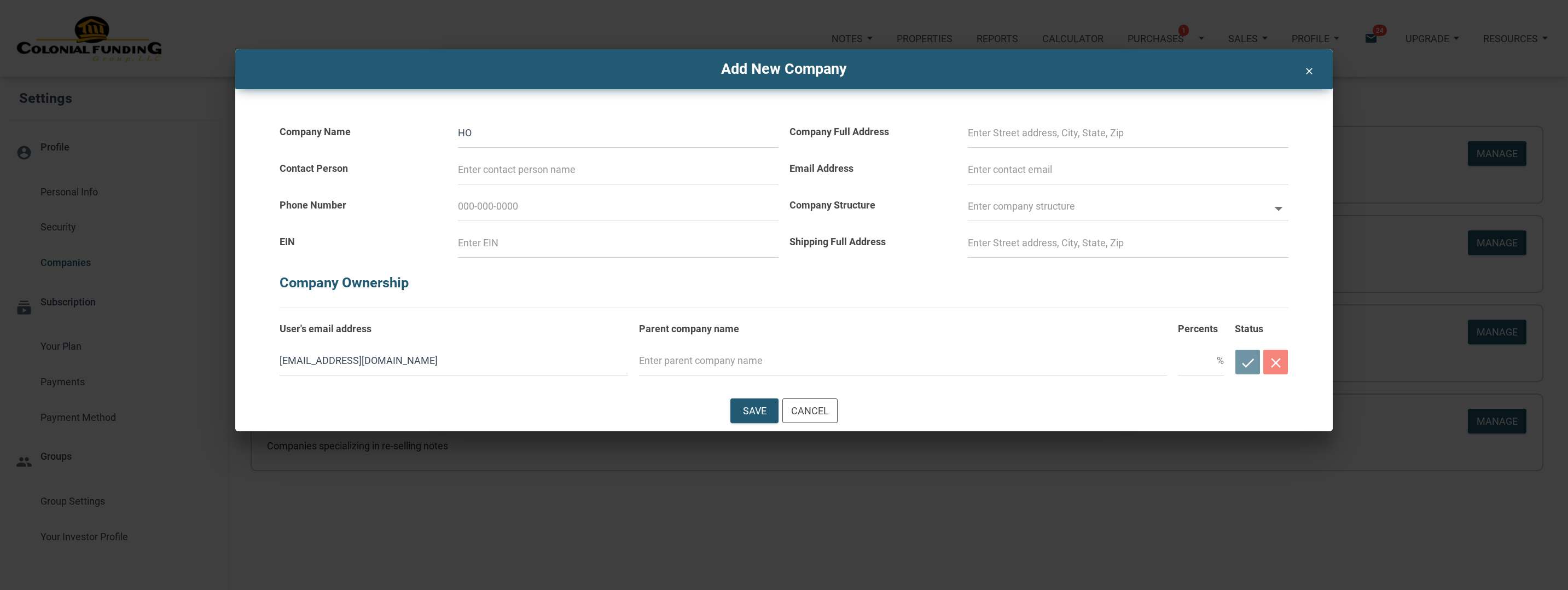
type input "HOo"
select select
type input "HOor"
select select
type input "HOo"
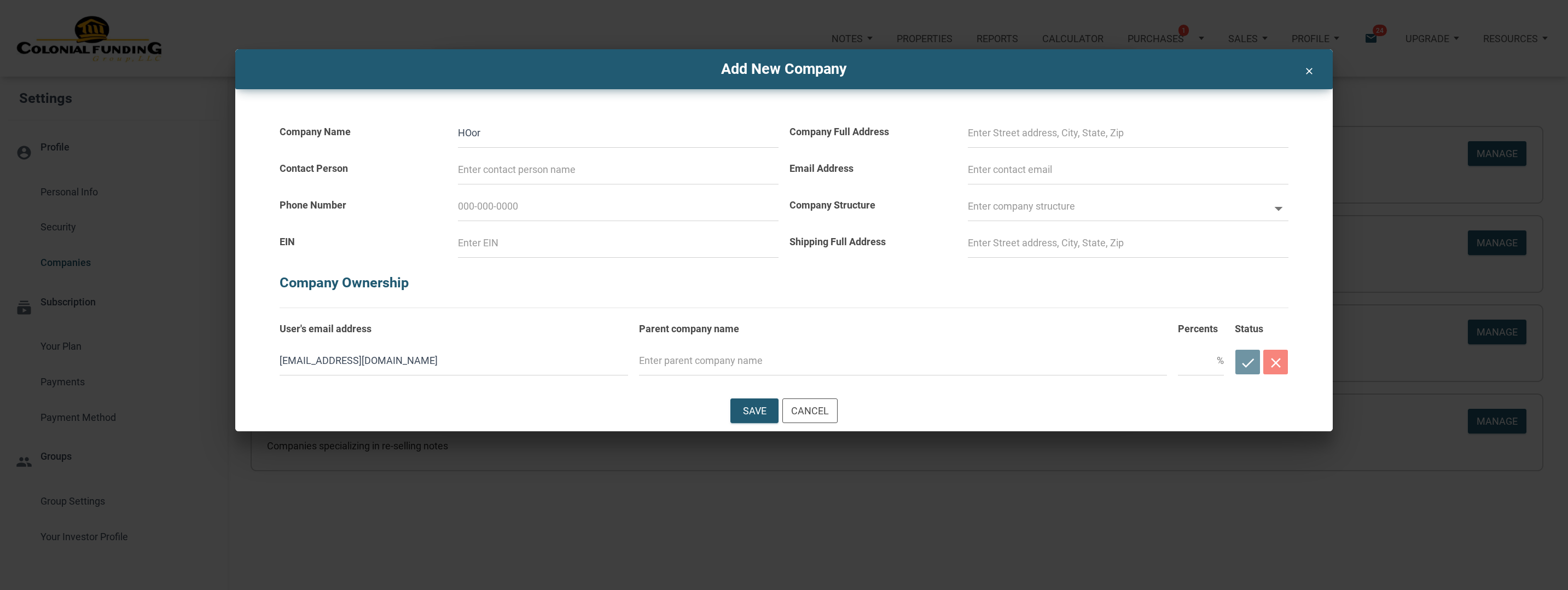
select select
type input "HO"
select select
type input "H"
select select
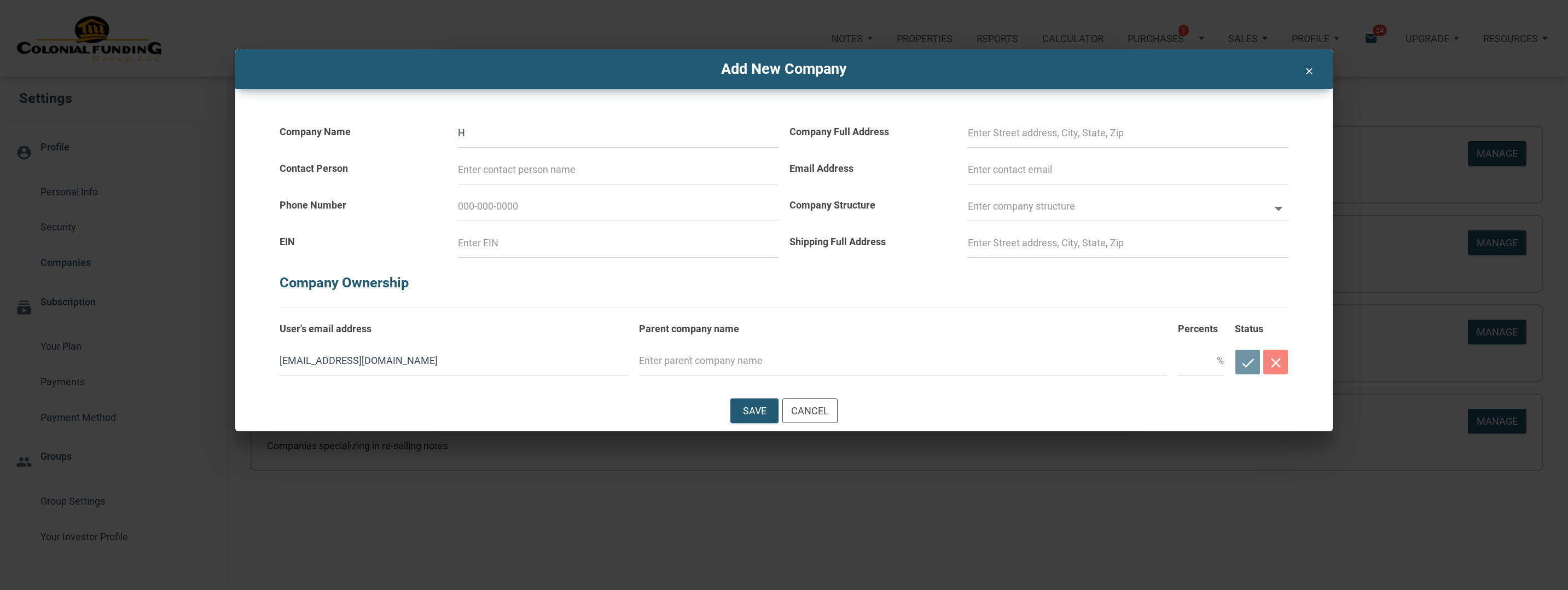
type input "Ho"
select select
type input "Hor"
select select
type input "Hori"
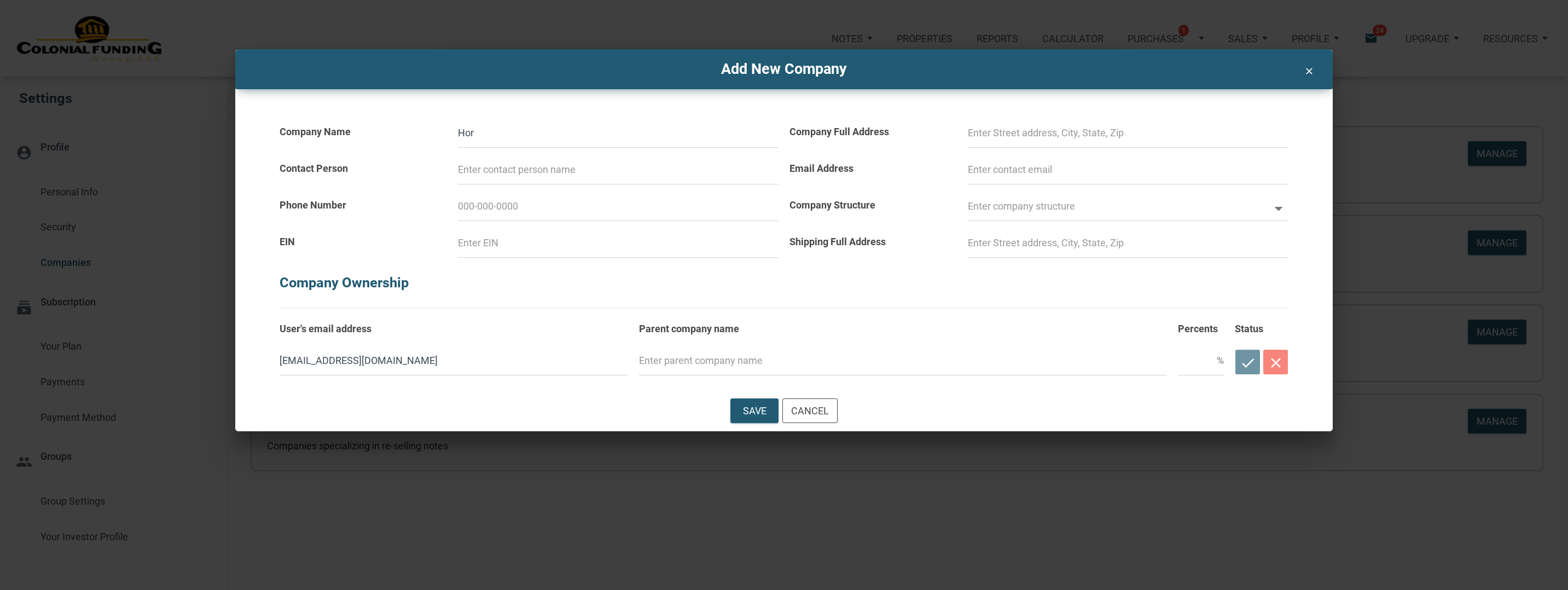
select select
type input "Horit"
select select
type input "Hori"
select select
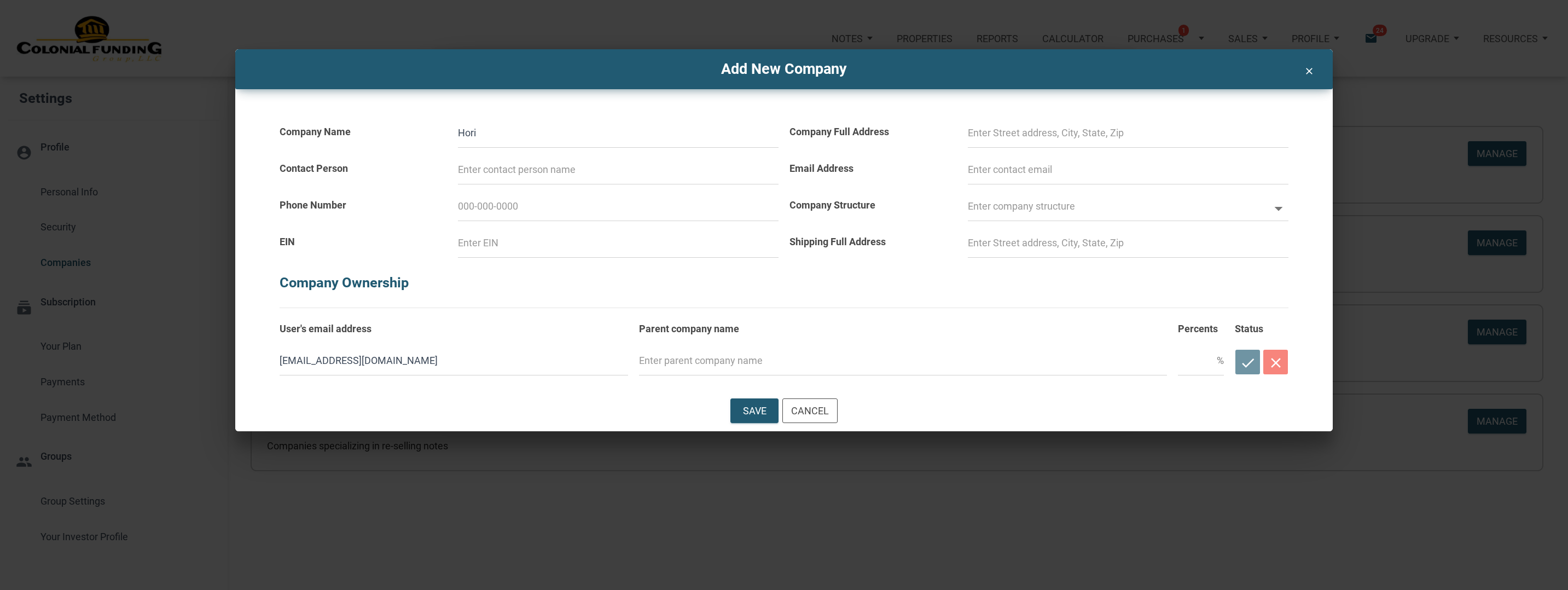
type input "Horiz"
select select
type input "Horizo"
select select
type input "Horizon"
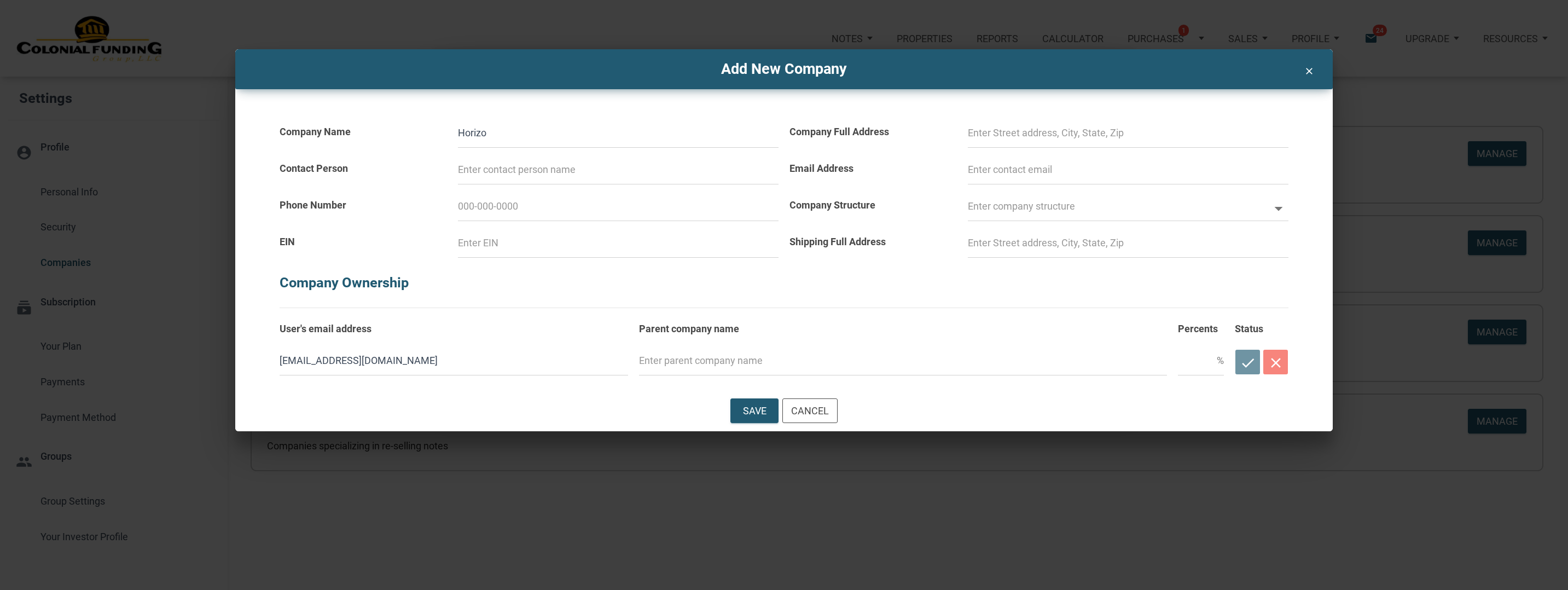
select select
type input "Horizon"
select select
type input "Horizon T"
select select
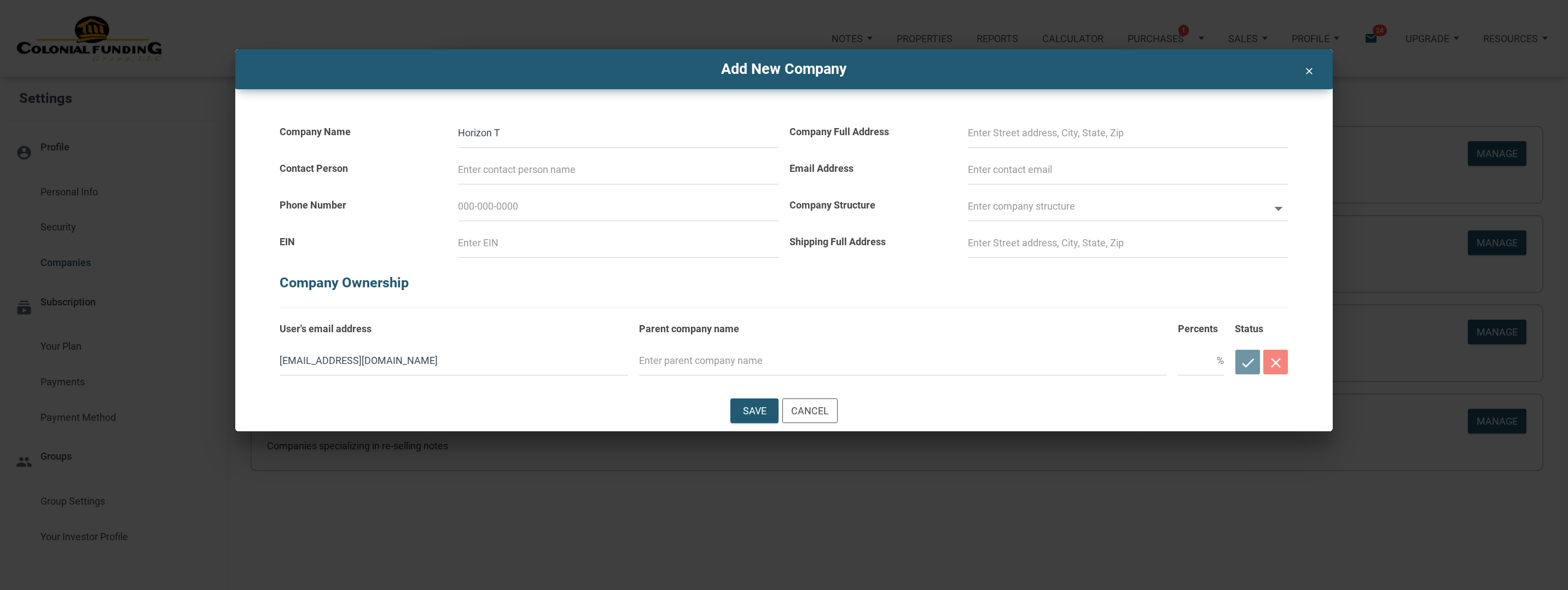
type input "Horizon Tu"
select select
type input "Horizon Tur"
select select
type input "Horizon Tu"
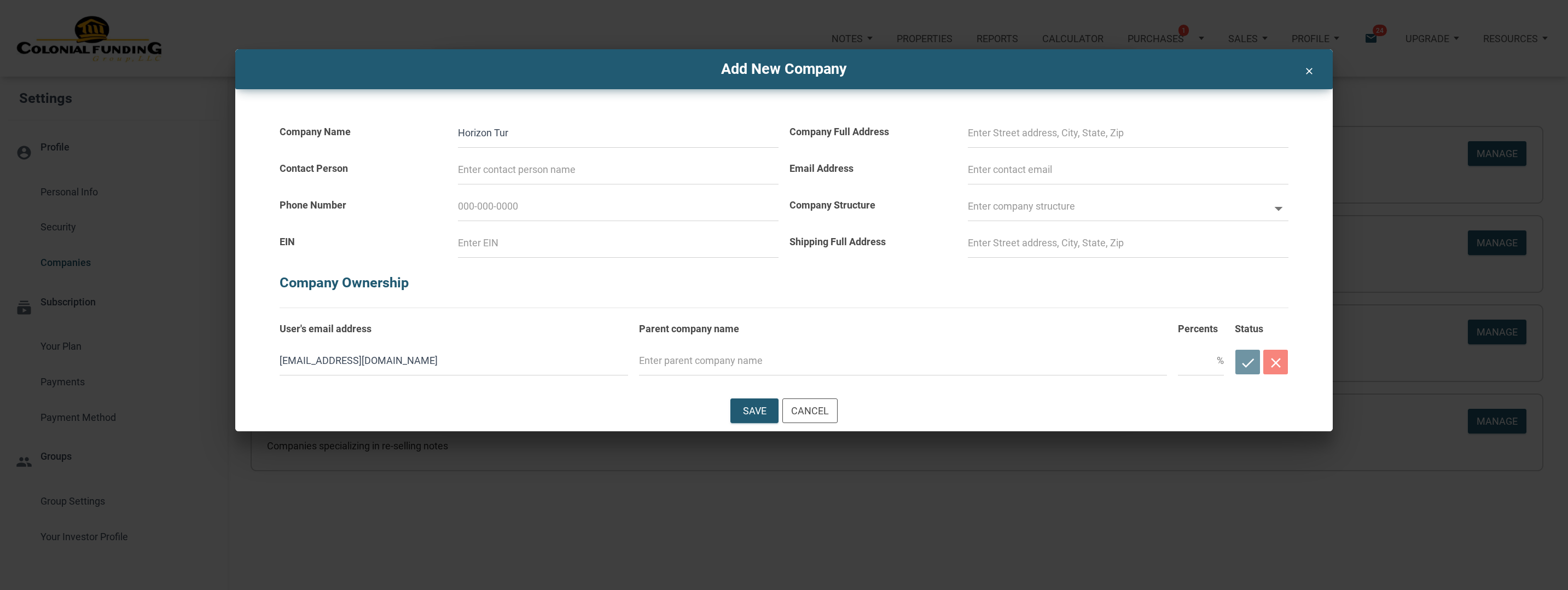
select select
type input "Horizon T"
select select
type input "Horizon Tr"
select select
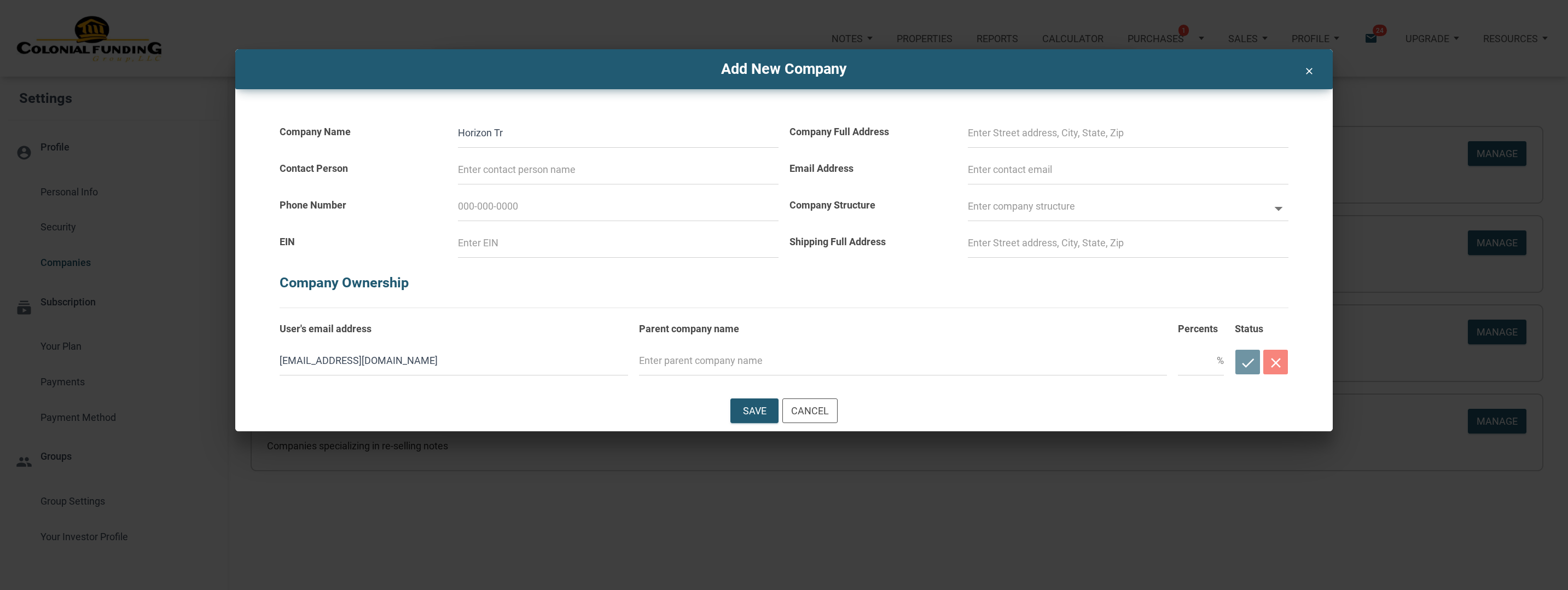
type input "Horizon Tru"
select select
type input "Horizon Trus"
select select
type input "Horizon Trust"
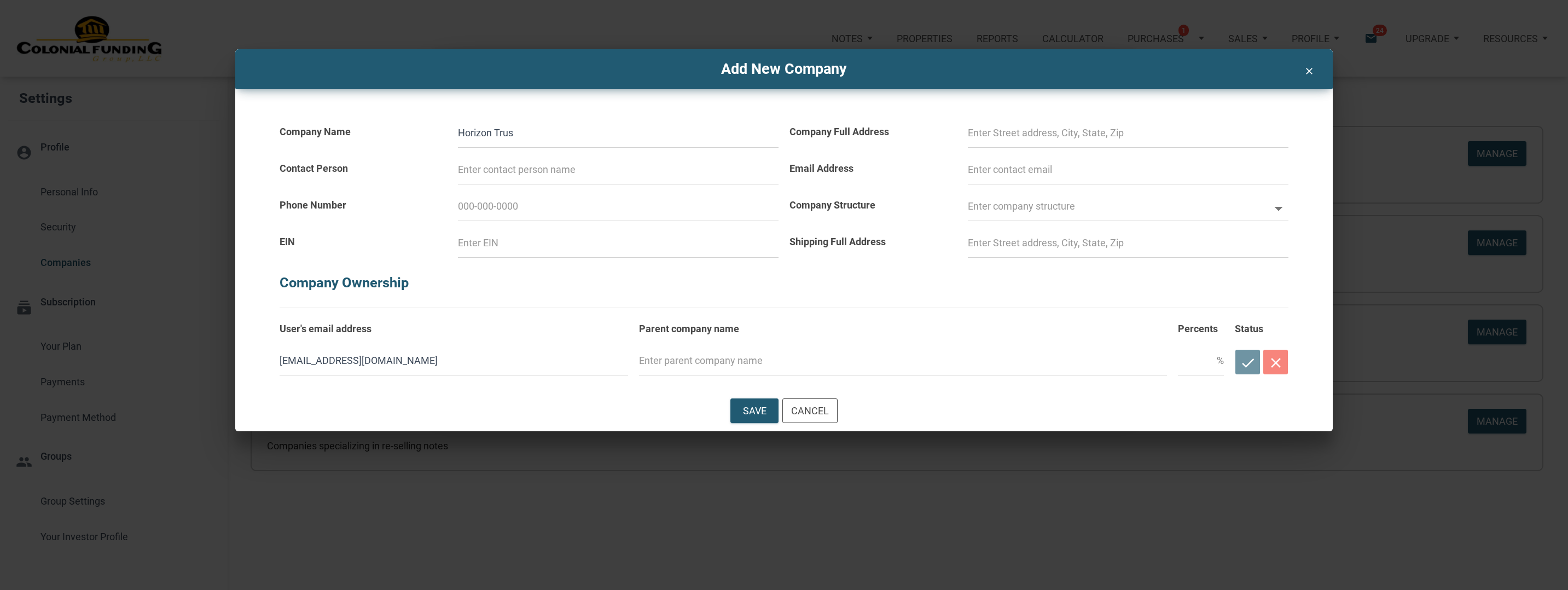
select select
type input "Horizon Trust"
click at [1276, 207] on icon at bounding box center [1278, 209] width 8 height 4
select select
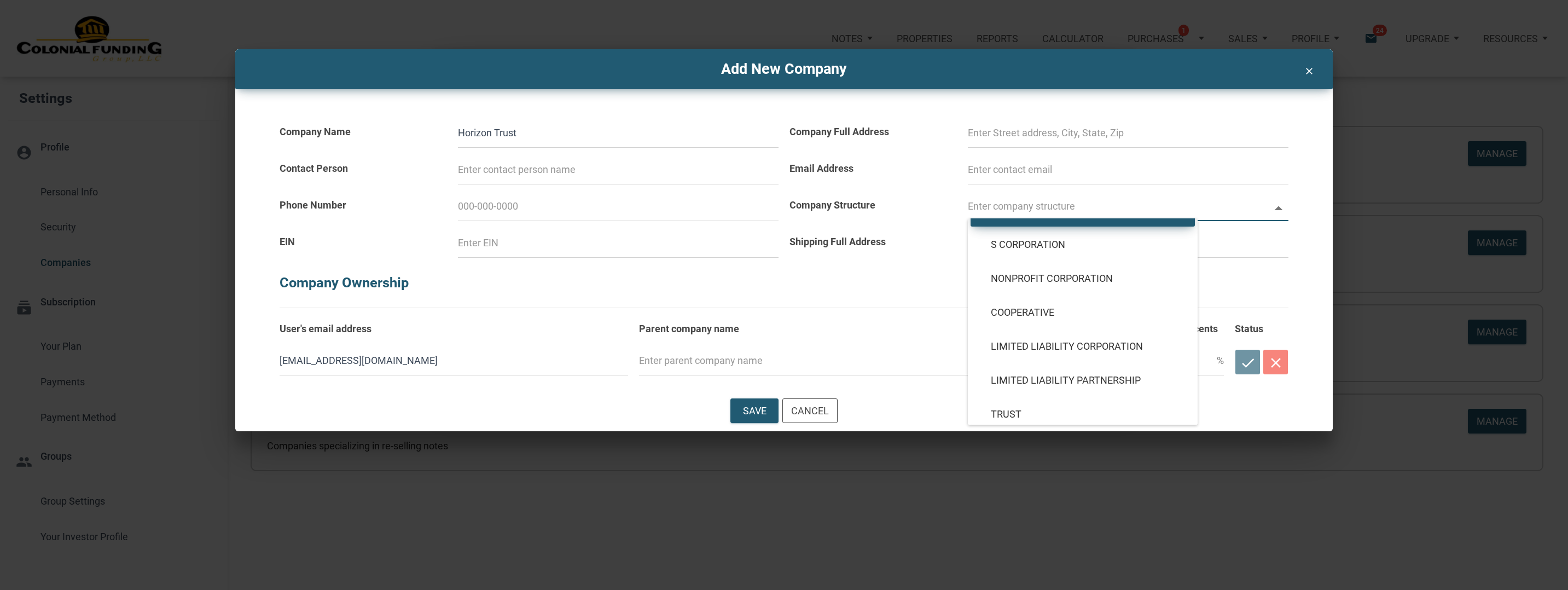
scroll to position [104, 0]
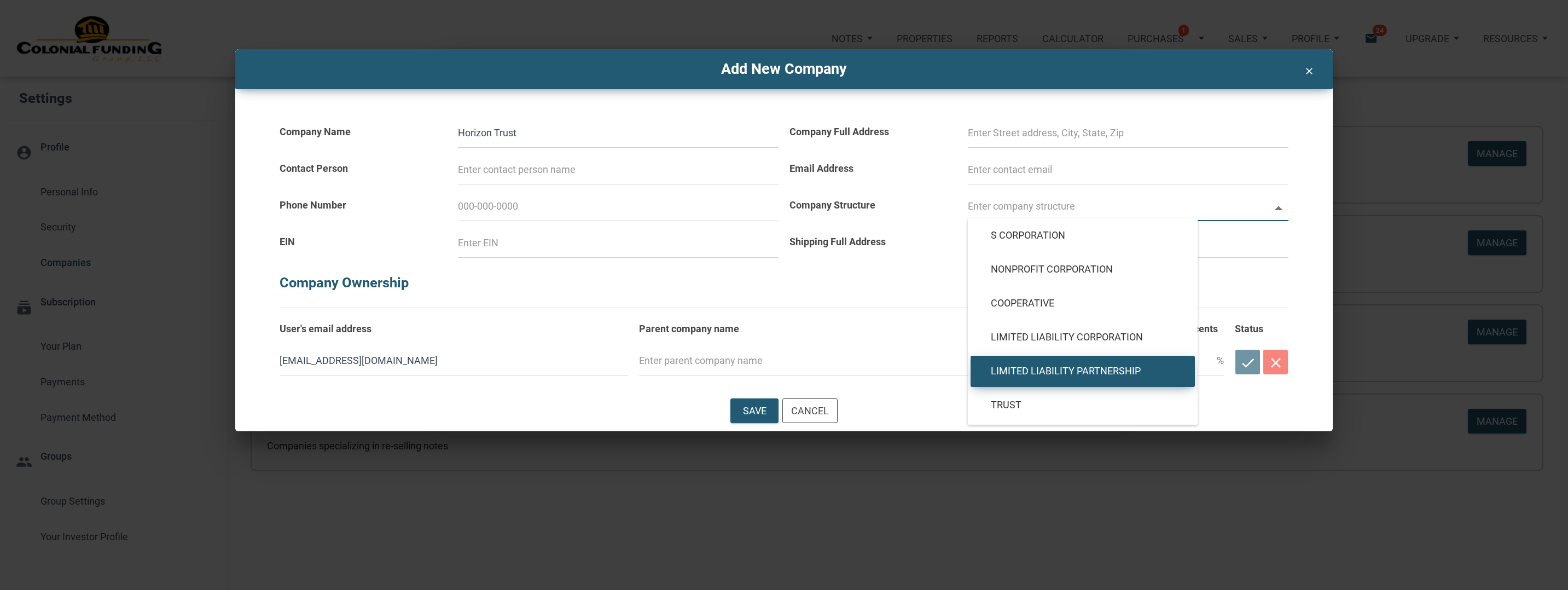
click at [1136, 373] on span "Limited Liability Partnership" at bounding box center [1083, 371] width 200 height 12
type input "Limited Liability Partnership"
type input "LLP"
select select
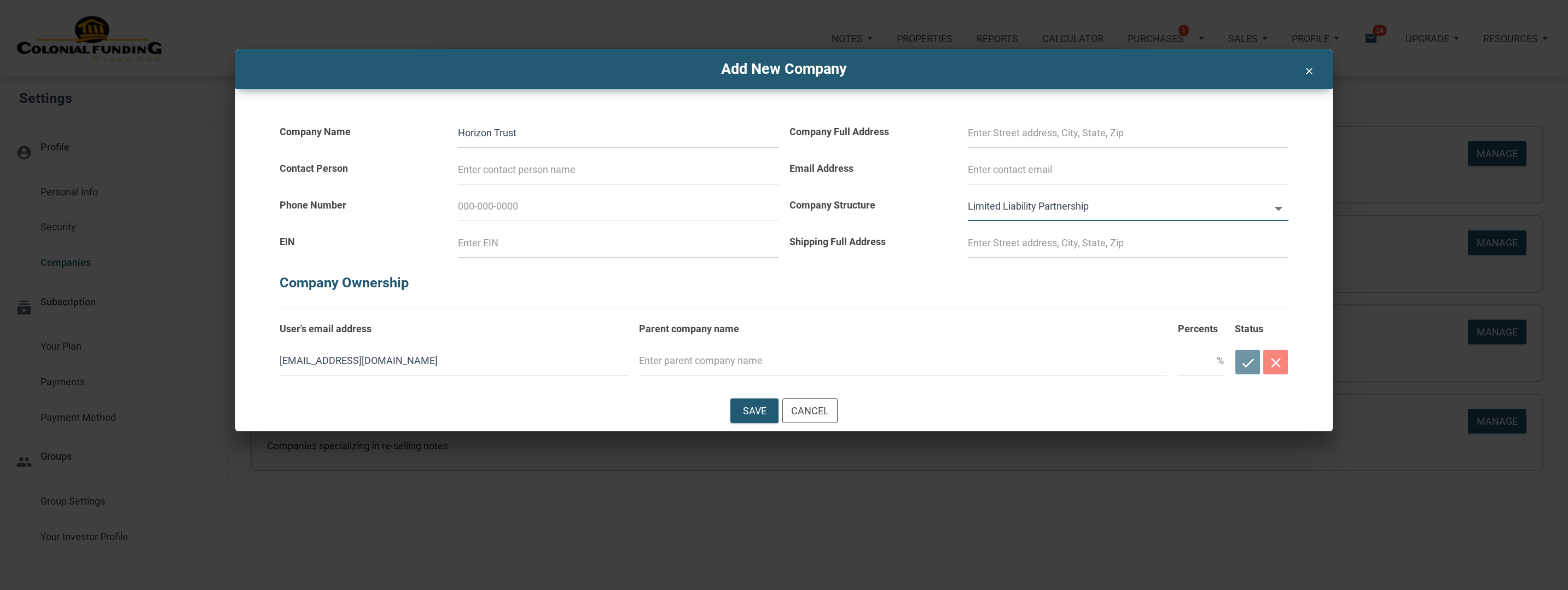
click at [711, 360] on input "text" at bounding box center [903, 360] width 528 height 30
type input "Horizon Trust"
click at [1182, 362] on input "text" at bounding box center [1197, 360] width 39 height 30
type input "100"
click at [1279, 209] on icon at bounding box center [1278, 209] width 8 height 4
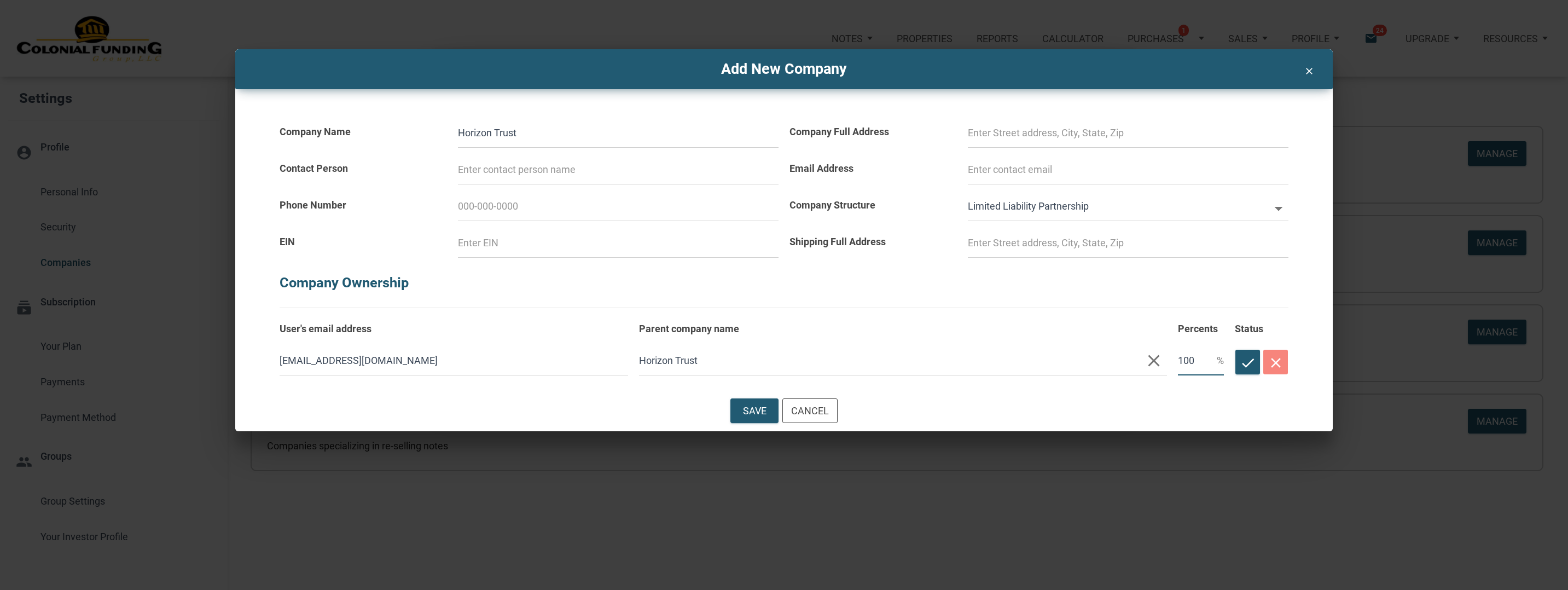
select select
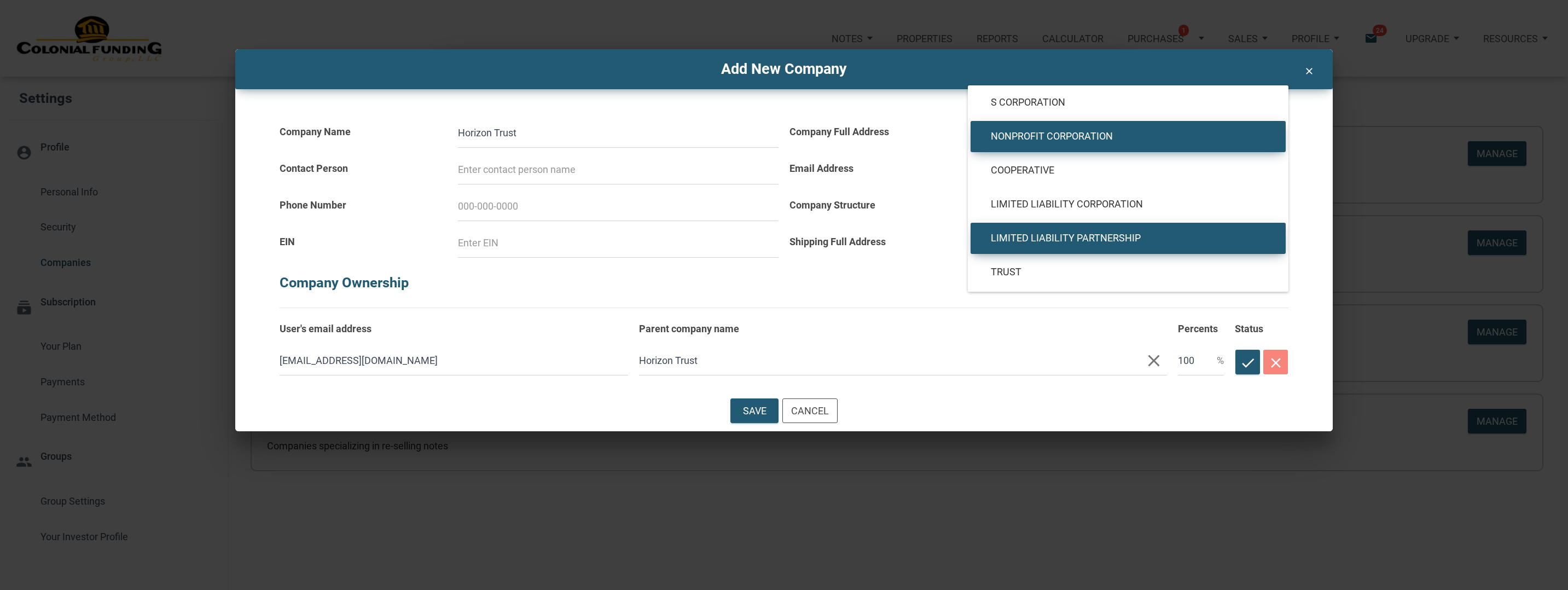
click at [1072, 136] on span "Nonprofit Corporation" at bounding box center [1128, 136] width 291 height 12
type input "Nonprofit Corporation"
type input "NONPROFIT"
select select
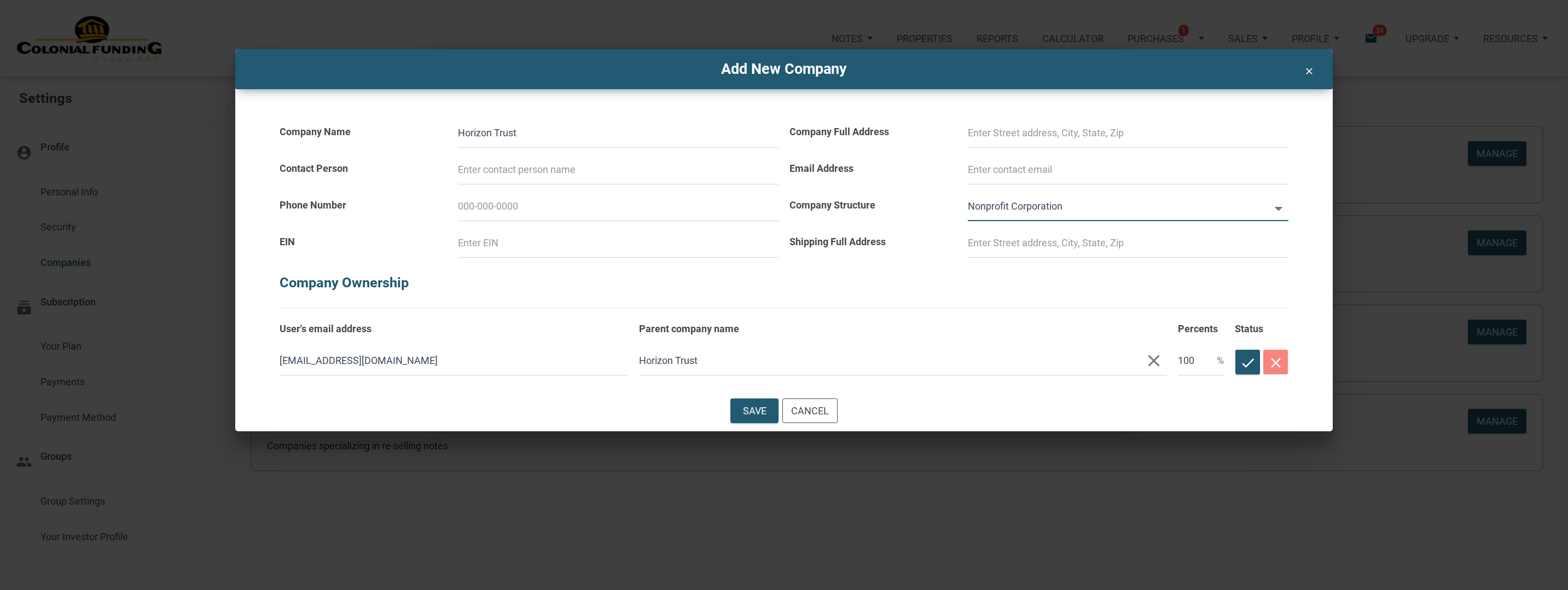
click at [1040, 245] on input at bounding box center [1128, 242] width 321 height 30
click at [540, 134] on input "Horizon Trust" at bounding box center [618, 132] width 321 height 30
type input "Horizon Trust"
select select
type input "Horizon Trust T"
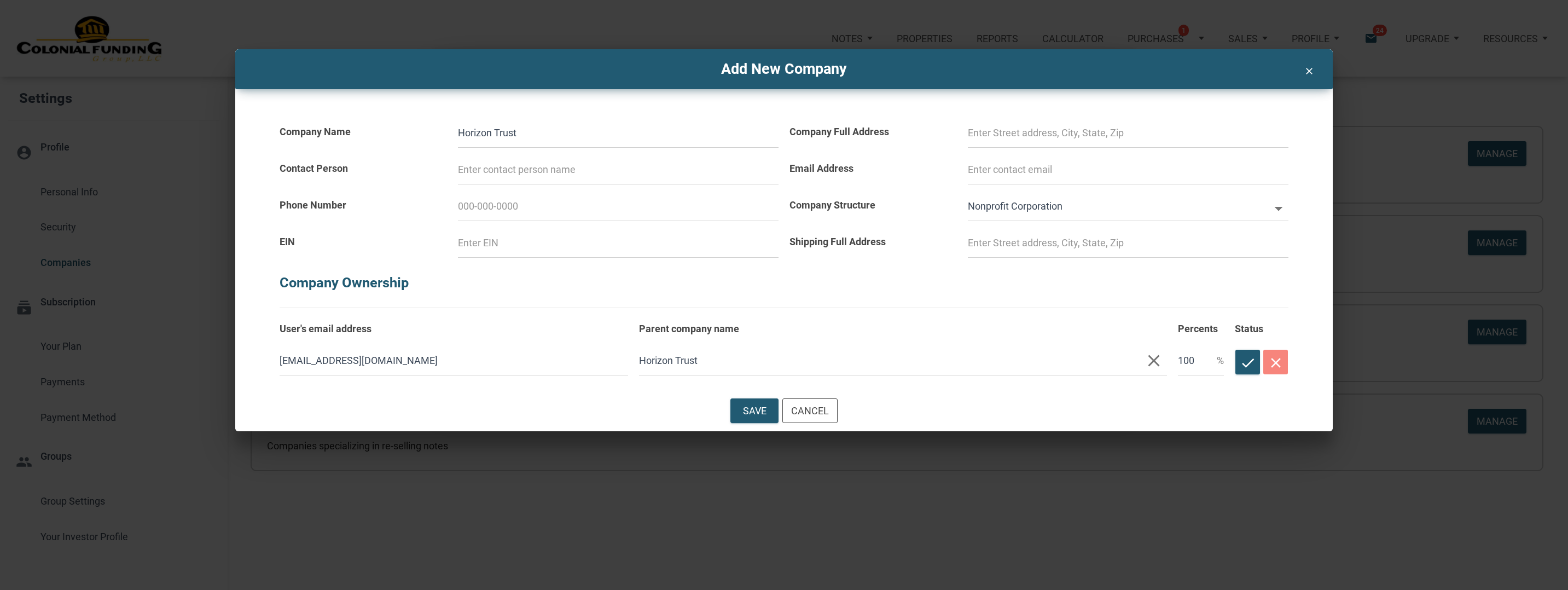
select select
type input "Horizon Trust Tr"
select select
type input "Horizon Trust Tra"
select select
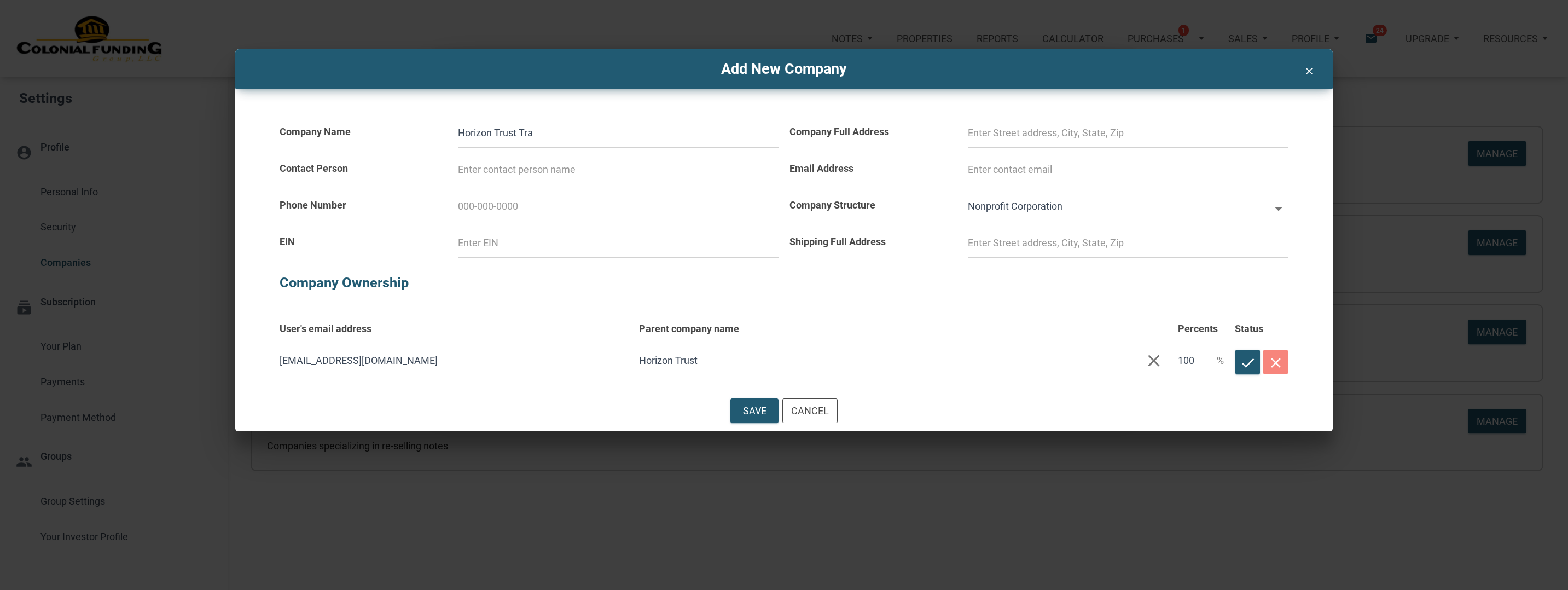
type input "Horizon Trust Trad"
select select
type input "Horizon Trust Tradi"
select select
type input "Horizon Trust Tradit"
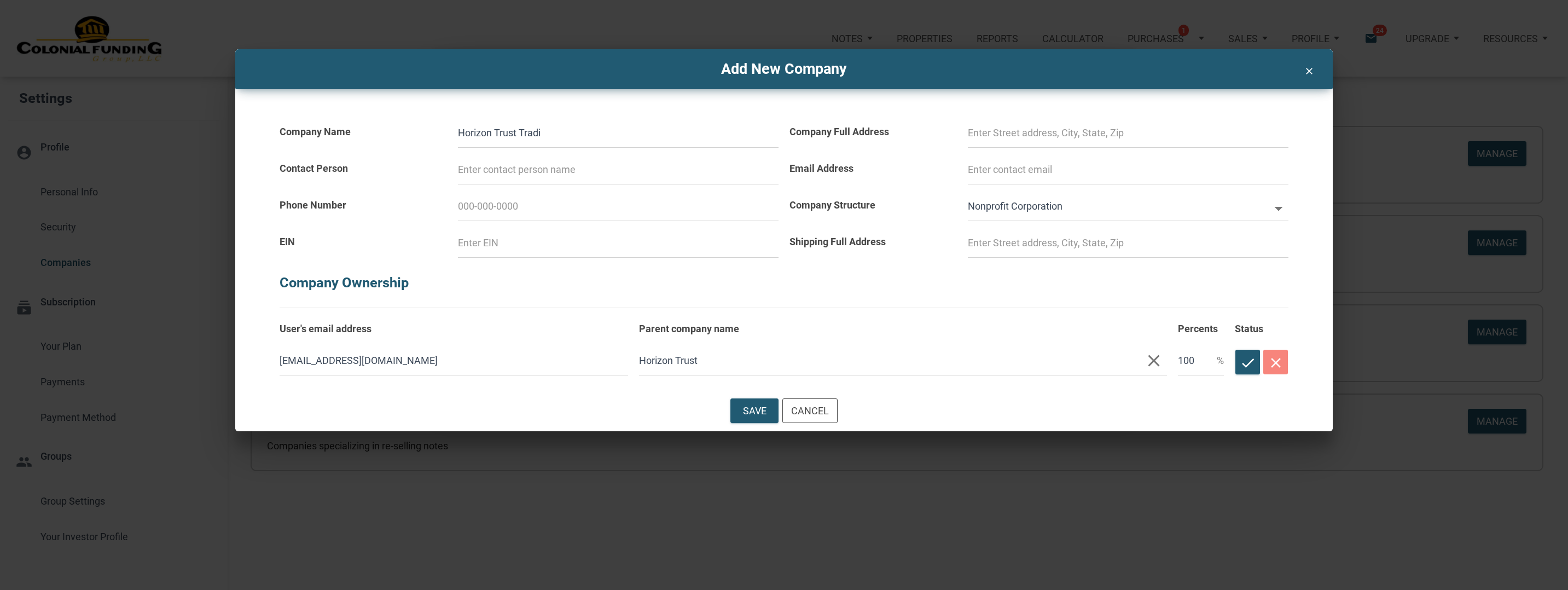
select select
type input "Horizon Trust Traditi"
select select
type input "Horizon Trust Traditio"
select select
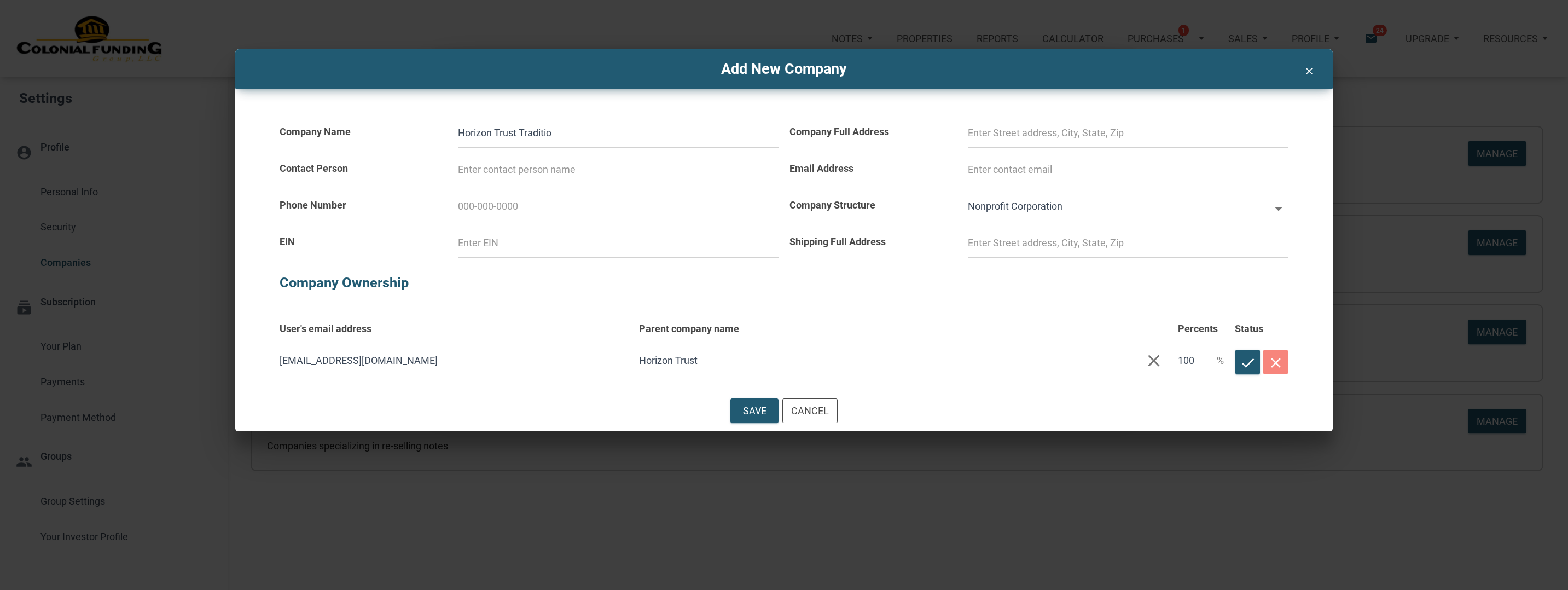
type input "Horizon Trust Tradition"
select select
type input "Horizon Trust Traditiona"
select select
type input "Horizon Trust Traditional"
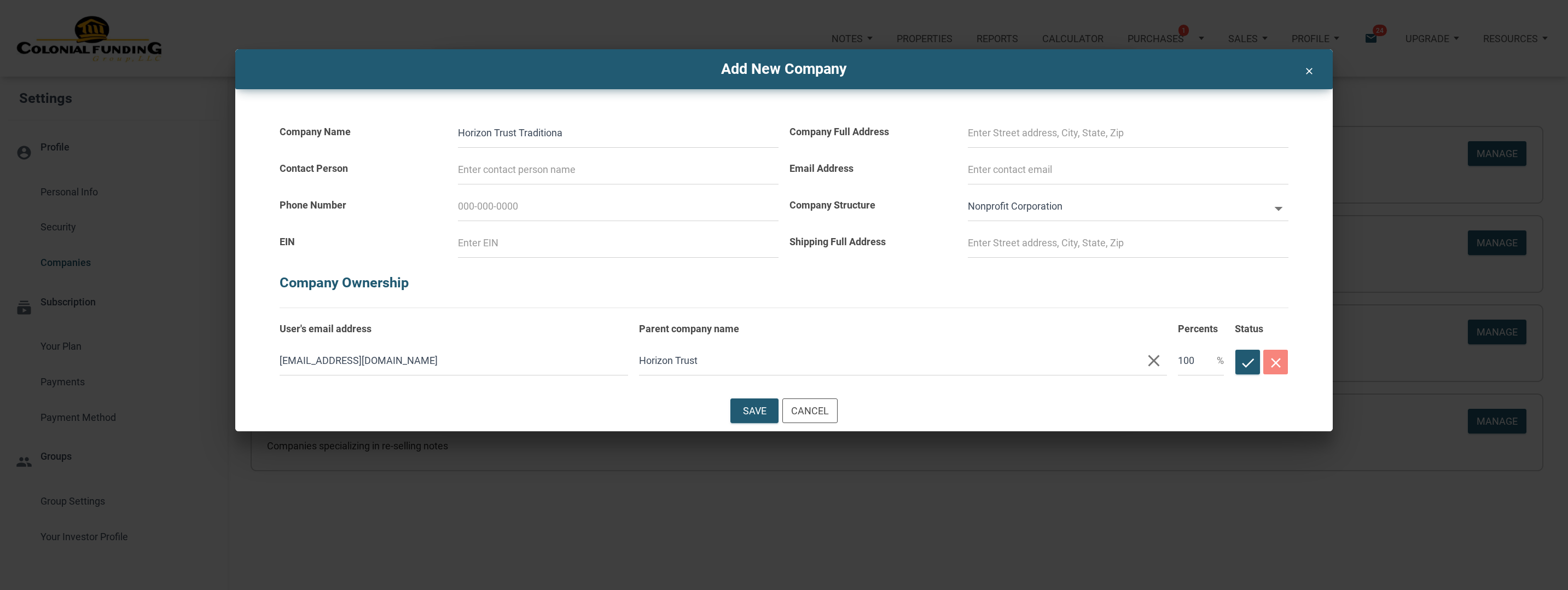
select select
type input "Horizon Trust Traditional"
select select
type input "Horizon Trust Traditional I"
select select
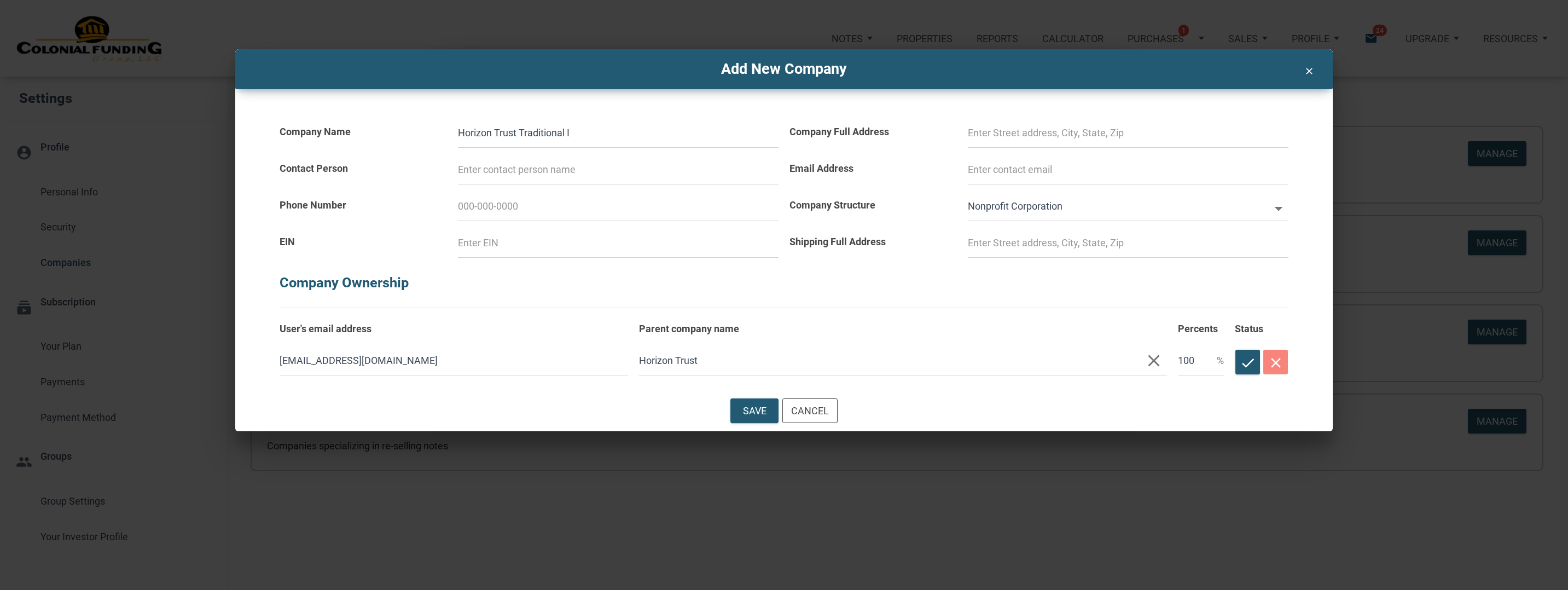
type input "Horizon Trust Traditional IR"
select select
type input "Horizon Trust Traditional IRA"
select select
type input "Horizon Trust Traditional IRA"
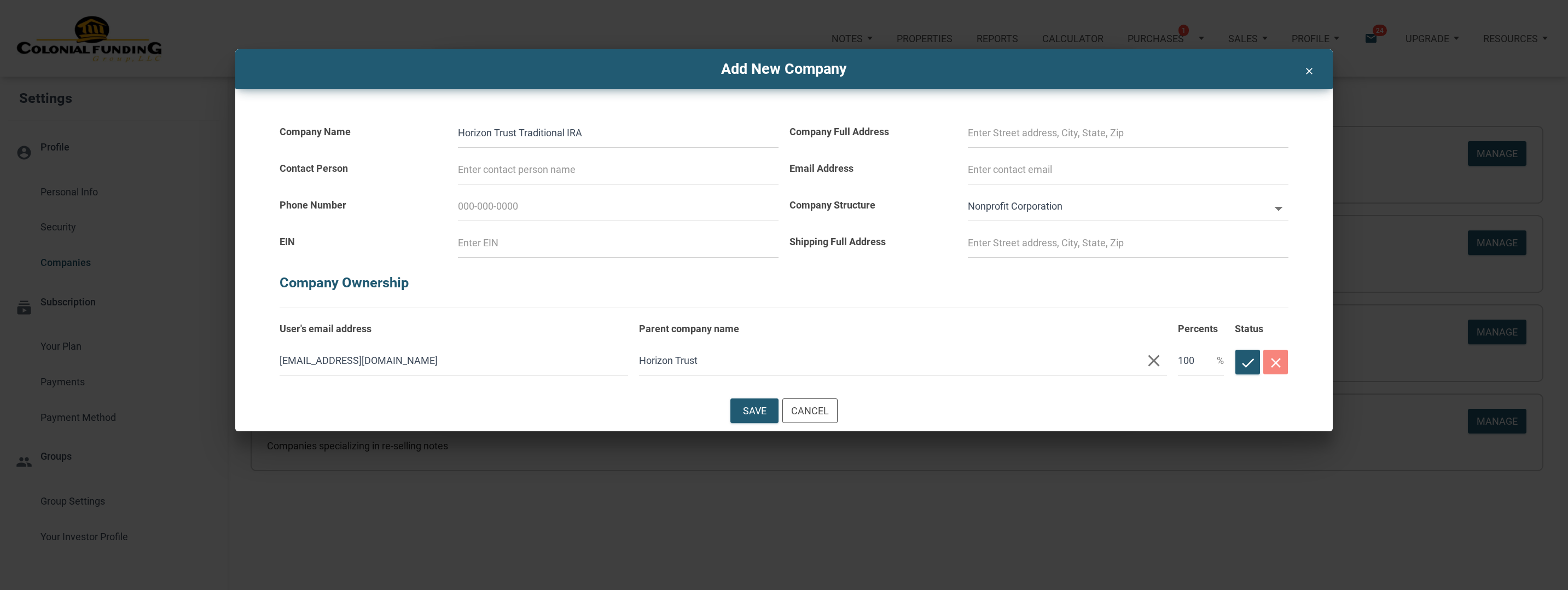
select select
type input "Horizon Trust Traditional IRA j"
select select
type input "Horizon Trust Traditional IRA"
select select
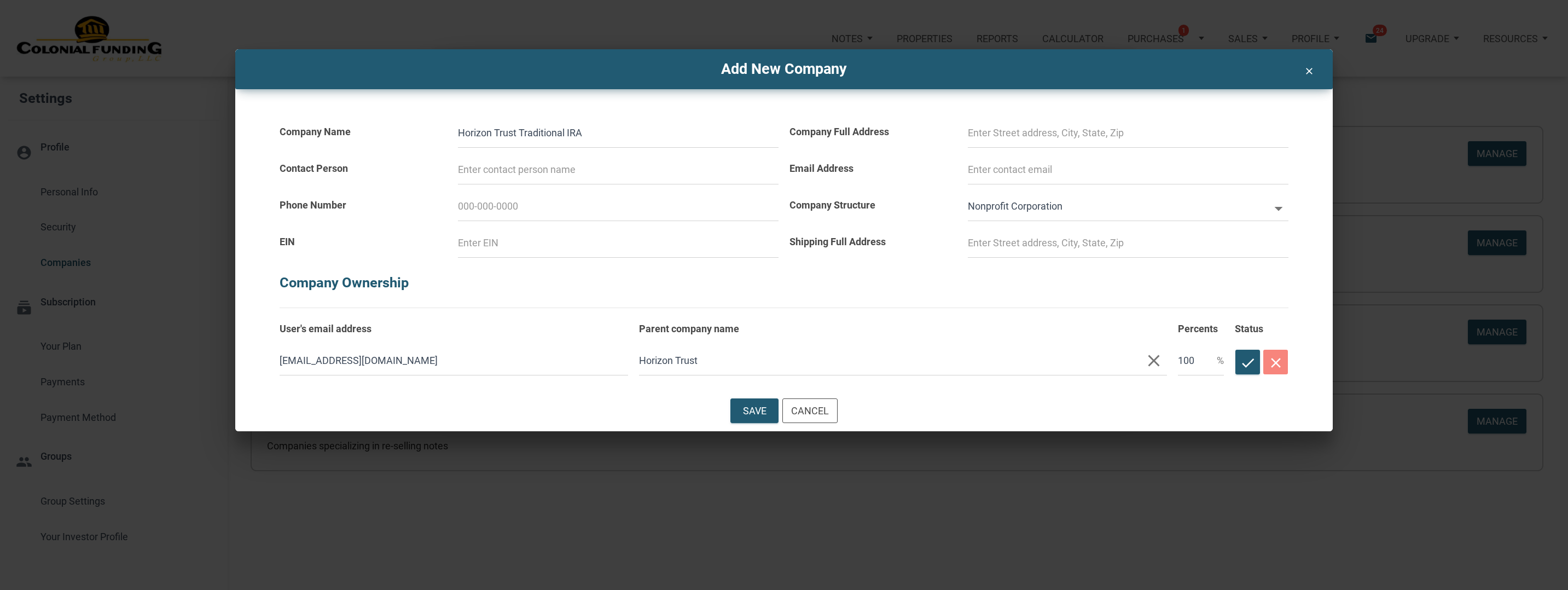
type input "Horizon Trust Traditional IRA F"
select select
type input "Horizon Trust Traditional IRA FB"
select select
type input "Horizon Trust Traditional IRA FBO"
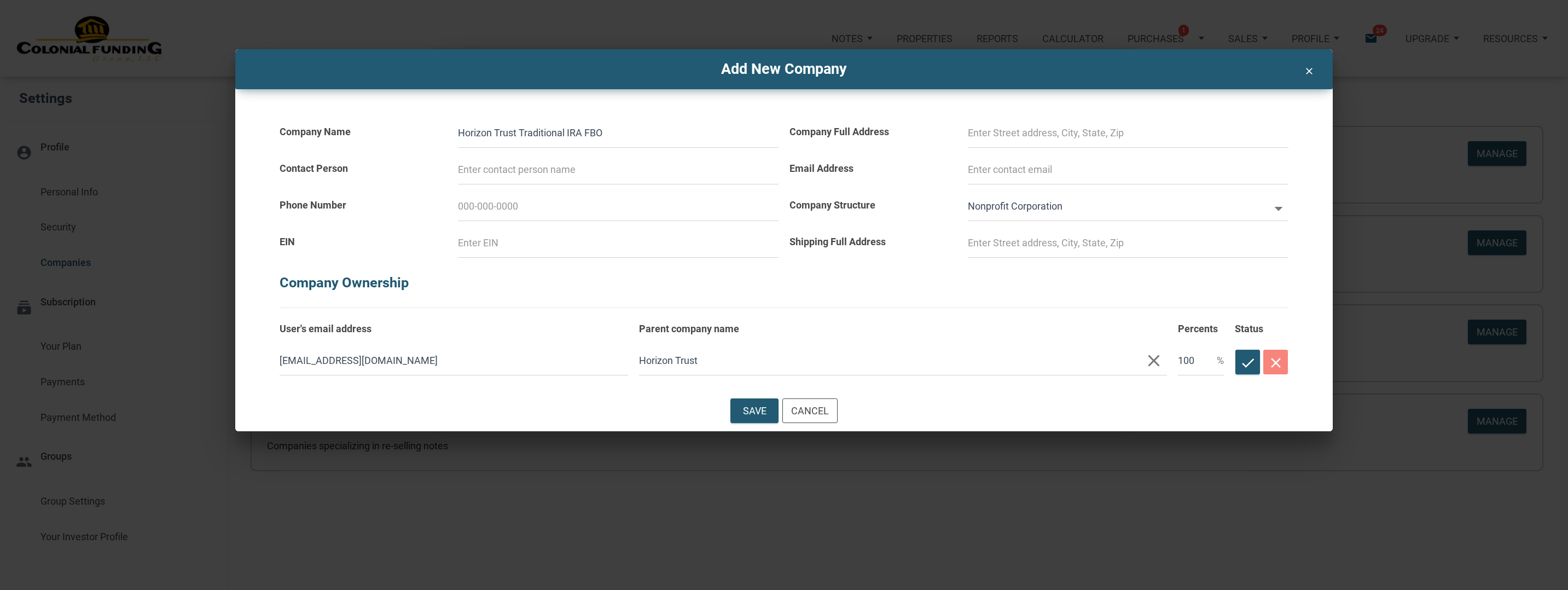
select select
type input "Horizon Trust Traditional IRA FBO"
select select
type input "Horizon Trust Traditional IRA FBO M"
select select
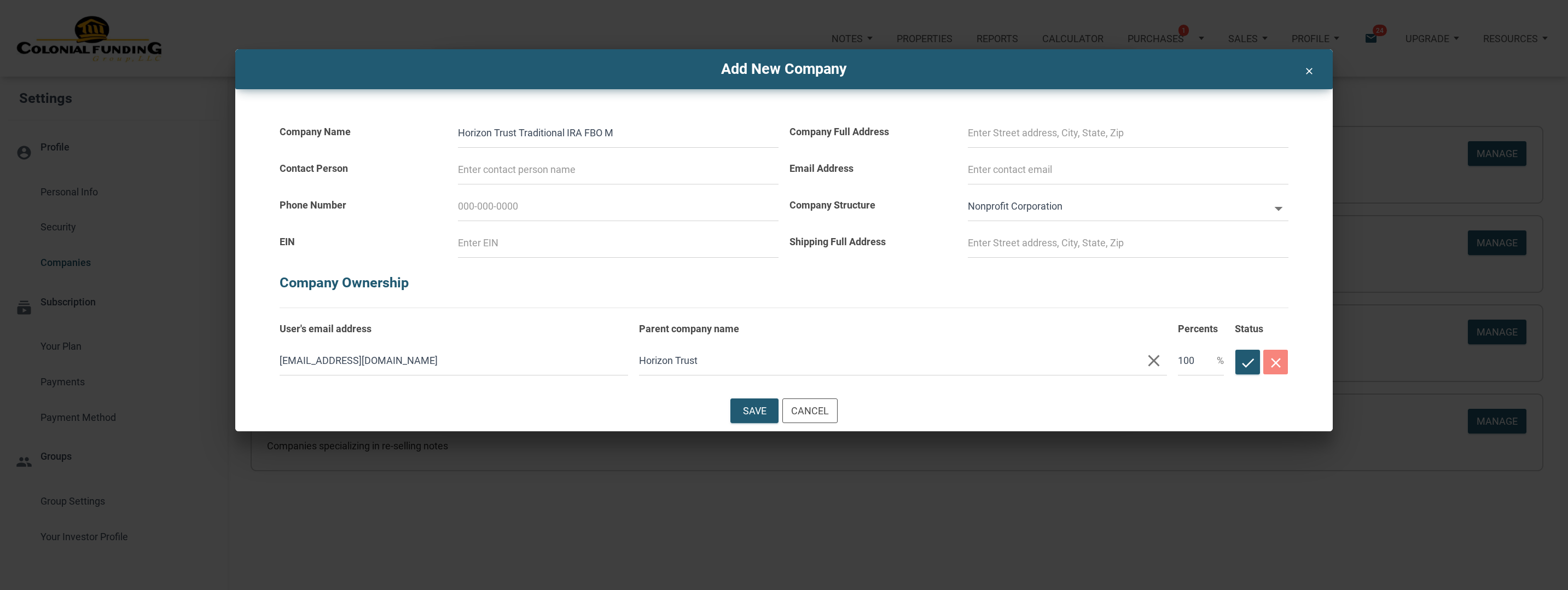
type input "Horizon Trust Traditional IRA FBO Mo"
select select
type input "Horizon Trust Traditional IRA FBO Mol"
select select
type input "Horizon Trust Traditional IRA FBO Moll"
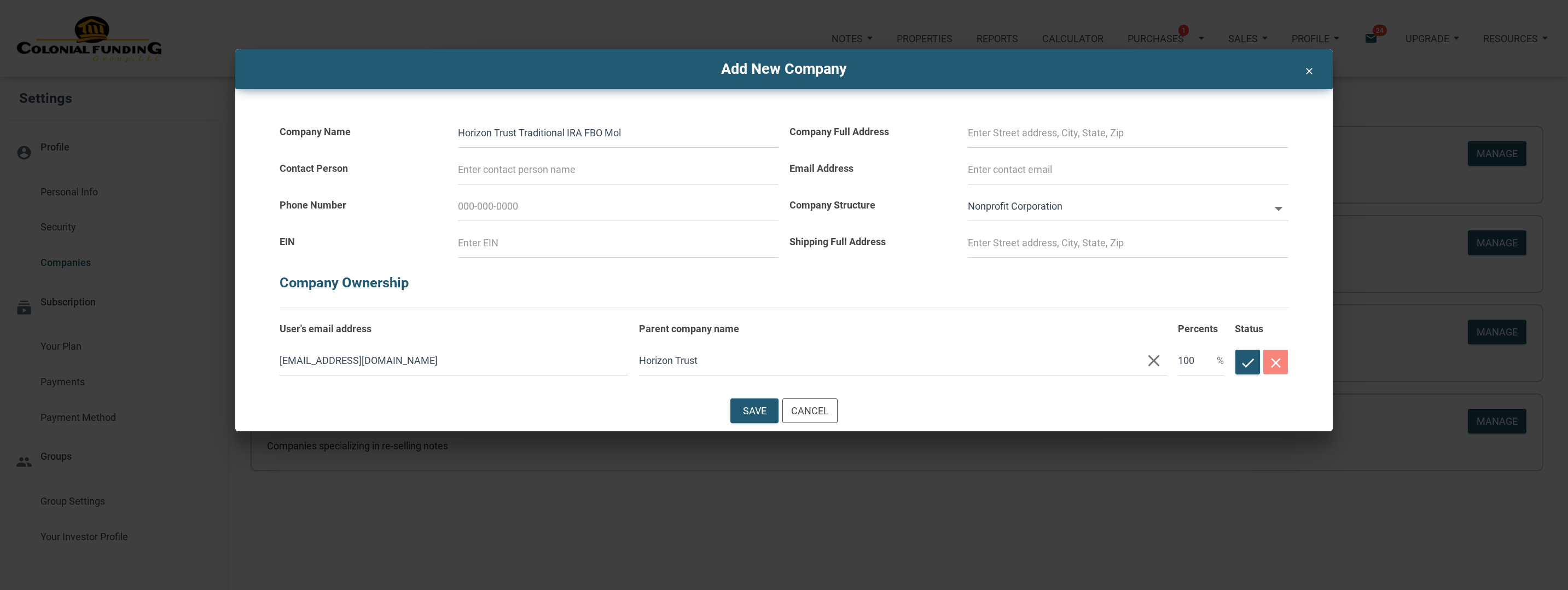
select select
type input "Horizon Trust Traditional IRA FBO Molly"
select select
type input "Horizon Trust Traditional IRA FBO Molly"
select select
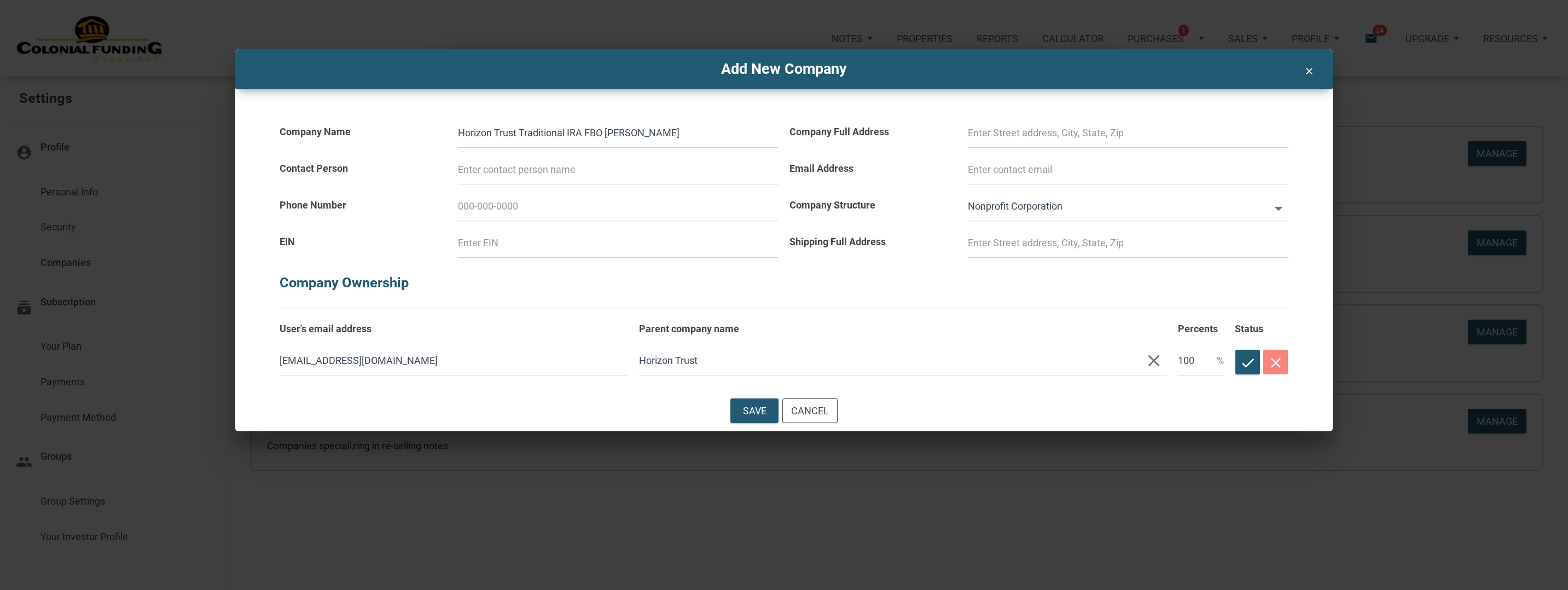
type input "Horizon Trust Traditional IRA FBO Molly Y"
select select
type input "Horizon Trust Traditional IRA FBO Molly Yo"
select select
type input "Horizon Trust Traditional IRA FBO Molly You"
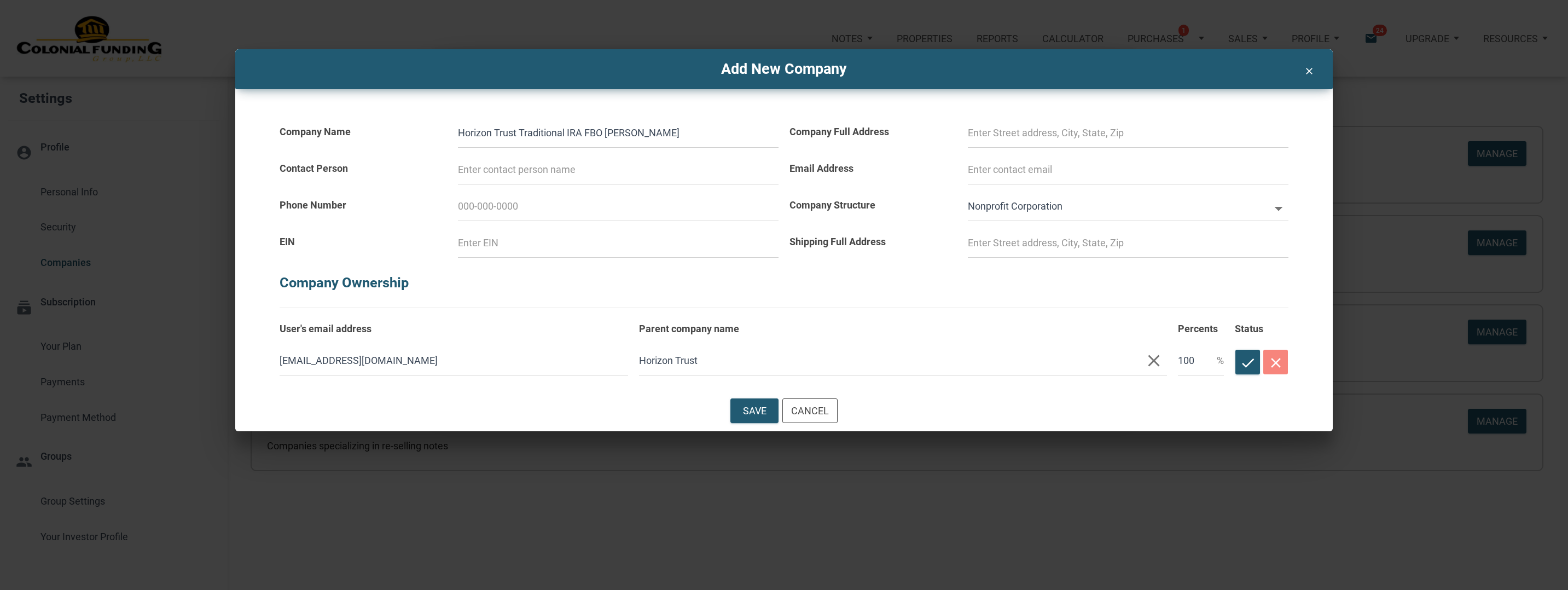
select select
type input "Horizon Trust Traditional IRA FBO Molly Youn"
select select
type input "Horizon Trust Traditional IRA FBO Molly Young"
select select
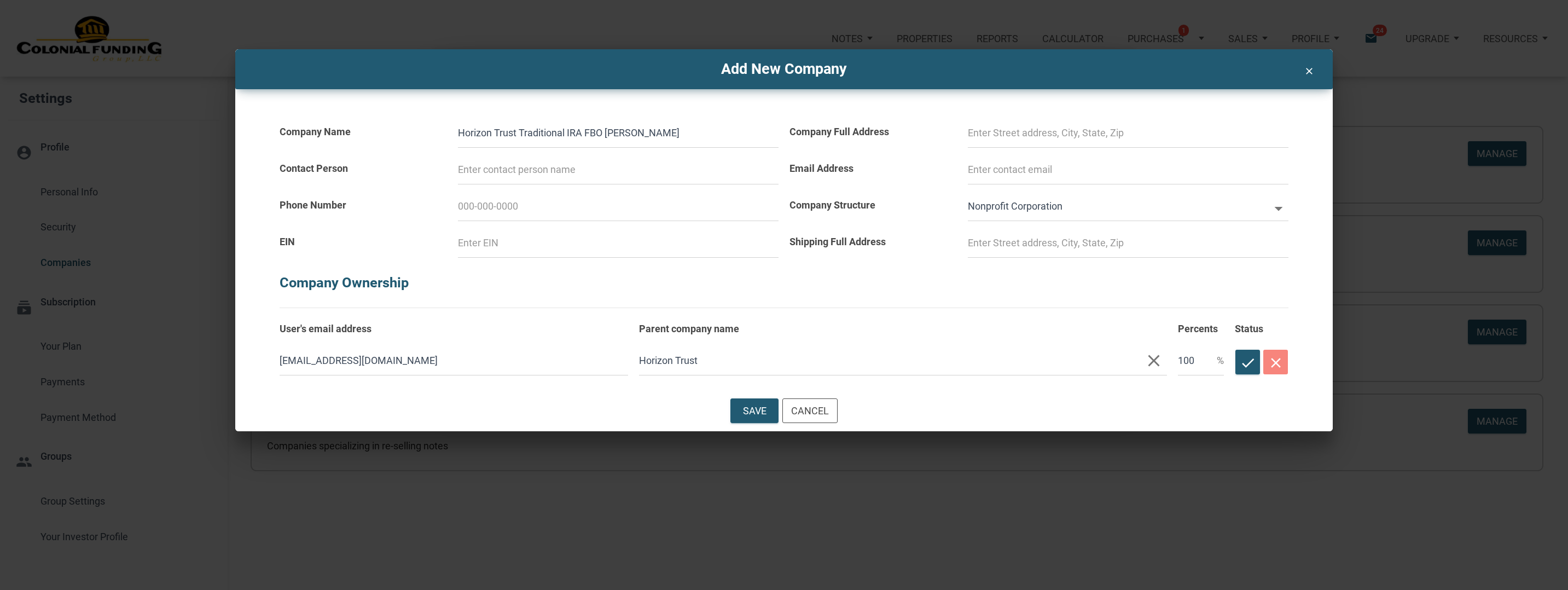
type input "Horizon Trust Traditional IRA FBO Molly Young"
click at [505, 166] on input at bounding box center [618, 169] width 321 height 30
click at [525, 243] on input at bounding box center [618, 242] width 321 height 30
type input "3"
select select
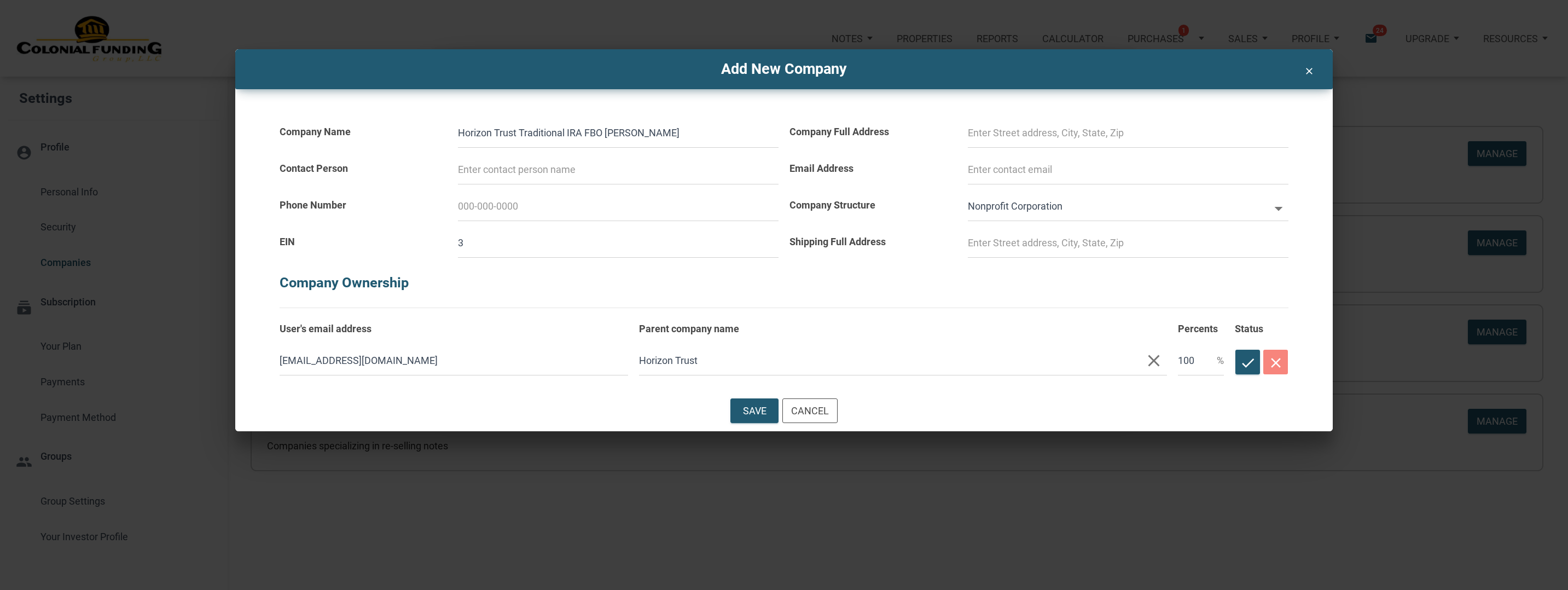
type input "35"
select select
type input "351"
select select
type input "3510"
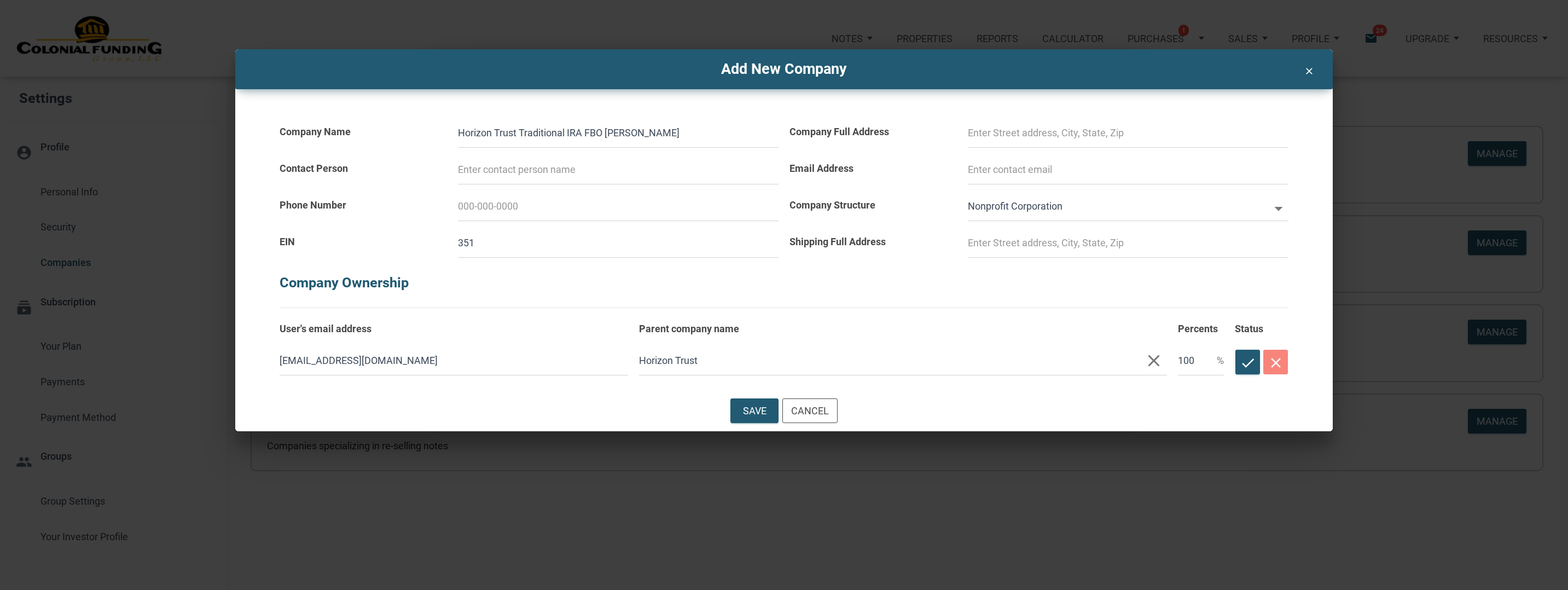
select select
type input "35107"
select select
type input "351076"
select select
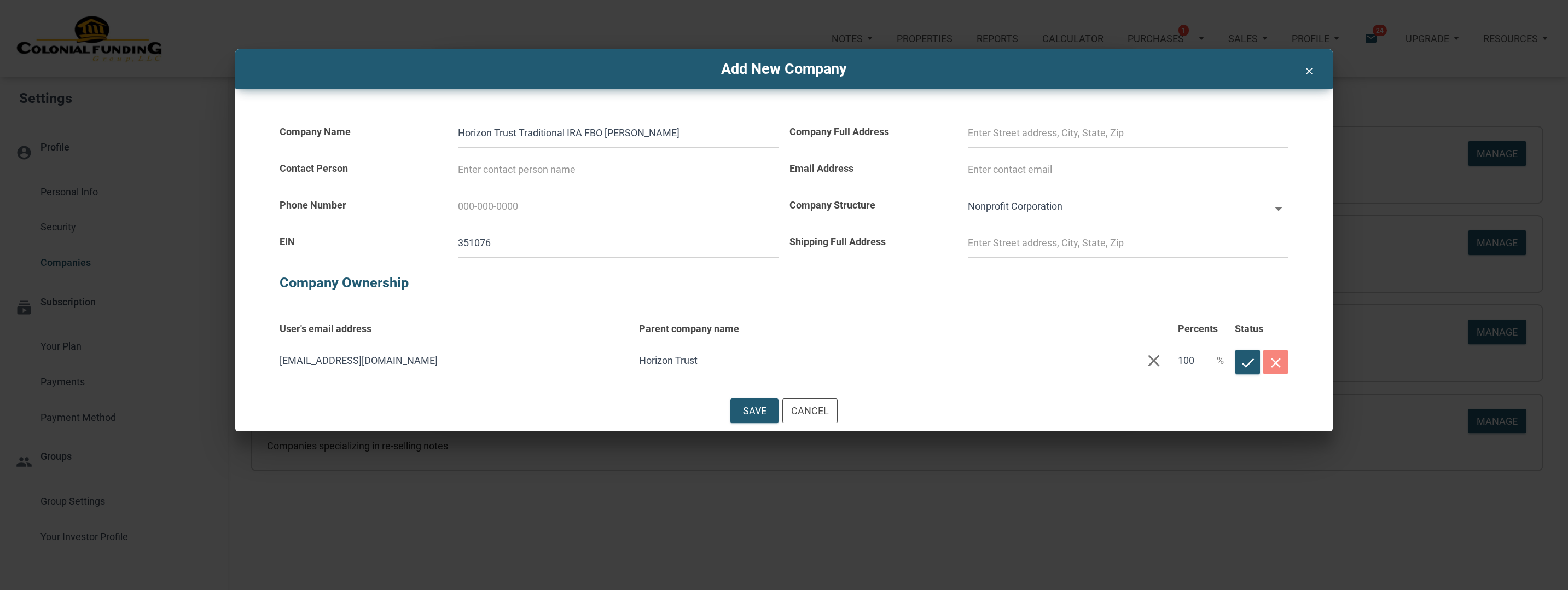
type input "3510765"
select select
type input "35107658"
select select
type input "351076581"
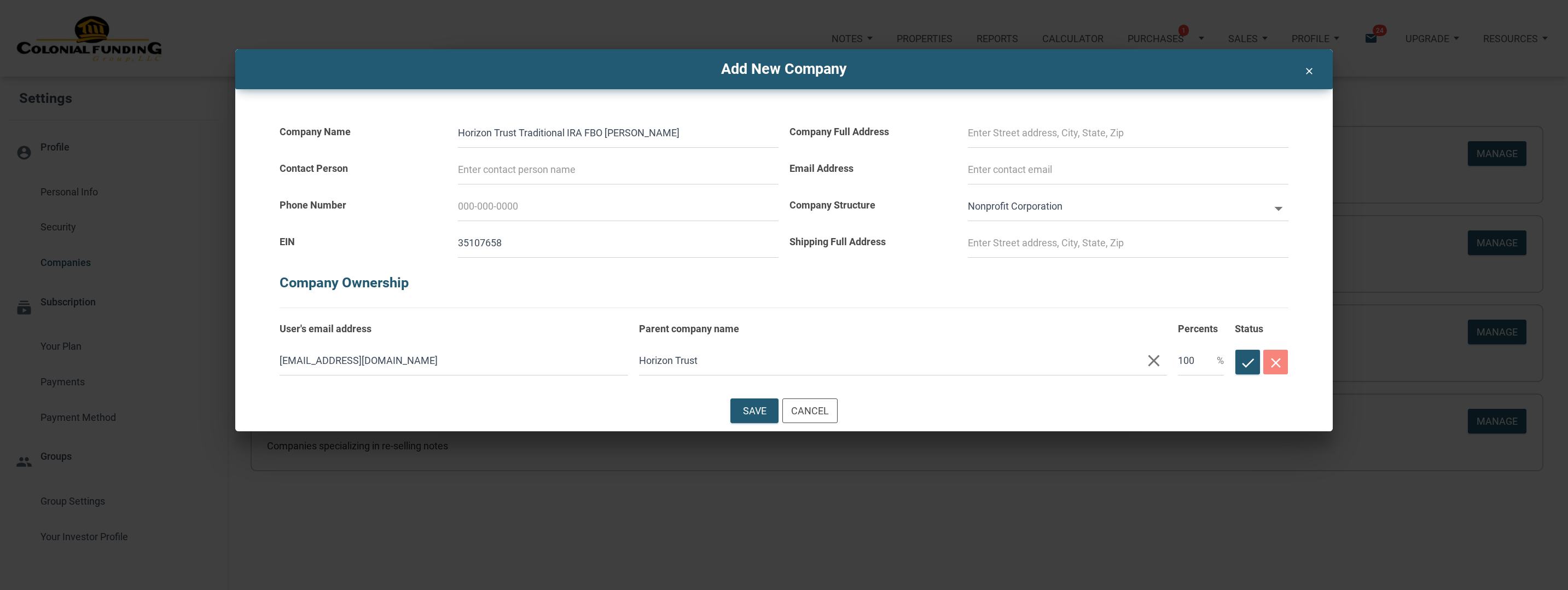
select select
type input "351076581"
click at [514, 163] on input at bounding box center [618, 169] width 321 height 30
type input "G"
select select
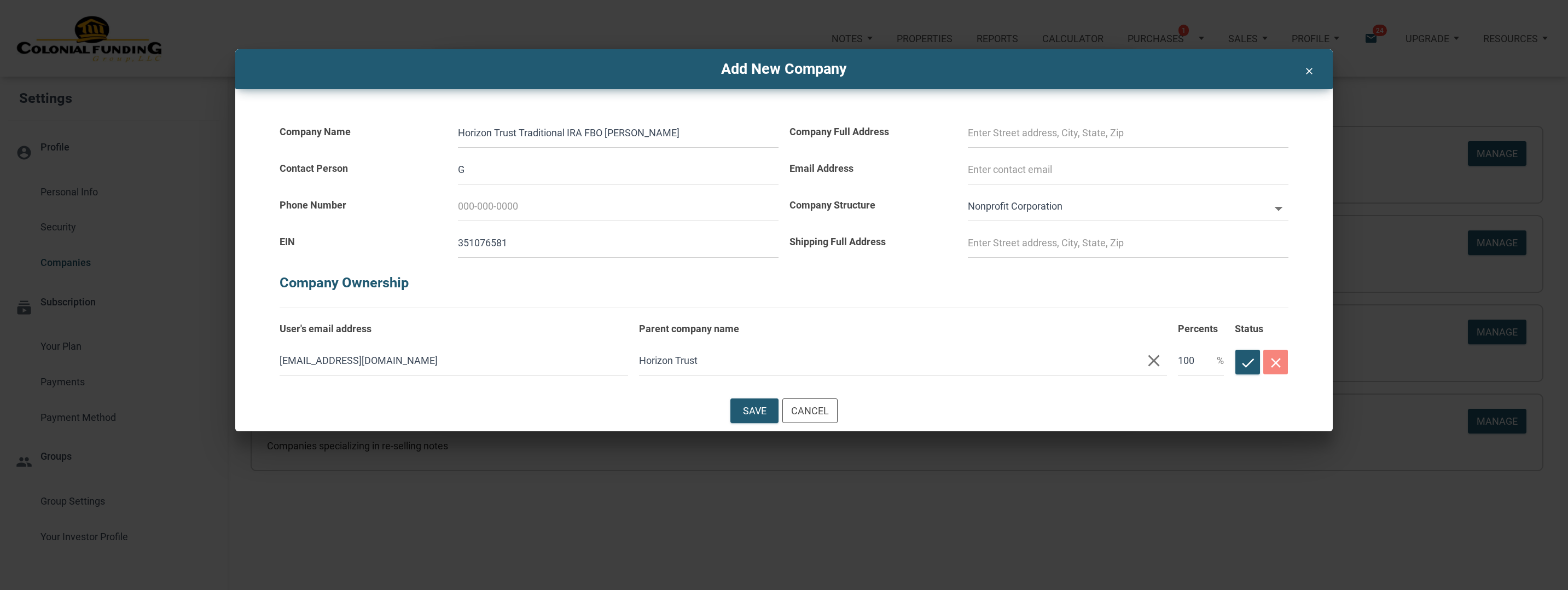
type input "Gr"
select select
type input "Gre"
select select
type input "Greg"
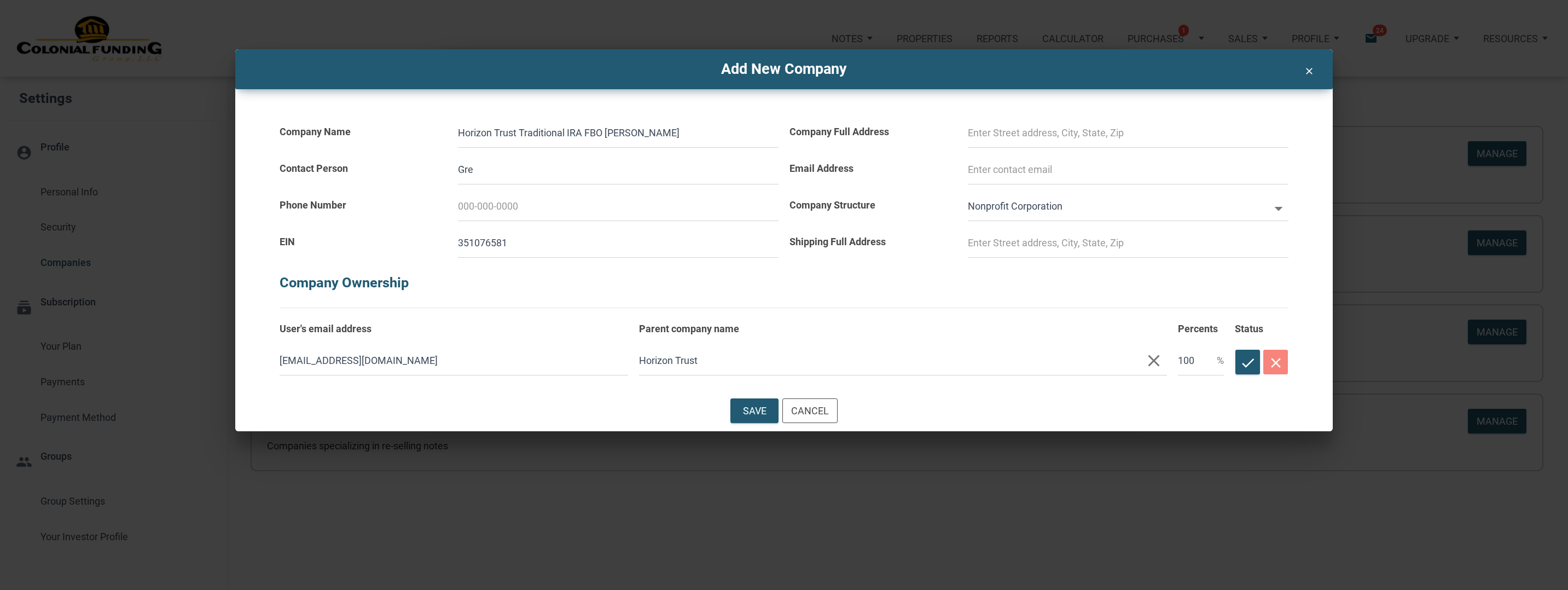
select select
type input "Greg"
select select
type input "Greg H"
select select
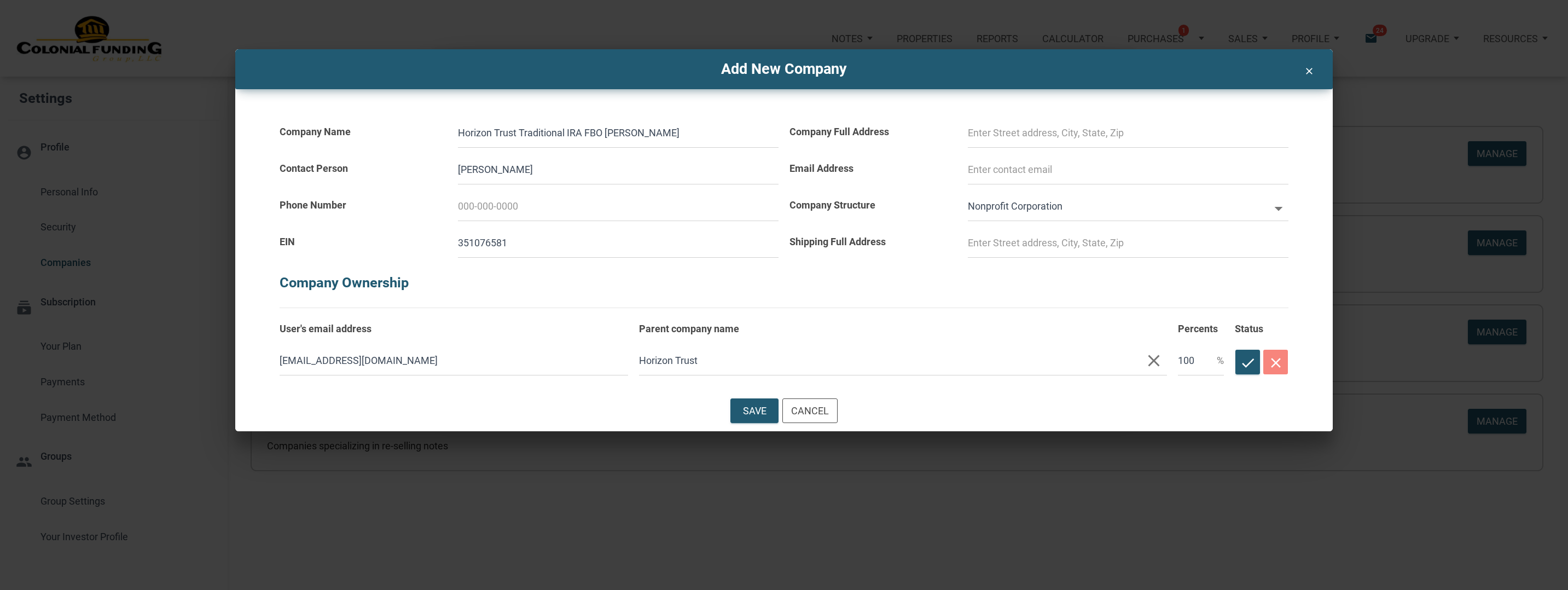
type input "Greg Ha"
select select
type input "Greg Har"
select select
type input "Greg Harl"
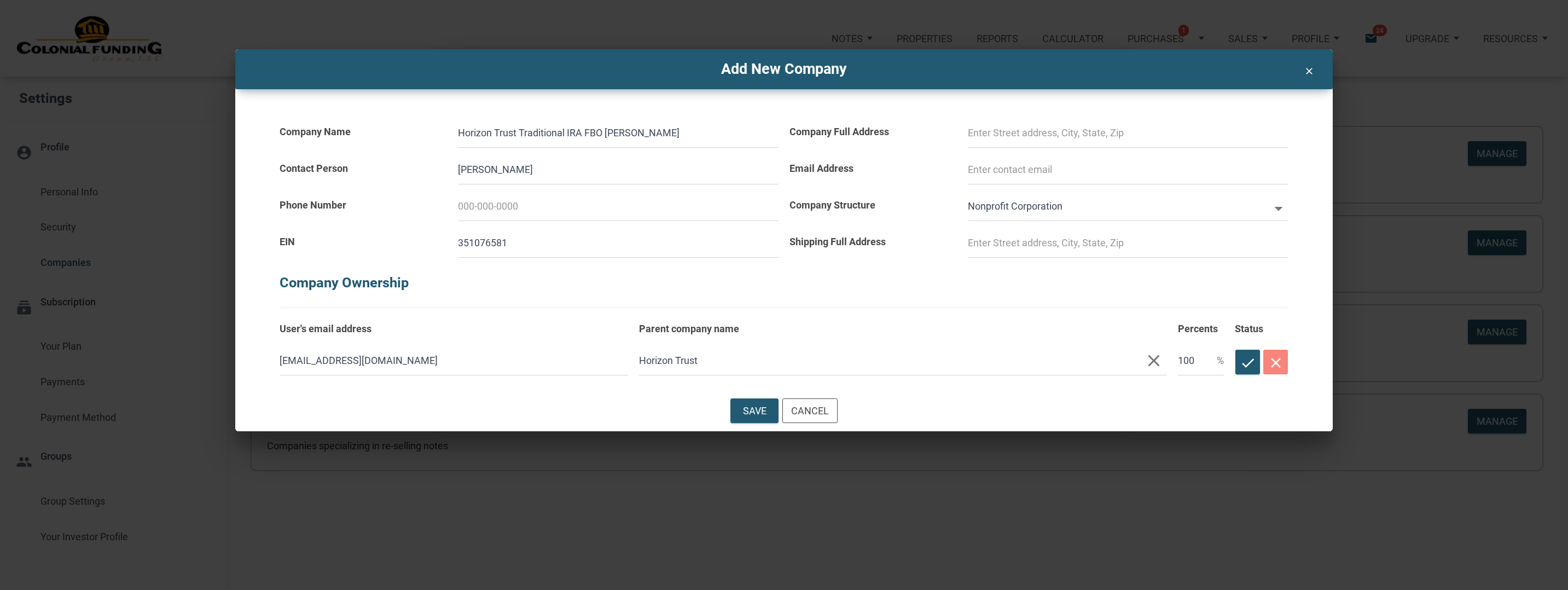
select select
type input "Greg Harle"
select select
type input "Greg Harlea"
select select
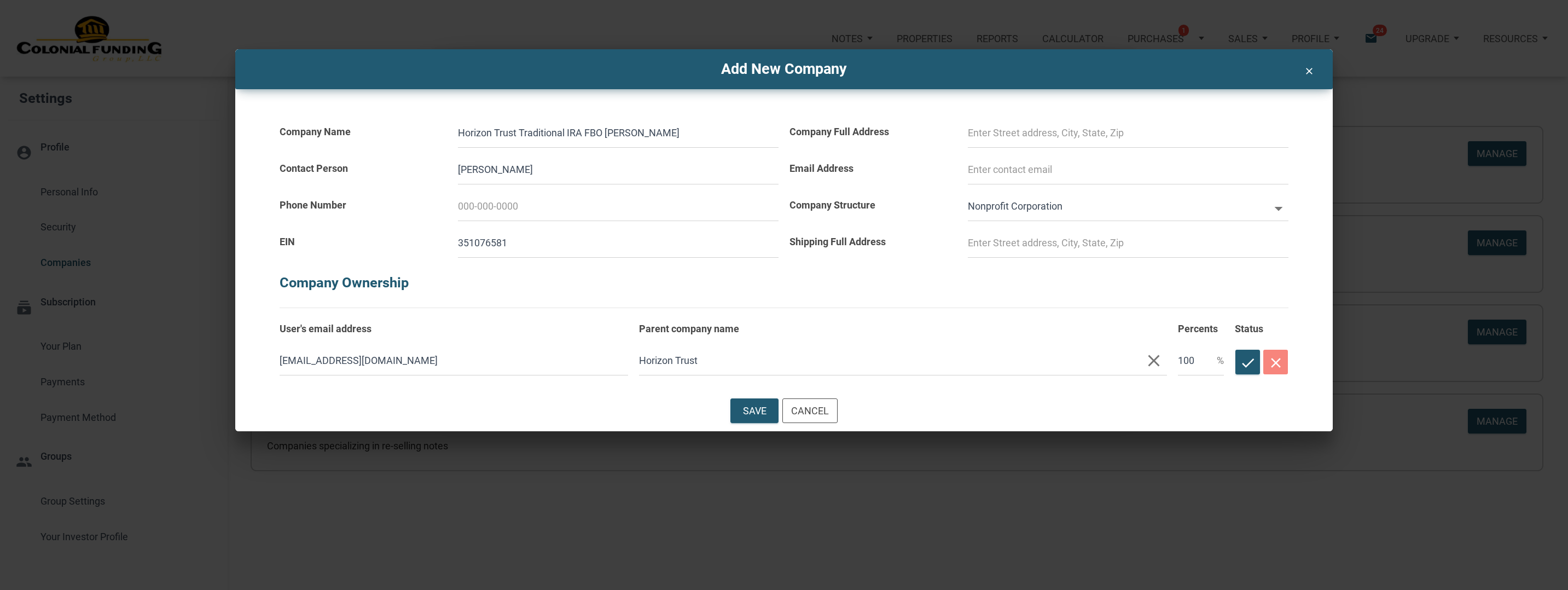
type input "Greg Harlean"
select select
type input "Greg Harlean"
click at [1026, 140] on input at bounding box center [1128, 132] width 321 height 30
select select
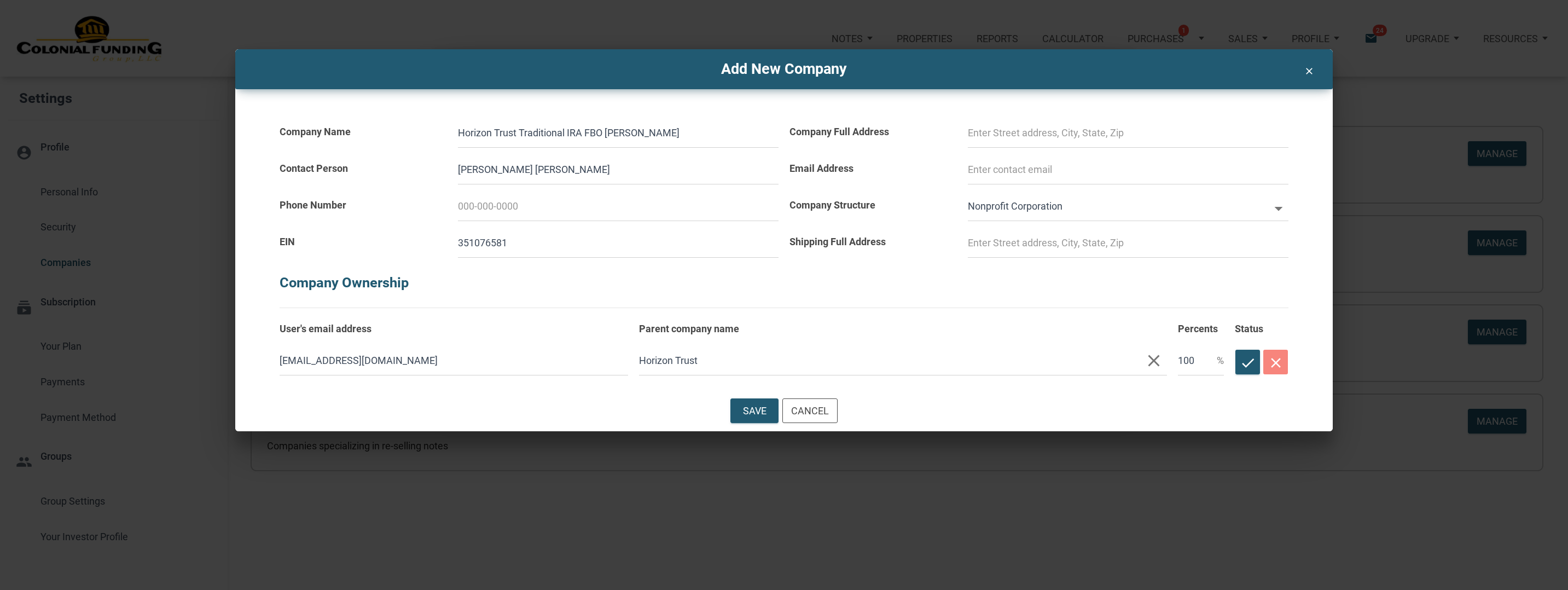
type input "6"
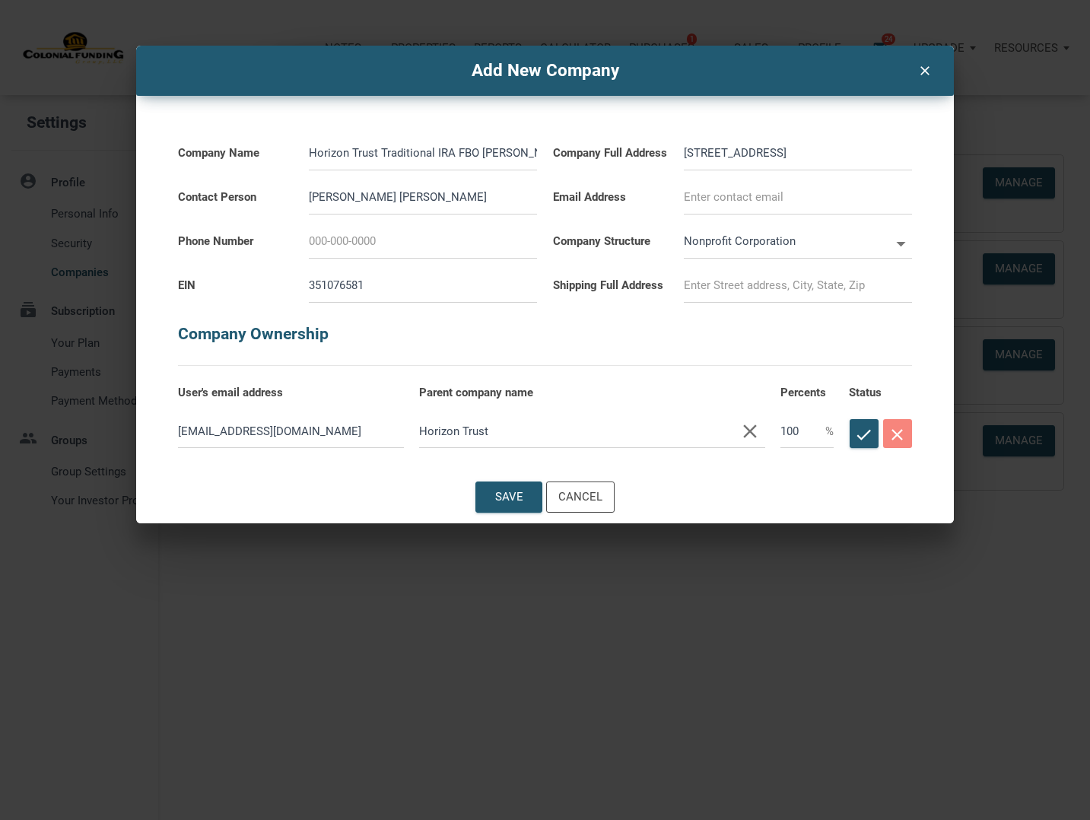
click at [829, 151] on input "6301 Indian School Road NE, Albe" at bounding box center [798, 153] width 228 height 34
click at [789, 201] on input at bounding box center [798, 197] width 228 height 34
drag, startPoint x: 376, startPoint y: 204, endPoint x: 280, endPoint y: 186, distance: 97.5
click at [280, 186] on div "Contact Person Greg Harlean" at bounding box center [357, 192] width 375 height 44
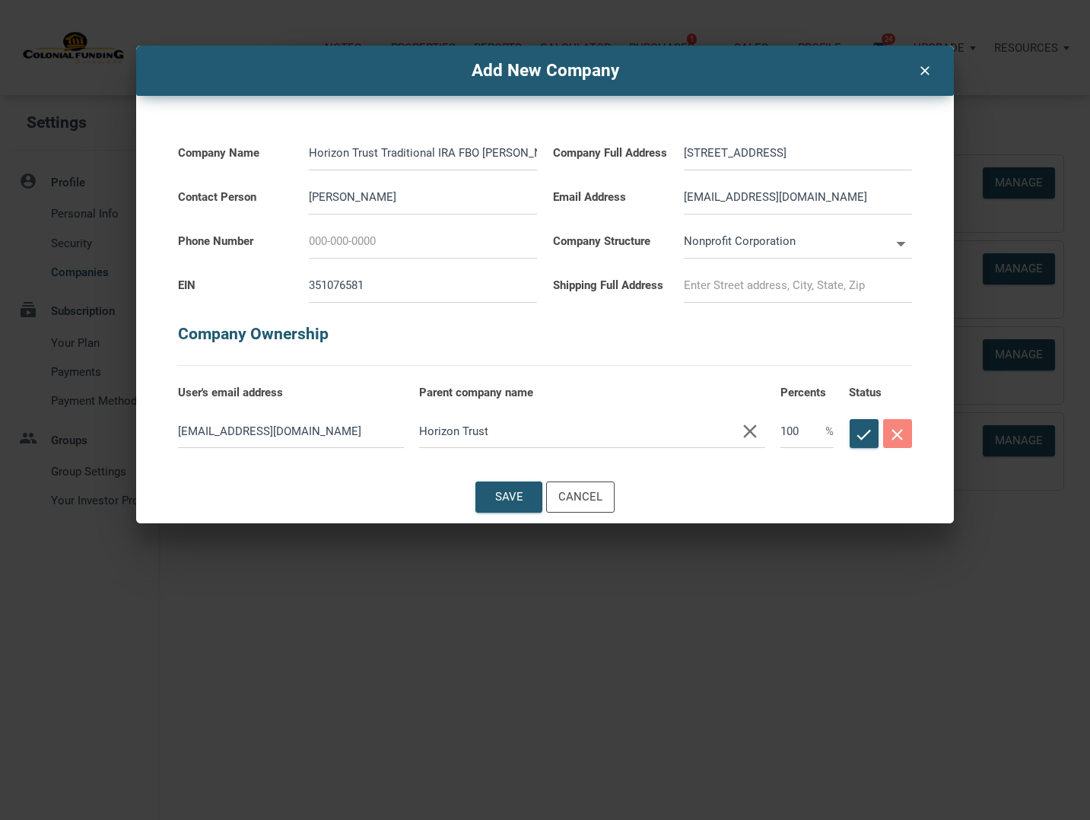
click at [309, 240] on input at bounding box center [423, 241] width 228 height 34
click at [715, 289] on input at bounding box center [798, 285] width 228 height 34
click at [525, 488] on div "Save" at bounding box center [508, 497] width 65 height 30
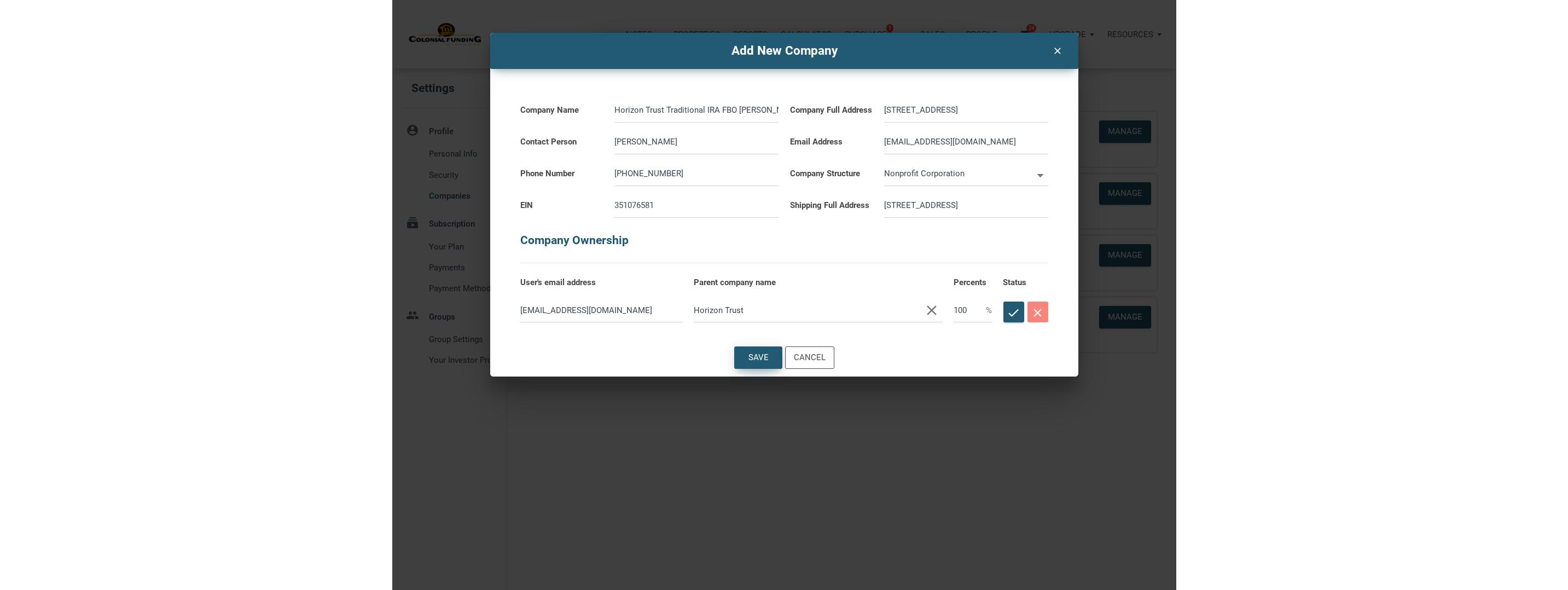
scroll to position [0, 0]
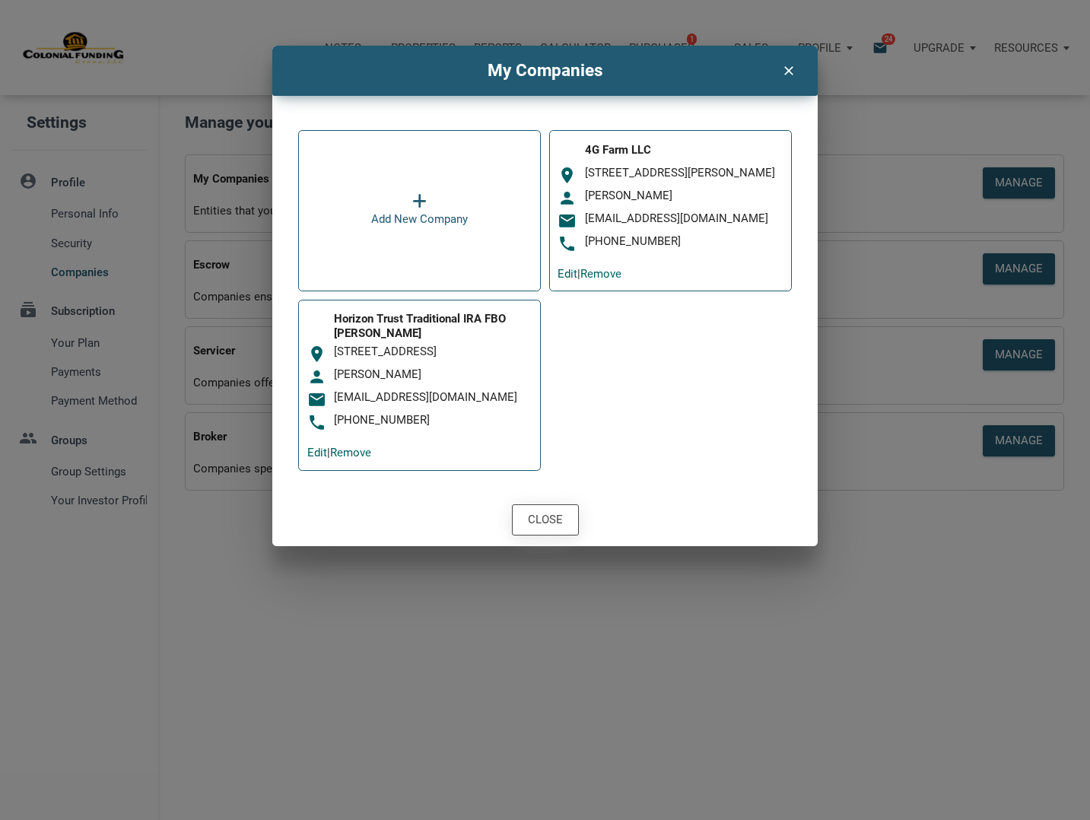
click at [550, 528] on div "Close" at bounding box center [545, 519] width 35 height 17
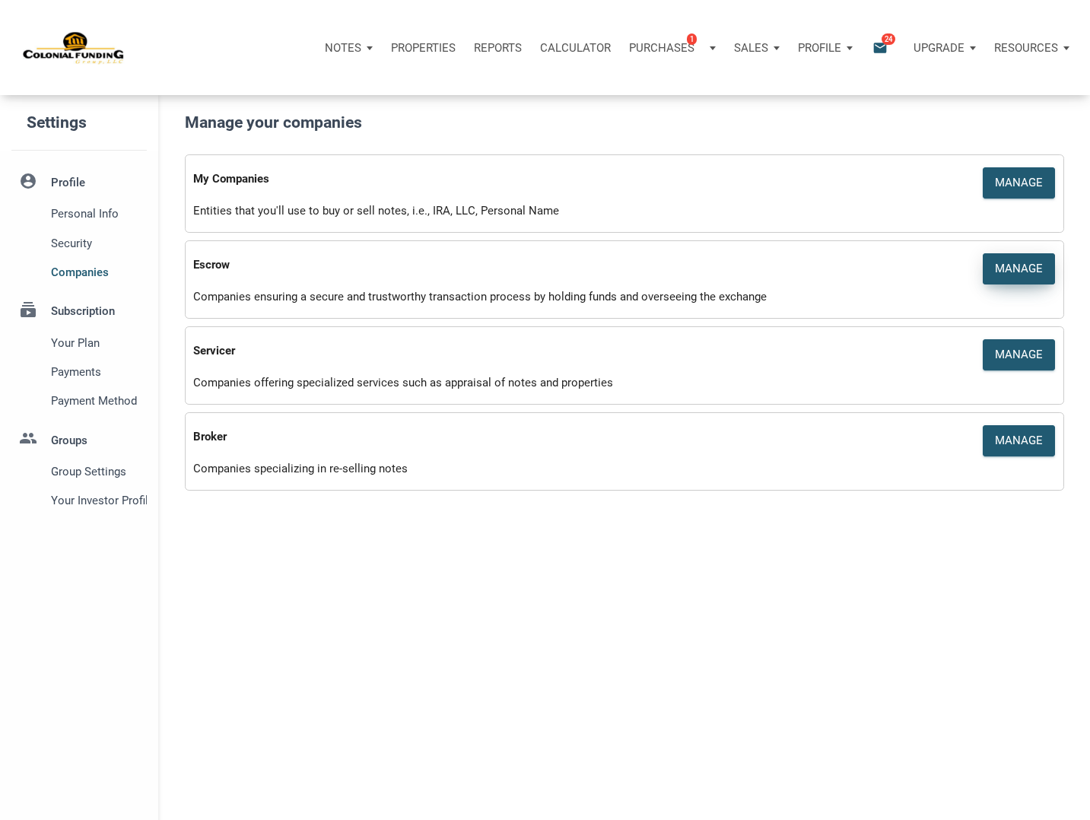
click at [1001, 270] on div "Manage" at bounding box center [1019, 268] width 48 height 17
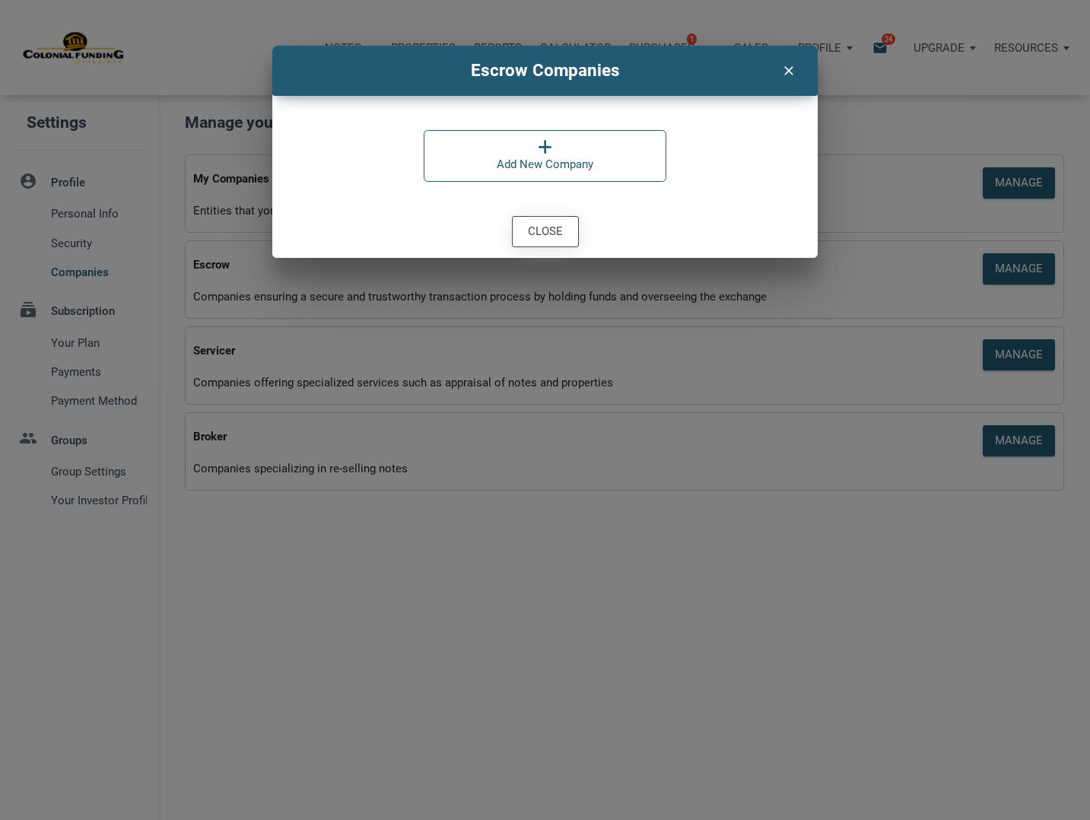
click at [560, 224] on div "Close" at bounding box center [545, 231] width 35 height 17
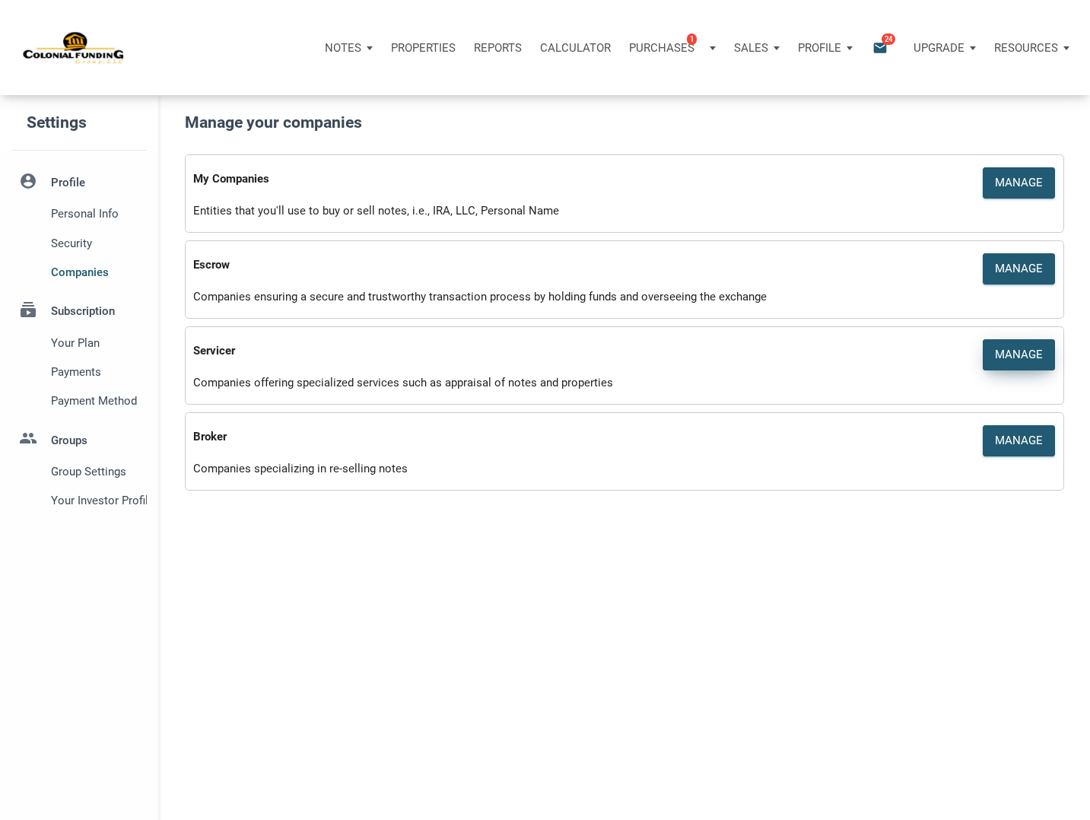
click at [1023, 346] on div "Manage" at bounding box center [1019, 354] width 48 height 17
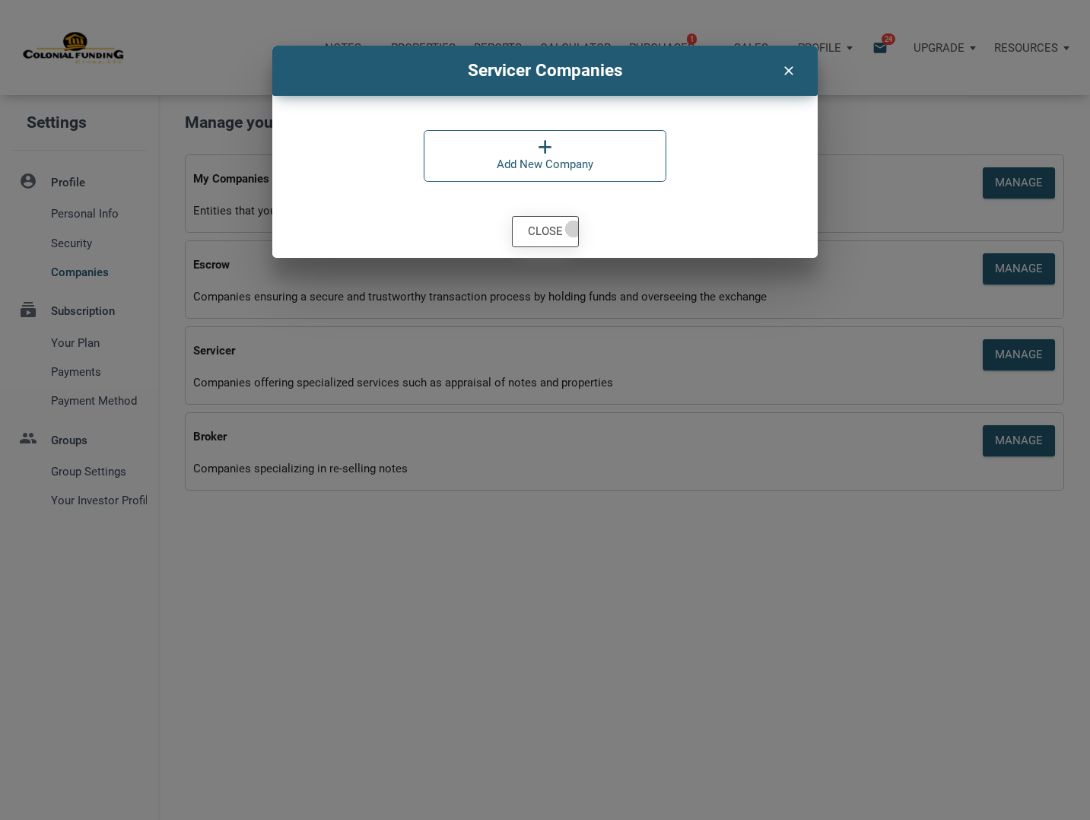
click at [573, 228] on div "Close" at bounding box center [544, 232] width 65 height 30
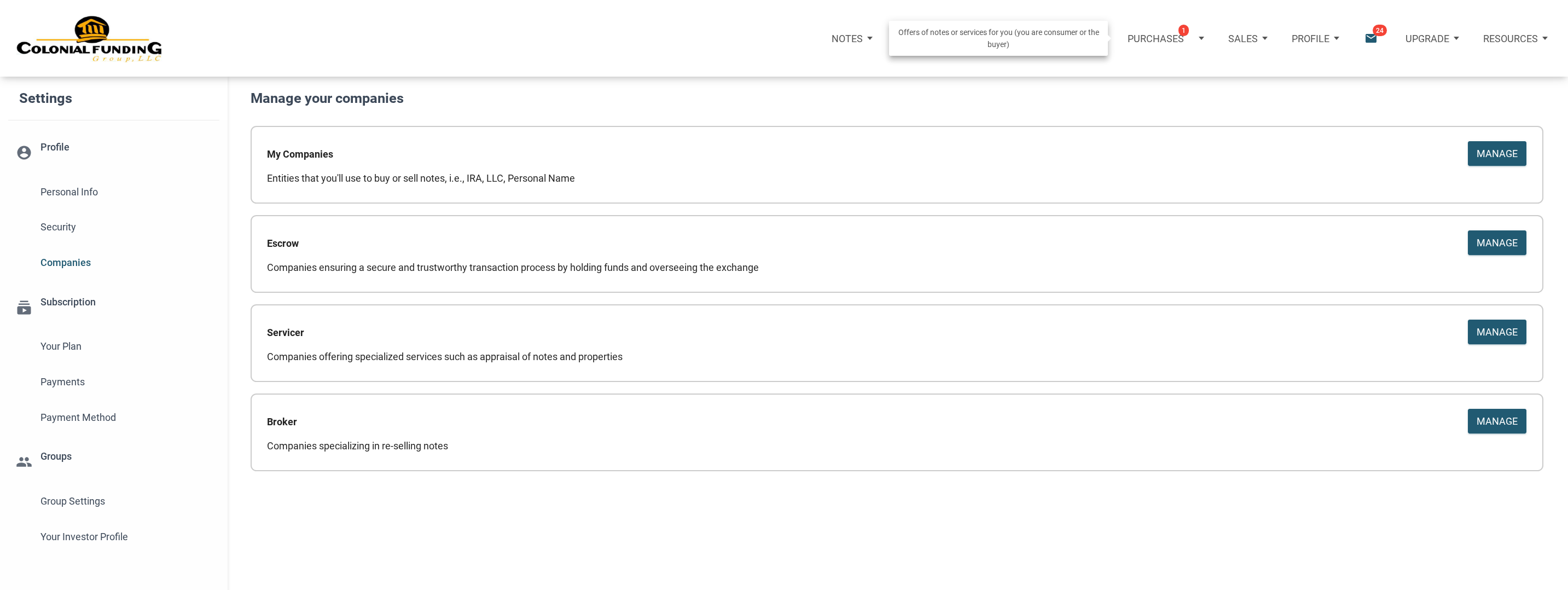
click at [1172, 40] on p "Purchases" at bounding box center [1156, 39] width 56 height 12
click at [1137, 73] on link "Note Offers 1" at bounding box center [1151, 73] width 126 height 25
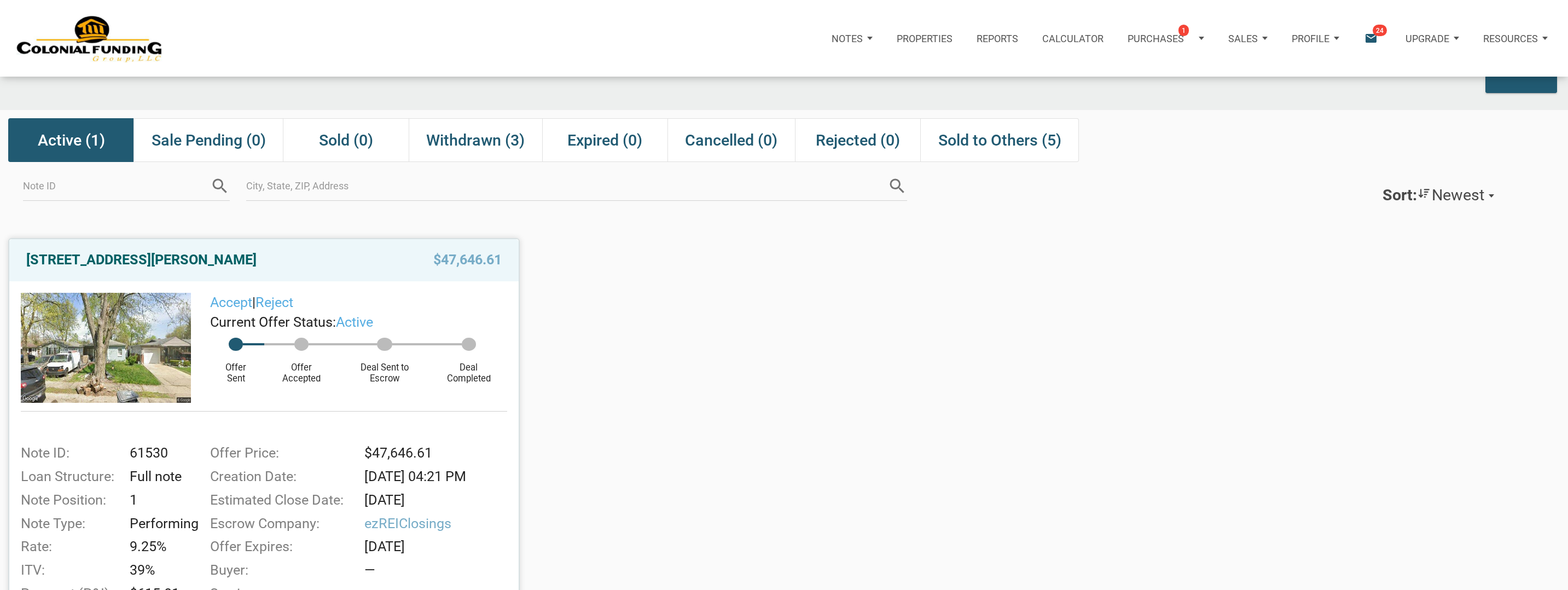
scroll to position [37, 0]
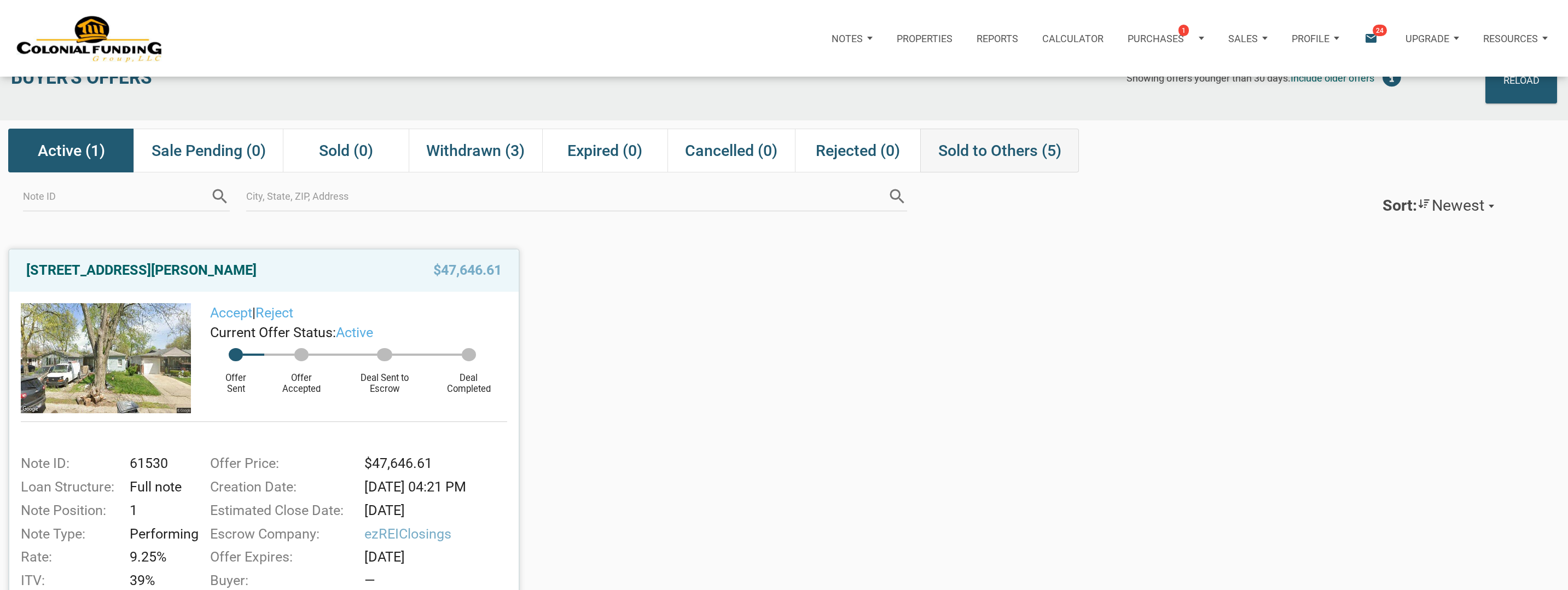
click at [965, 154] on span "Sold to Others (5)" at bounding box center [1000, 150] width 123 height 19
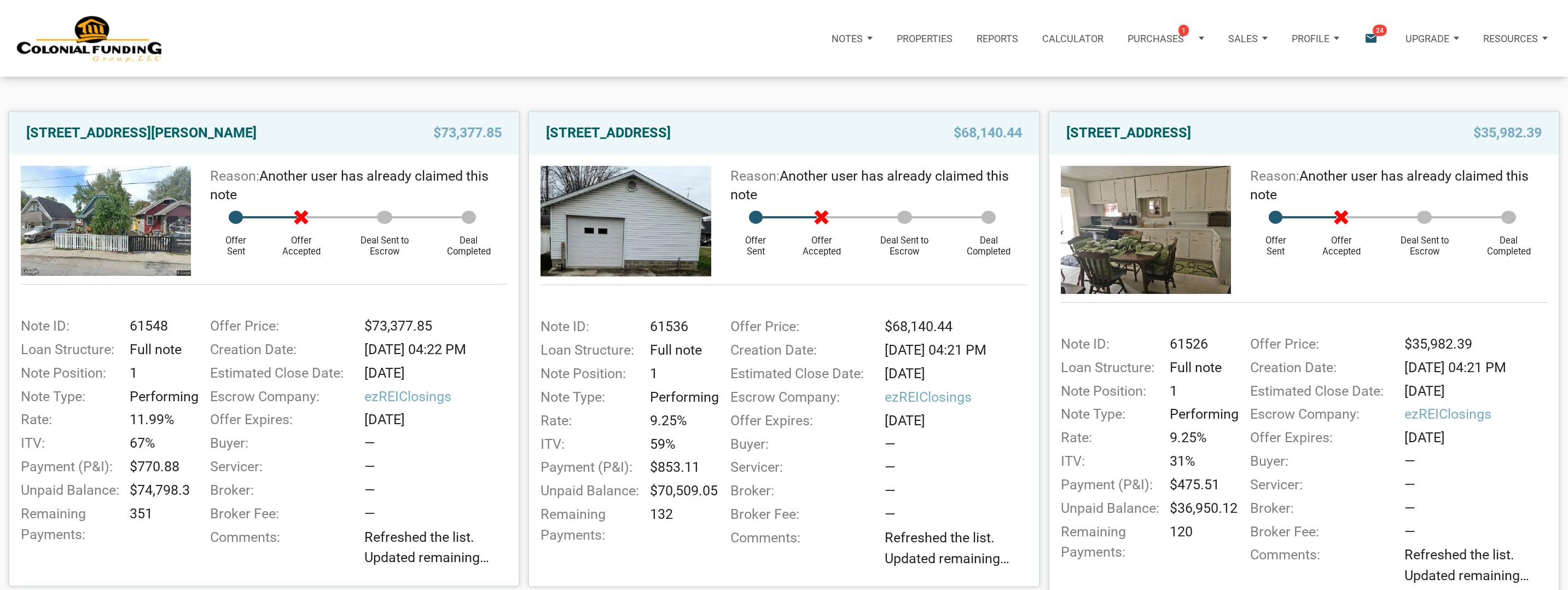
scroll to position [175, 0]
drag, startPoint x: 378, startPoint y: 360, endPoint x: 161, endPoint y: 471, distance: 243.7
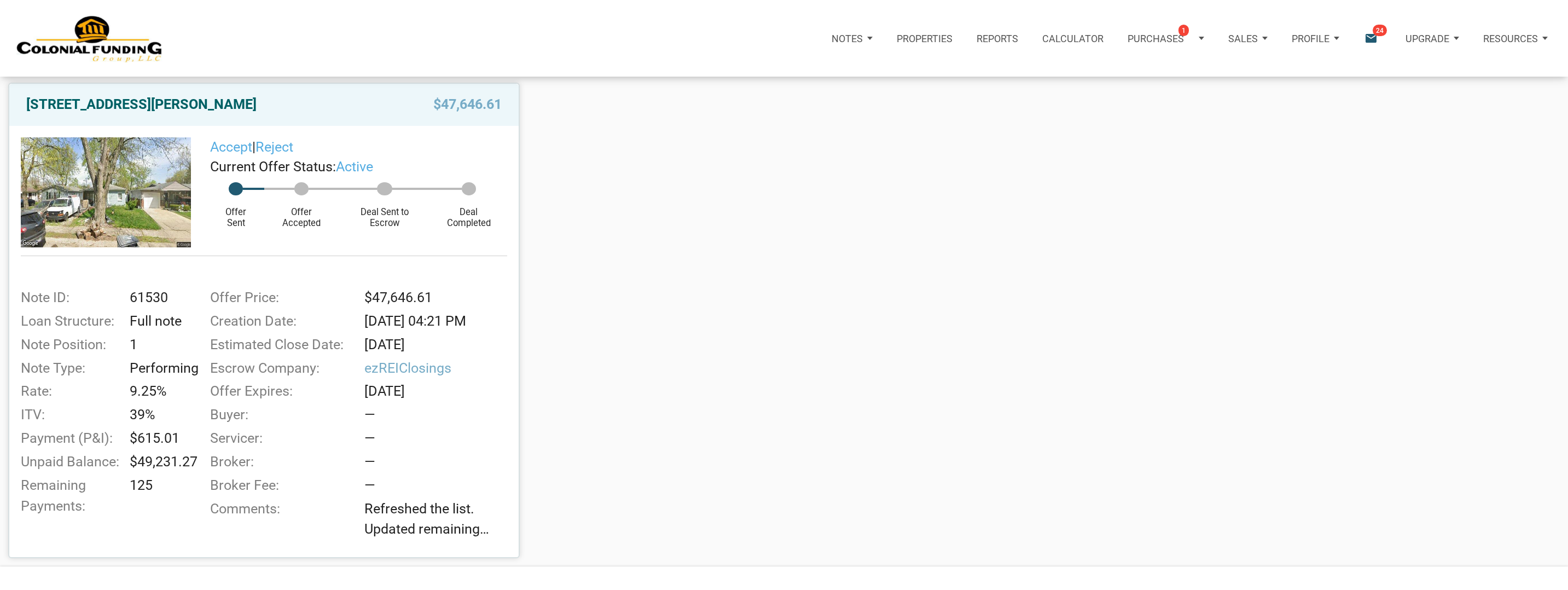
scroll to position [204, 0]
click at [137, 194] on img at bounding box center [106, 191] width 170 height 110
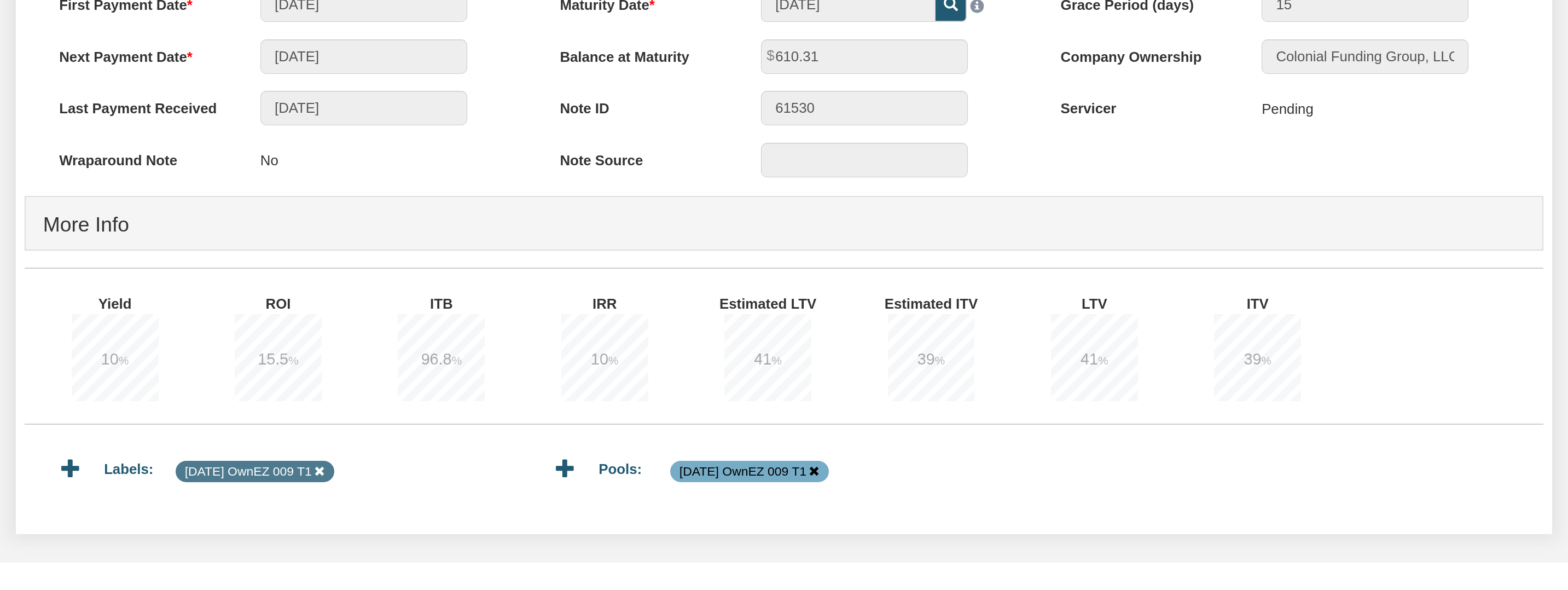
scroll to position [631, 0]
